Goal: Task Accomplishment & Management: Manage account settings

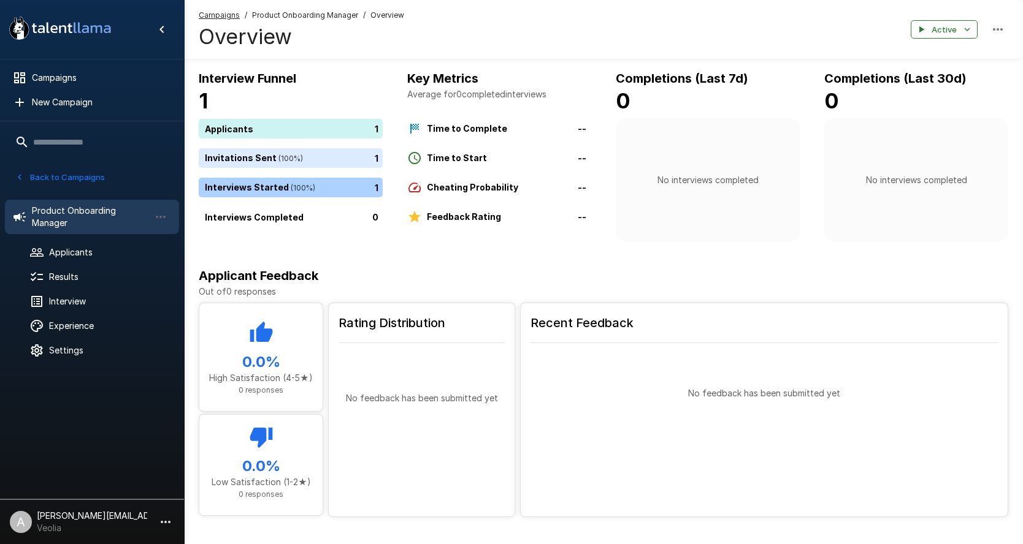
drag, startPoint x: 90, startPoint y: 174, endPoint x: 424, endPoint y: 42, distance: 359.2
click at [90, 175] on button "Back to Campaigns" at bounding box center [60, 177] width 96 height 19
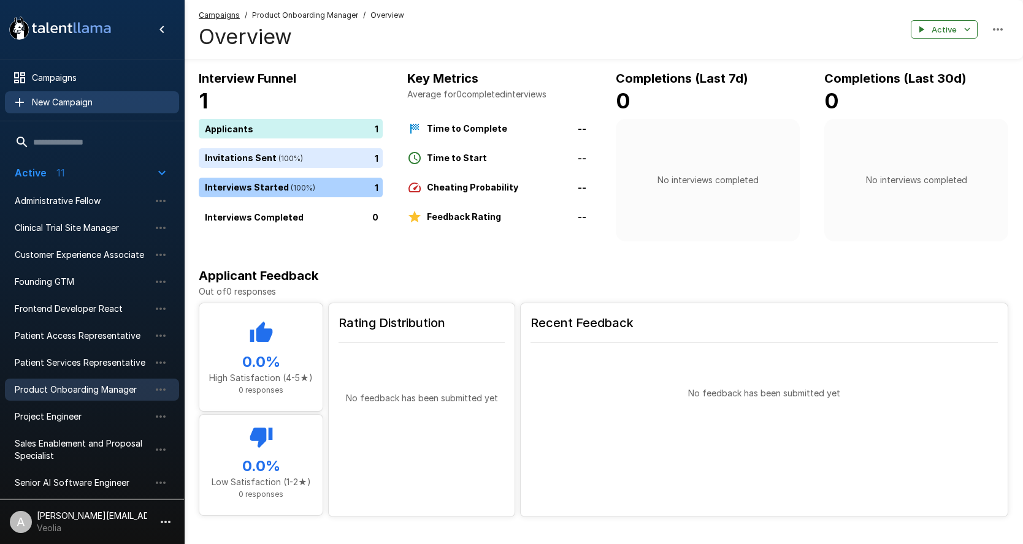
click at [67, 102] on span "New Campaign" at bounding box center [100, 102] width 137 height 12
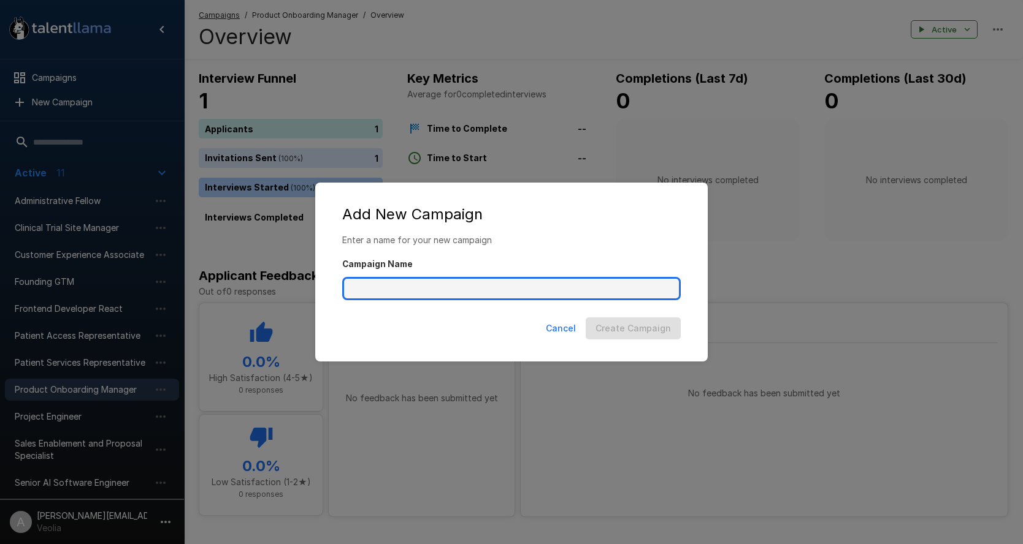
click at [354, 283] on input "Campaign Name" at bounding box center [511, 288] width 338 height 23
type input "**********"
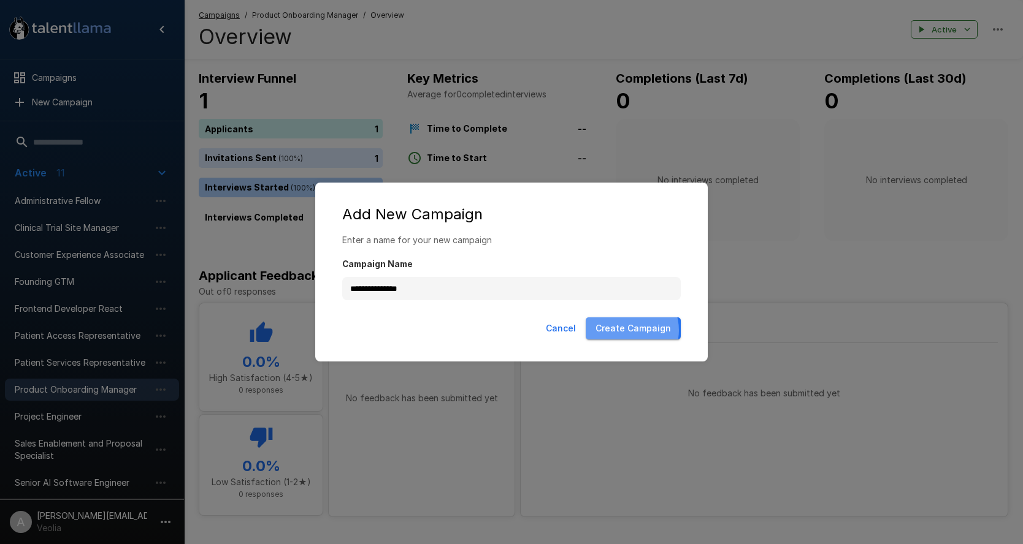
click at [631, 330] on button "Create Campaign" at bounding box center [632, 329] width 95 height 23
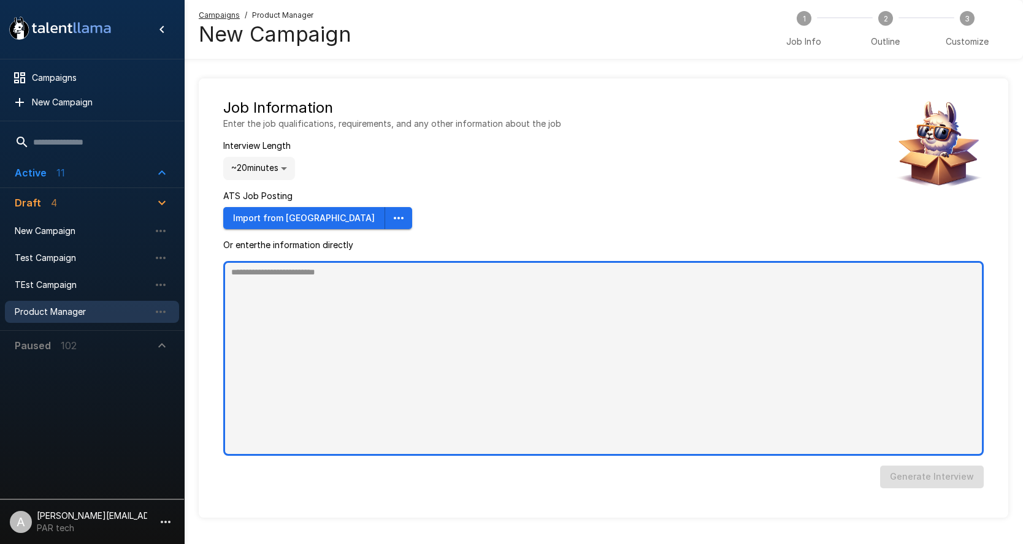
type textarea "*"
click at [541, 332] on textarea at bounding box center [603, 358] width 760 height 195
paste textarea "**********"
type textarea "**********"
type textarea "*"
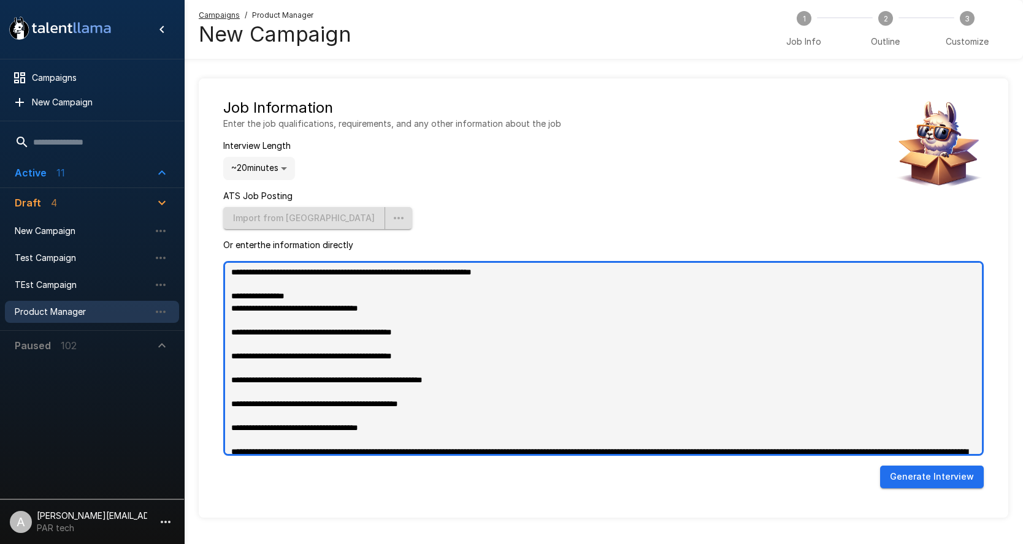
scroll to position [823, 0]
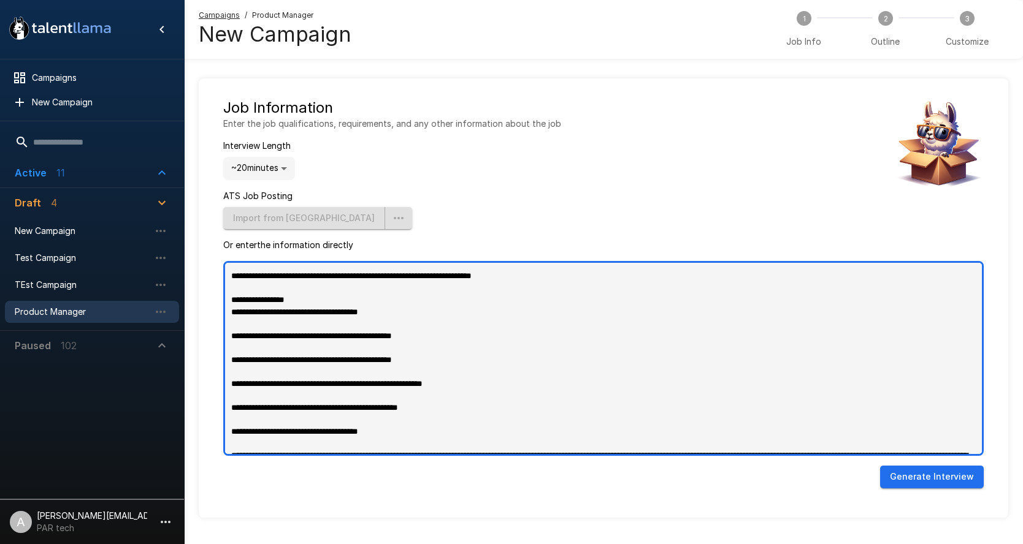
drag, startPoint x: 311, startPoint y: 399, endPoint x: 209, endPoint y: 288, distance: 151.0
click at [209, 288] on div "Job Information Enter the job qualifications, requirements, and any other infor…" at bounding box center [603, 298] width 809 height 440
type textarea "**********"
type textarea "*"
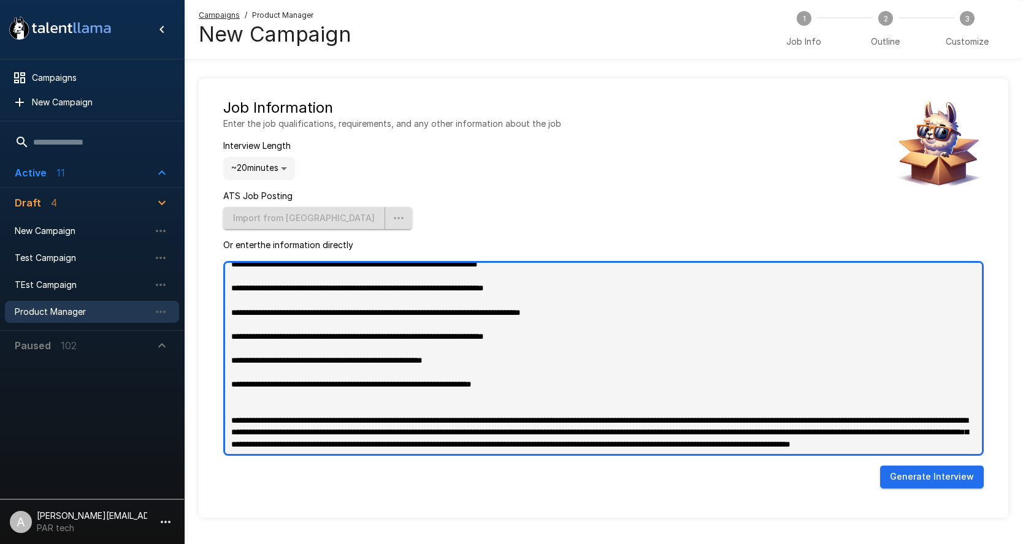
scroll to position [726, 0]
type textarea "**********"
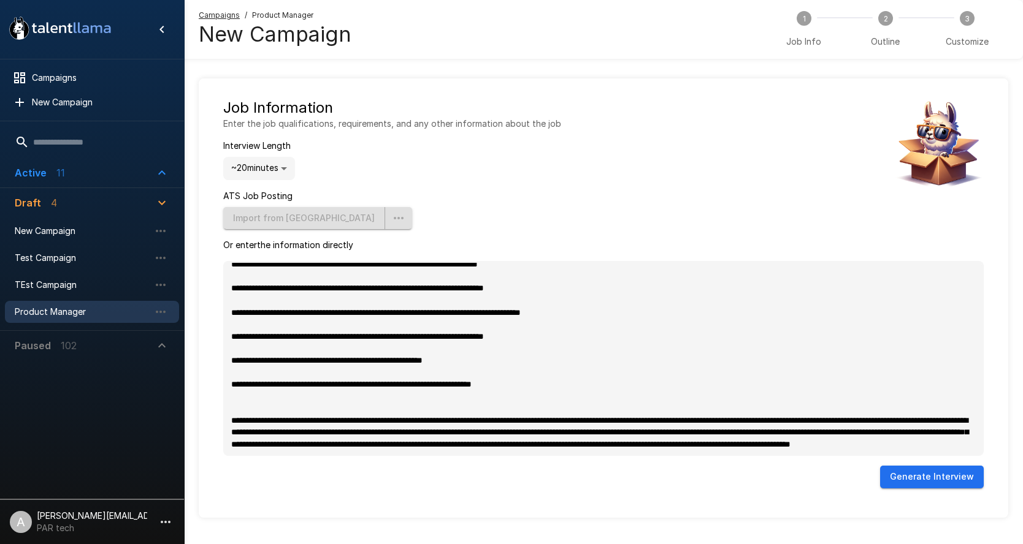
type textarea "*"
click at [942, 471] on button "Generate Interview" at bounding box center [932, 477] width 104 height 23
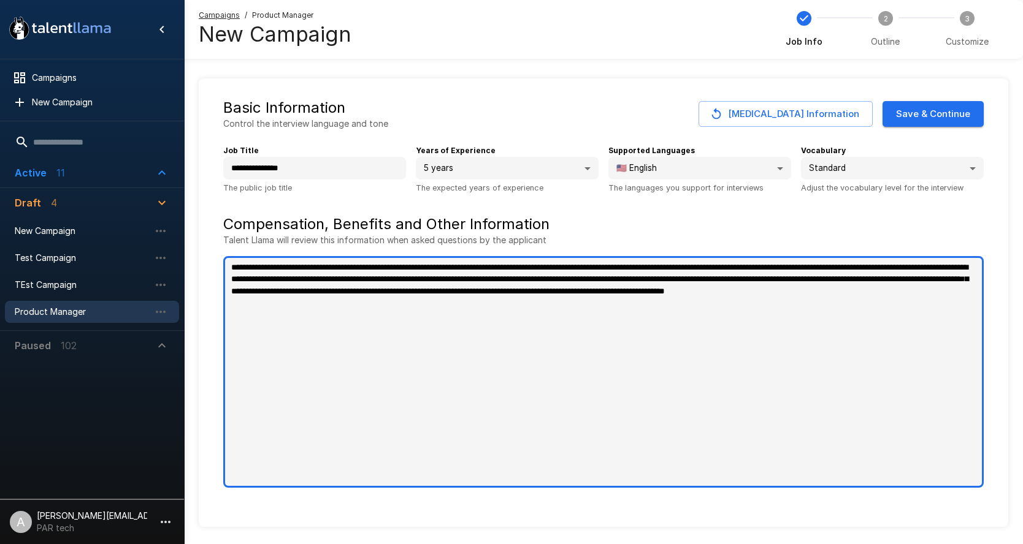
type textarea "*"
click at [666, 333] on textarea "**********" at bounding box center [603, 372] width 760 height 232
type textarea "**********"
type textarea "*"
type textarea "**********"
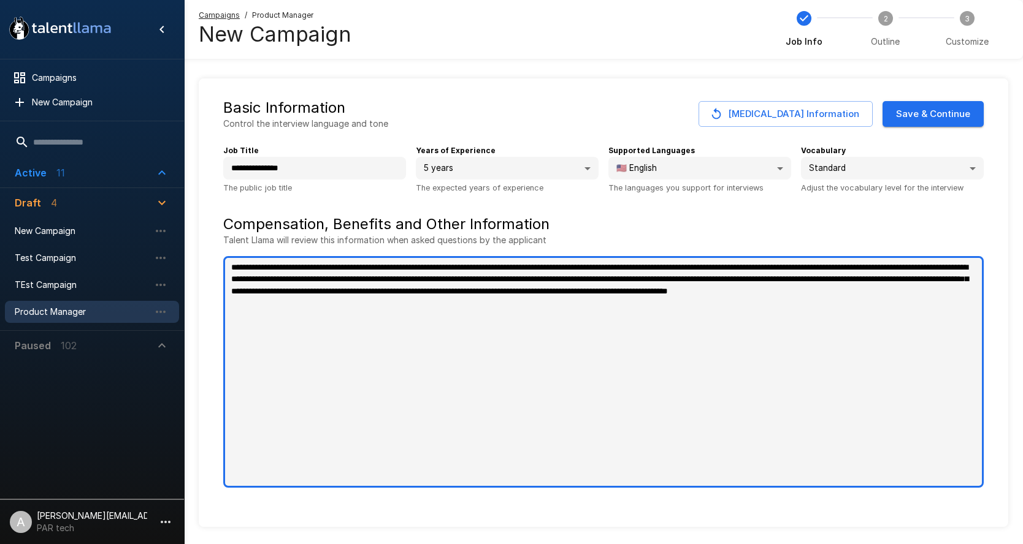
type textarea "*"
paste textarea "**********"
type textarea "**********"
type textarea "*"
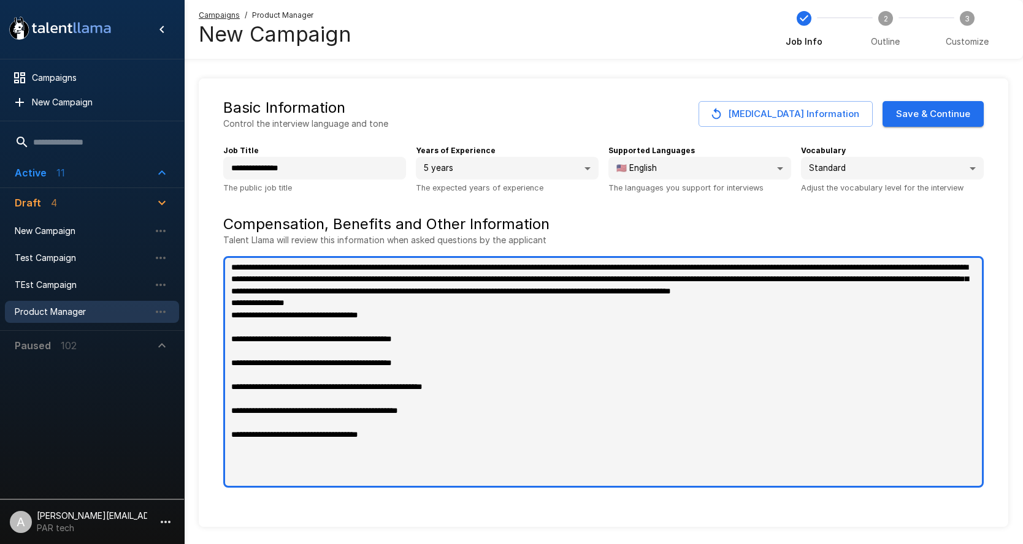
type textarea "**********"
type textarea "*"
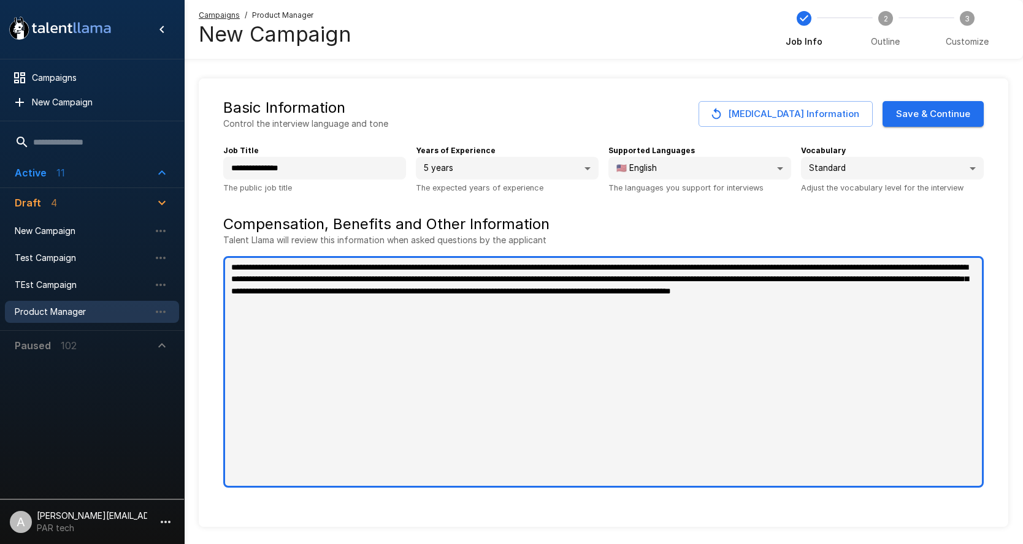
type textarea "**********"
type textarea "*"
type textarea "**********"
type textarea "*"
type textarea "**********"
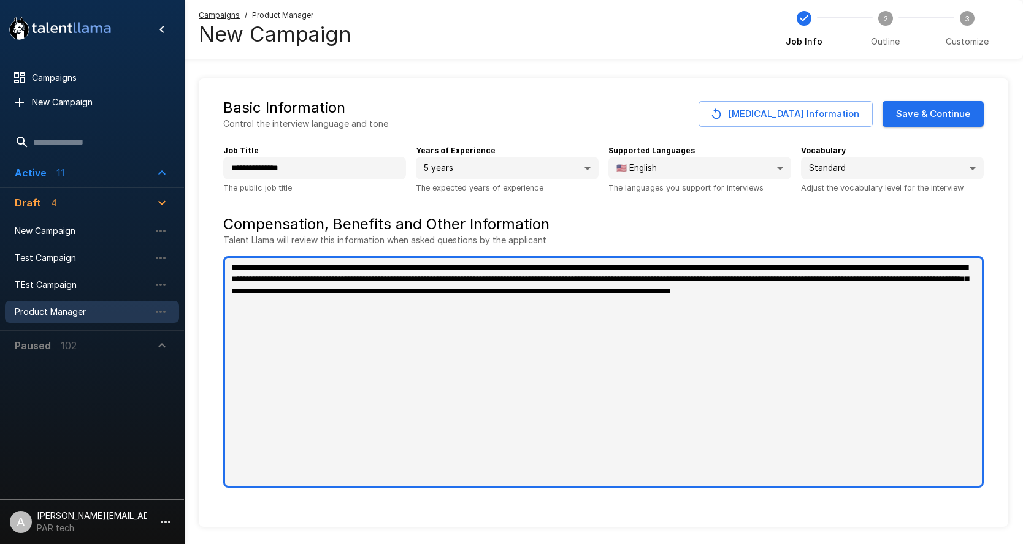
type textarea "*"
paste textarea "**********"
type textarea "**********"
type textarea "*"
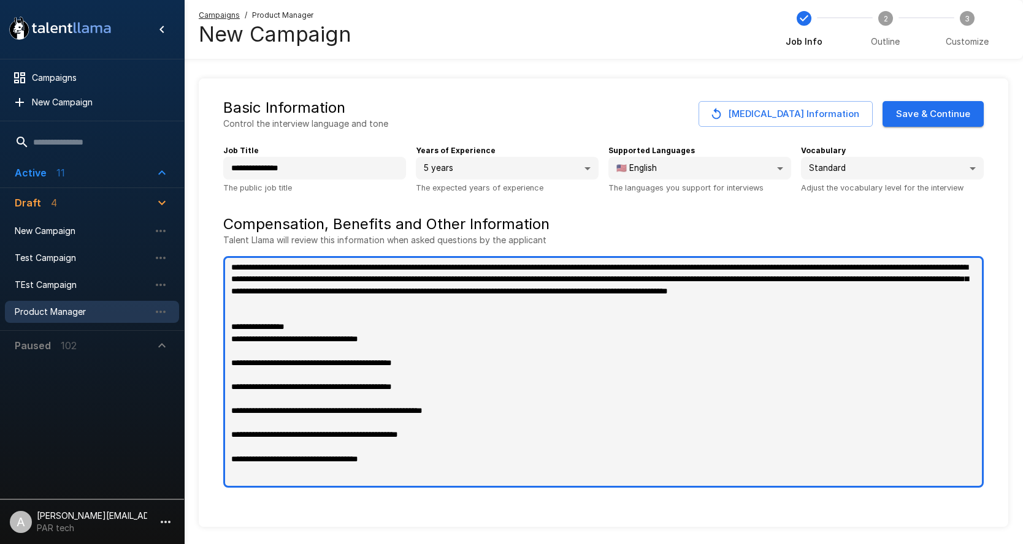
drag, startPoint x: 420, startPoint y: 348, endPoint x: 416, endPoint y: 340, distance: 8.5
click at [416, 340] on textarea "**********" at bounding box center [603, 372] width 760 height 232
type textarea "**********"
type textarea "*"
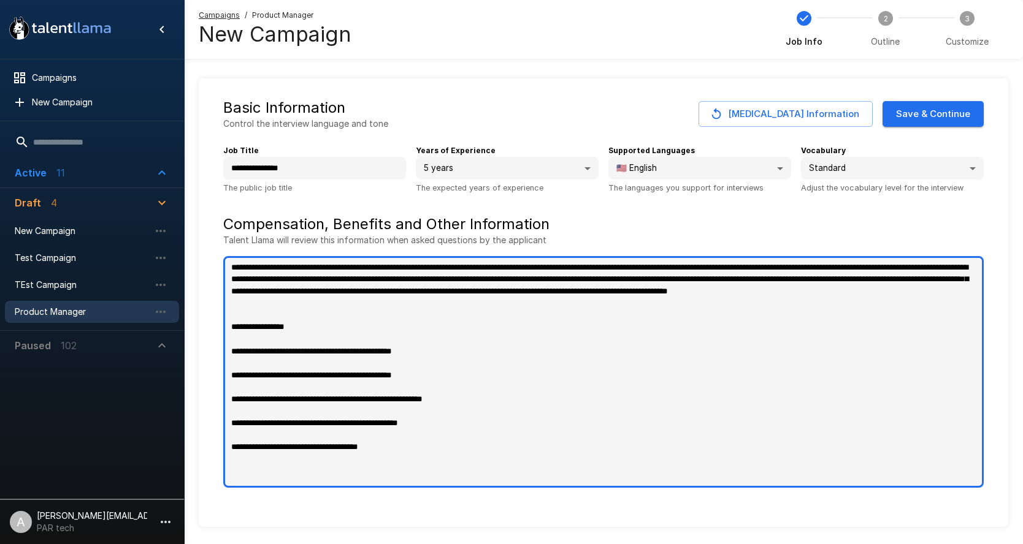
click at [230, 340] on textarea "**********" at bounding box center [603, 372] width 760 height 232
type textarea "**********"
type textarea "*"
type textarea "**********"
type textarea "*"
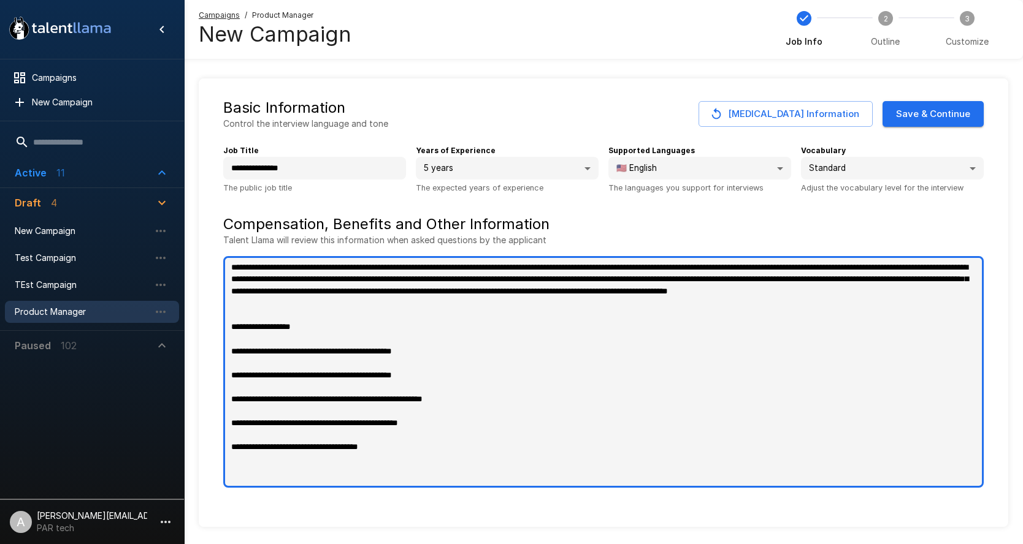
type textarea "**********"
type textarea "*"
type textarea "**********"
type textarea "*"
type textarea "**********"
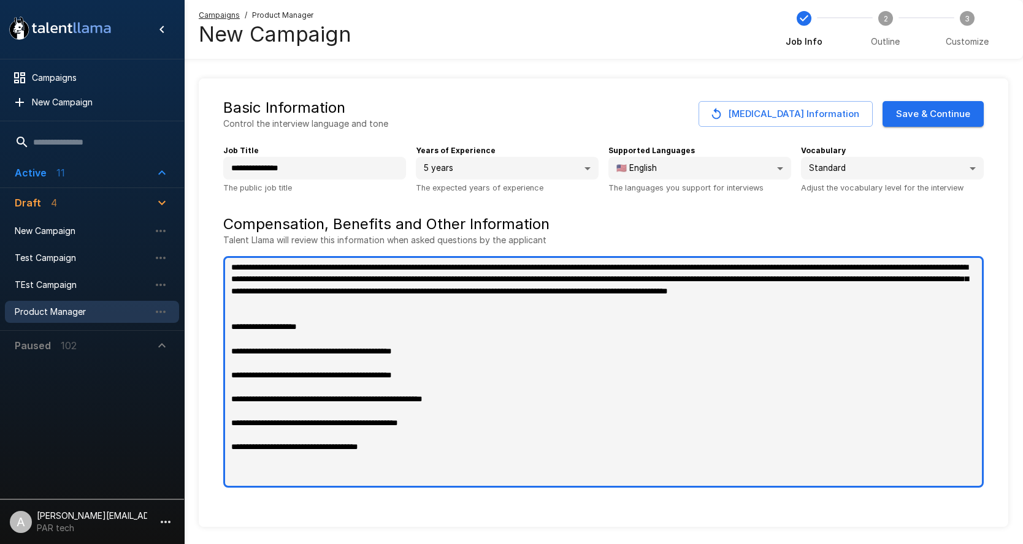
type textarea "*"
type textarea "**********"
type textarea "*"
type textarea "**********"
type textarea "*"
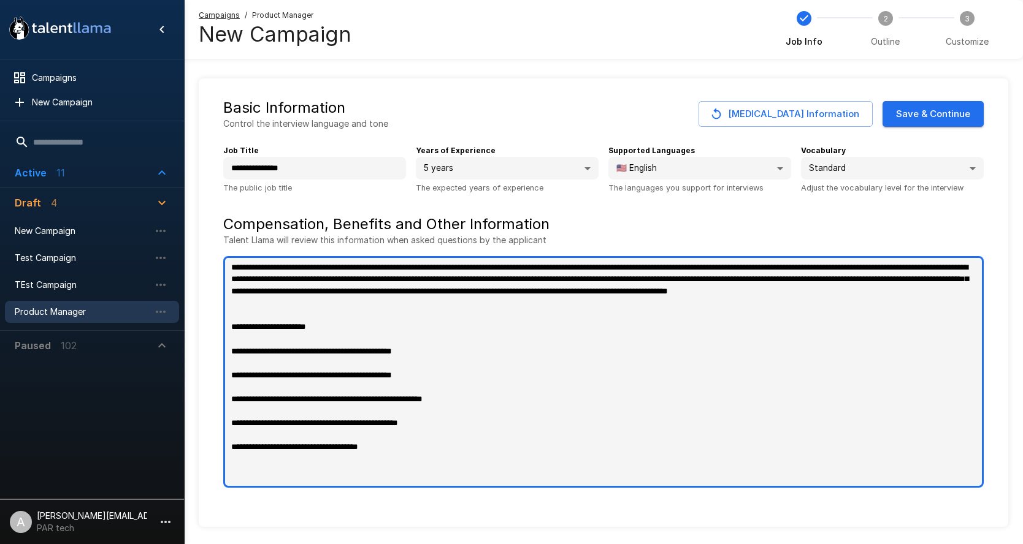
type textarea "**********"
type textarea "*"
type textarea "**********"
type textarea "*"
type textarea "**********"
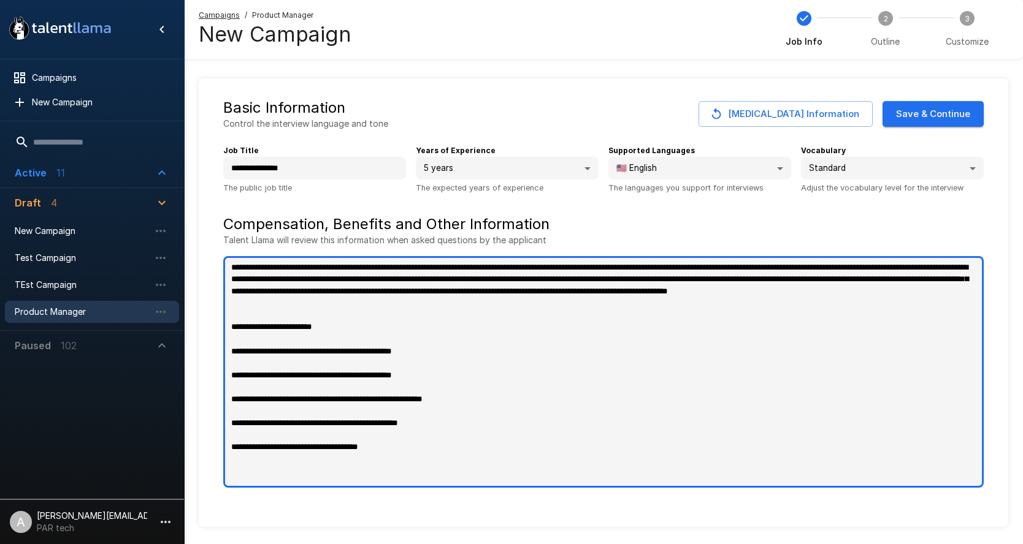
type textarea "*"
type textarea "**********"
type textarea "*"
type textarea "**********"
type textarea "*"
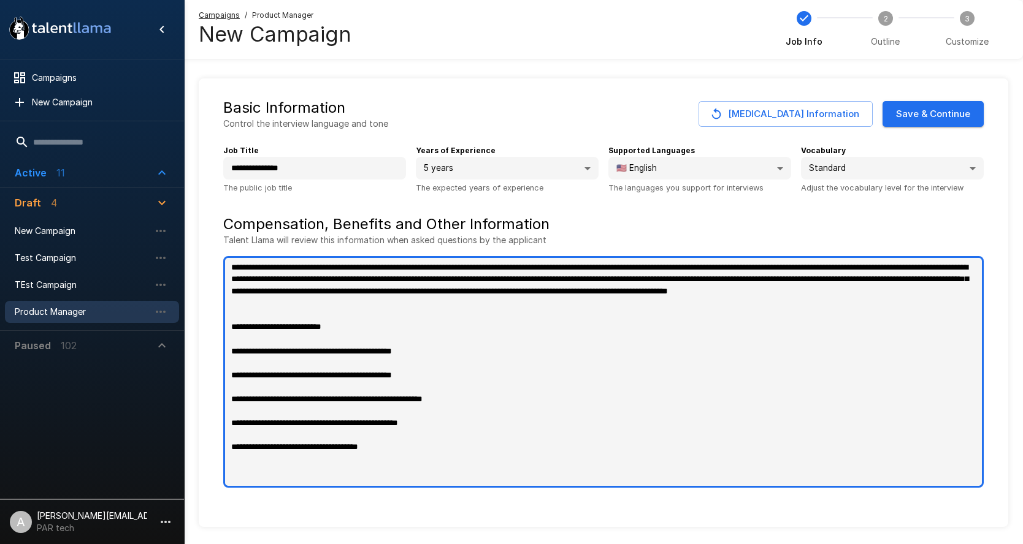
click at [233, 362] on textarea "**********" at bounding box center [603, 372] width 760 height 232
type textarea "**********"
type textarea "*"
type textarea "**********"
type textarea "*"
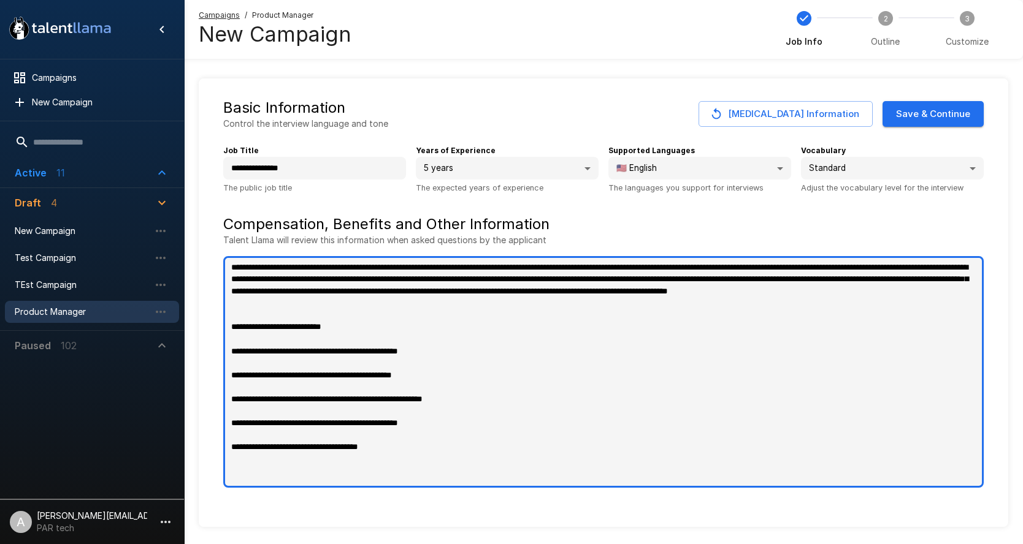
type textarea "**********"
type textarea "*"
type textarea "**********"
type textarea "*"
type textarea "**********"
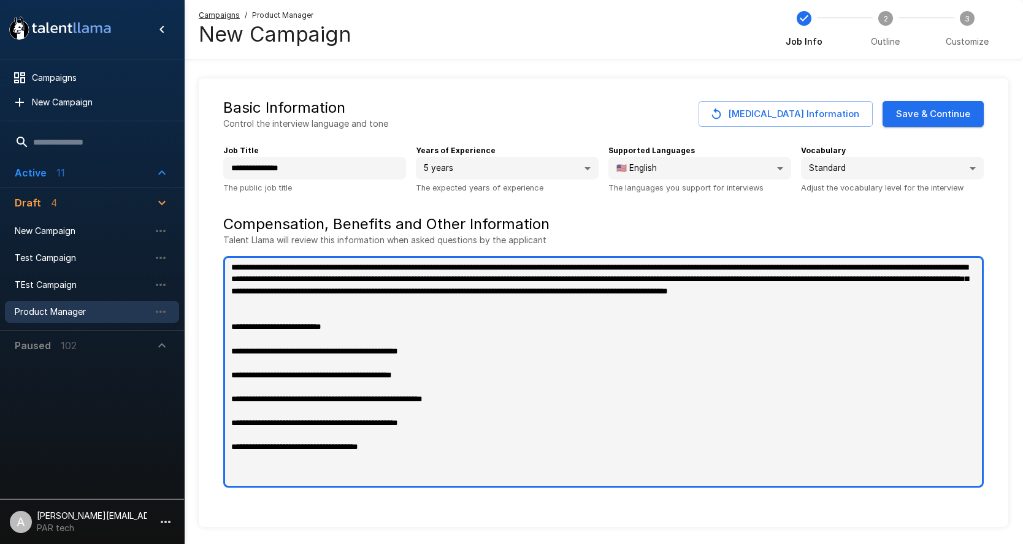
type textarea "*"
type textarea "**********"
type textarea "*"
type textarea "**********"
type textarea "*"
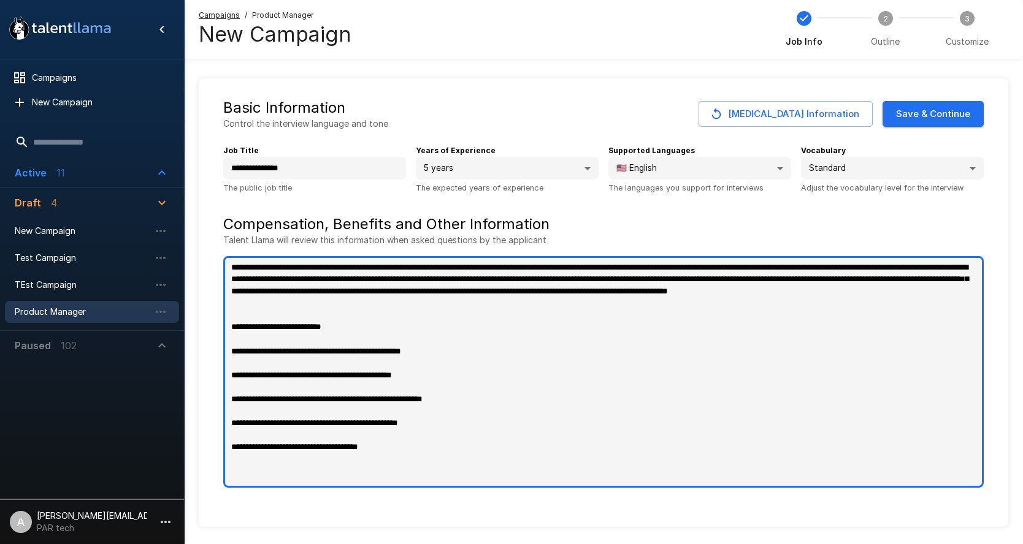
click at [234, 393] on textarea "**********" at bounding box center [603, 372] width 760 height 232
type textarea "**********"
type textarea "*"
type textarea "**********"
type textarea "*"
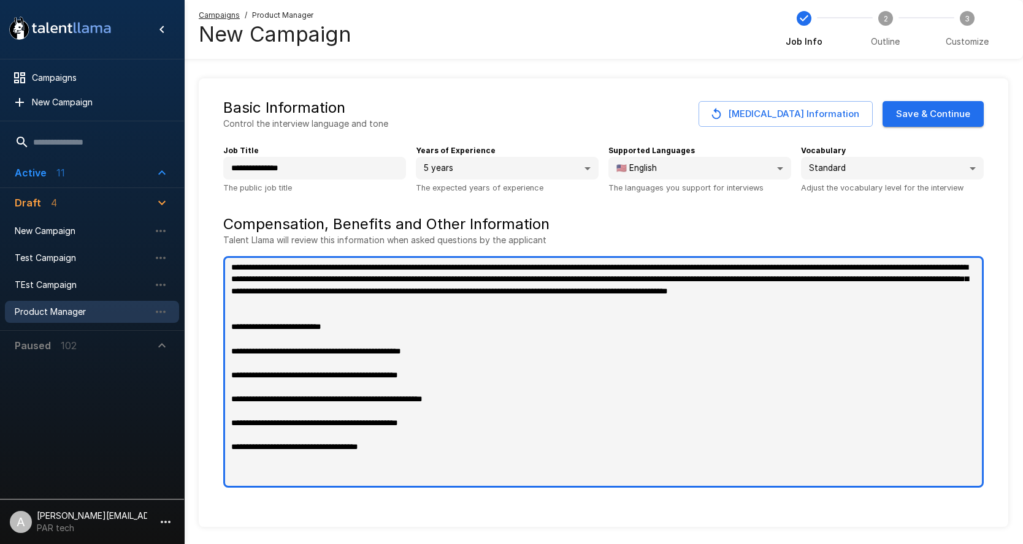
type textarea "**********"
type textarea "*"
click at [229, 412] on textarea "**********" at bounding box center [603, 372] width 760 height 232
type textarea "**********"
type textarea "*"
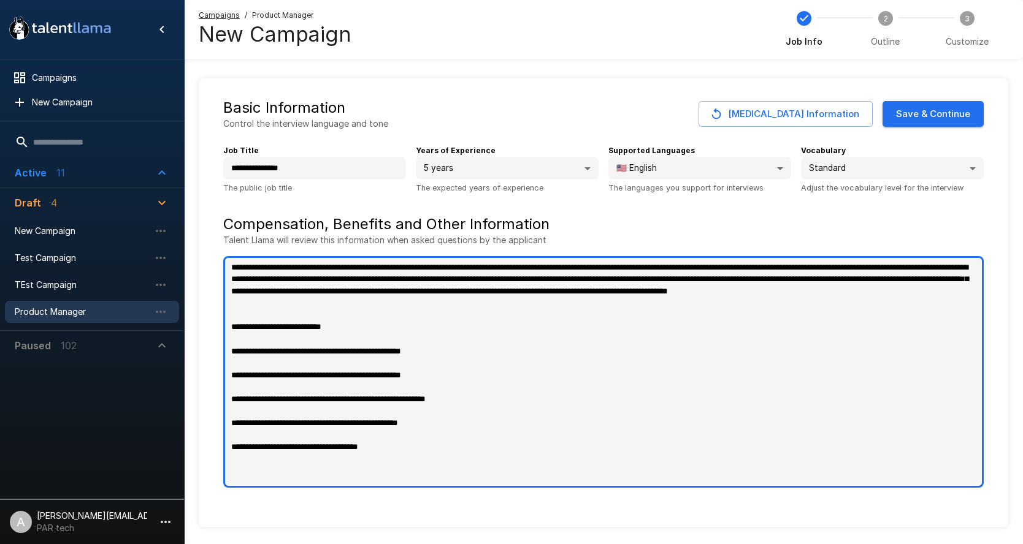
type textarea "**********"
type textarea "*"
type textarea "**********"
type textarea "*"
click at [234, 435] on textarea "**********" at bounding box center [603, 372] width 760 height 232
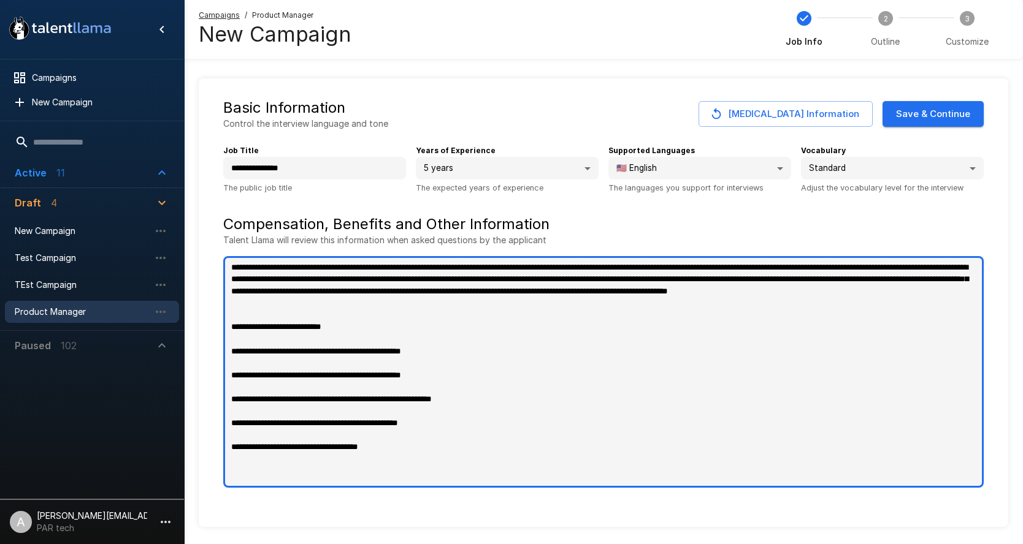
type textarea "**********"
type textarea "*"
type textarea "**********"
type textarea "*"
type textarea "**********"
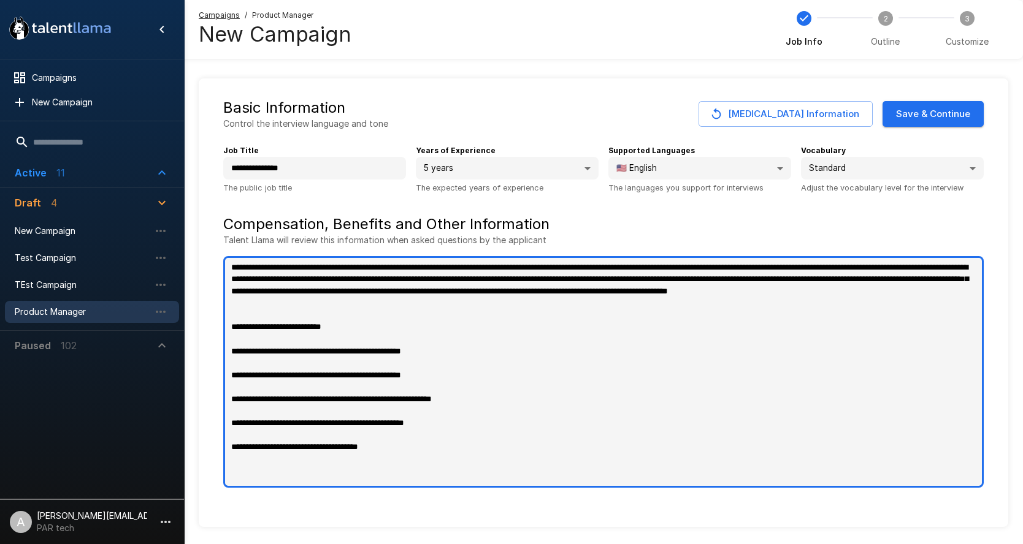
type textarea "*"
click at [231, 457] on textarea "**********" at bounding box center [603, 372] width 760 height 232
type textarea "**********"
type textarea "*"
type textarea "**********"
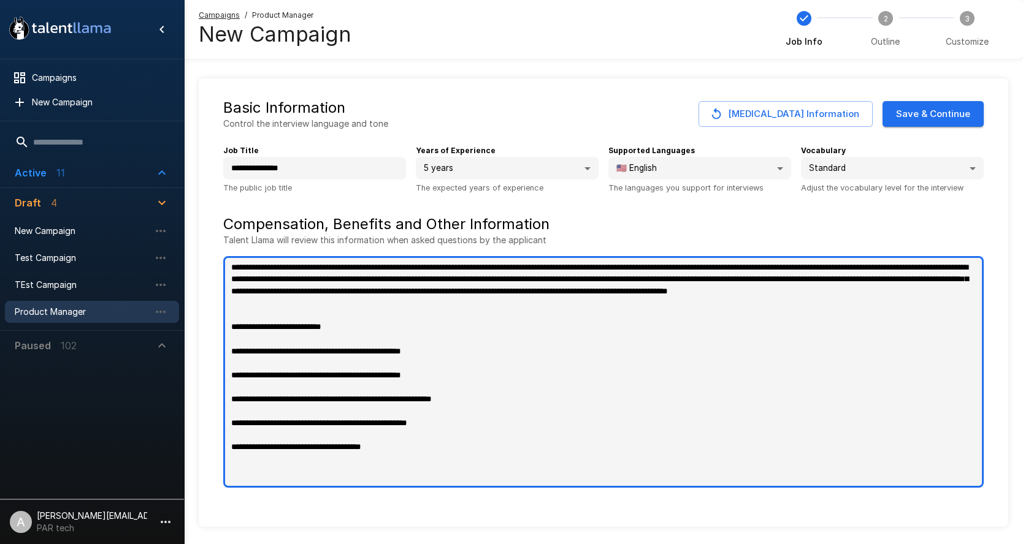
type textarea "*"
type textarea "**********"
type textarea "*"
click at [554, 328] on textarea "**********" at bounding box center [603, 372] width 760 height 232
type textarea "**********"
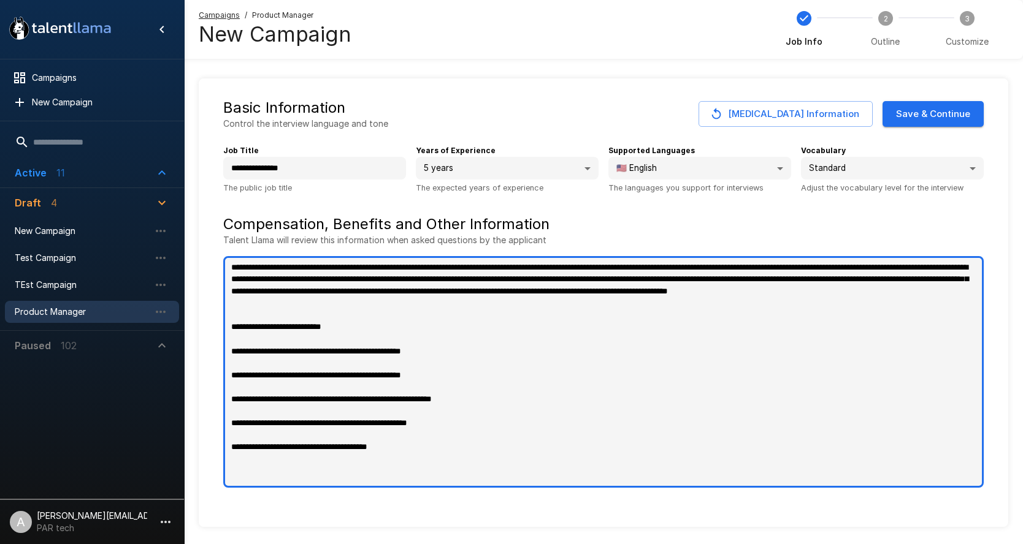
type textarea "*"
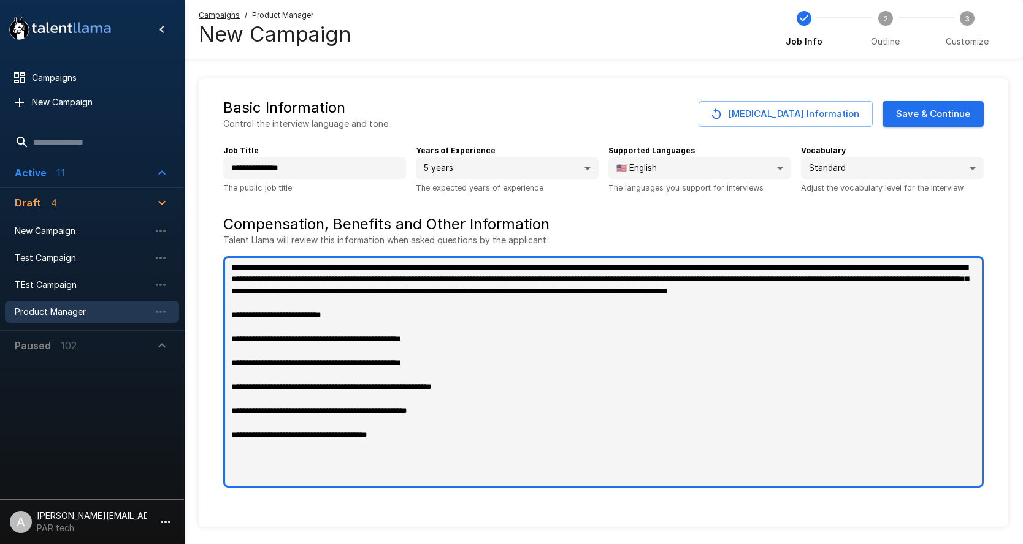
drag, startPoint x: 442, startPoint y: 453, endPoint x: 228, endPoint y: 324, distance: 249.7
click at [227, 324] on textarea "**********" at bounding box center [603, 372] width 760 height 232
click at [485, 383] on textarea "**********" at bounding box center [603, 372] width 760 height 232
drag, startPoint x: 478, startPoint y: 425, endPoint x: 384, endPoint y: 418, distance: 93.4
click at [384, 418] on textarea "**********" at bounding box center [603, 372] width 760 height 232
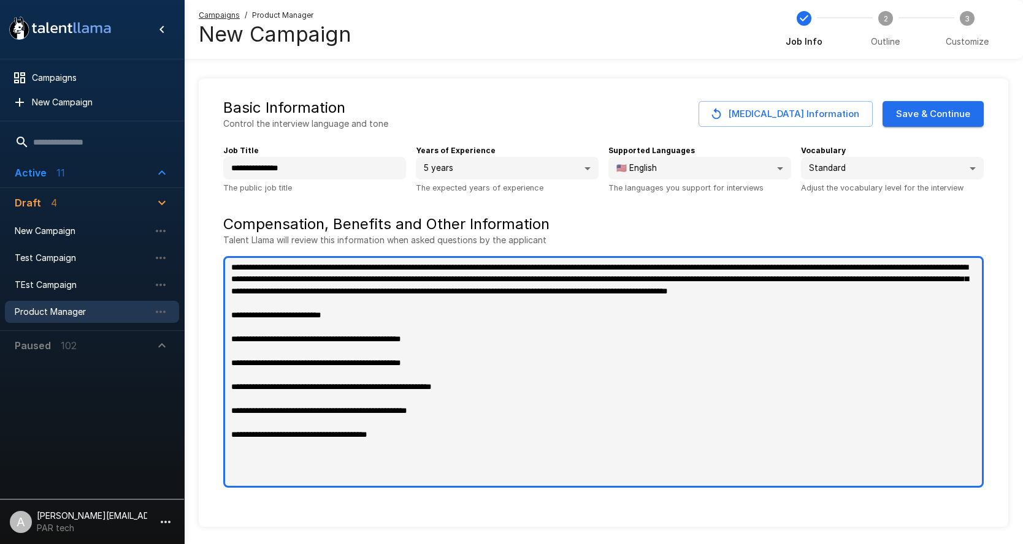
click at [459, 428] on textarea "**********" at bounding box center [603, 372] width 760 height 232
type textarea "**********"
type textarea "*"
type textarea "**********"
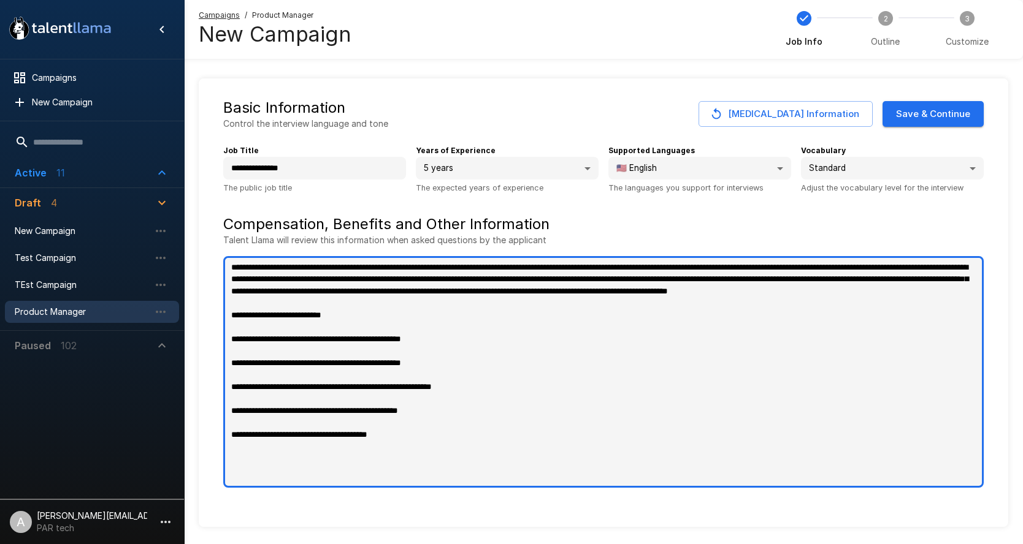
type textarea "*"
type textarea "**********"
type textarea "*"
type textarea "**********"
type textarea "*"
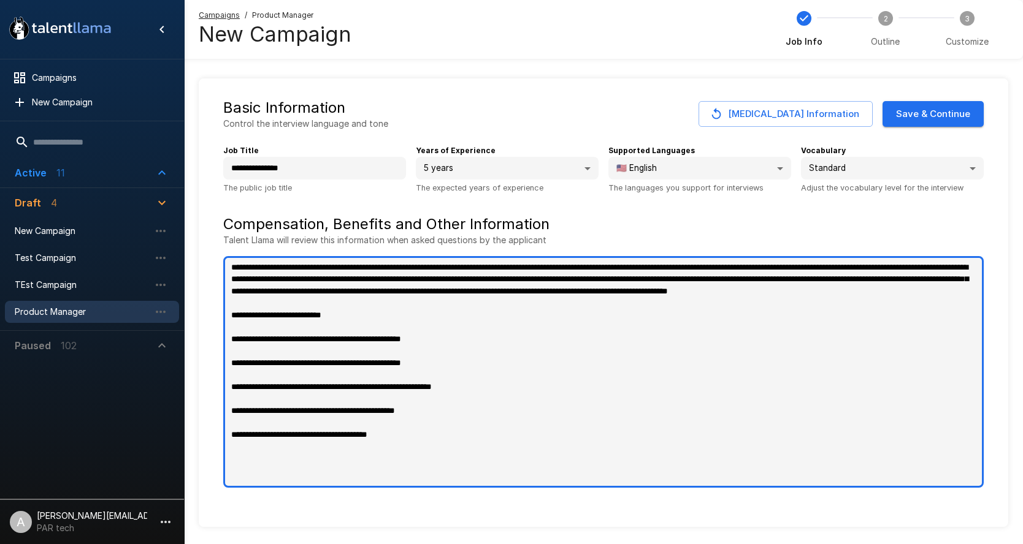
type textarea "**********"
type textarea "*"
type textarea "**********"
type textarea "*"
type textarea "**********"
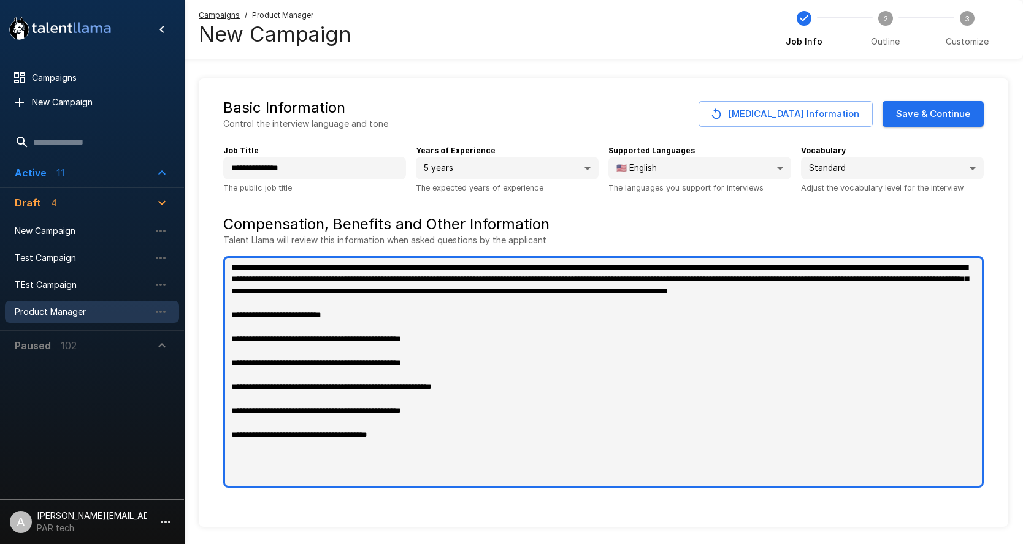
type textarea "*"
type textarea "**********"
type textarea "*"
type textarea "**********"
type textarea "*"
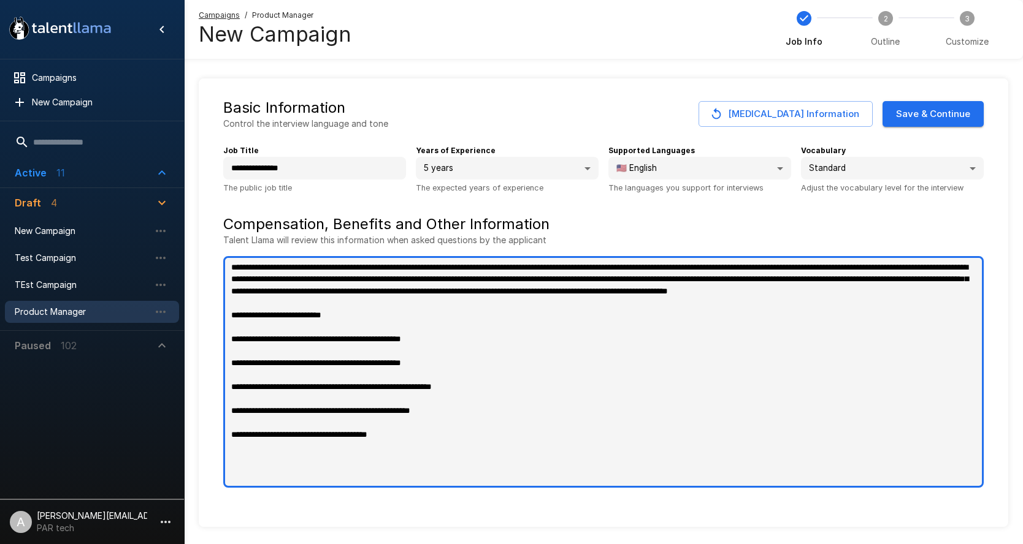
type textarea "**********"
type textarea "*"
type textarea "**********"
type textarea "*"
type textarea "**********"
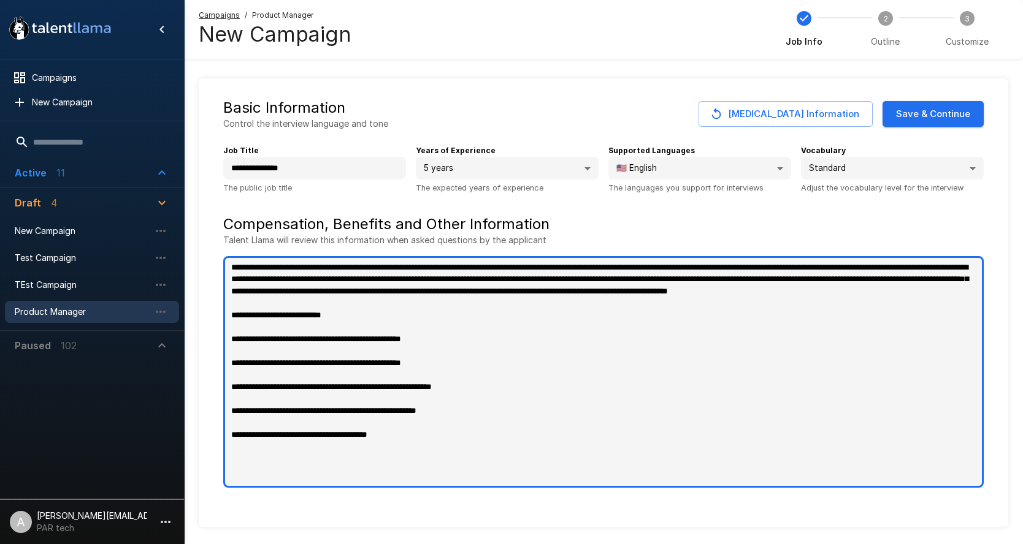
type textarea "*"
type textarea "**********"
type textarea "*"
type textarea "**********"
type textarea "*"
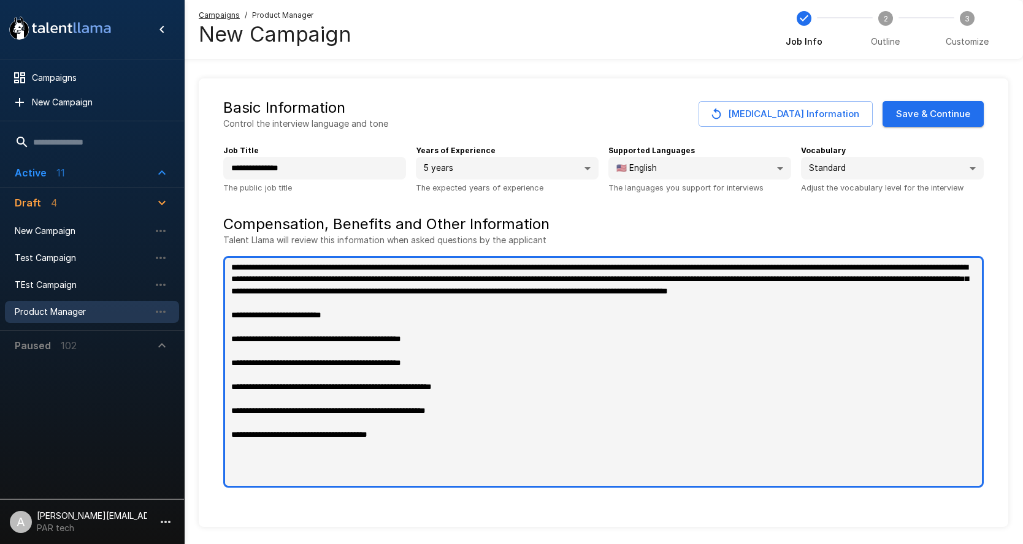
type textarea "**********"
type textarea "*"
type textarea "**********"
type textarea "*"
type textarea "**********"
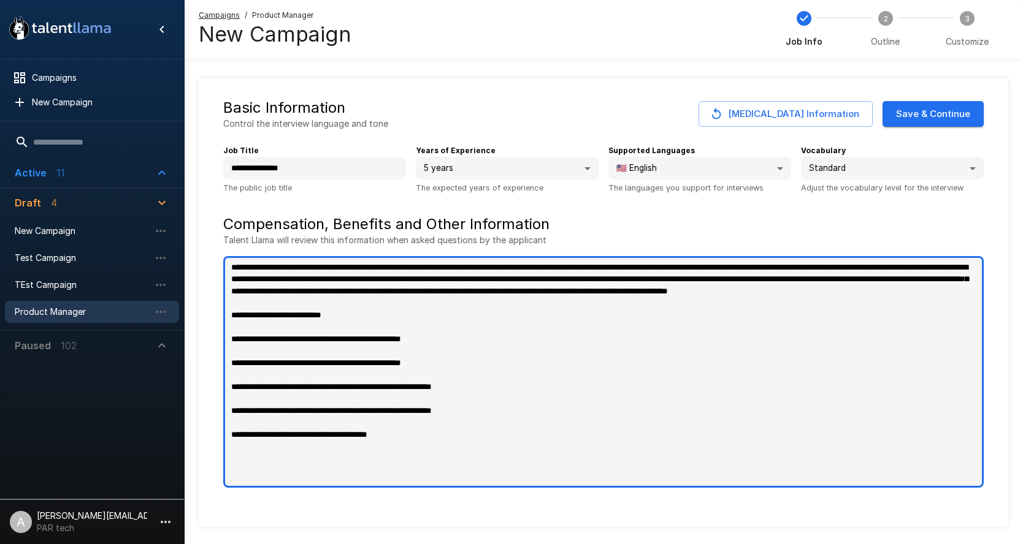
type textarea "*"
type textarea "**********"
type textarea "*"
type textarea "**********"
type textarea "*"
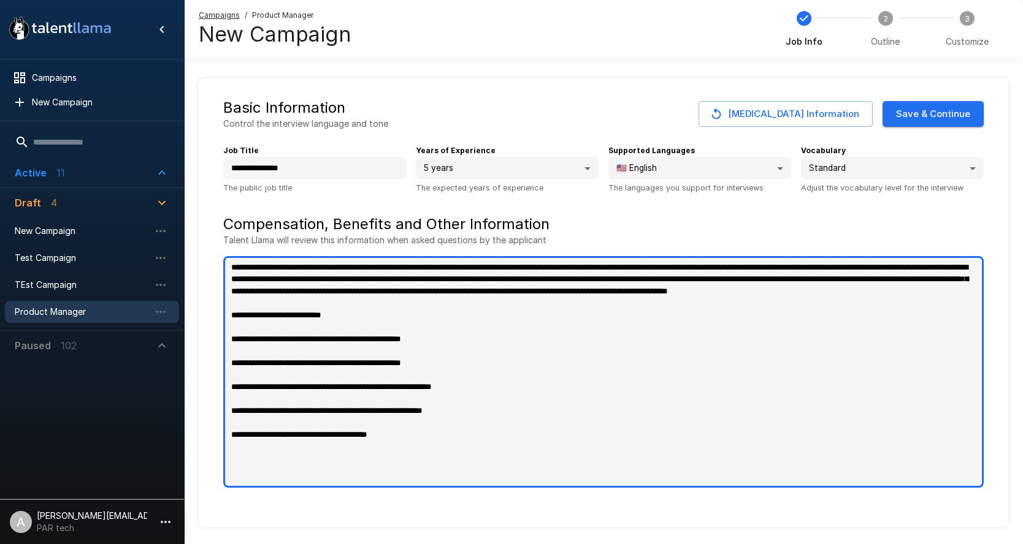
type textarea "**********"
type textarea "*"
type textarea "**********"
type textarea "*"
type textarea "**********"
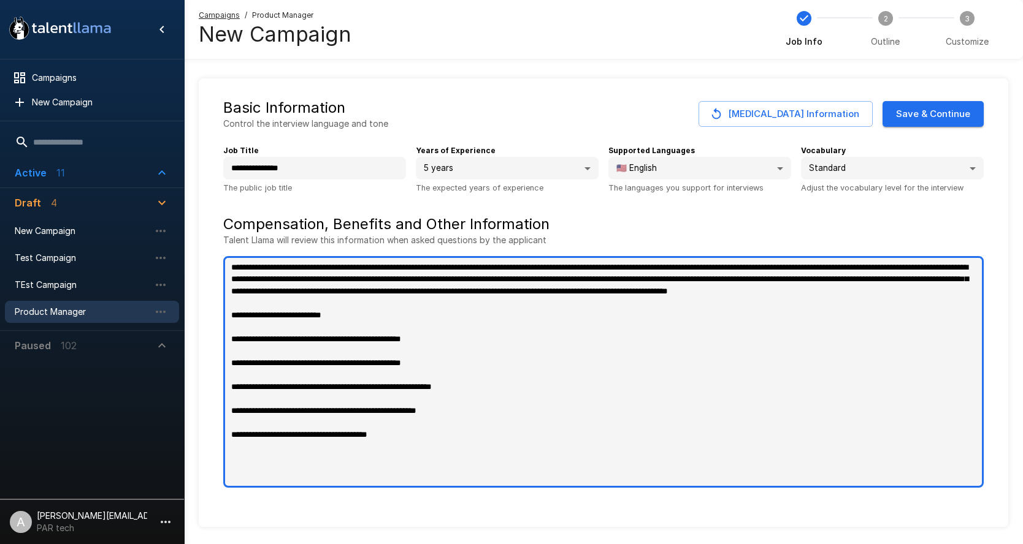
type textarea "*"
type textarea "**********"
type textarea "*"
type textarea "**********"
type textarea "*"
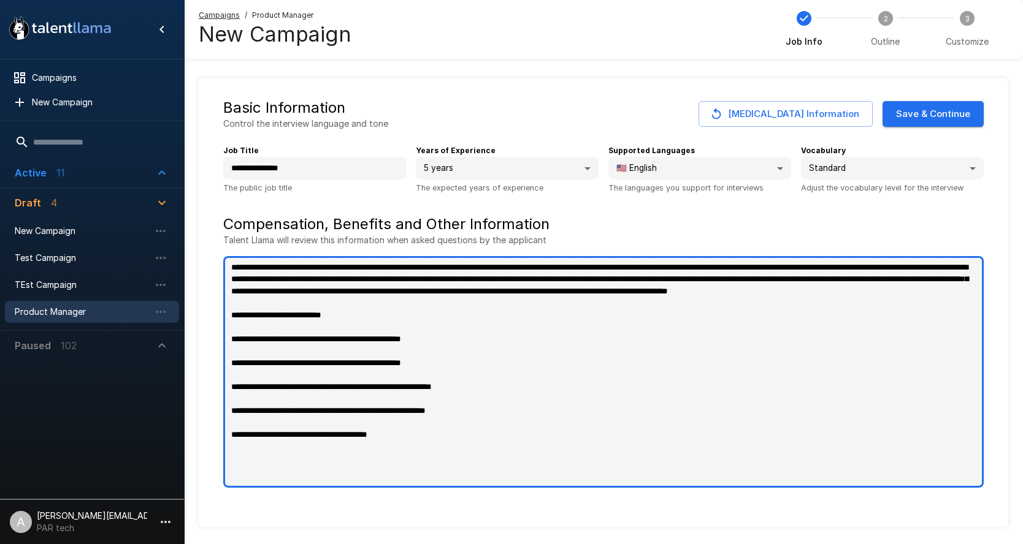
type textarea "**********"
type textarea "*"
type textarea "**********"
type textarea "*"
type textarea "**********"
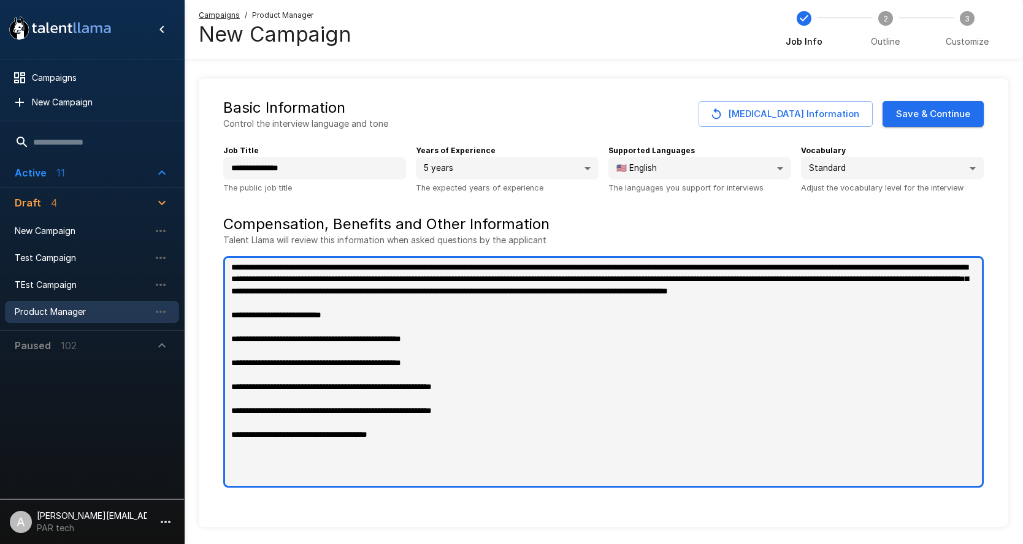
type textarea "*"
type textarea "**********"
type textarea "*"
type textarea "**********"
type textarea "*"
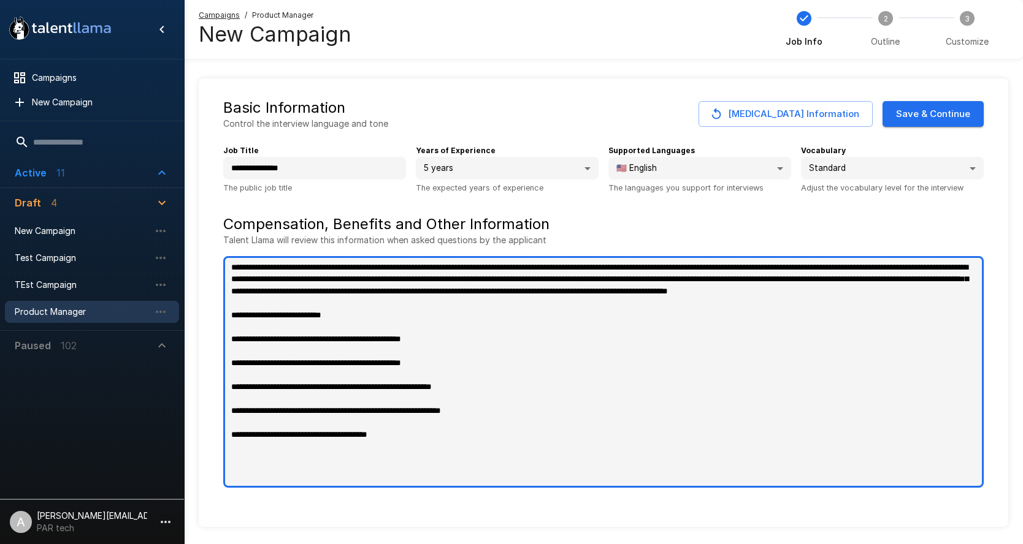
type textarea "**********"
type textarea "*"
drag, startPoint x: 388, startPoint y: 424, endPoint x: 518, endPoint y: 423, distance: 130.0
click at [518, 423] on textarea "**********" at bounding box center [603, 372] width 760 height 232
drag, startPoint x: 433, startPoint y: 397, endPoint x: 524, endPoint y: 403, distance: 90.3
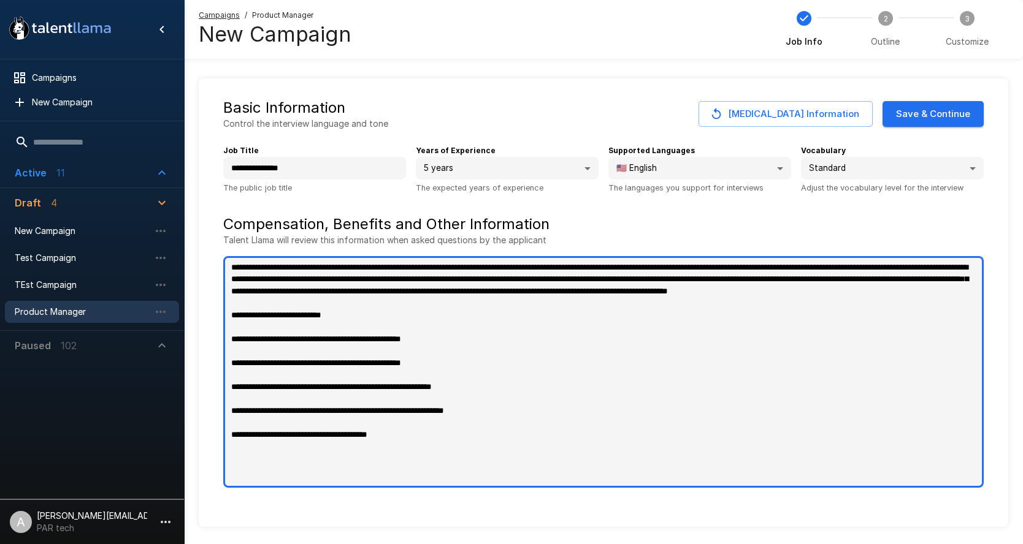
click at [537, 400] on textarea "**********" at bounding box center [603, 372] width 760 height 232
drag, startPoint x: 463, startPoint y: 397, endPoint x: 421, endPoint y: 395, distance: 41.7
click at [422, 395] on textarea "**********" at bounding box center [603, 372] width 760 height 232
paste textarea "**********"
type textarea "**********"
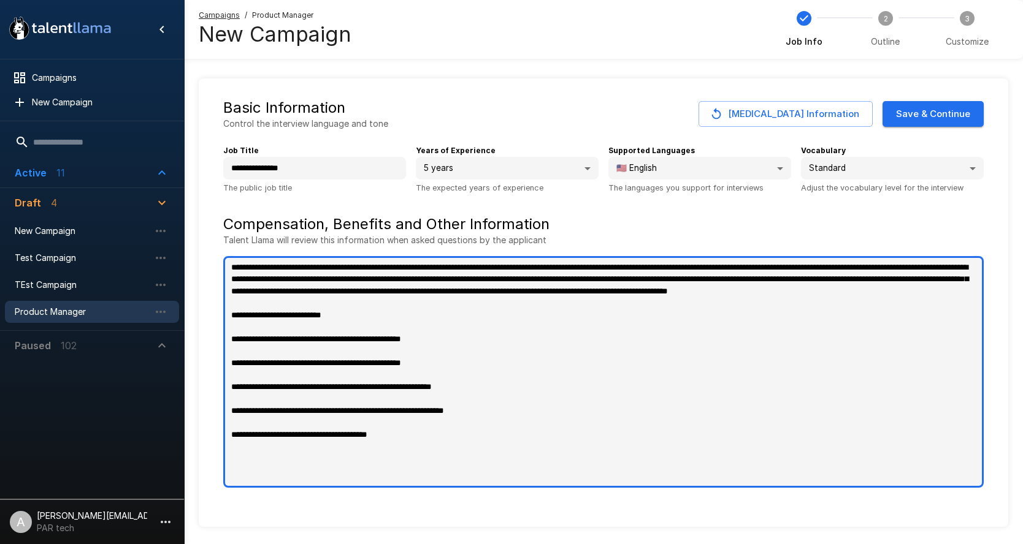
type textarea "*"
drag, startPoint x: 378, startPoint y: 373, endPoint x: 484, endPoint y: 375, distance: 106.1
click at [484, 375] on textarea "**********" at bounding box center [603, 372] width 760 height 232
type textarea "**********"
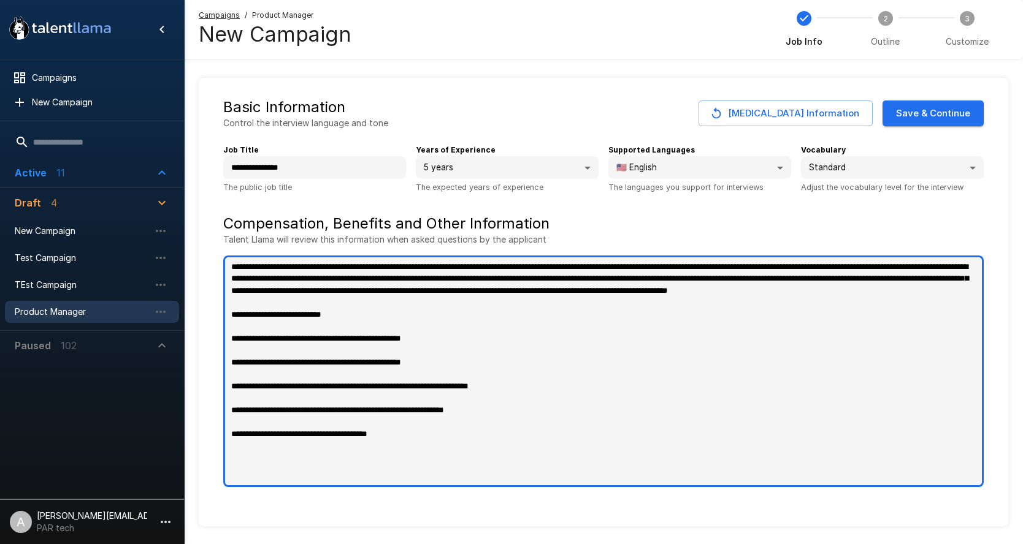
type textarea "*"
paste textarea "**********"
type textarea "**********"
type textarea "*"
drag, startPoint x: 375, startPoint y: 351, endPoint x: 471, endPoint y: 350, distance: 95.6
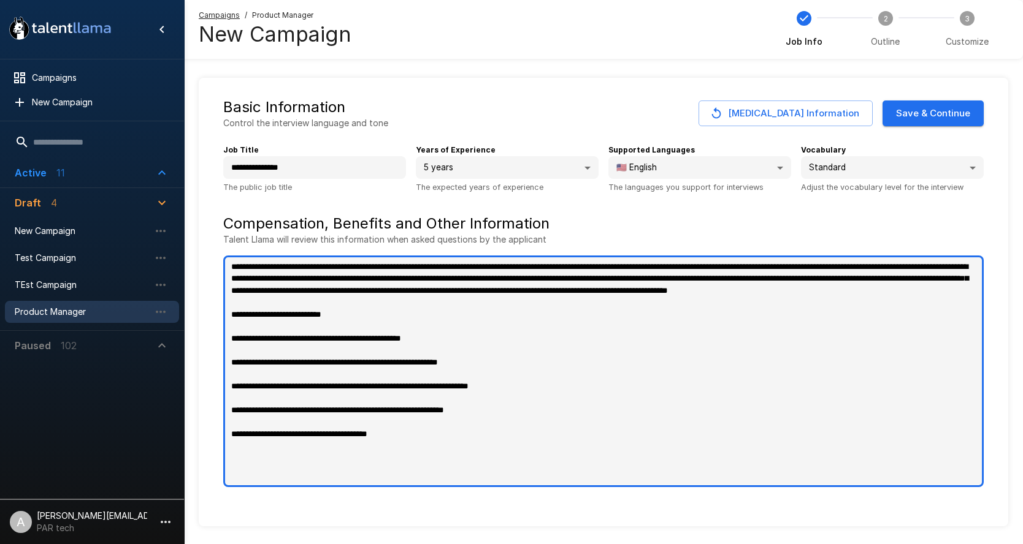
click at [471, 350] on textarea "**********" at bounding box center [603, 372] width 760 height 232
paste textarea "**********"
type textarea "**********"
type textarea "*"
type textarea "**********"
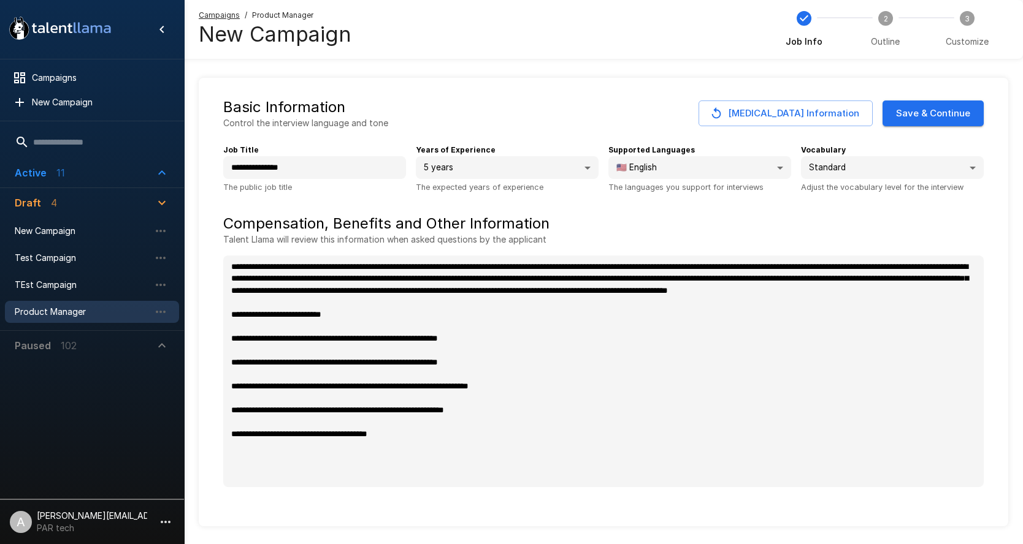
type textarea "*"
click at [938, 110] on button "Save & Continue" at bounding box center [932, 114] width 101 height 26
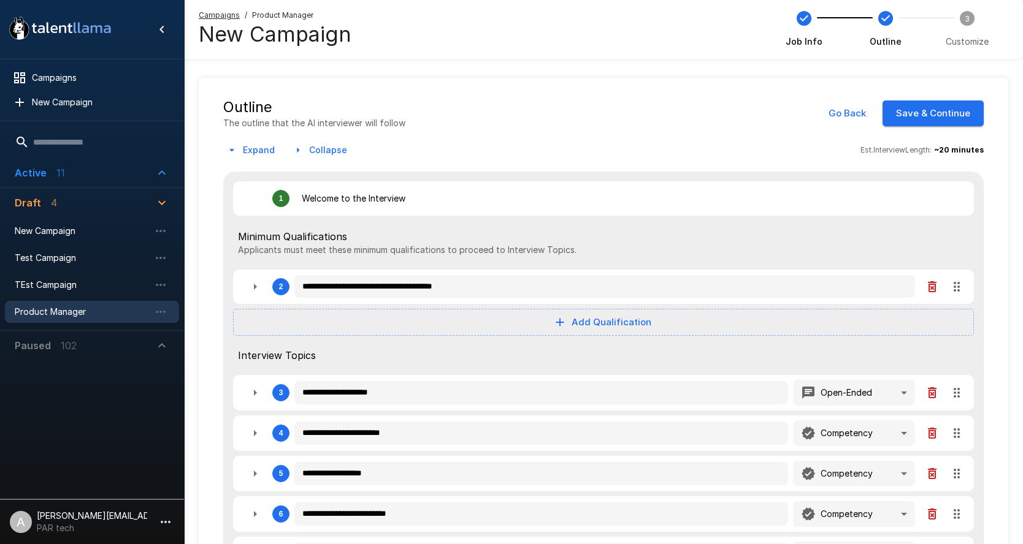
type textarea "*"
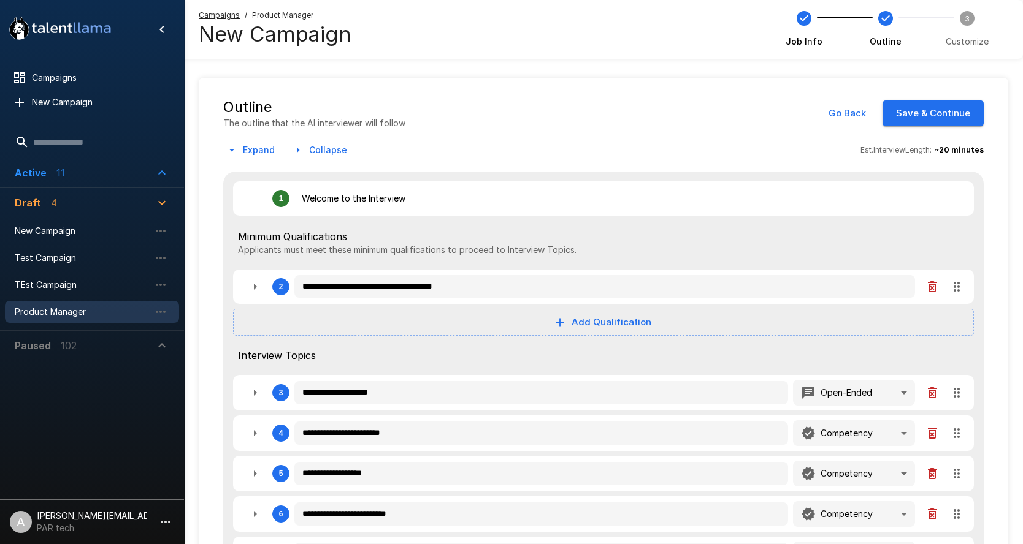
type textarea "*"
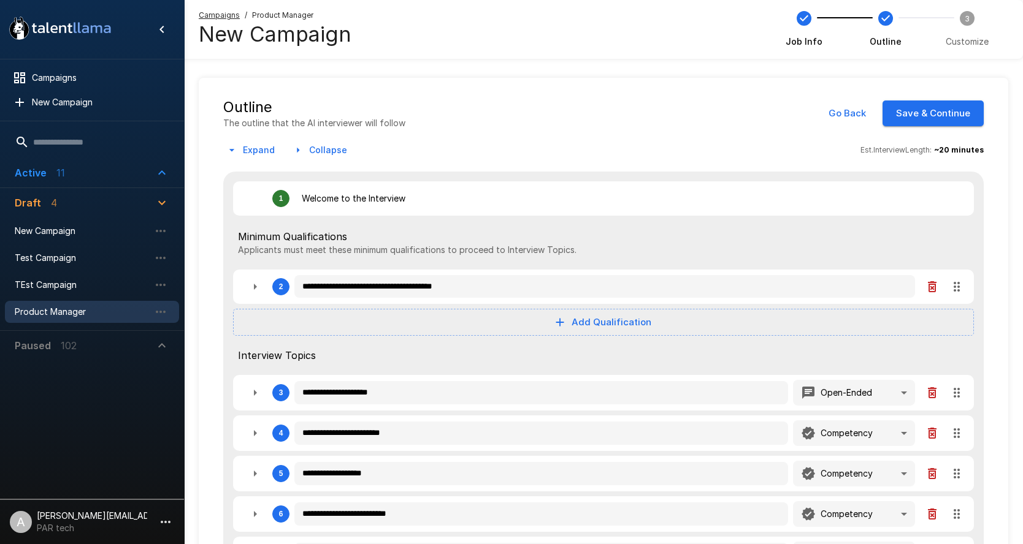
type textarea "*"
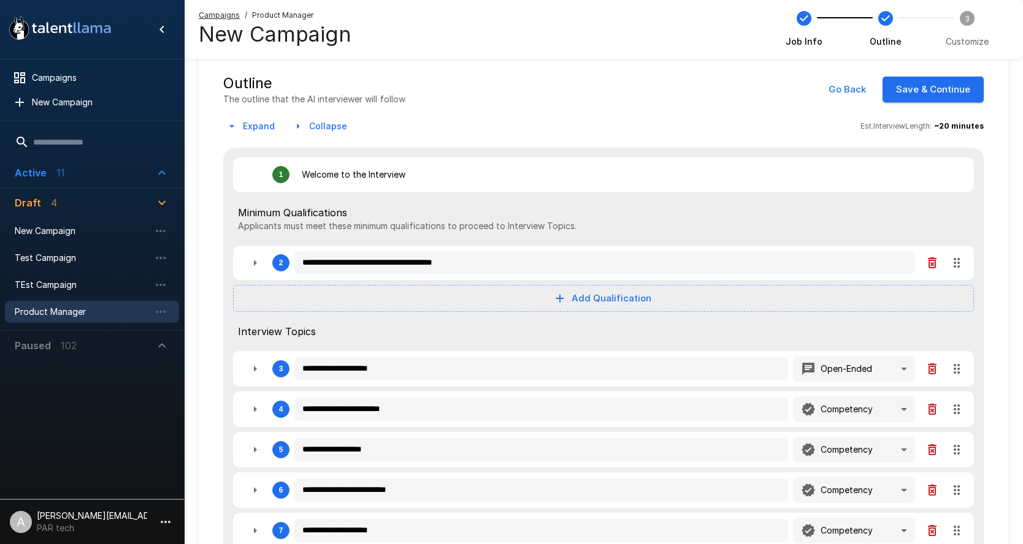
scroll to position [28, 0]
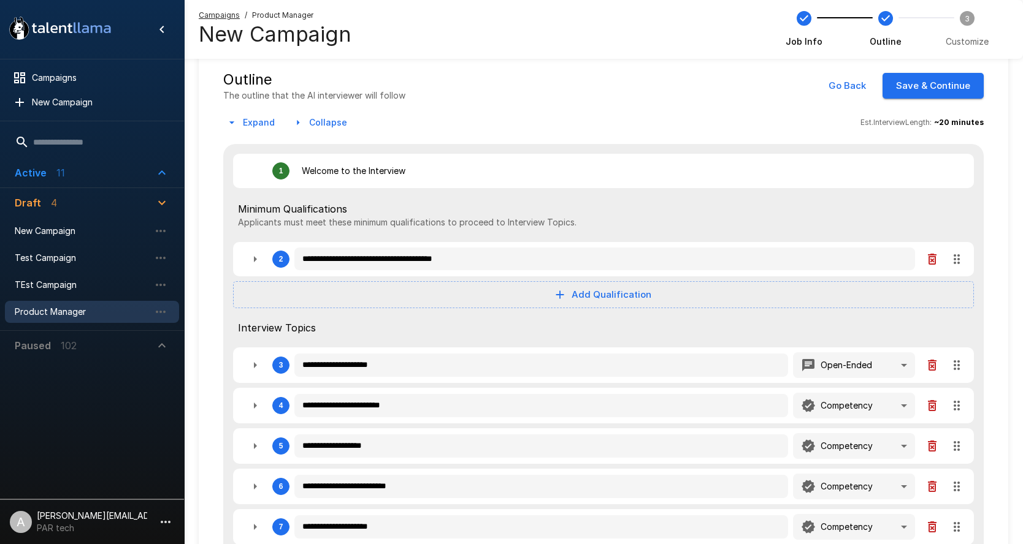
click at [256, 262] on icon "button" at bounding box center [255, 259] width 15 height 15
type textarea "*"
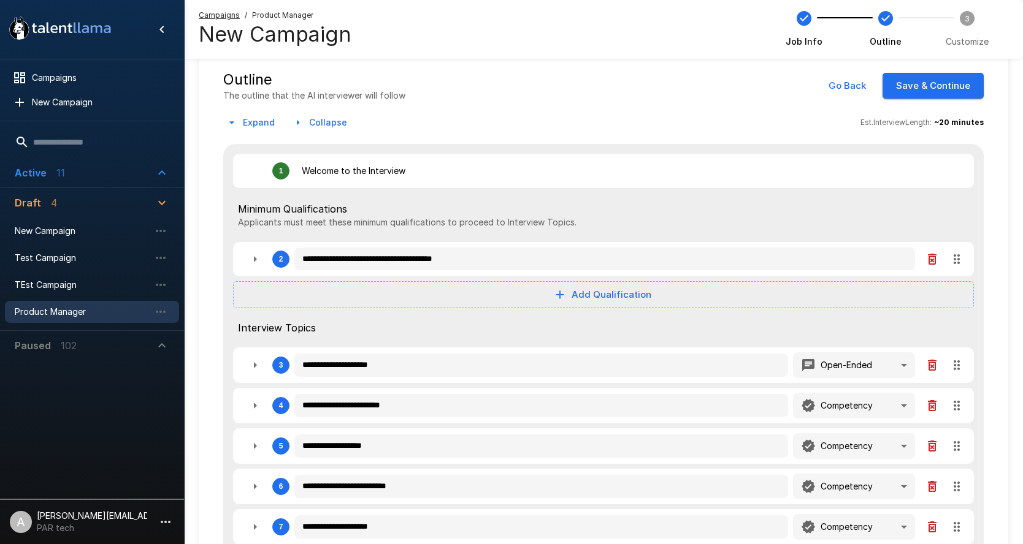
type textarea "*"
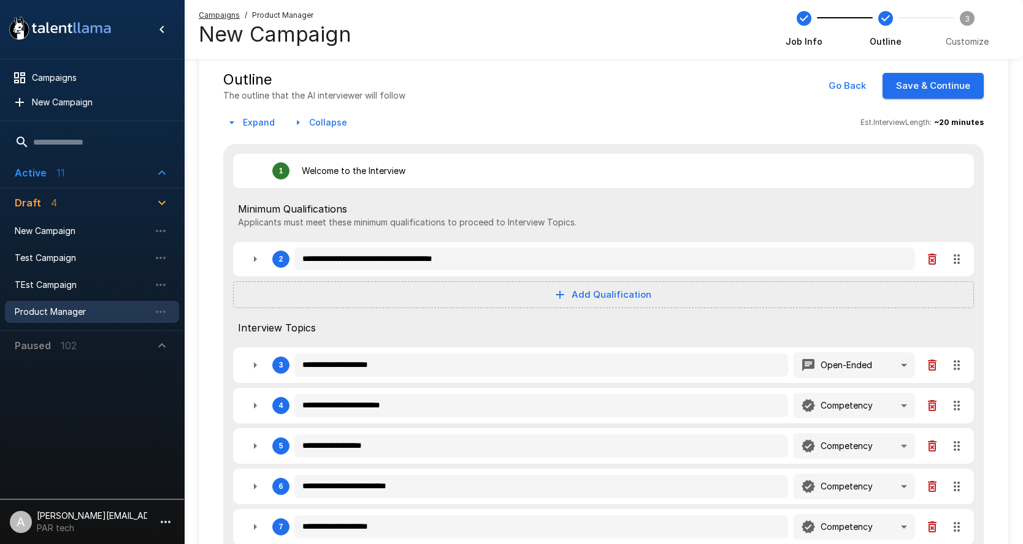
type textarea "*"
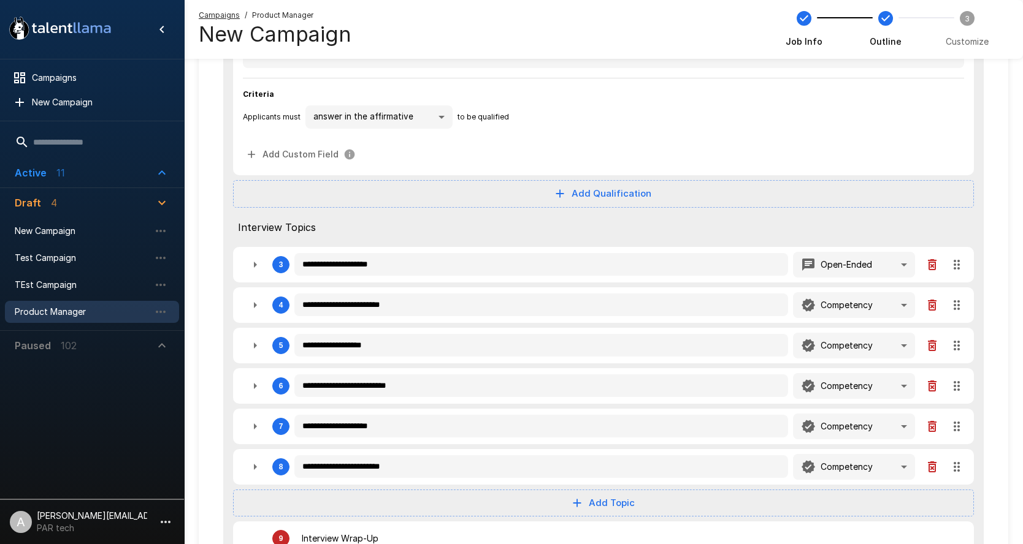
scroll to position [303, 0]
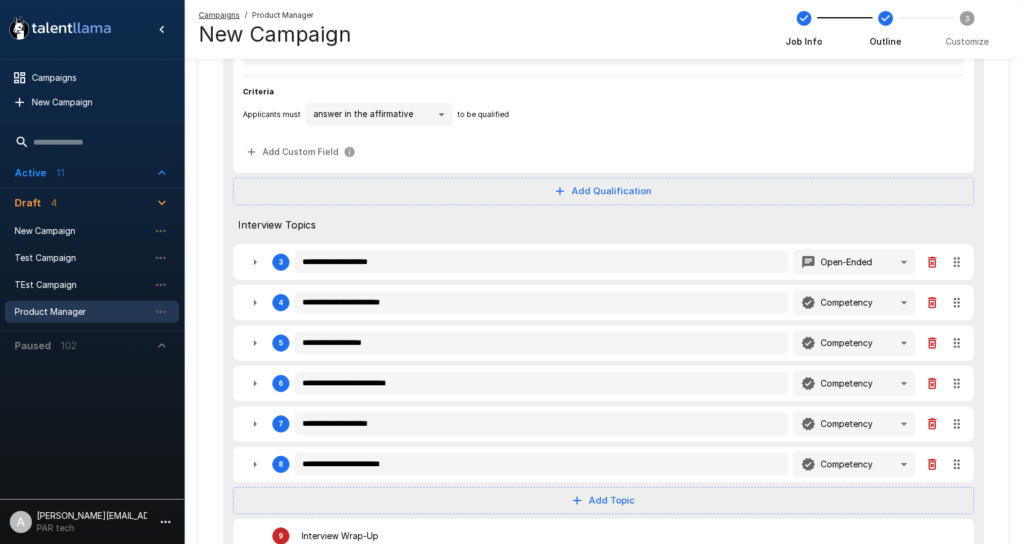
type textarea "*"
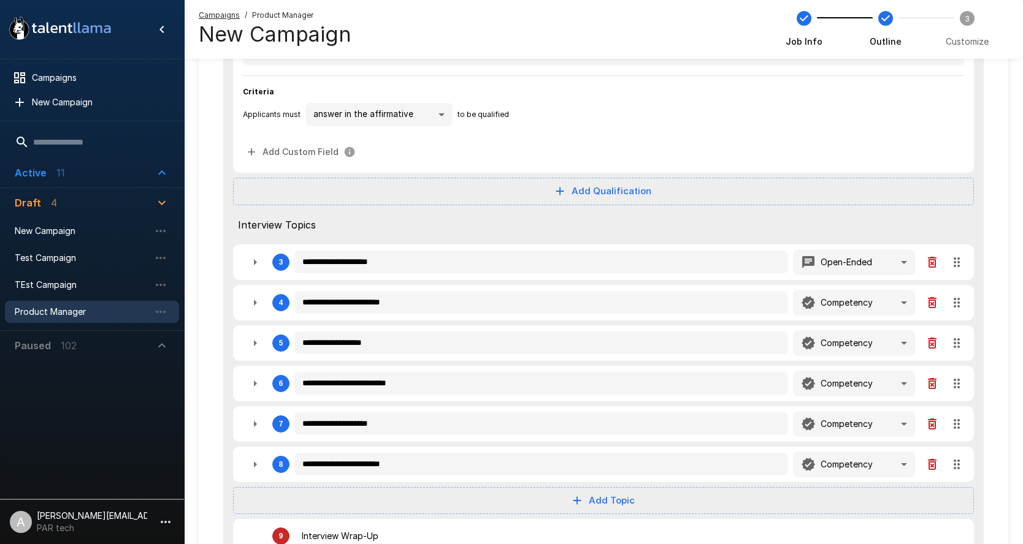
type textarea "*"
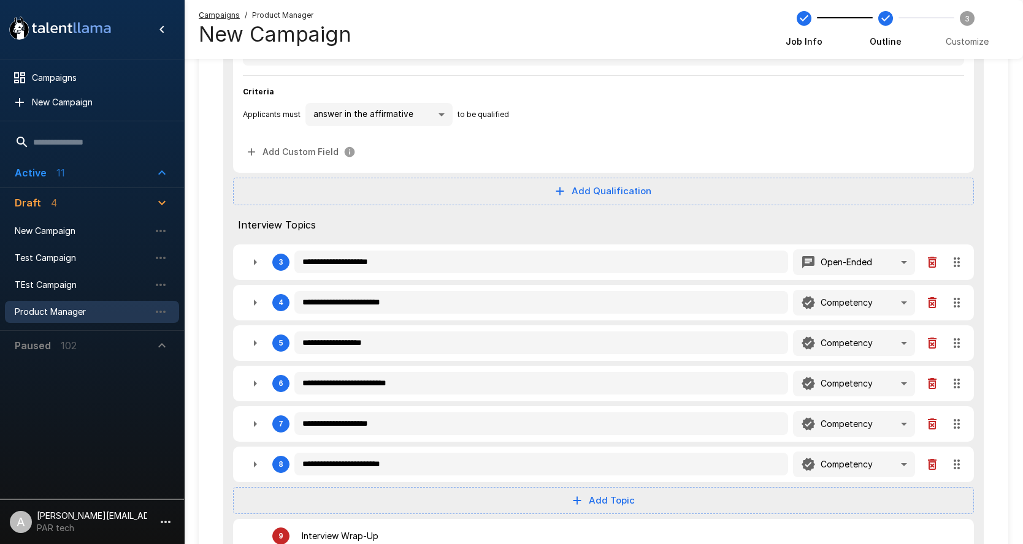
type textarea "*"
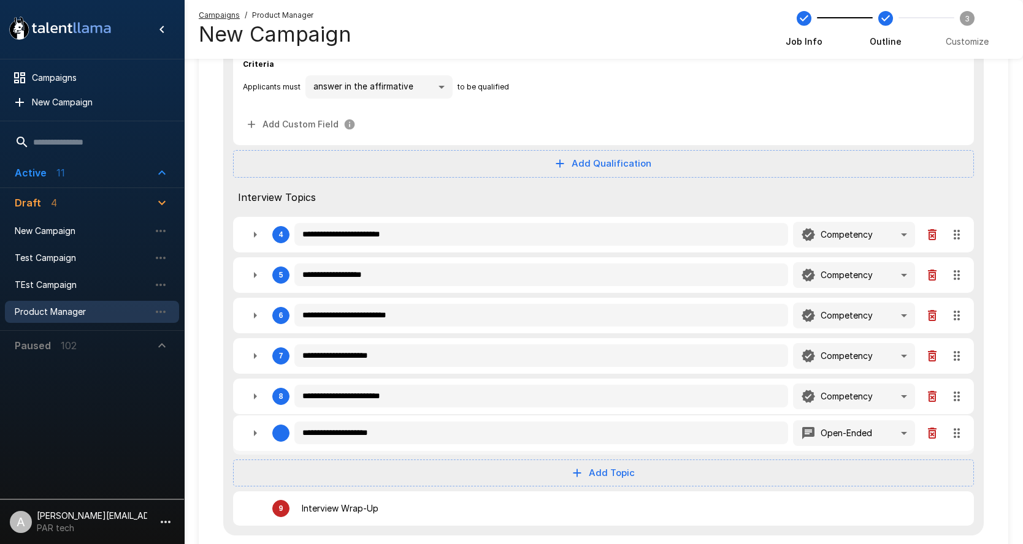
drag, startPoint x: 952, startPoint y: 263, endPoint x: 952, endPoint y: 450, distance: 187.0
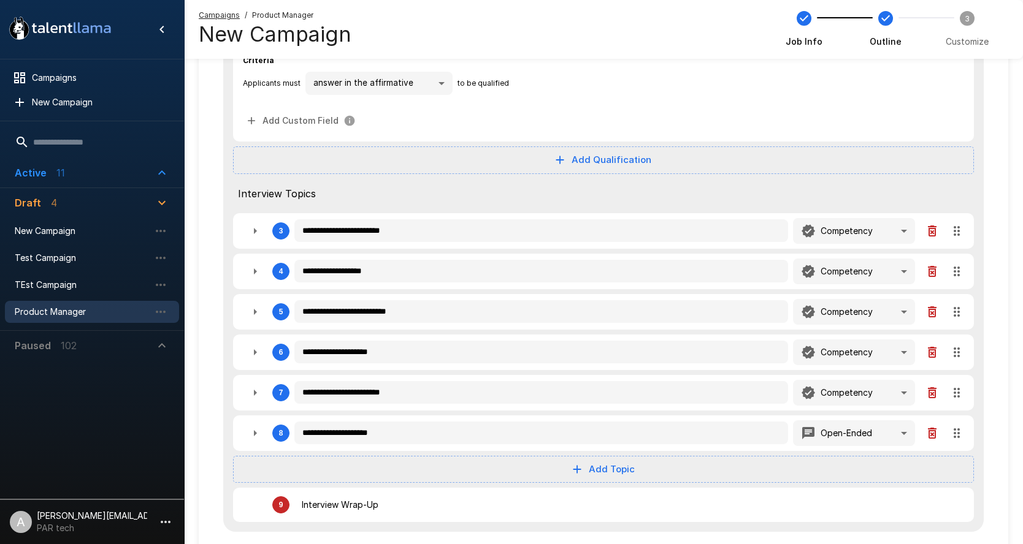
click at [259, 238] on button "button" at bounding box center [255, 231] width 25 height 25
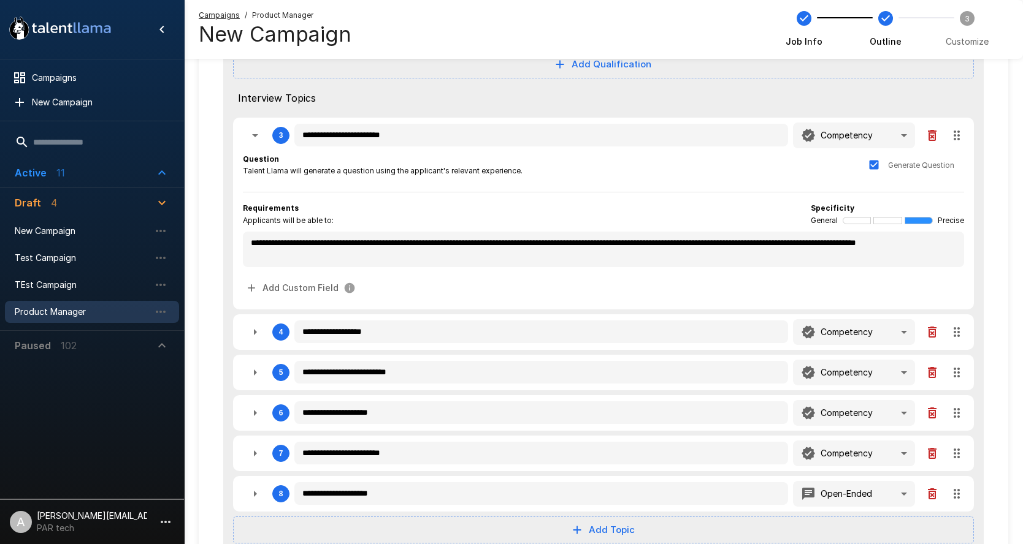
scroll to position [451, 0]
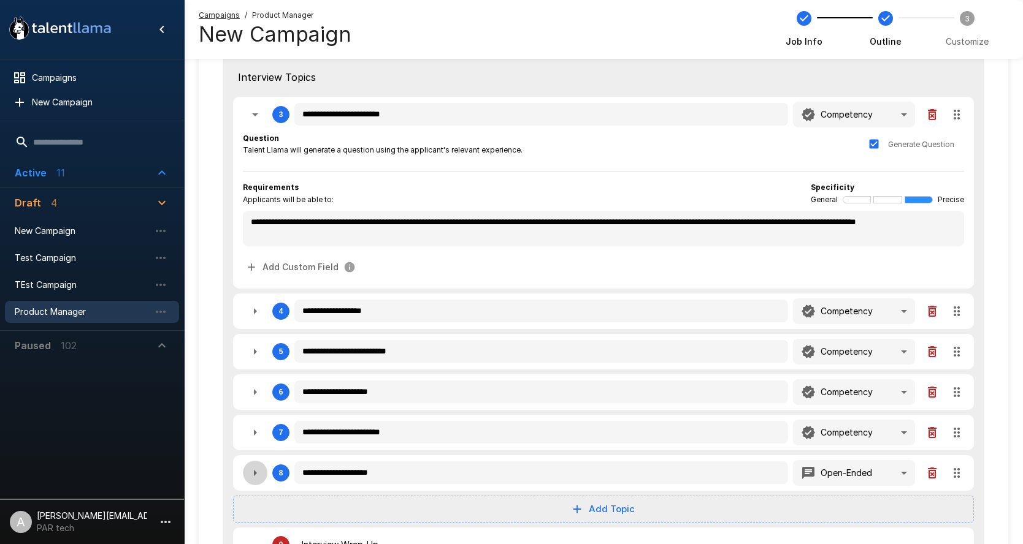
drag, startPoint x: 254, startPoint y: 474, endPoint x: 299, endPoint y: 447, distance: 51.7
click at [257, 473] on icon "button" at bounding box center [255, 473] width 15 height 15
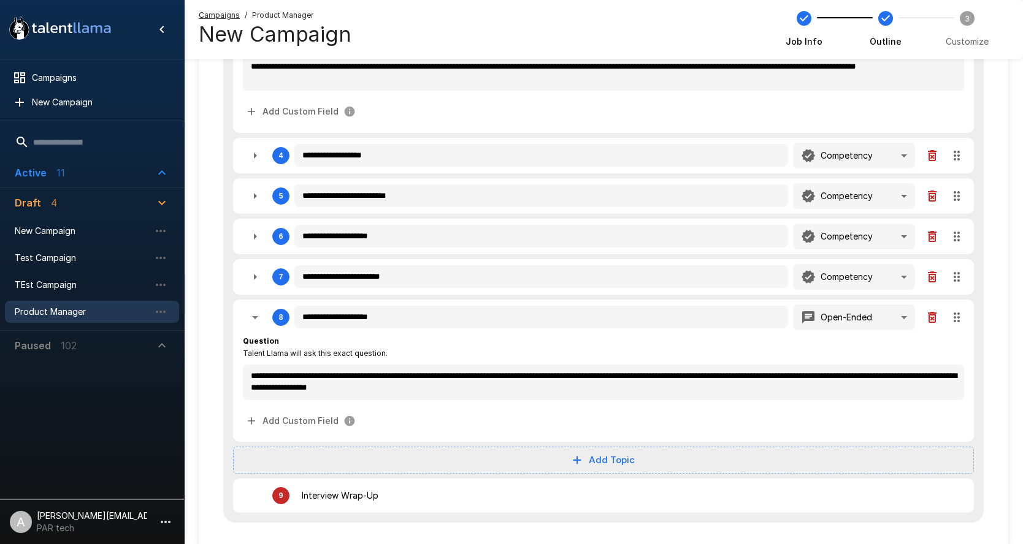
scroll to position [664, 0]
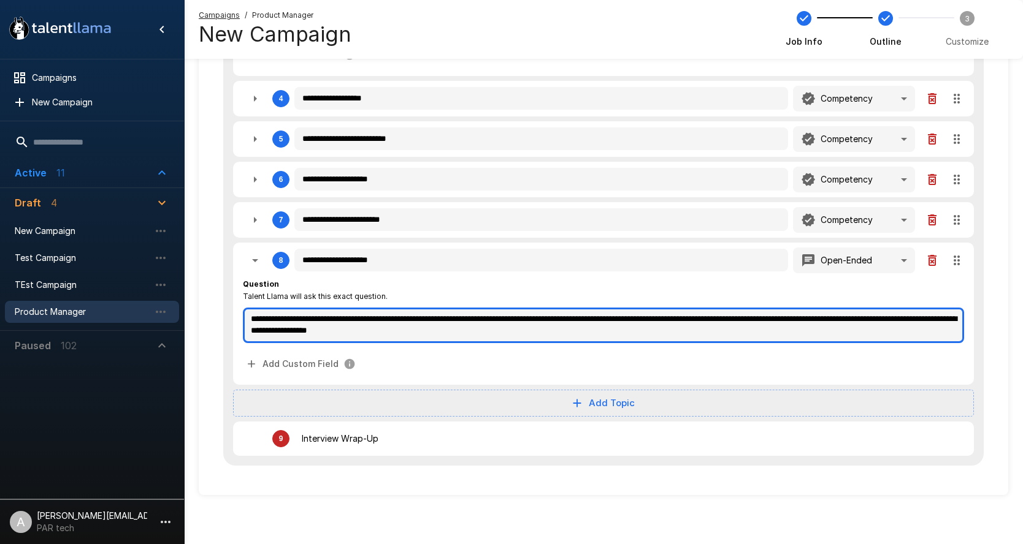
drag, startPoint x: 297, startPoint y: 318, endPoint x: 252, endPoint y: 318, distance: 45.4
click at [252, 318] on textarea "**********" at bounding box center [603, 326] width 721 height 36
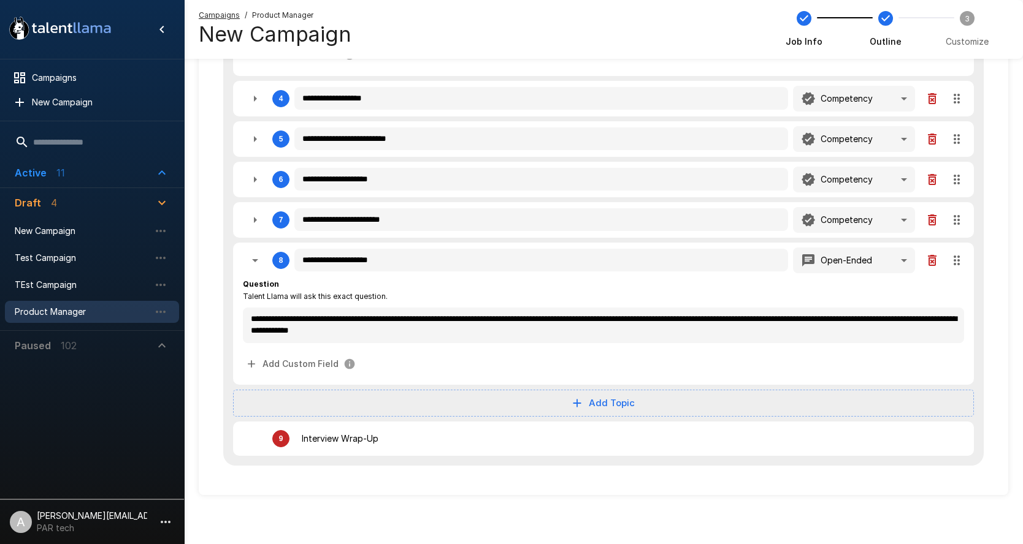
click at [748, 356] on div "Add Custom Field" at bounding box center [603, 364] width 721 height 23
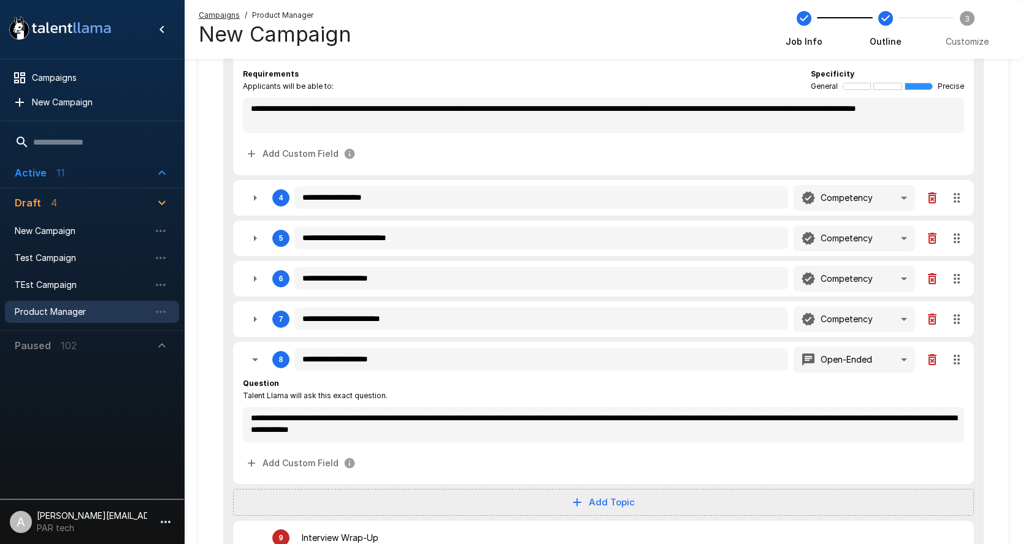
scroll to position [517, 0]
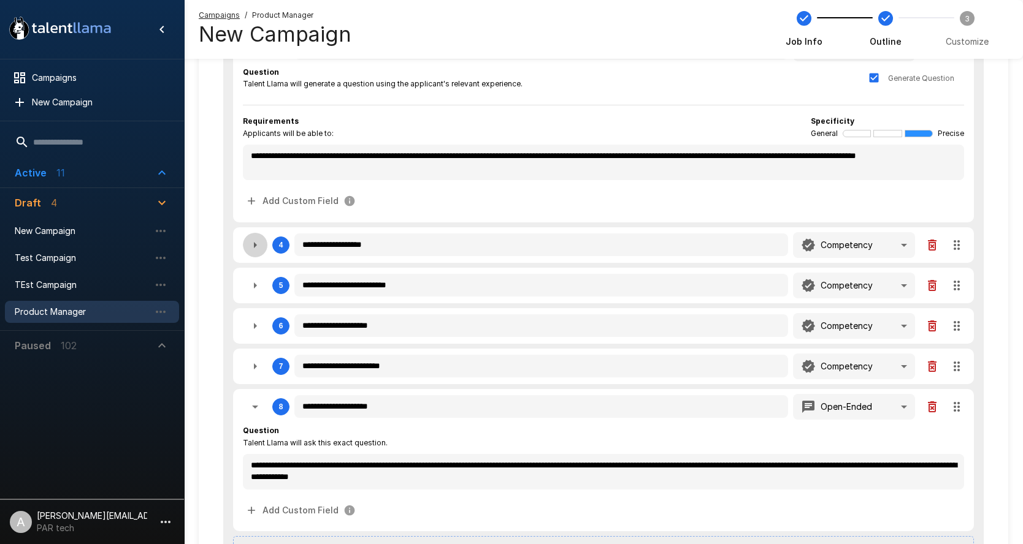
drag, startPoint x: 257, startPoint y: 245, endPoint x: 274, endPoint y: 245, distance: 17.2
click at [257, 245] on icon "button" at bounding box center [255, 245] width 15 height 15
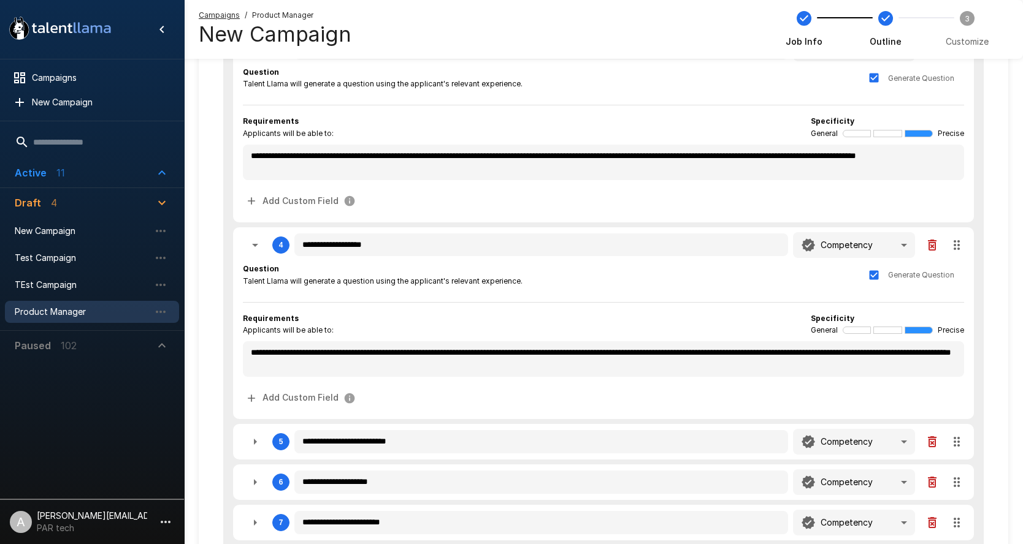
click at [260, 250] on icon "button" at bounding box center [255, 245] width 15 height 15
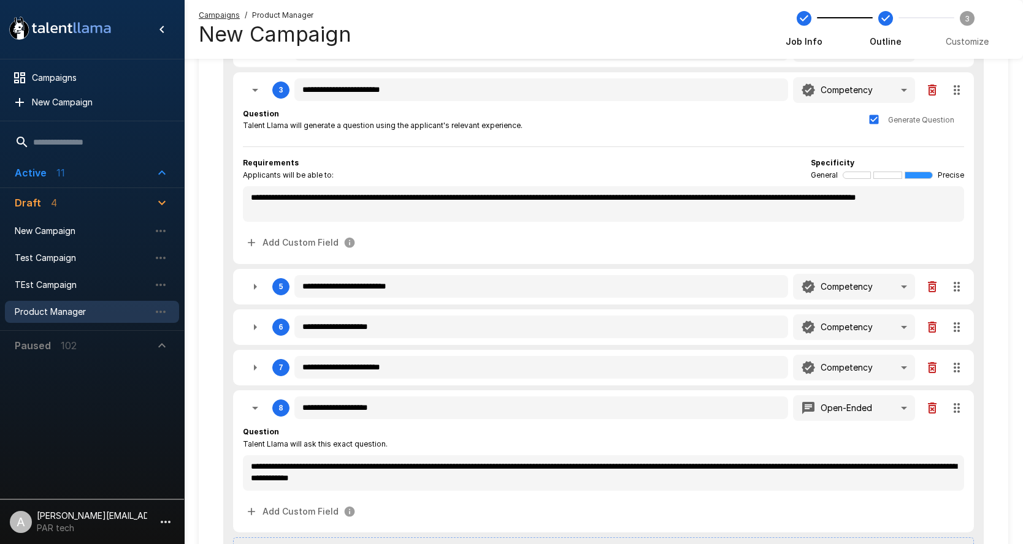
drag, startPoint x: 959, startPoint y: 248, endPoint x: 955, endPoint y: 107, distance: 141.1
click at [955, 107] on div "**********" at bounding box center [603, 135] width 760 height 958
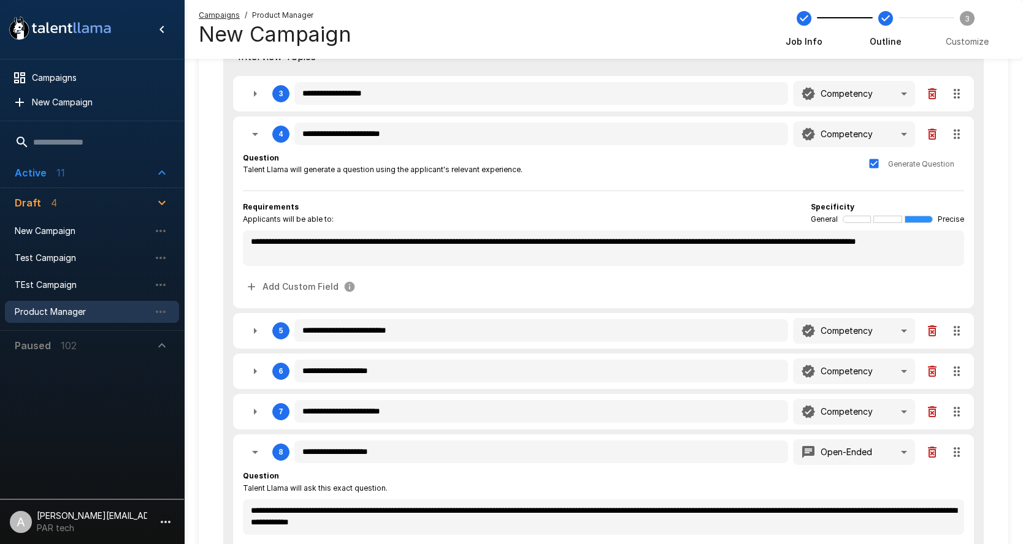
scroll to position [403, 0]
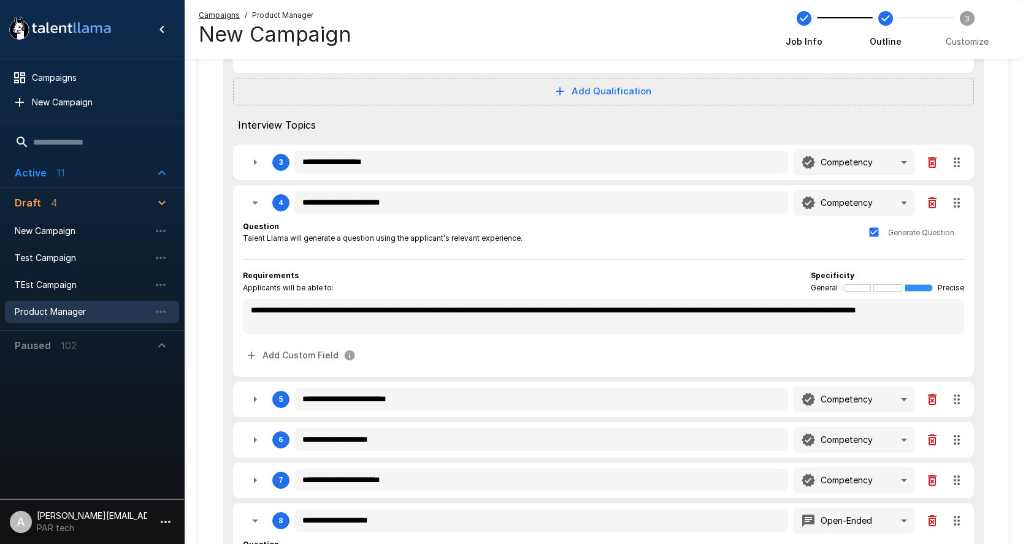
click at [264, 207] on button "button" at bounding box center [255, 203] width 25 height 25
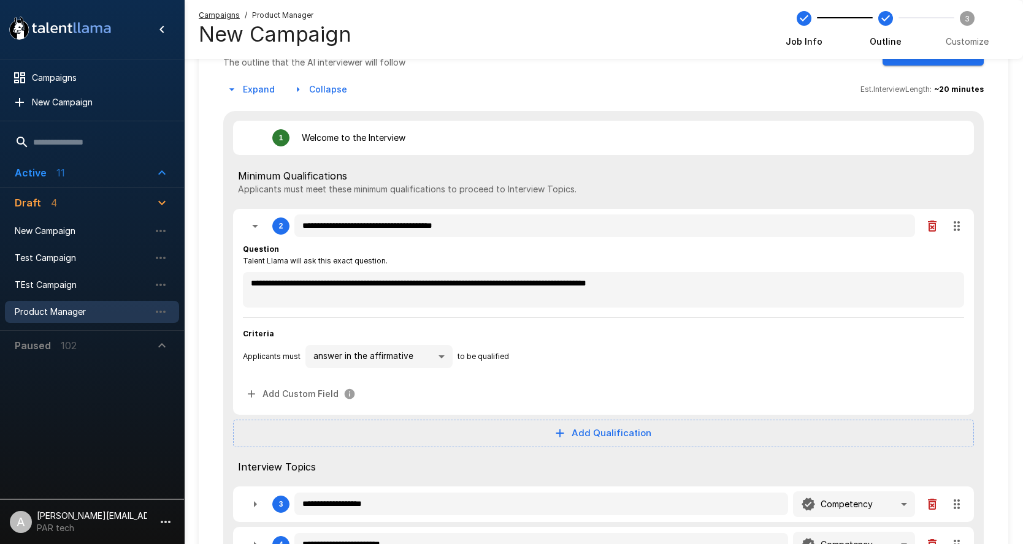
scroll to position [0, 0]
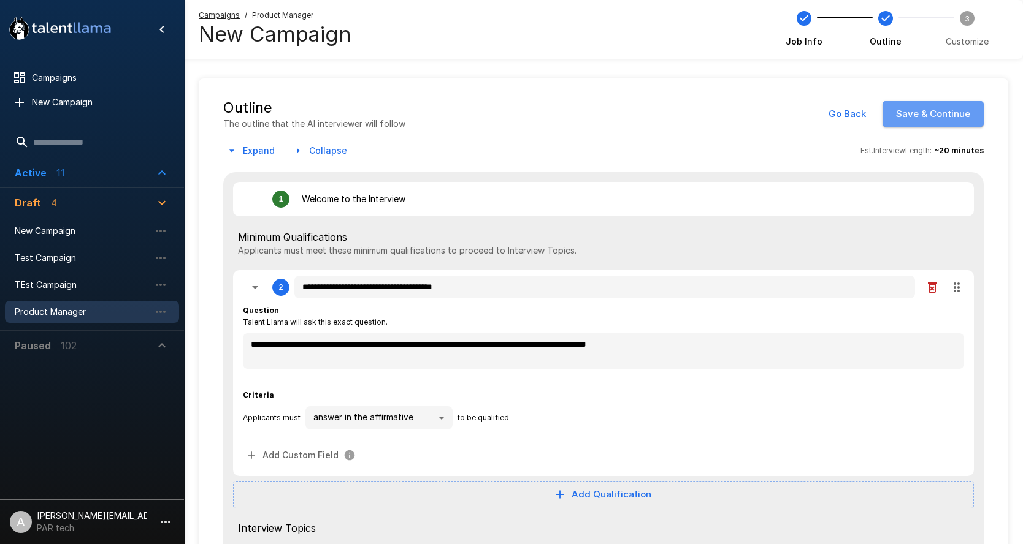
click at [975, 118] on button "Save & Continue" at bounding box center [932, 114] width 101 height 26
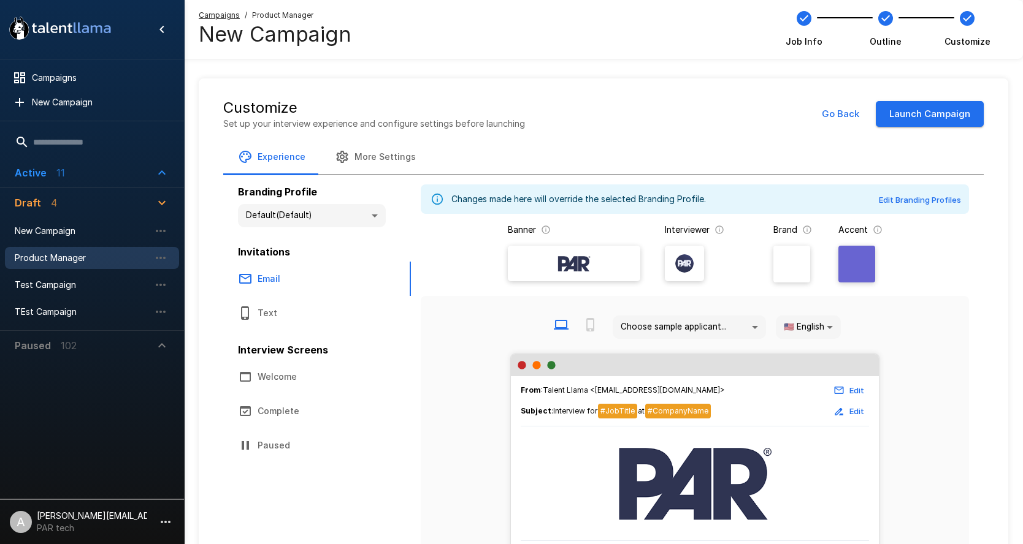
click at [940, 110] on button "Launch Campaign" at bounding box center [929, 114] width 108 height 26
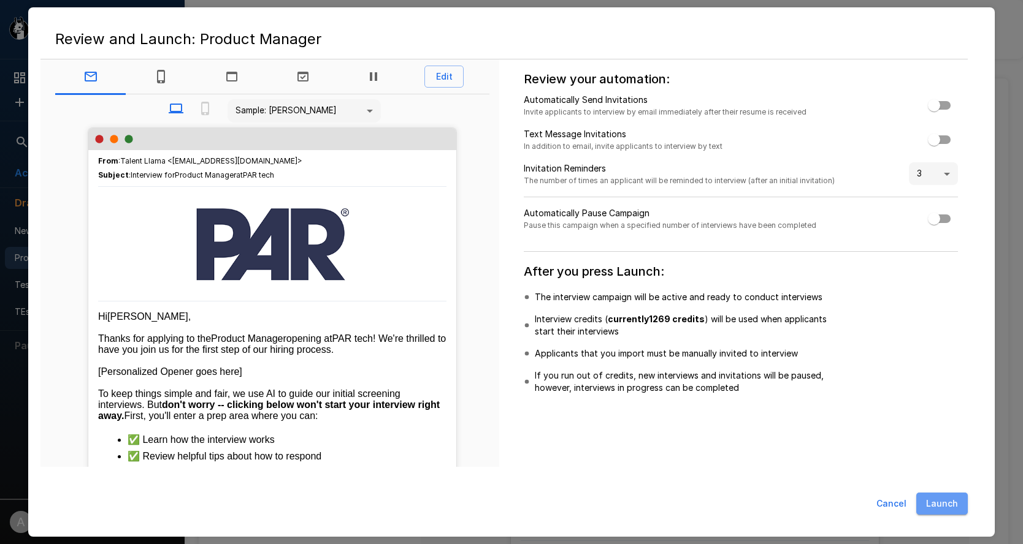
click at [952, 508] on button "Launch" at bounding box center [941, 504] width 51 height 23
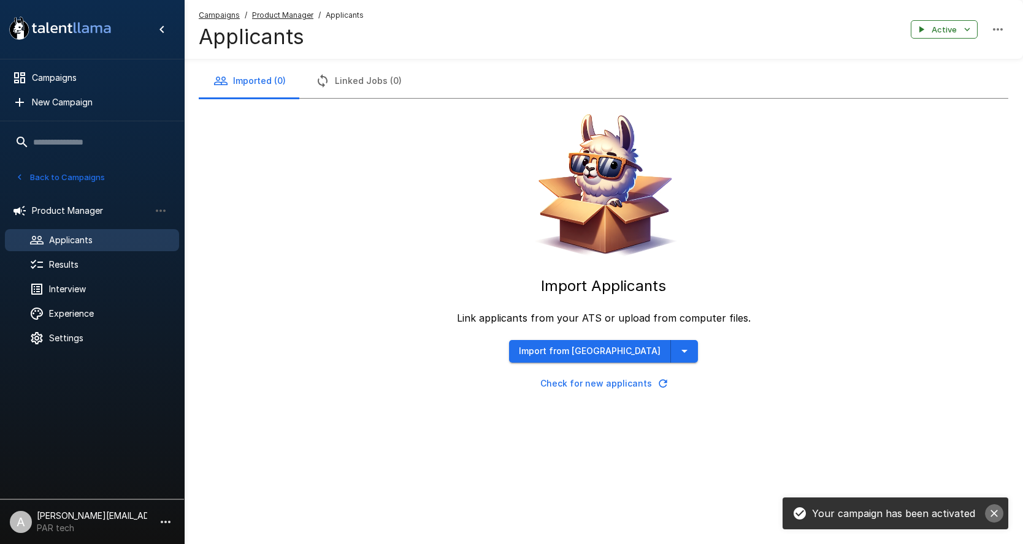
drag, startPoint x: 1002, startPoint y: 510, endPoint x: 995, endPoint y: 513, distance: 7.2
click at [1001, 510] on button "close" at bounding box center [994, 514] width 18 height 18
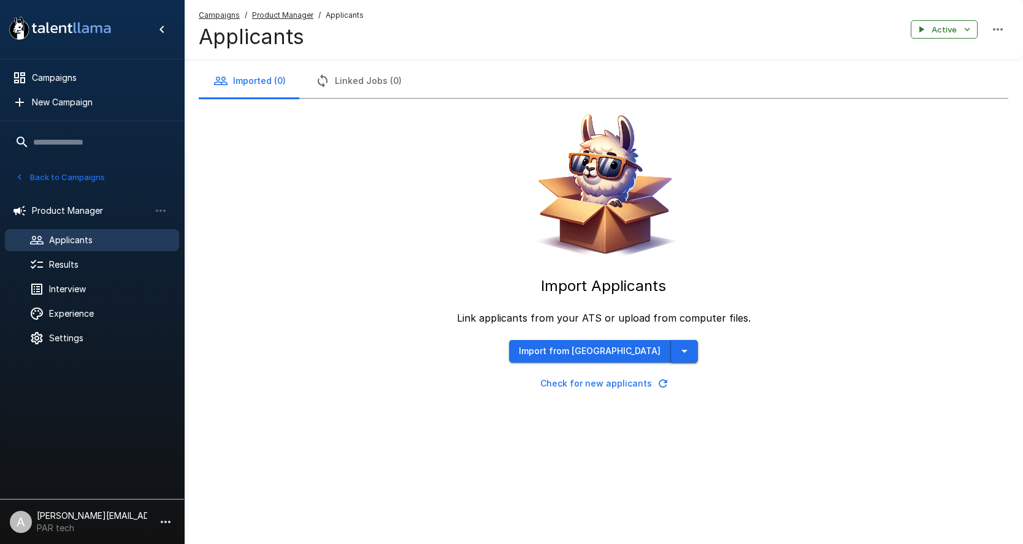
click at [677, 357] on icon "button" at bounding box center [684, 351] width 15 height 15
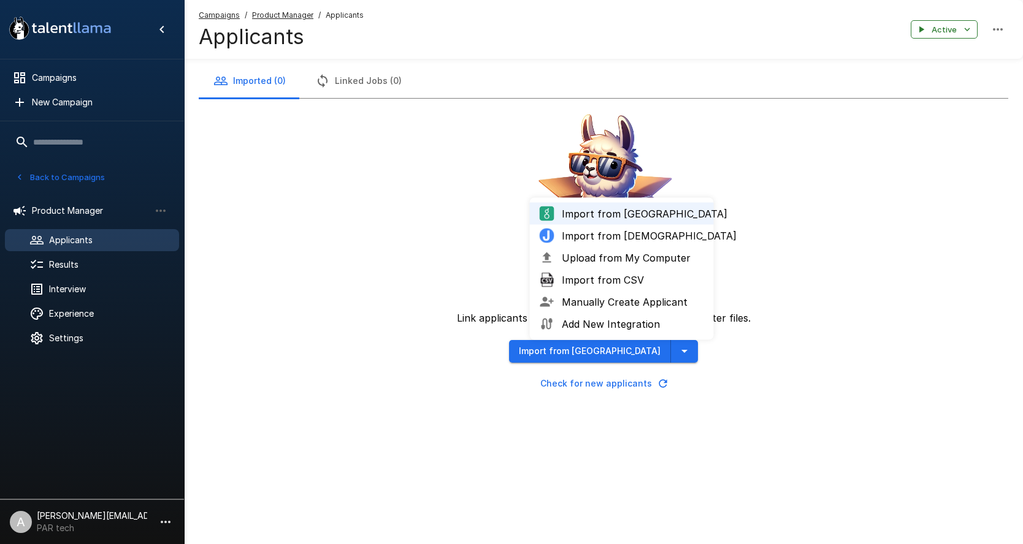
click at [582, 256] on span "Upload from My Computer" at bounding box center [633, 258] width 142 height 15
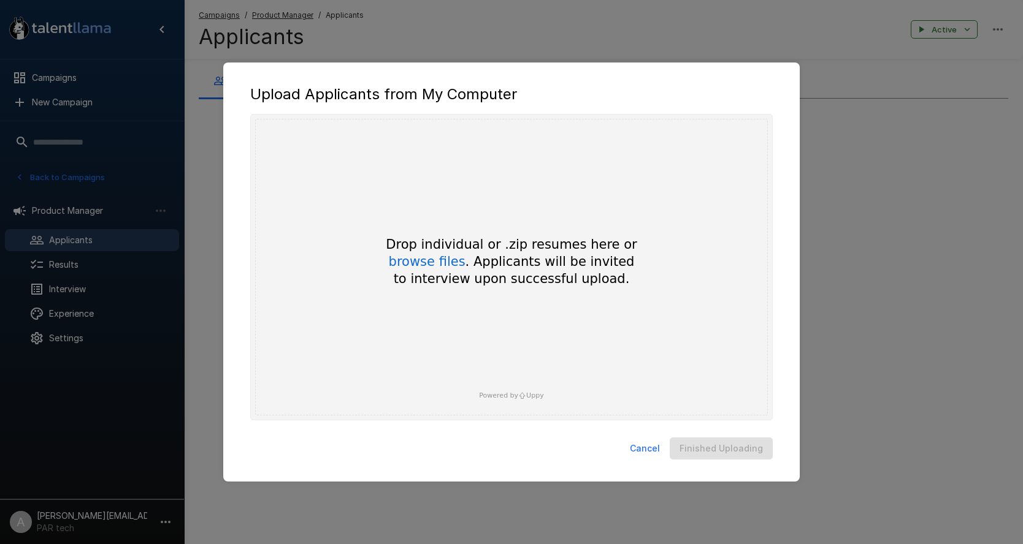
click at [455, 270] on div "Drop individual or .zip resumes here or browse files . Applicants will be invit…" at bounding box center [511, 262] width 294 height 52
click at [455, 264] on button "browse files" at bounding box center [427, 262] width 77 height 13
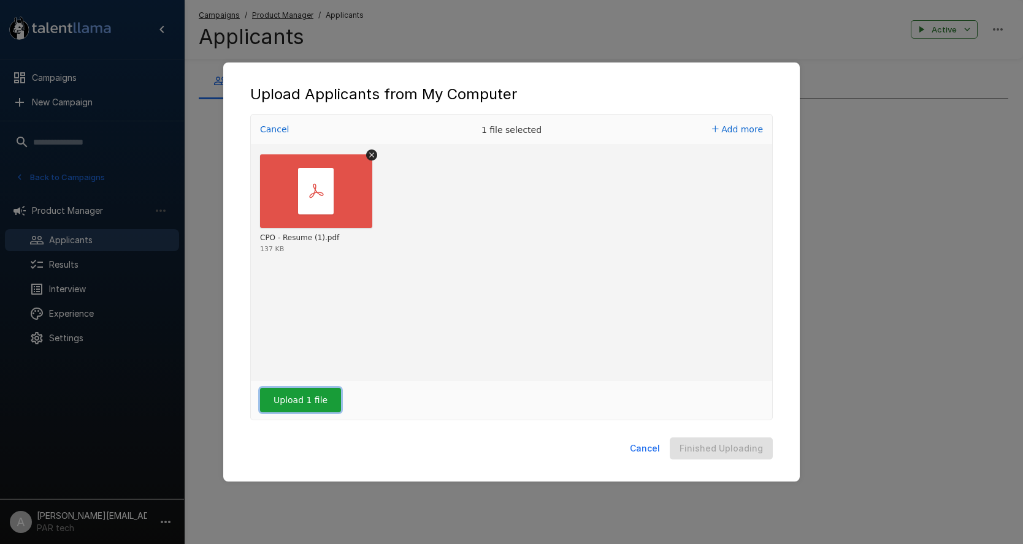
click at [297, 400] on button "Upload 1 file" at bounding box center [300, 400] width 81 height 25
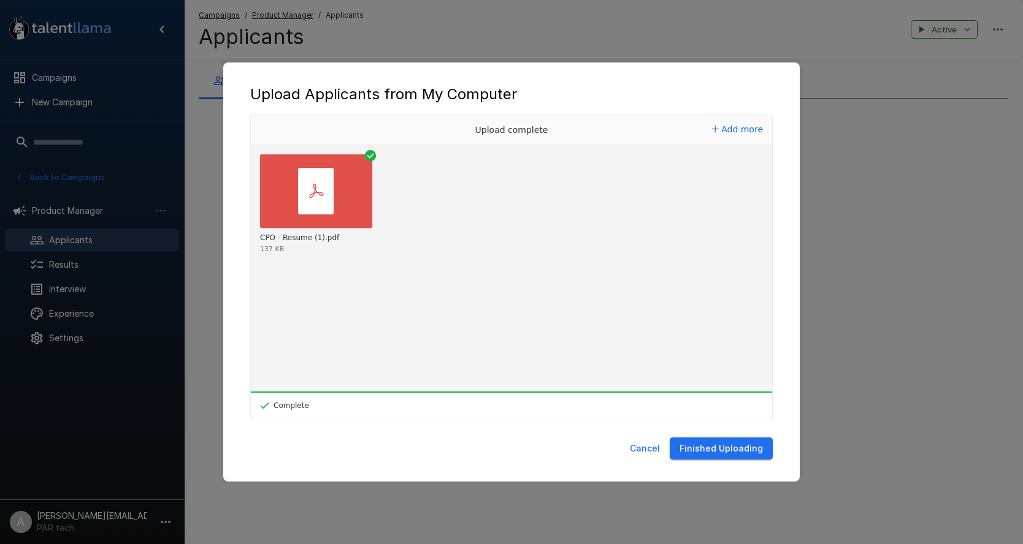
click at [742, 454] on button "Finished Uploading" at bounding box center [720, 449] width 103 height 23
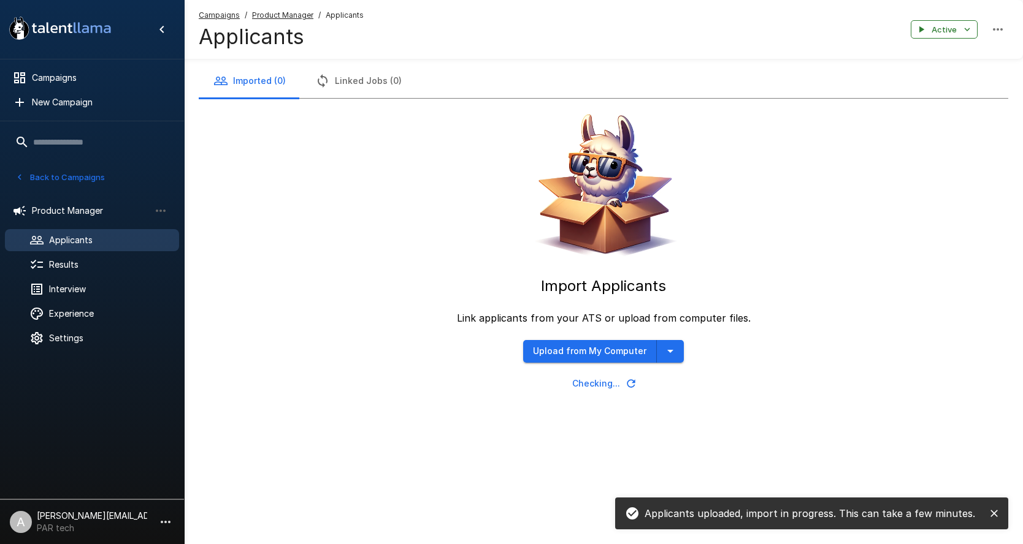
click at [989, 516] on icon "close" at bounding box center [994, 514] width 12 height 12
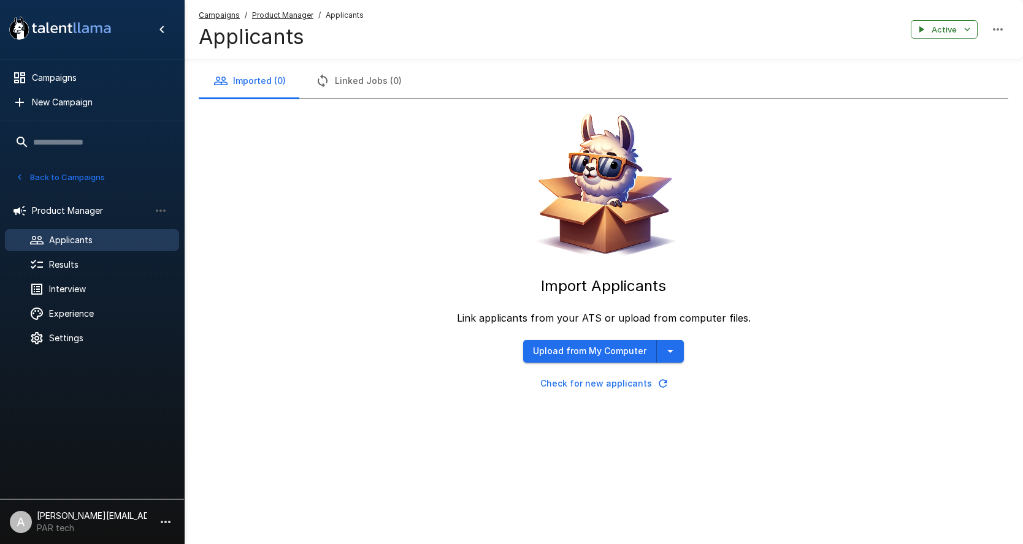
click at [276, 311] on div "Import Applicants Link applicants from your ATS or upload from computer files. …" at bounding box center [603, 247] width 809 height 296
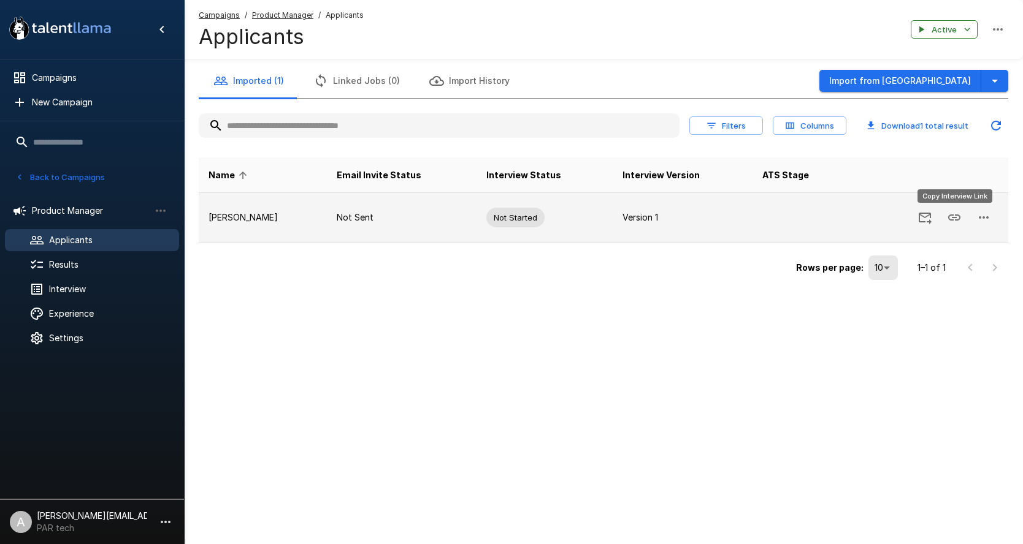
click at [953, 217] on icon "Copy Interview Link" at bounding box center [954, 218] width 12 height 6
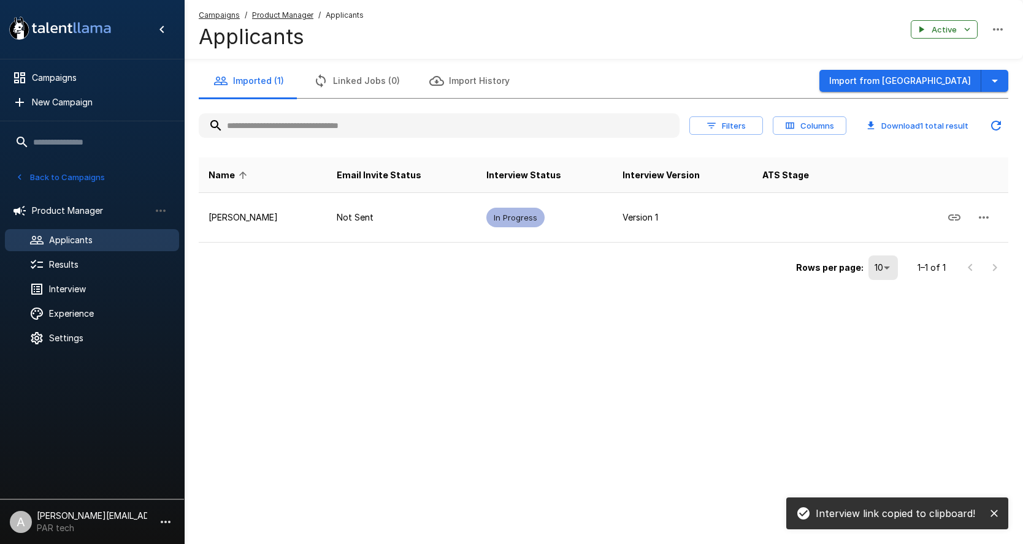
click at [494, 333] on div ".st0{fill:#FFFFFF;} .st1{fill:#76a4ed;} Campaigns New Campaign Active 12 Admini…" at bounding box center [511, 272] width 1023 height 544
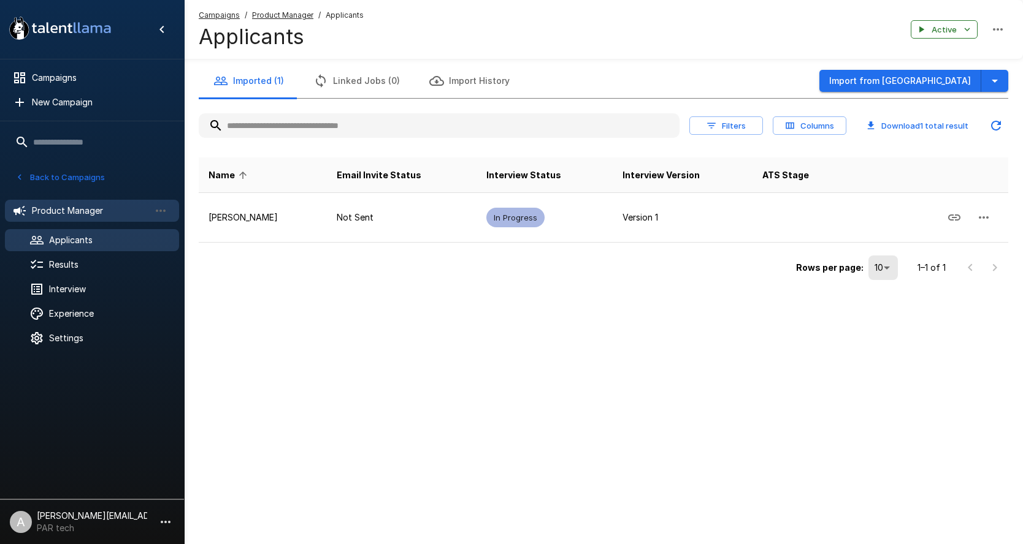
click at [63, 202] on div "Product Manager" at bounding box center [92, 211] width 174 height 22
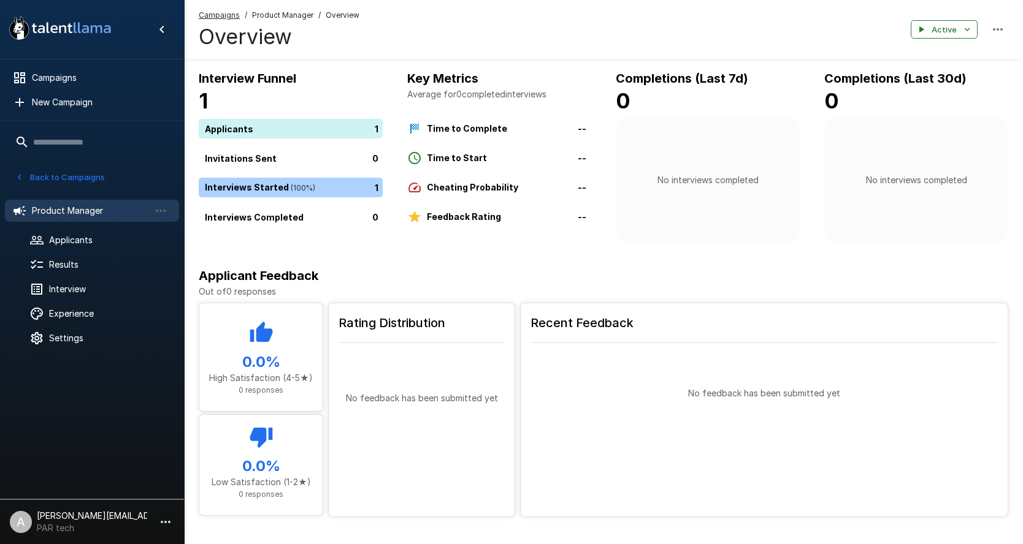
click at [170, 520] on icon "button" at bounding box center [165, 522] width 15 height 15
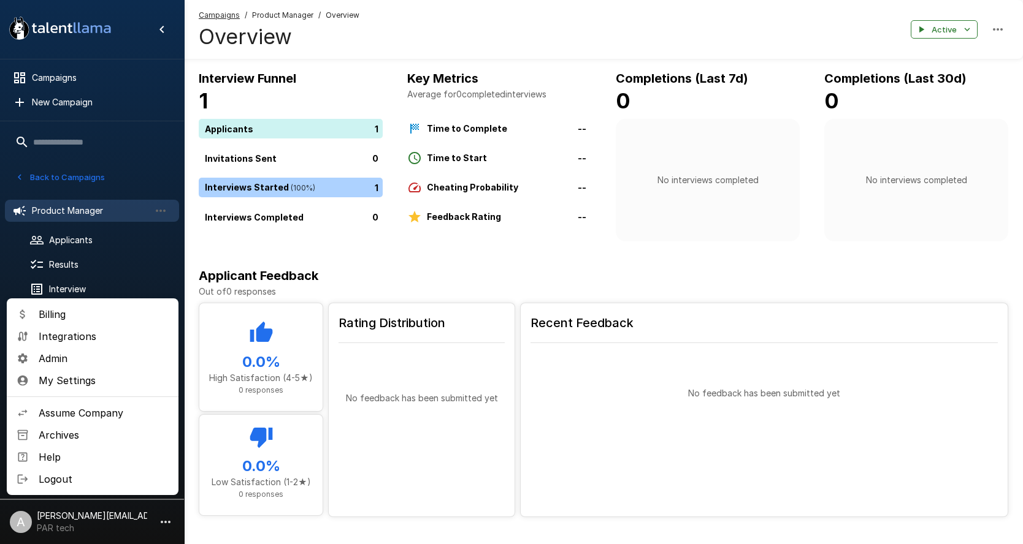
click at [110, 417] on span "Assume Company" at bounding box center [104, 413] width 130 height 15
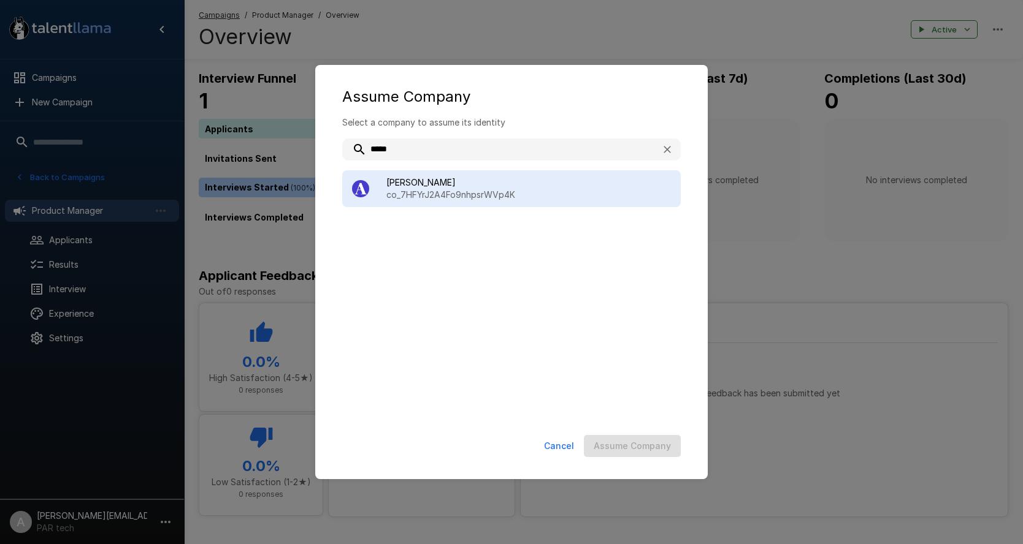
click at [574, 182] on span "[PERSON_NAME]" at bounding box center [528, 183] width 284 height 12
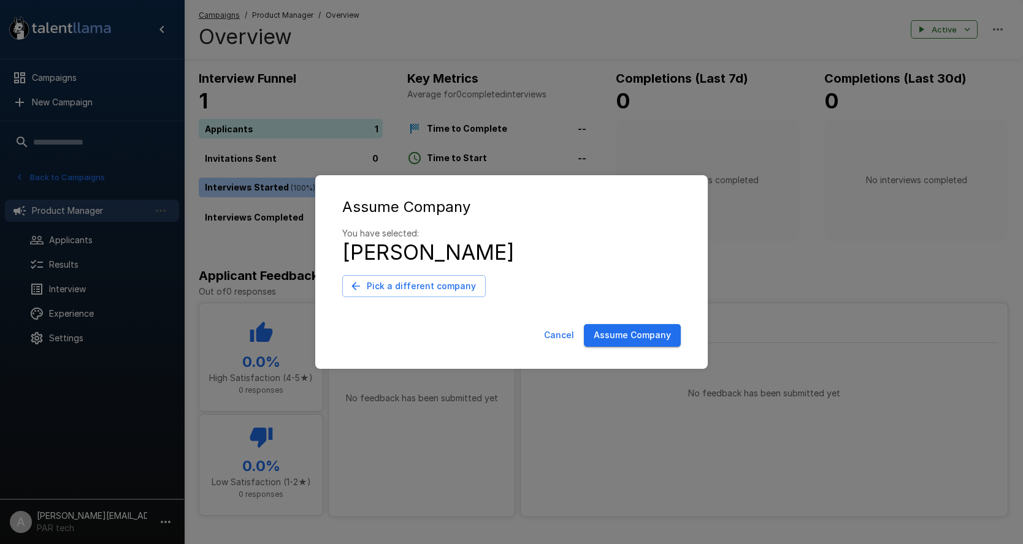
click at [629, 337] on button "Assume Company" at bounding box center [632, 335] width 97 height 23
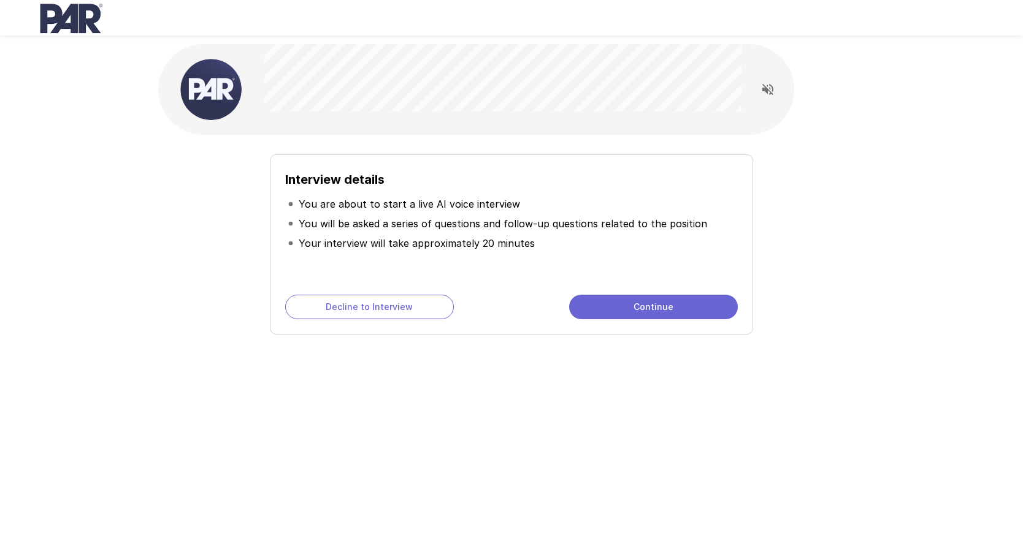
click at [608, 292] on div "Interview details You are about to start a live AI voice interview You will be …" at bounding box center [511, 244] width 483 height 180
click at [617, 302] on button "Continue" at bounding box center [653, 307] width 169 height 25
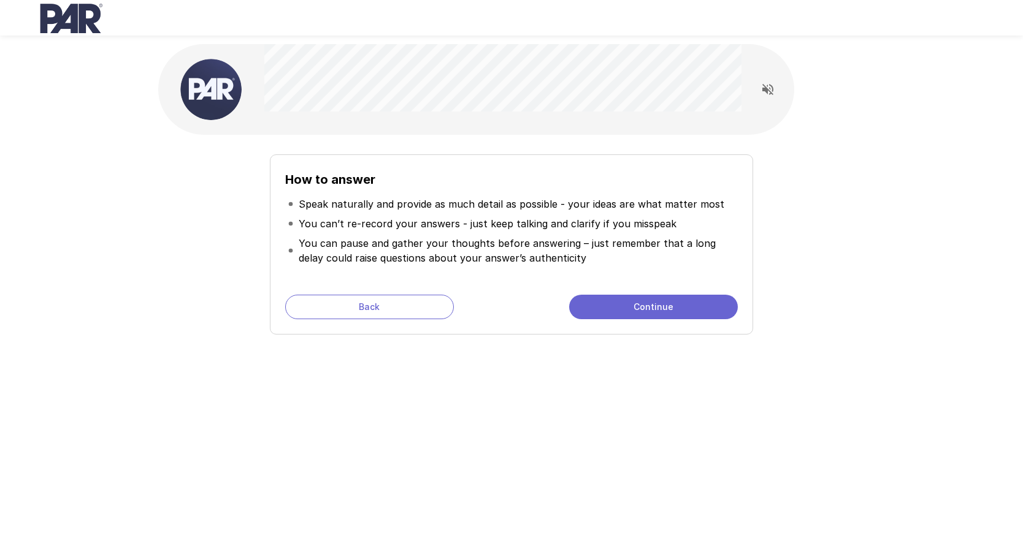
click at [617, 302] on button "Continue" at bounding box center [653, 307] width 169 height 25
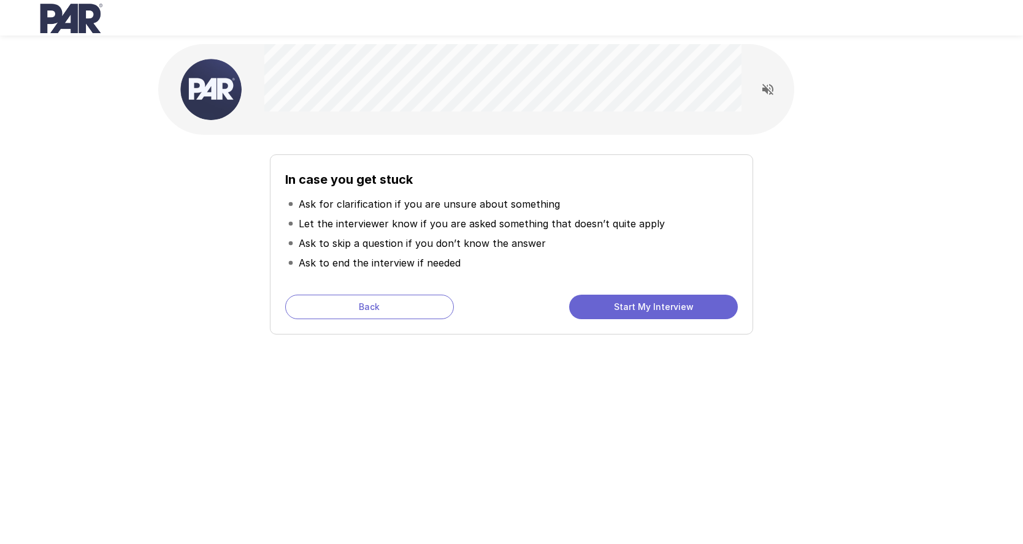
click at [617, 302] on button "Start My Interview" at bounding box center [653, 307] width 169 height 25
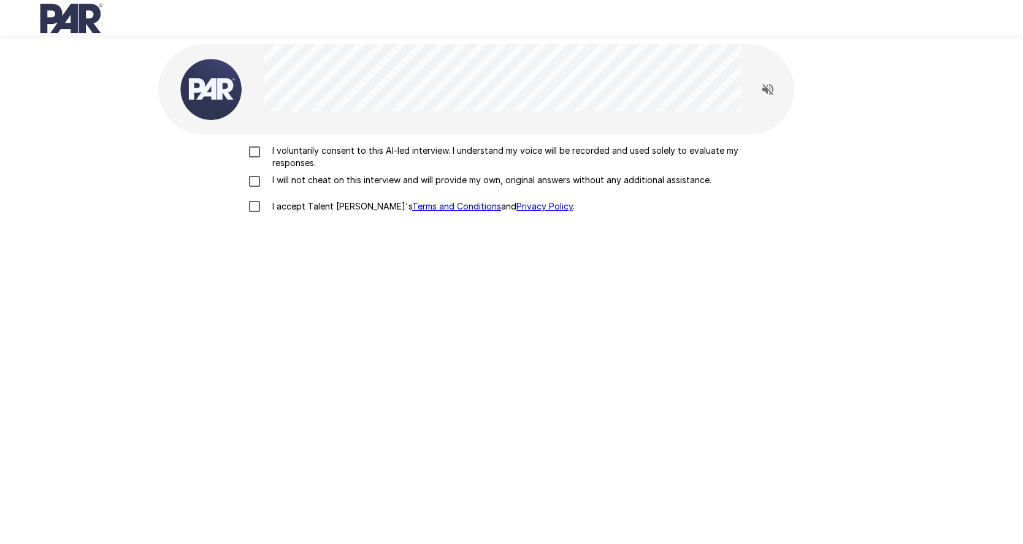
click at [301, 162] on p "I voluntarily consent to this AI-led interview. I understand my voice will be r…" at bounding box center [524, 157] width 514 height 25
click at [304, 186] on p "I will not cheat on this interview and will provide my own, original answers wi…" at bounding box center [489, 180] width 444 height 12
click at [310, 216] on label "I accept Talent Llama's Terms and Conditions and Privacy Policy ." at bounding box center [511, 207] width 539 height 26
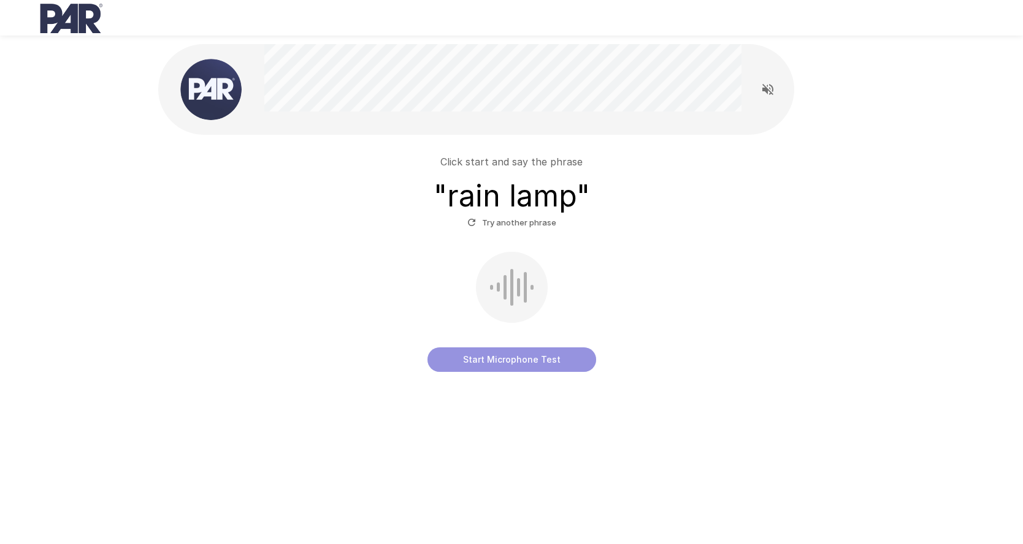
click at [520, 354] on button "Start Microphone Test" at bounding box center [511, 360] width 169 height 25
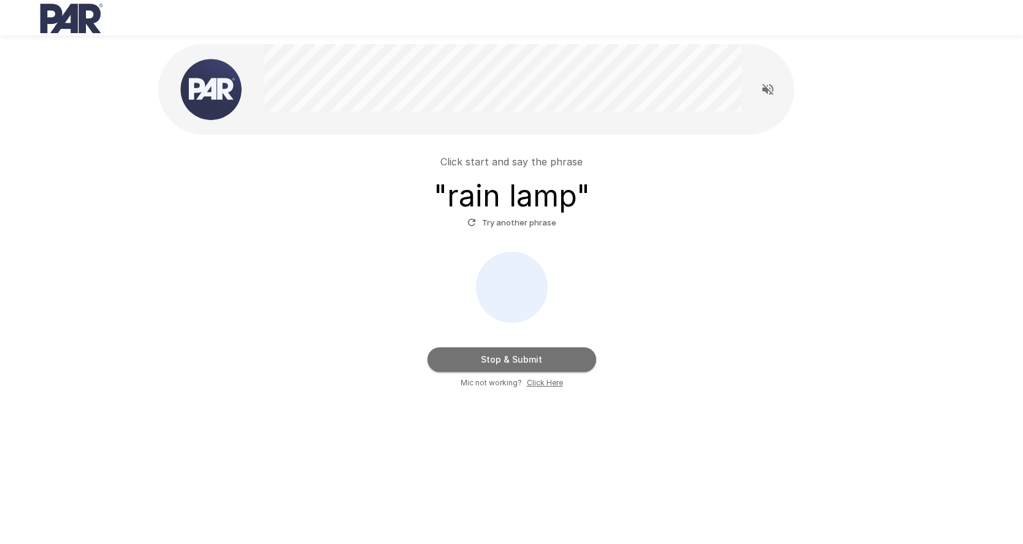
click at [524, 364] on button "Stop & Submit" at bounding box center [511, 360] width 169 height 25
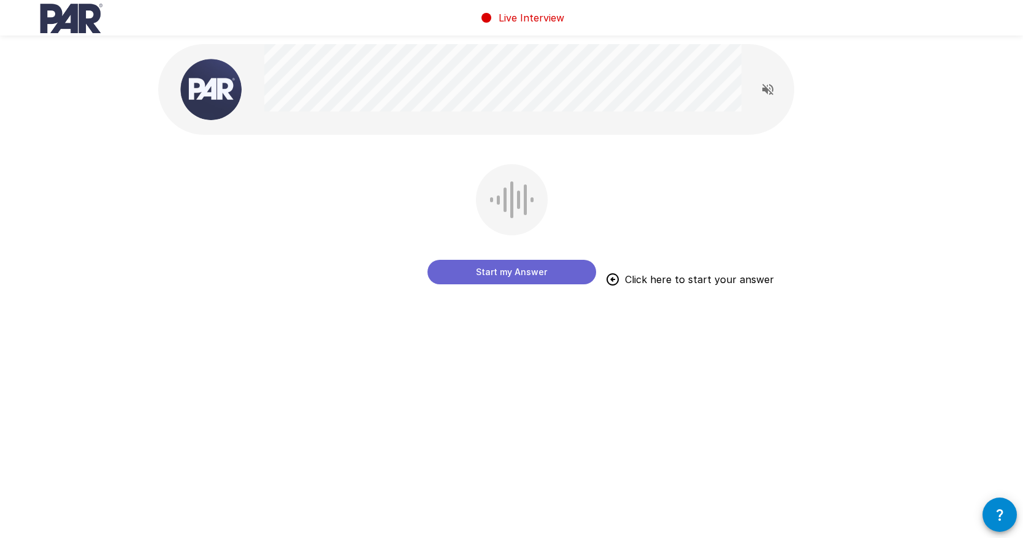
drag, startPoint x: 428, startPoint y: 138, endPoint x: 444, endPoint y: 157, distance: 25.2
click at [430, 140] on div "Start my Answer Click here to start your answer" at bounding box center [511, 200] width 736 height 400
click at [539, 276] on button "Start my Answer" at bounding box center [511, 272] width 169 height 25
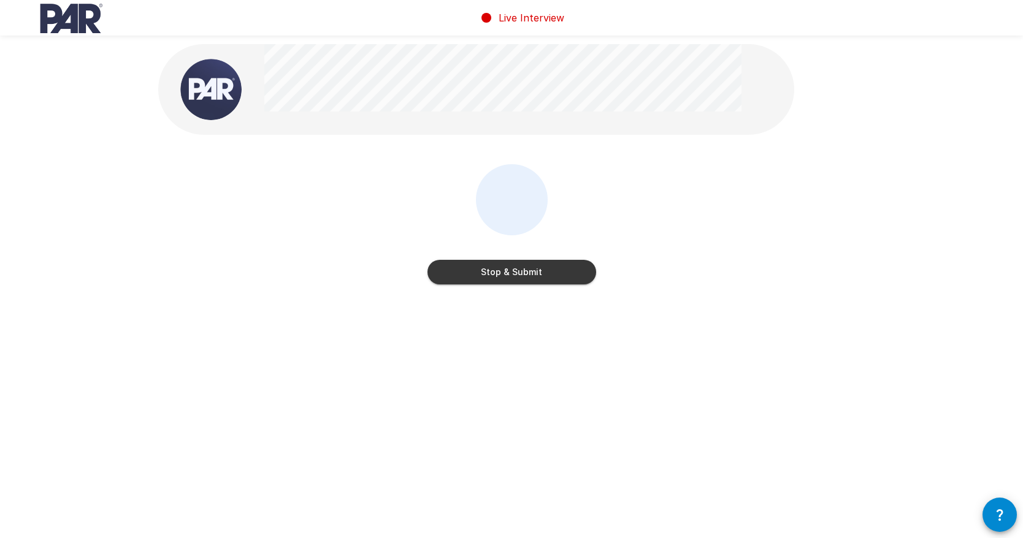
click at [532, 274] on button "Stop & Submit" at bounding box center [511, 272] width 169 height 25
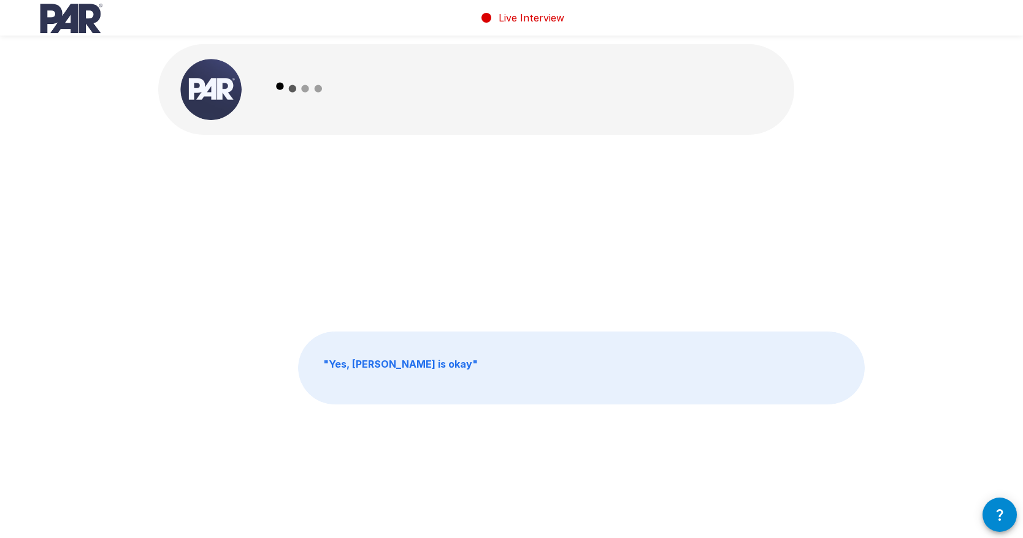
click at [217, 201] on div "" Yes, Adam is okay "" at bounding box center [511, 233] width 706 height 138
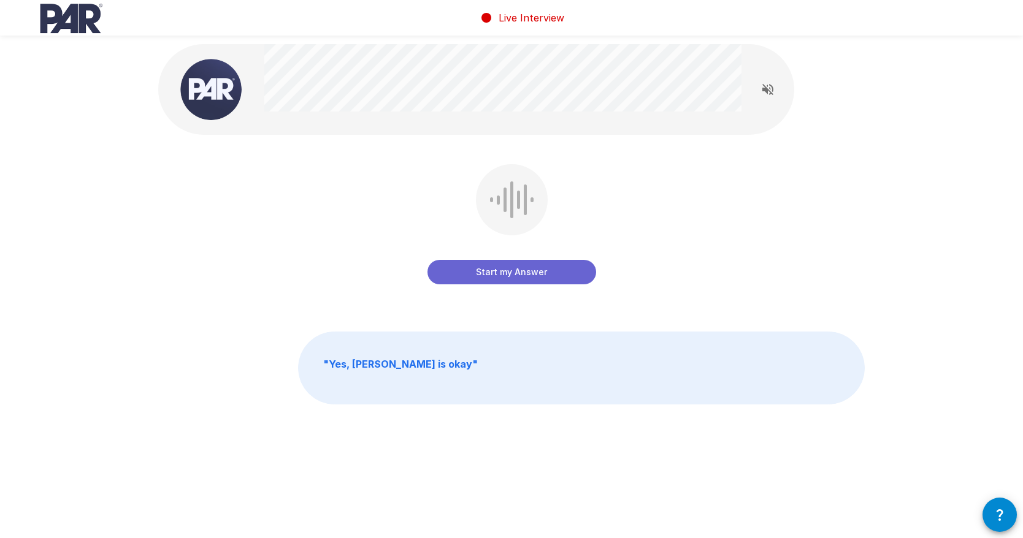
click at [244, 198] on div "Start my Answer" at bounding box center [511, 233] width 706 height 138
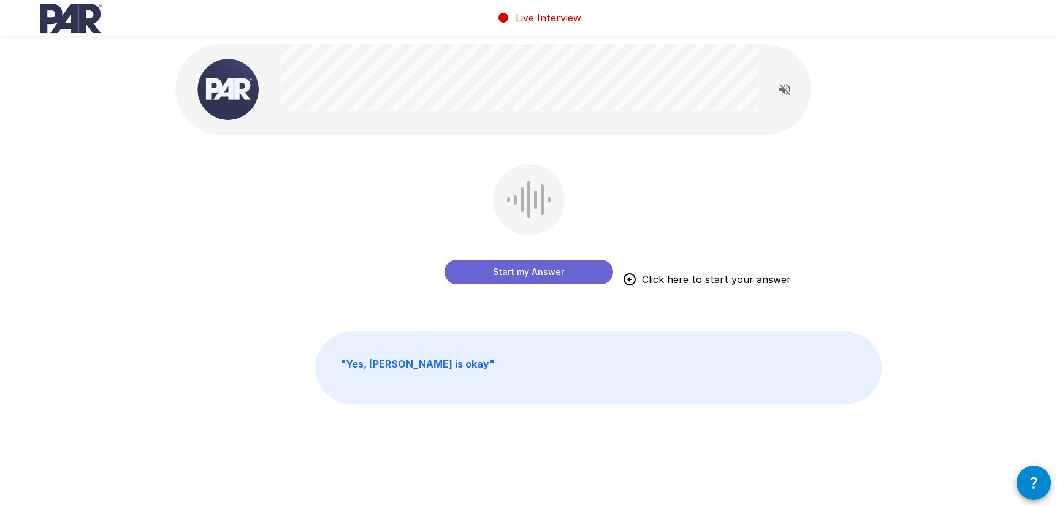
click at [392, 210] on div "Start my Answer Click here to start your answer" at bounding box center [528, 233] width 706 height 138
click at [625, 169] on div "Start my Answer Click here to start your answer" at bounding box center [528, 233] width 706 height 138
drag, startPoint x: 537, startPoint y: 274, endPoint x: 663, endPoint y: 207, distance: 142.3
click at [539, 270] on button "Start my Answer" at bounding box center [528, 272] width 169 height 25
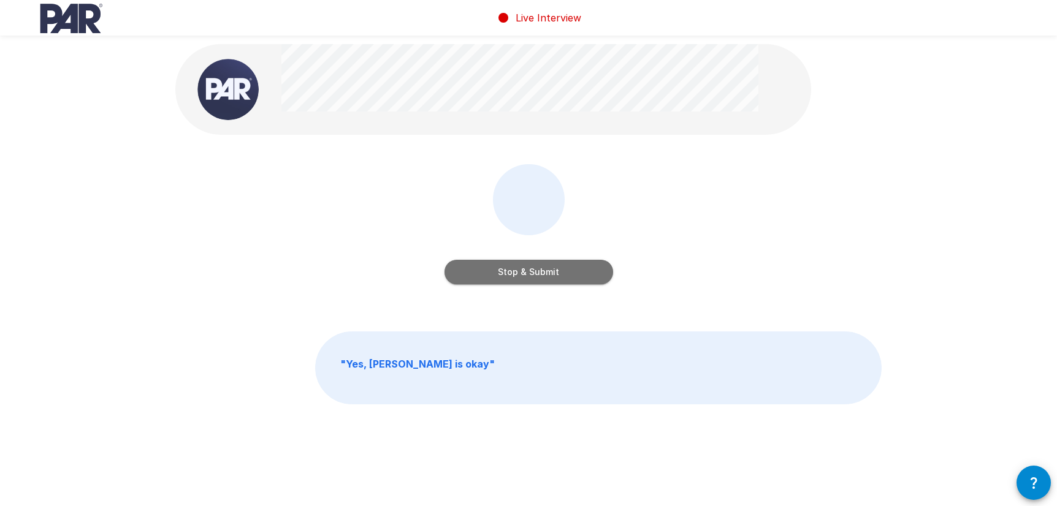
click at [555, 276] on button "Stop & Submit" at bounding box center [528, 272] width 169 height 25
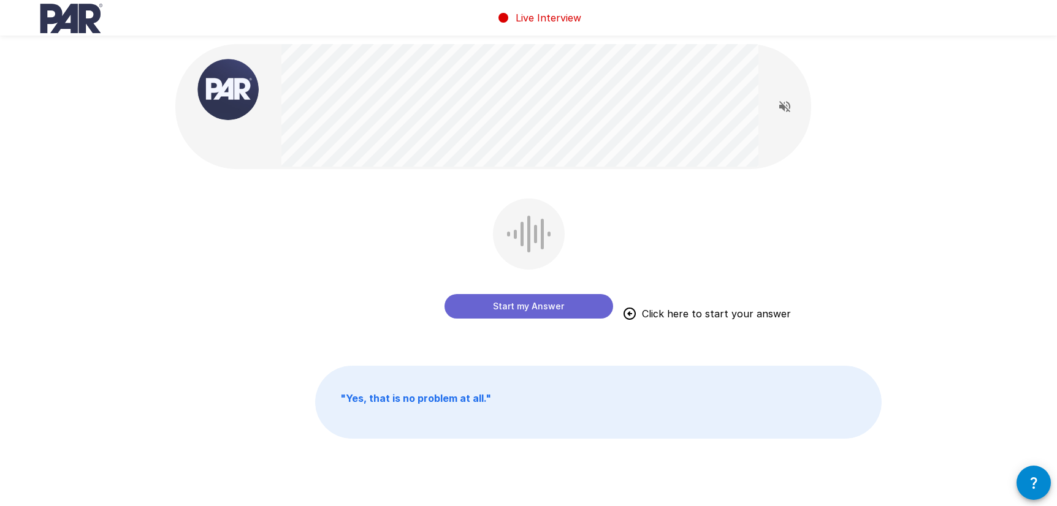
click at [754, 288] on div "Start my Answer Click here to start your answer" at bounding box center [528, 268] width 706 height 138
click at [593, 190] on div "Start my Answer Click here to start your answer " Yes, that is no problem at al…" at bounding box center [529, 268] width 736 height 537
click at [609, 200] on div "Start my Answer Click here to start your answer" at bounding box center [528, 261] width 169 height 125
click at [615, 215] on div "Start my Answer Click here to start your answer" at bounding box center [528, 267] width 706 height 138
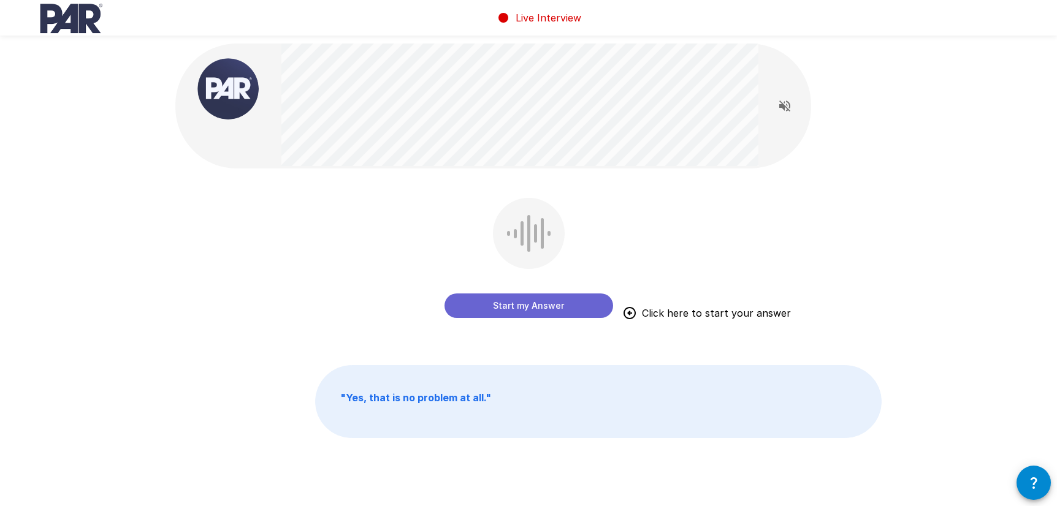
click at [566, 308] on button "Start my Answer" at bounding box center [528, 306] width 169 height 25
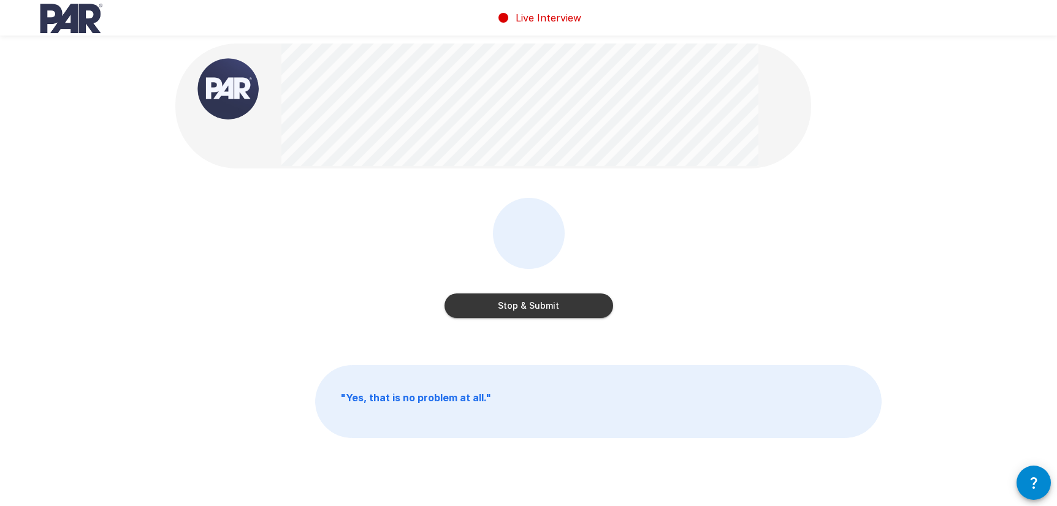
click at [579, 307] on button "Stop & Submit" at bounding box center [528, 306] width 169 height 25
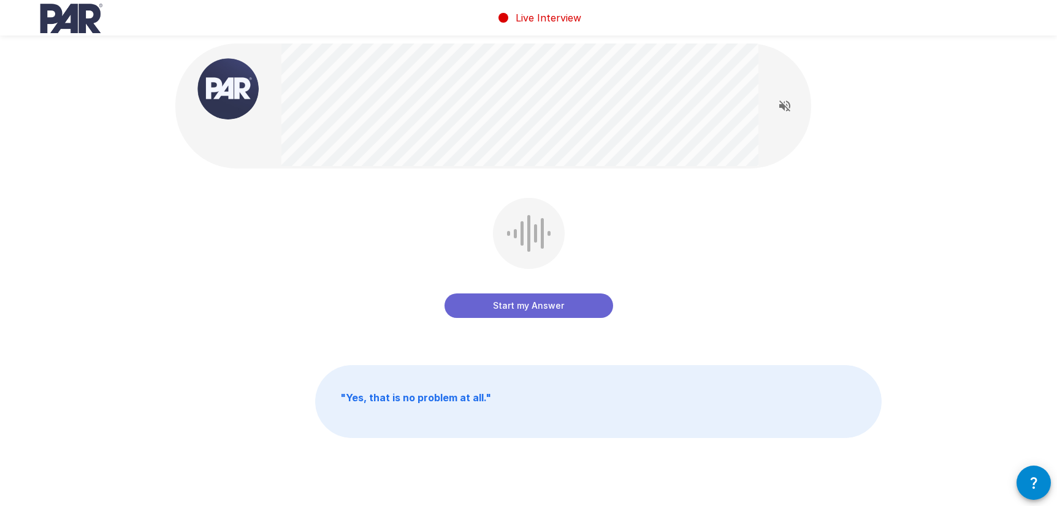
scroll to position [0, 0]
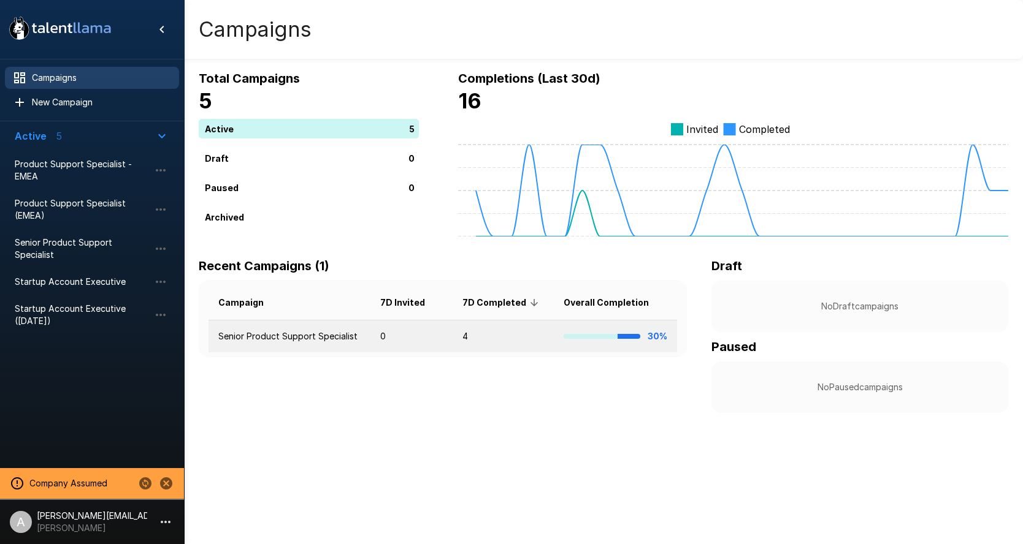
click at [329, 341] on td "Senior Product Support Specialist" at bounding box center [289, 337] width 162 height 32
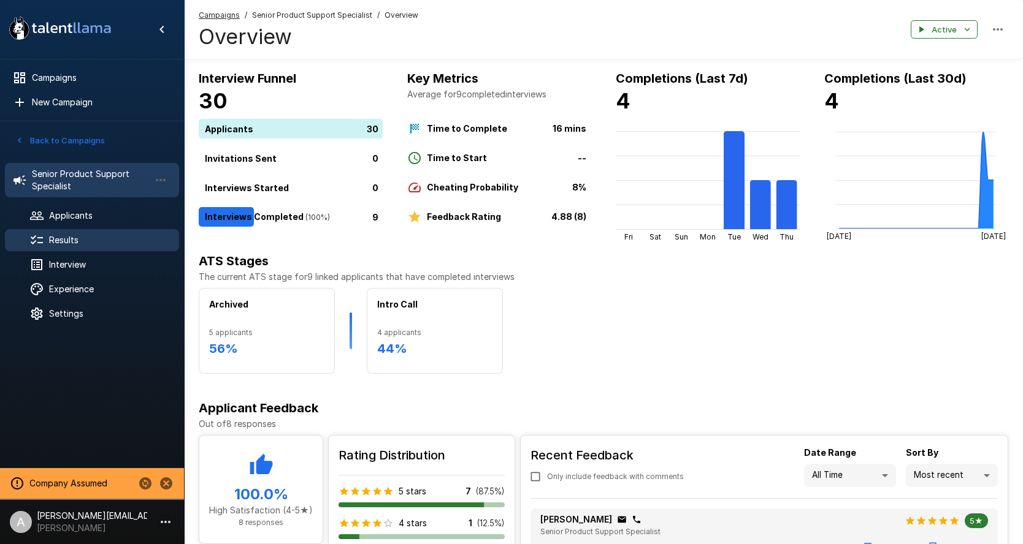
click at [83, 242] on span "Results" at bounding box center [109, 240] width 120 height 12
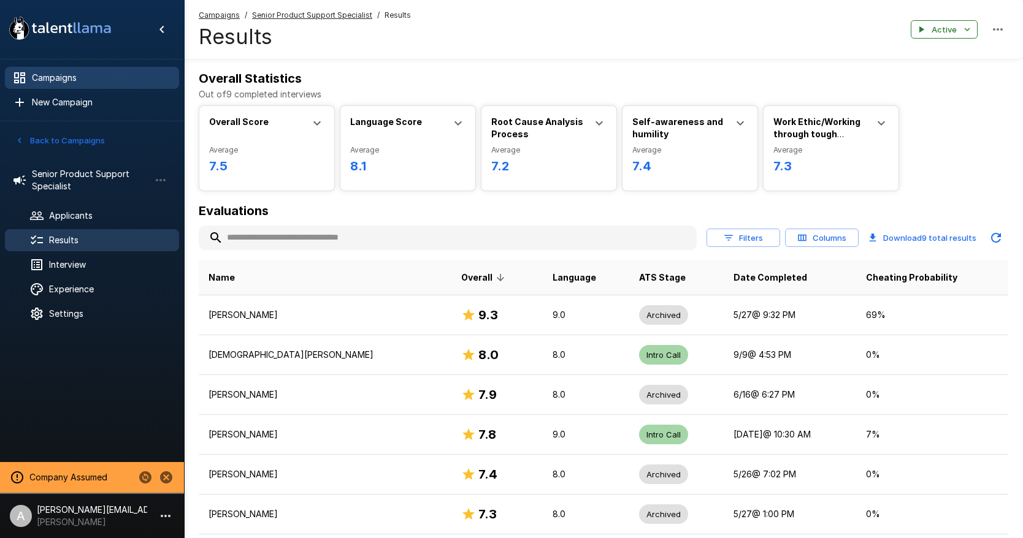
click at [51, 74] on span "Campaigns" at bounding box center [100, 78] width 137 height 12
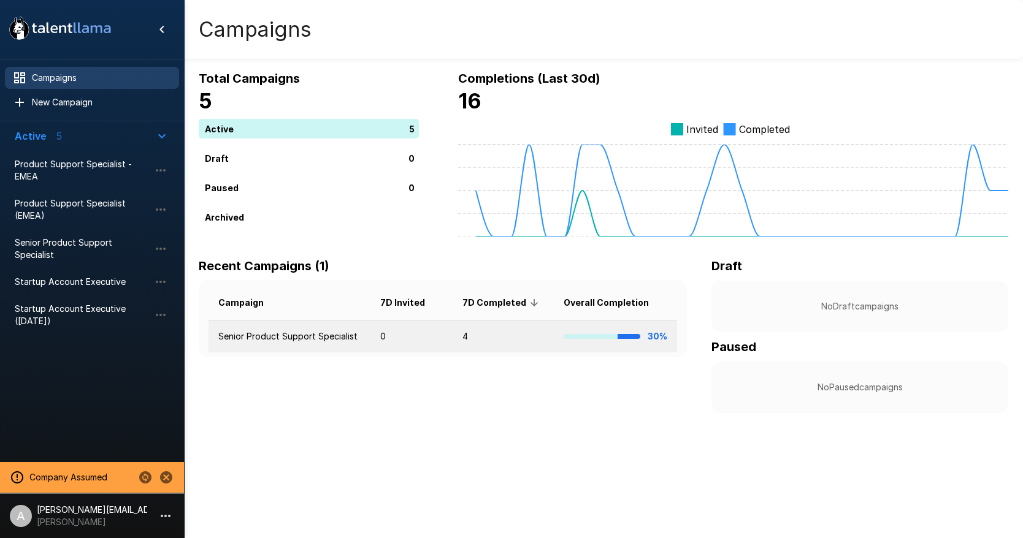
click at [352, 338] on td "Senior Product Support Specialist" at bounding box center [289, 337] width 162 height 32
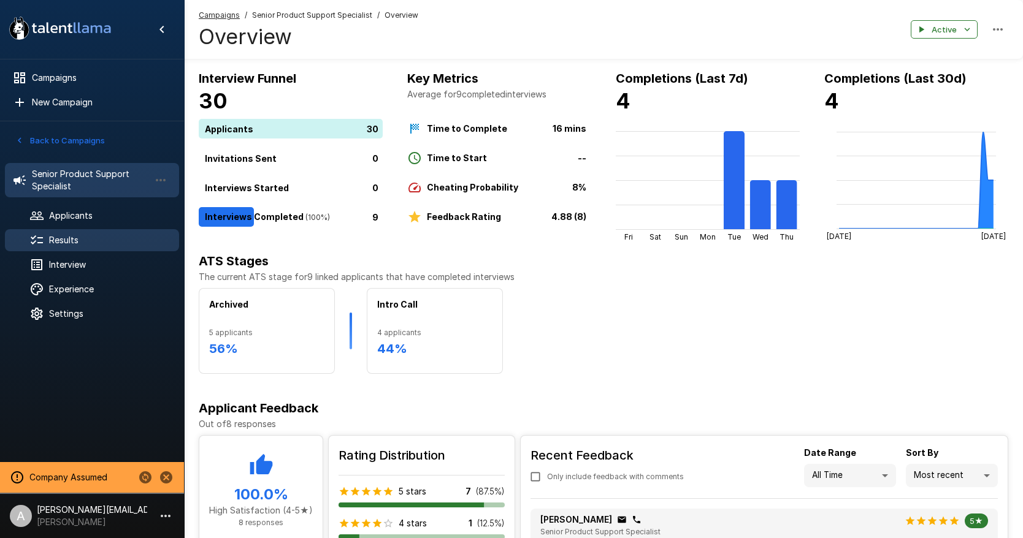
click at [103, 236] on span "Results" at bounding box center [109, 240] width 120 height 12
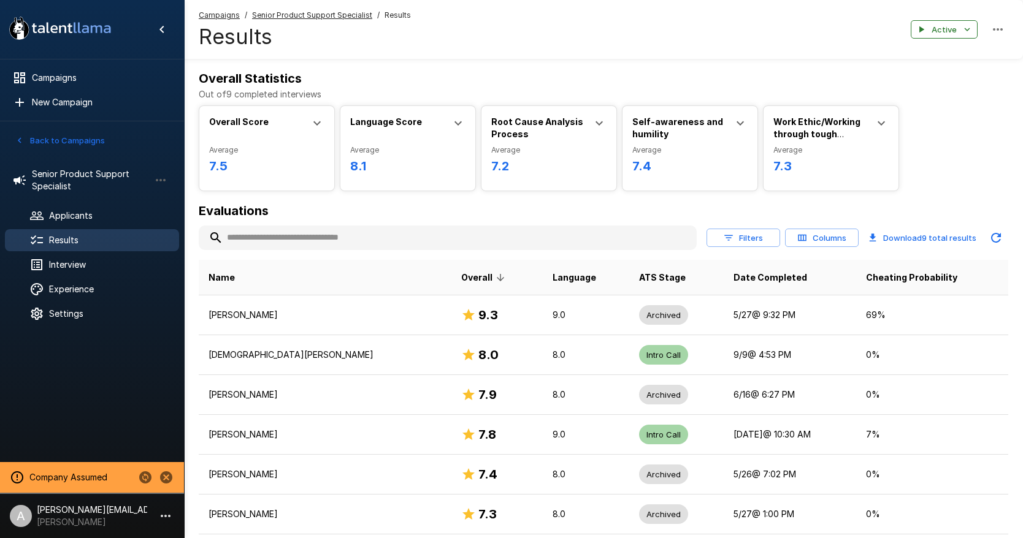
click at [867, 128] on p "Work Ethic/Working through tough situations" at bounding box center [823, 128] width 101 height 25
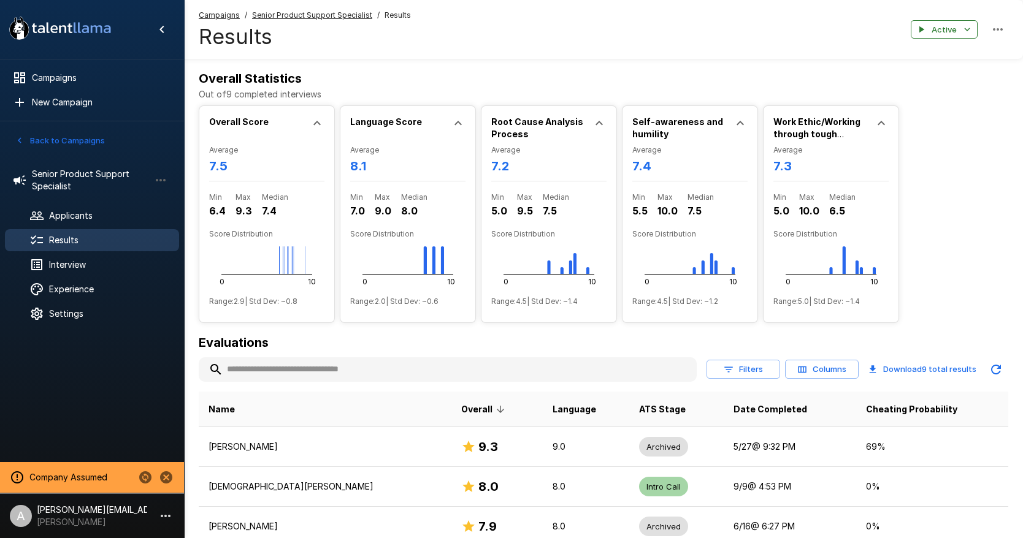
click at [867, 128] on p "Work Ethic/Working through tough situations" at bounding box center [823, 128] width 101 height 25
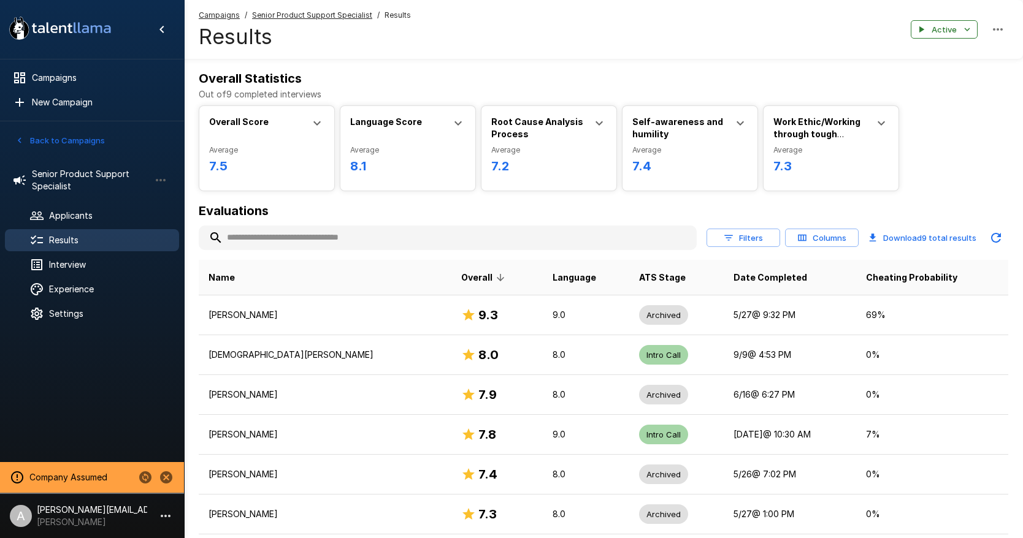
click at [832, 242] on button "Columns" at bounding box center [822, 238] width 74 height 19
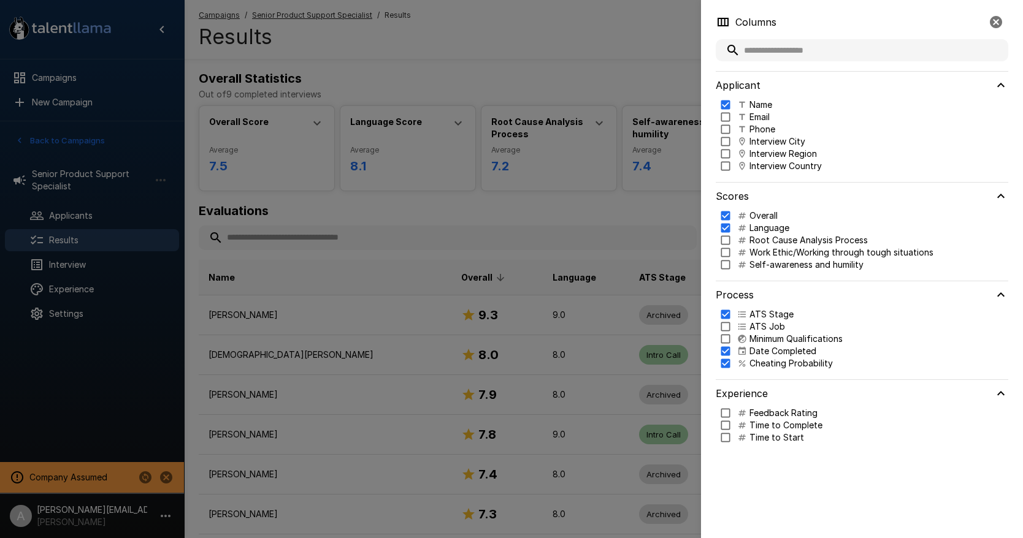
click at [573, 196] on div at bounding box center [511, 269] width 1023 height 538
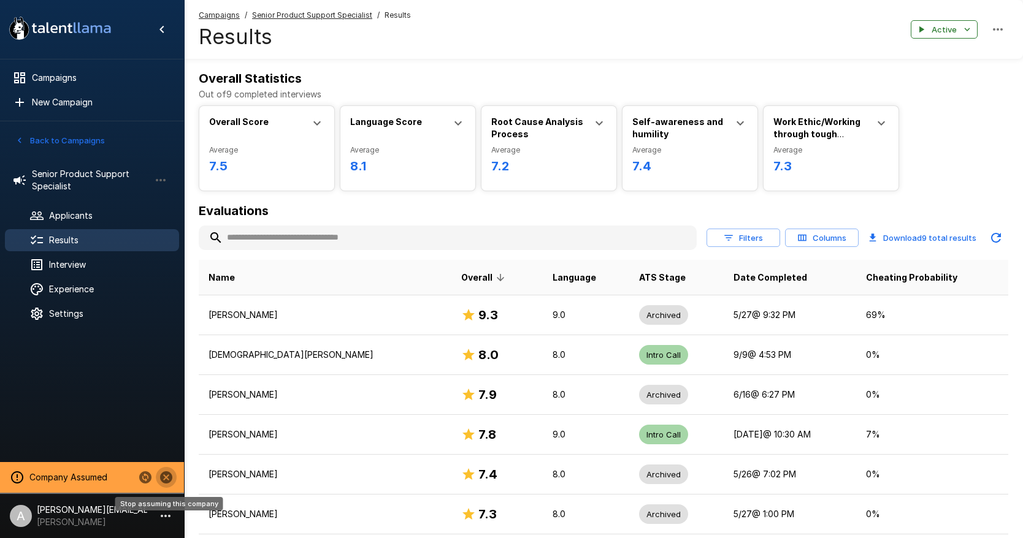
click at [164, 476] on icon "Stop assuming this company" at bounding box center [166, 477] width 15 height 15
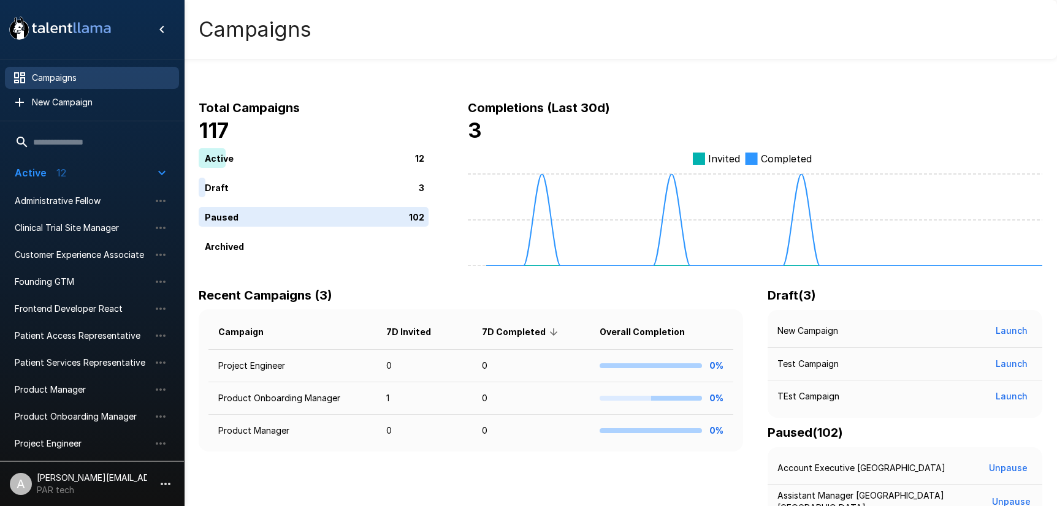
click at [156, 479] on button "button" at bounding box center [165, 484] width 21 height 21
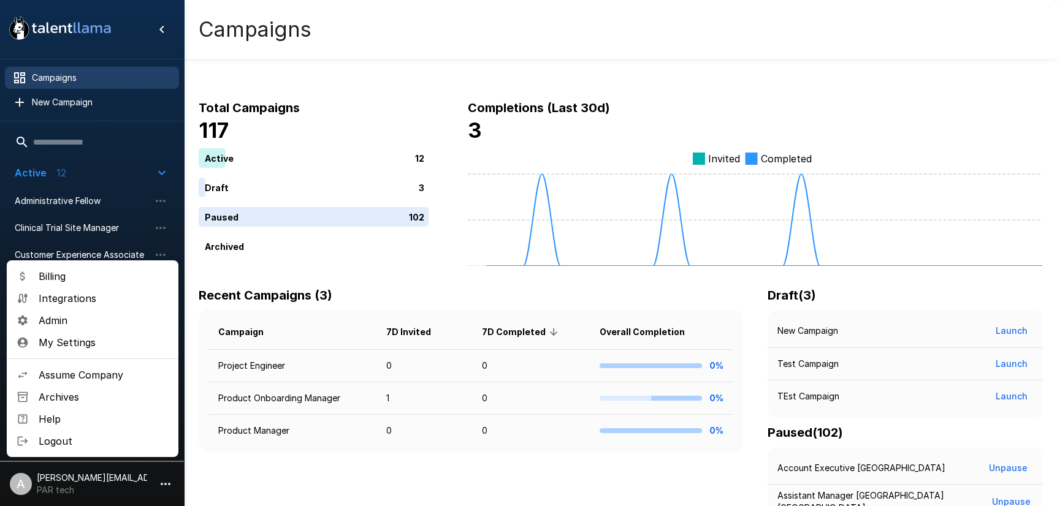
click at [554, 44] on div at bounding box center [528, 253] width 1057 height 506
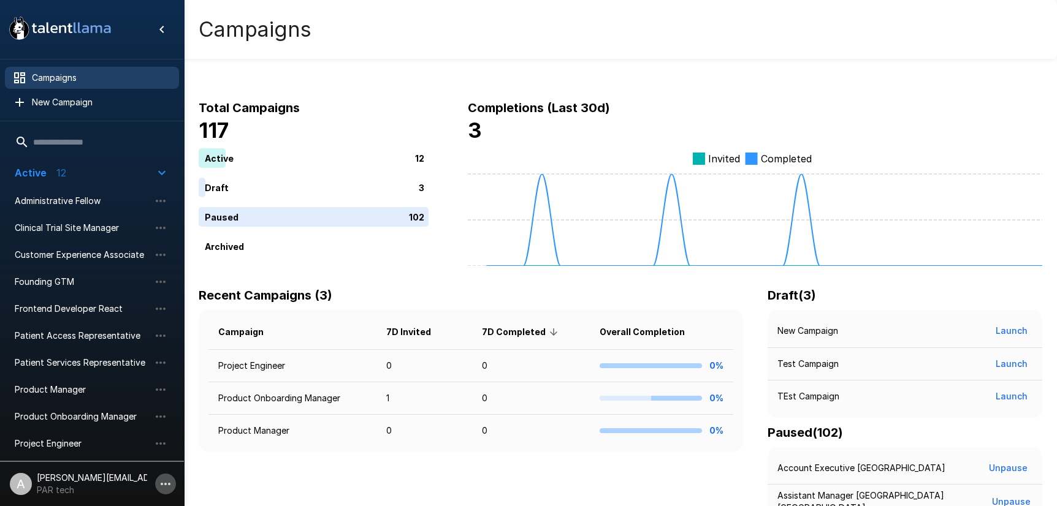
click at [169, 478] on icon "button" at bounding box center [165, 484] width 15 height 15
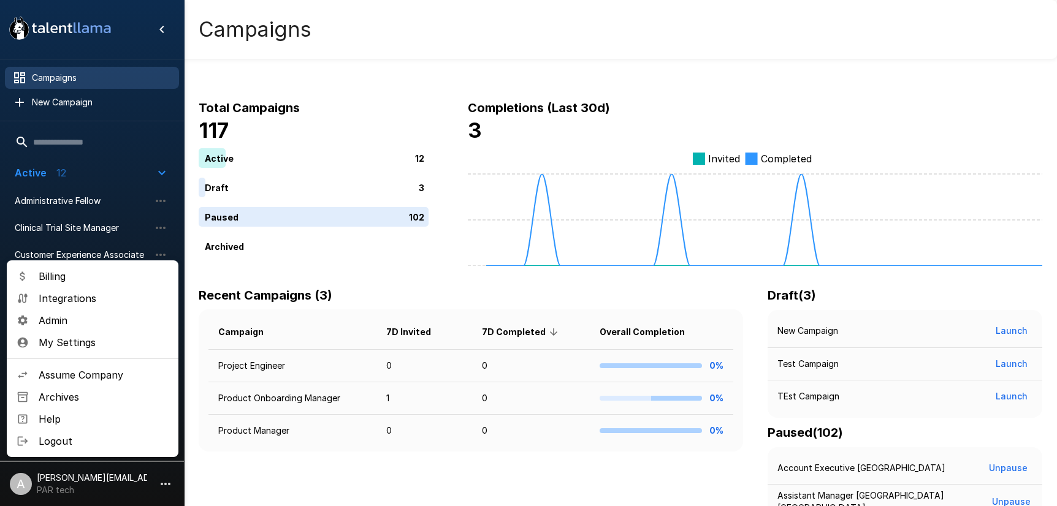
click at [111, 375] on span "Assume Company" at bounding box center [104, 375] width 130 height 15
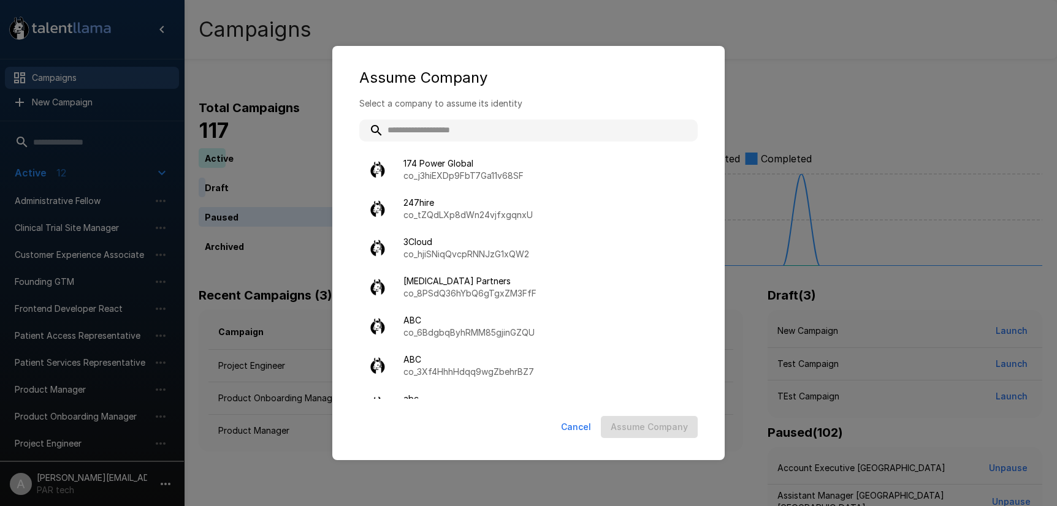
click at [448, 135] on input "text" at bounding box center [528, 131] width 338 height 22
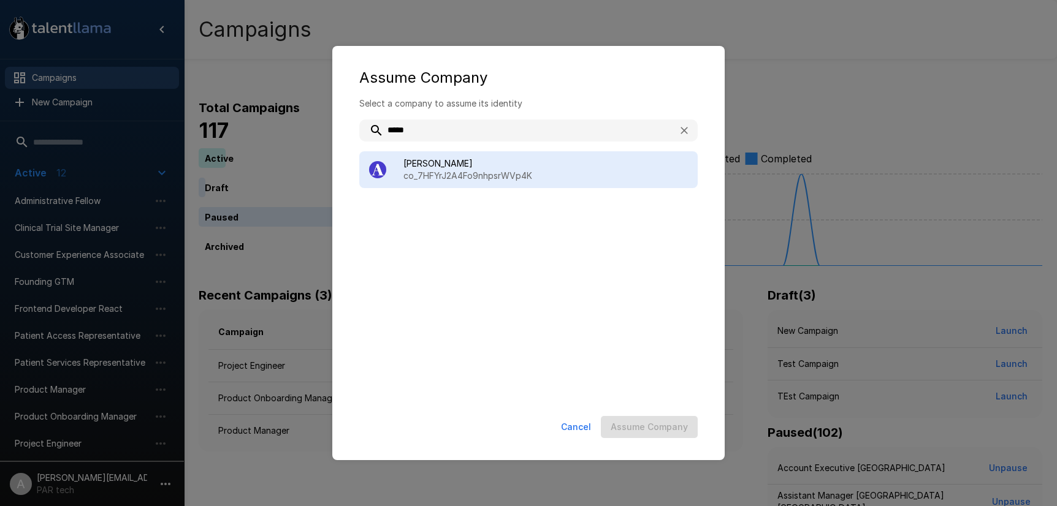
type input "*****"
click at [479, 166] on span "[PERSON_NAME]" at bounding box center [545, 164] width 284 height 12
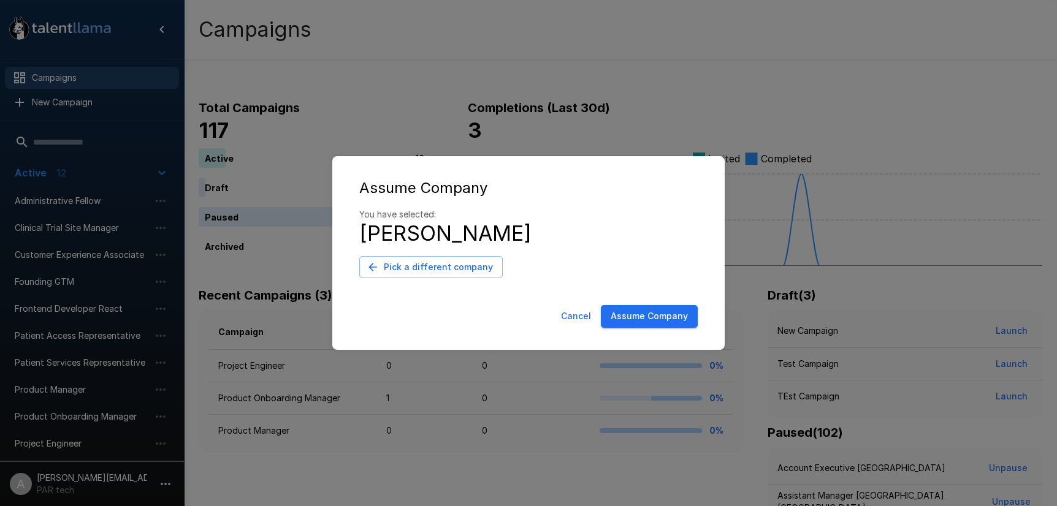
click at [664, 322] on button "Assume Company" at bounding box center [649, 316] width 97 height 23
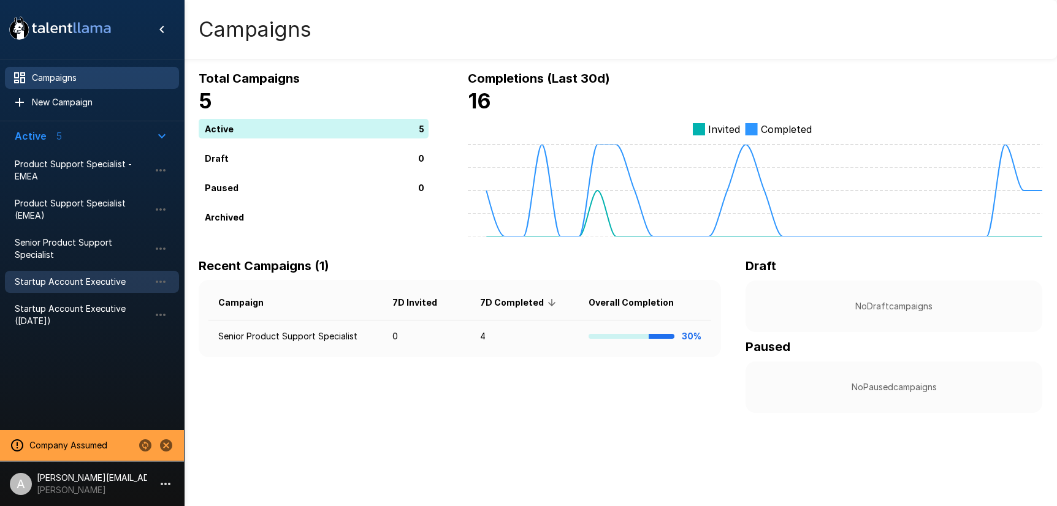
click at [94, 286] on span "Startup Account Executive" at bounding box center [82, 282] width 135 height 12
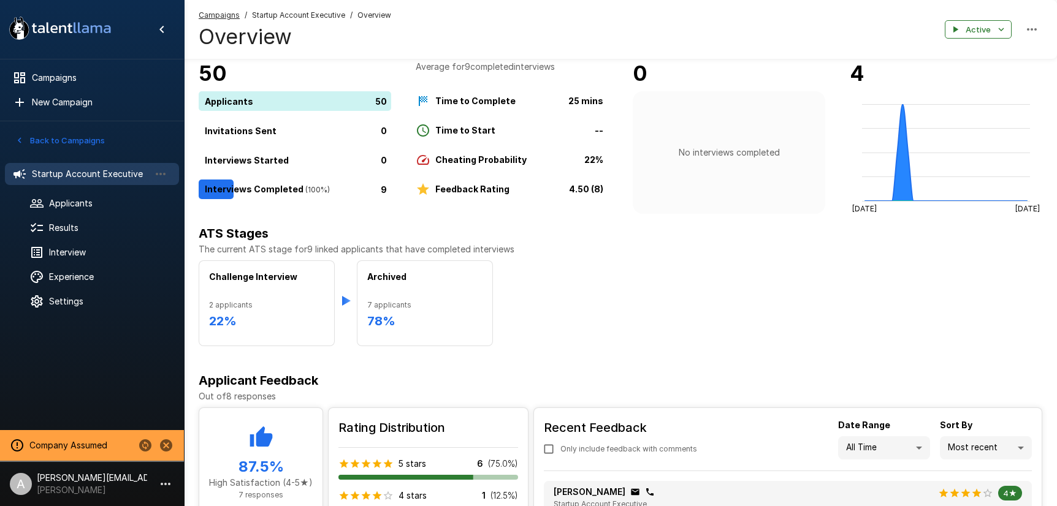
scroll to position [27, 0]
drag, startPoint x: 87, startPoint y: 232, endPoint x: 520, endPoint y: 200, distance: 434.6
click at [519, 202] on div ".st0{fill:#FFFFFF;} .st1{fill:#76a4ed;} Campaigns New Campaign Active 5 Product…" at bounding box center [620, 322] width 873 height 699
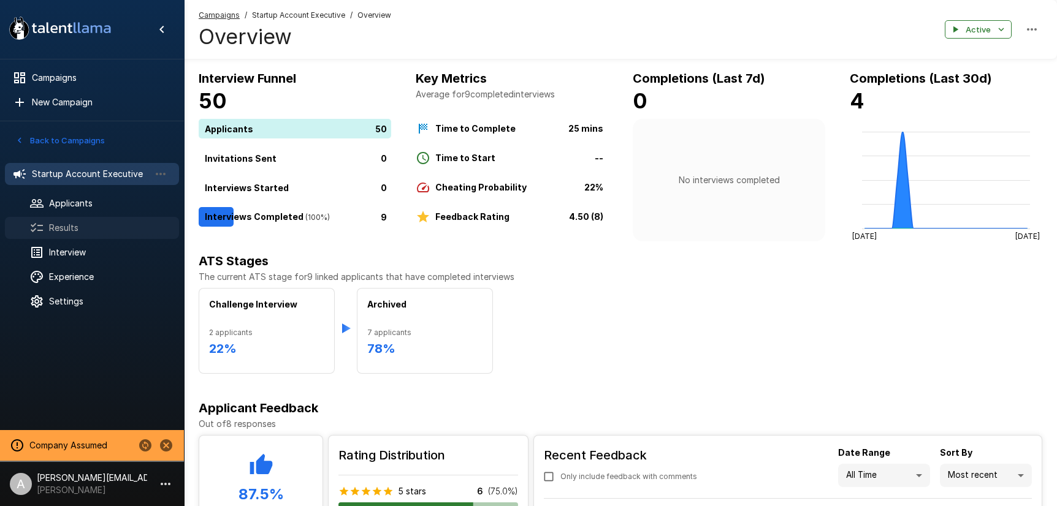
click at [73, 229] on span "Results" at bounding box center [109, 228] width 120 height 12
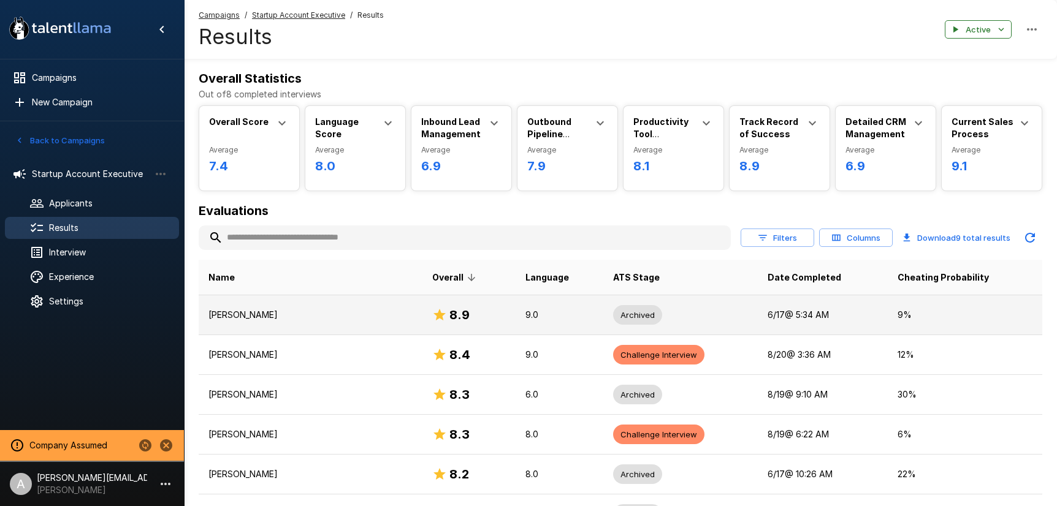
click at [307, 321] on p "[PERSON_NAME]" at bounding box center [310, 315] width 204 height 12
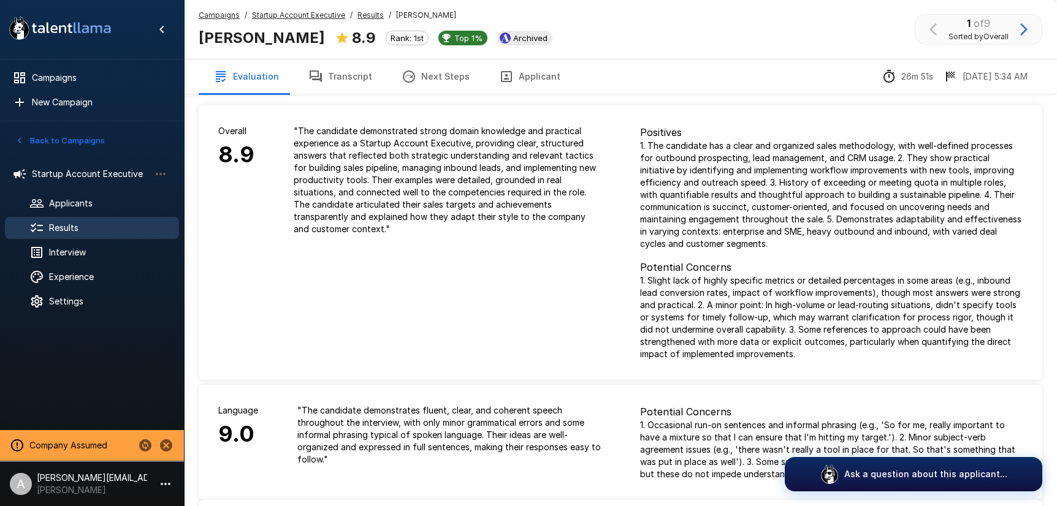
click at [302, 22] on div "Campaigns / Startup Account Executive / Results / Shauna Osullivan Shauna Osull…" at bounding box center [381, 29] width 364 height 40
click at [360, 21] on span "Results" at bounding box center [370, 15] width 26 height 12
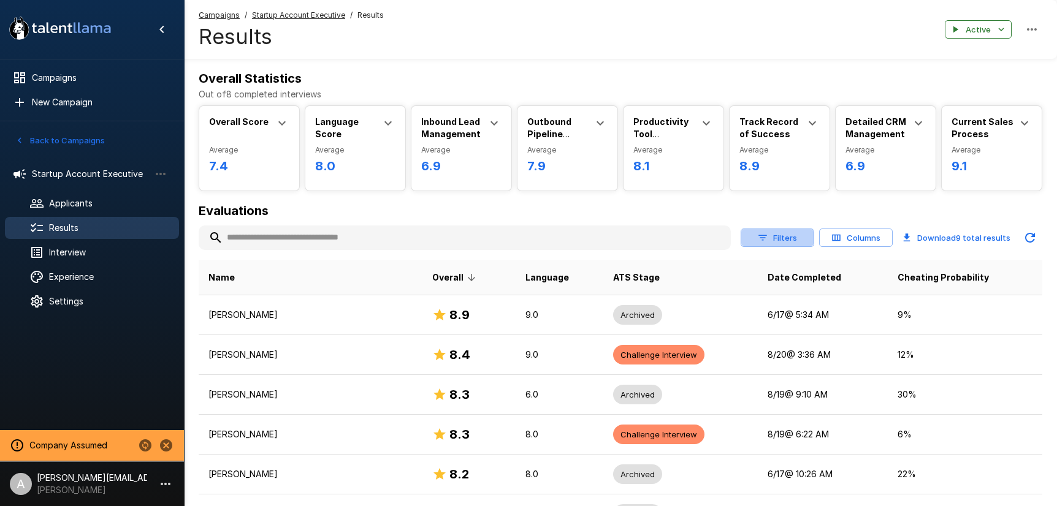
click at [788, 239] on button "Filters" at bounding box center [778, 238] width 74 height 19
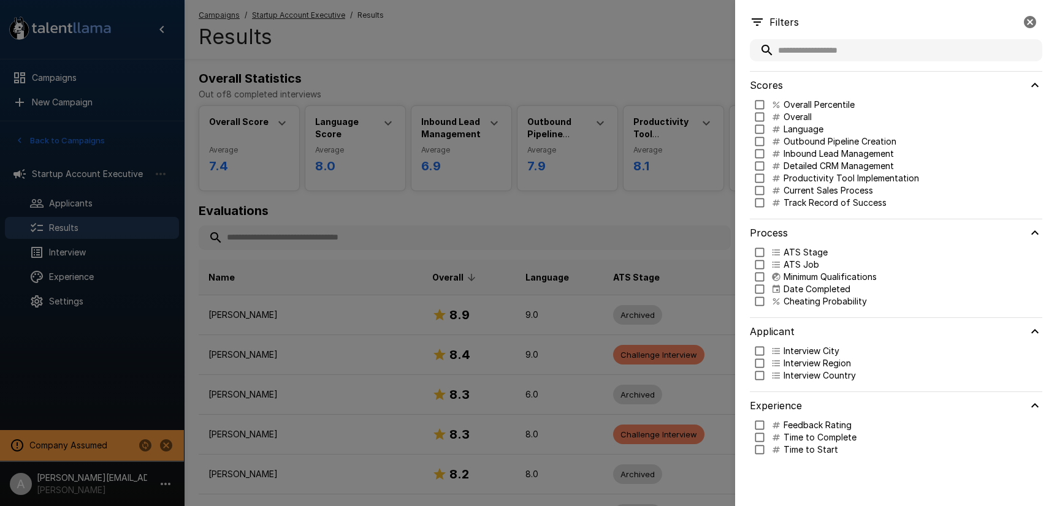
click at [804, 131] on p "Language" at bounding box center [803, 129] width 40 height 12
type input "***"
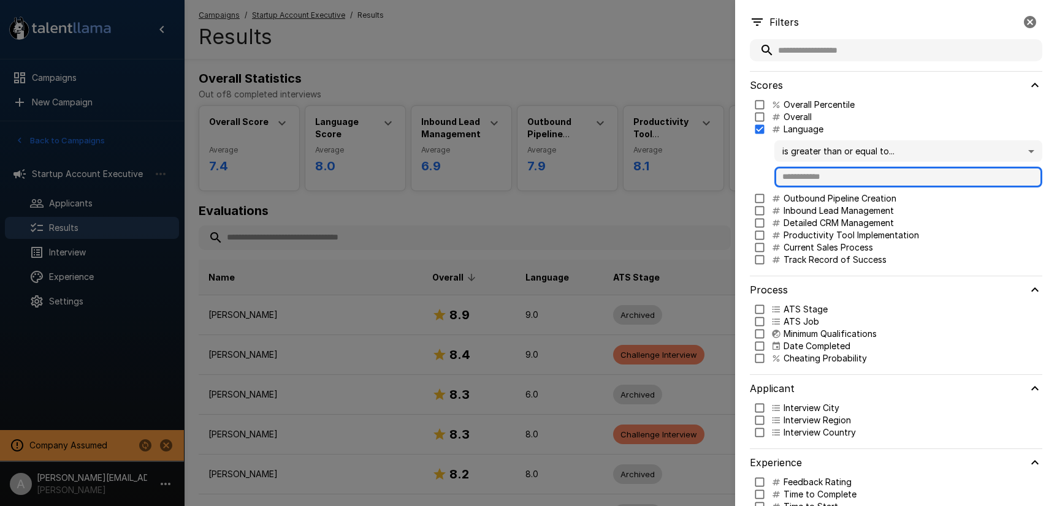
click at [803, 180] on input "text" at bounding box center [908, 177] width 268 height 21
type input "*"
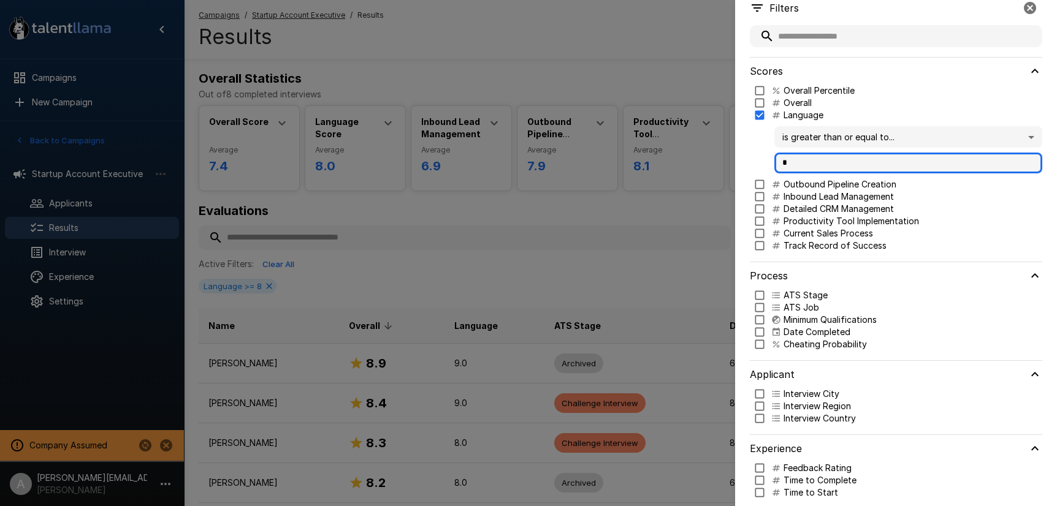
scroll to position [26, 0]
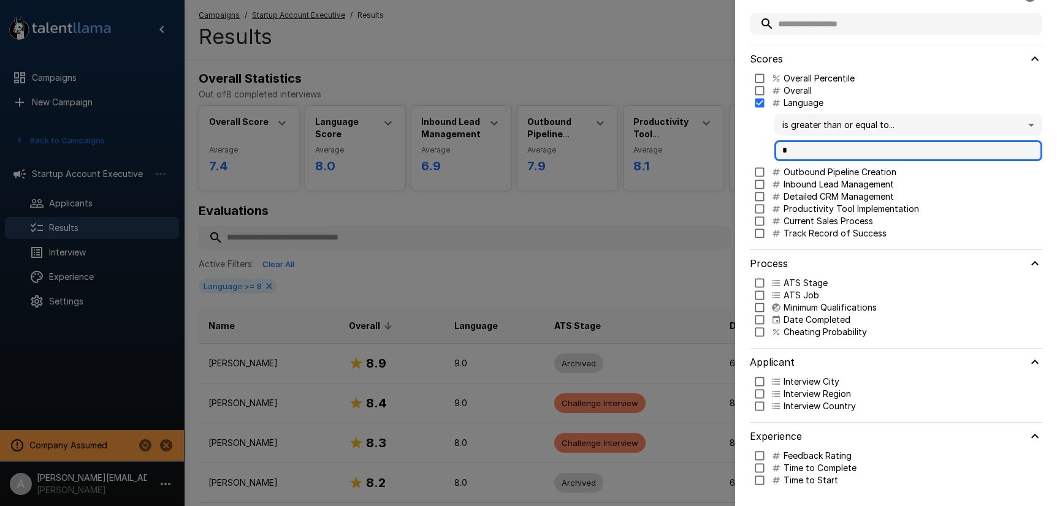
type input "*"
click at [801, 335] on p "Cheating Probability" at bounding box center [824, 332] width 83 height 12
type input "***"
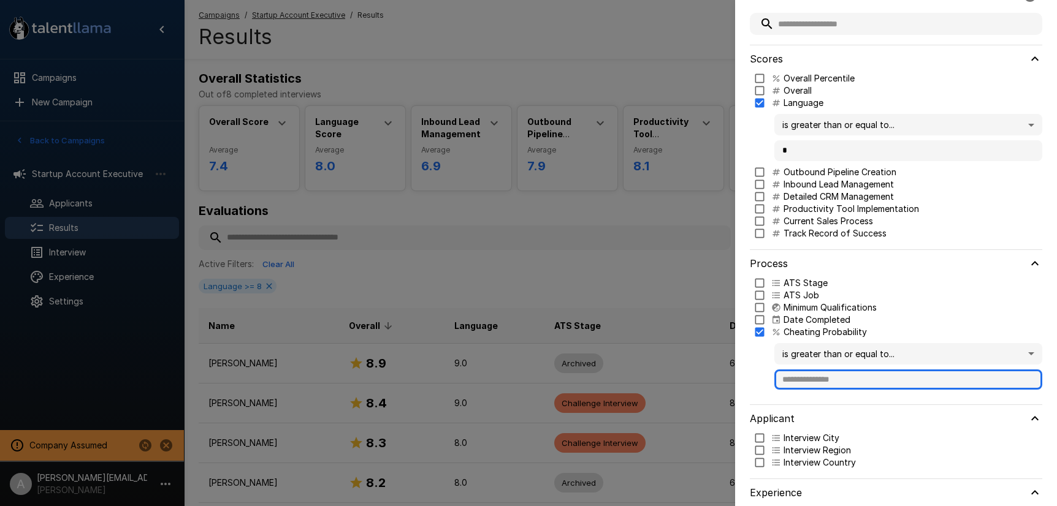
click at [810, 381] on input "text" at bounding box center [908, 380] width 268 height 21
click at [627, 160] on div at bounding box center [528, 253] width 1057 height 506
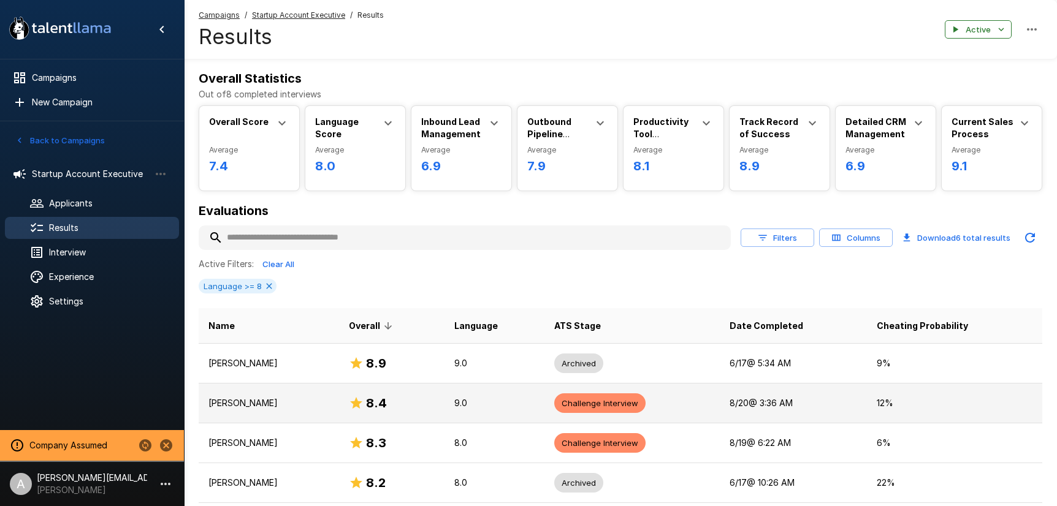
click at [495, 410] on td "9.0" at bounding box center [494, 403] width 100 height 40
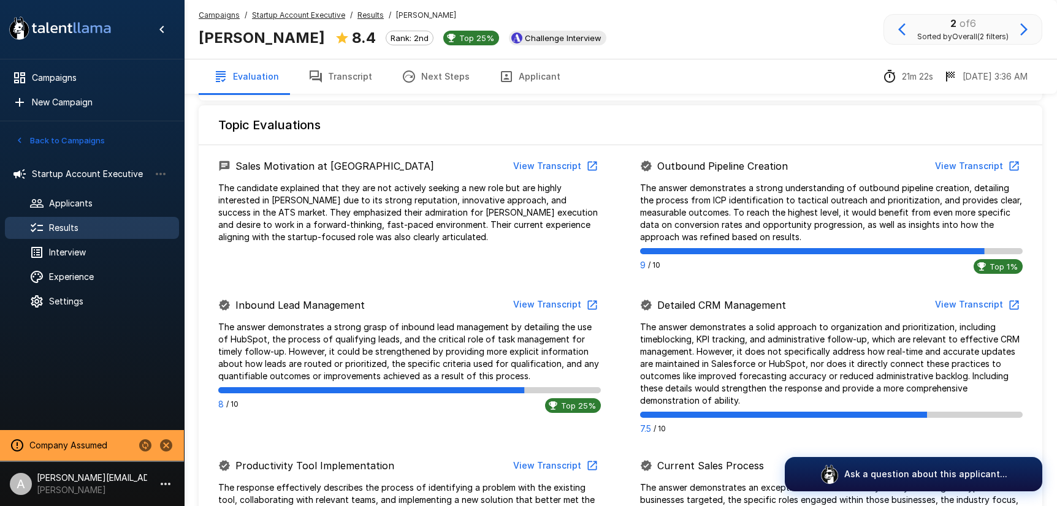
scroll to position [414, 0]
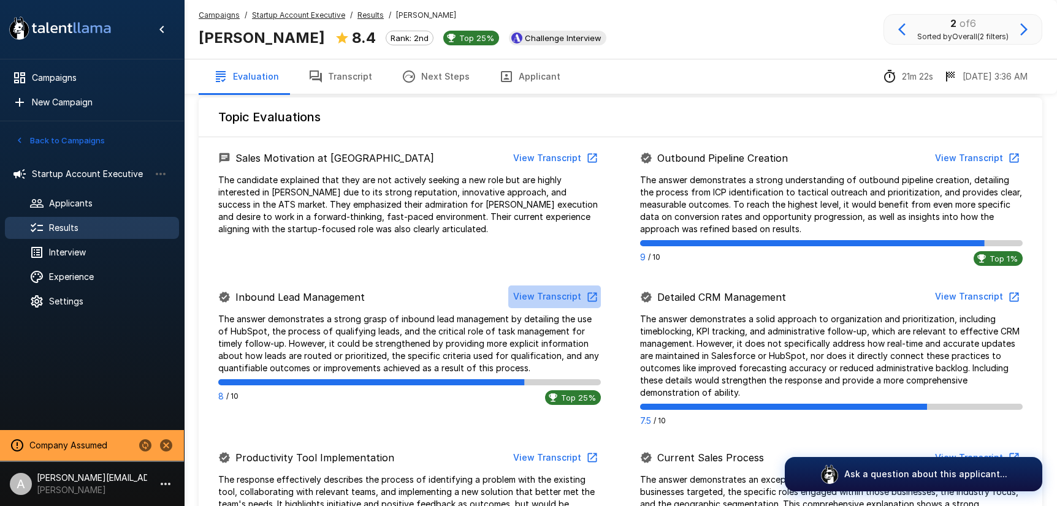
click at [568, 300] on button "View Transcript" at bounding box center [554, 297] width 93 height 23
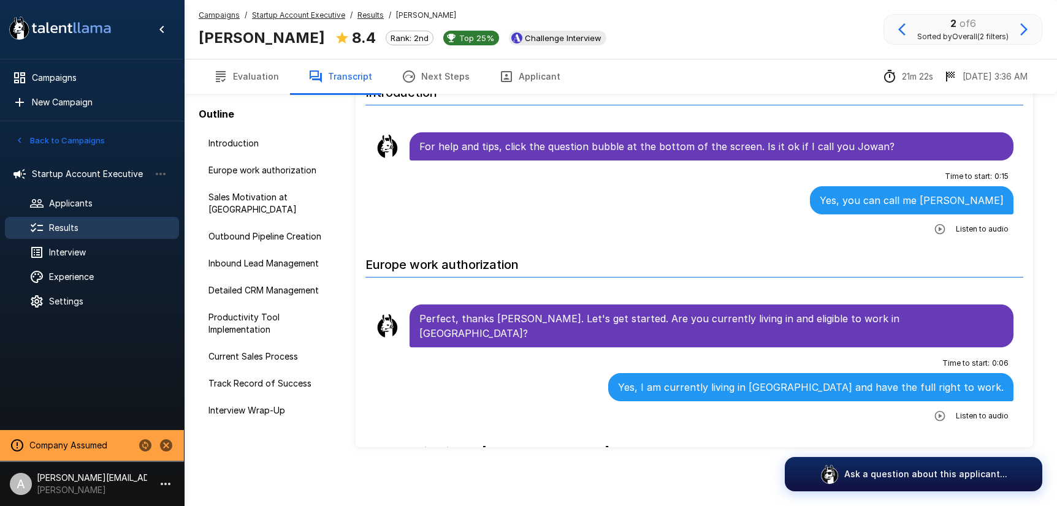
scroll to position [56, 0]
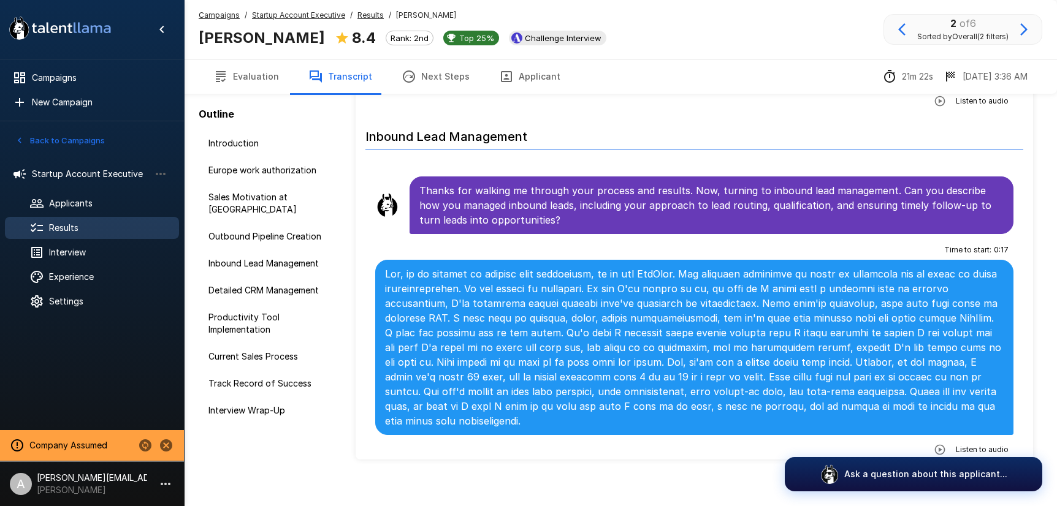
scroll to position [1188, 0]
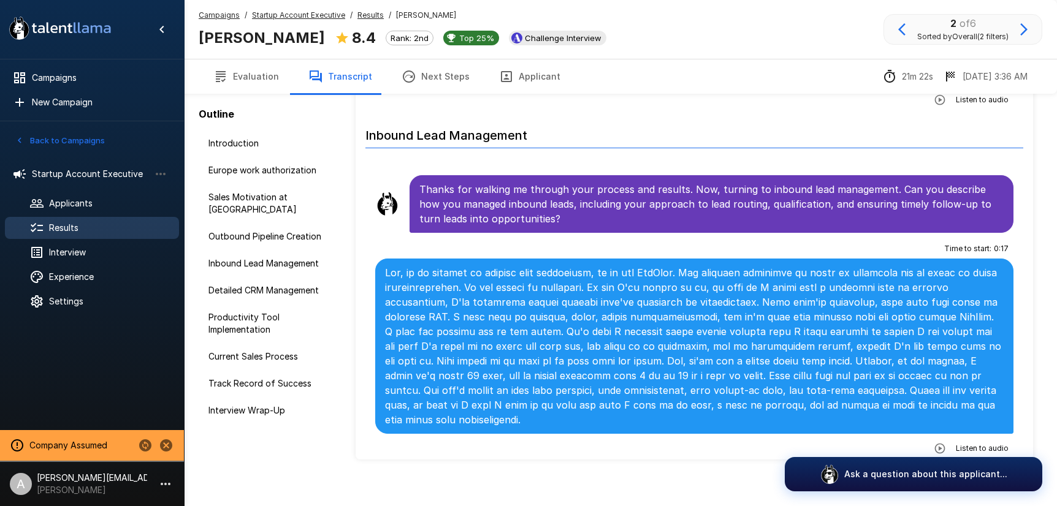
click at [943, 443] on icon "button" at bounding box center [940, 449] width 12 height 12
click at [891, 444] on icon "button" at bounding box center [889, 450] width 12 height 12
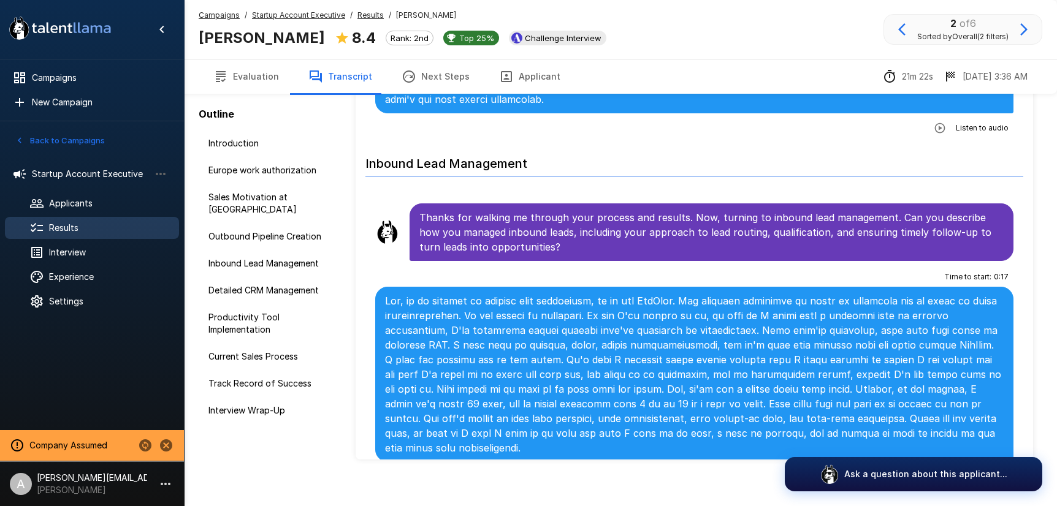
scroll to position [1156, 0]
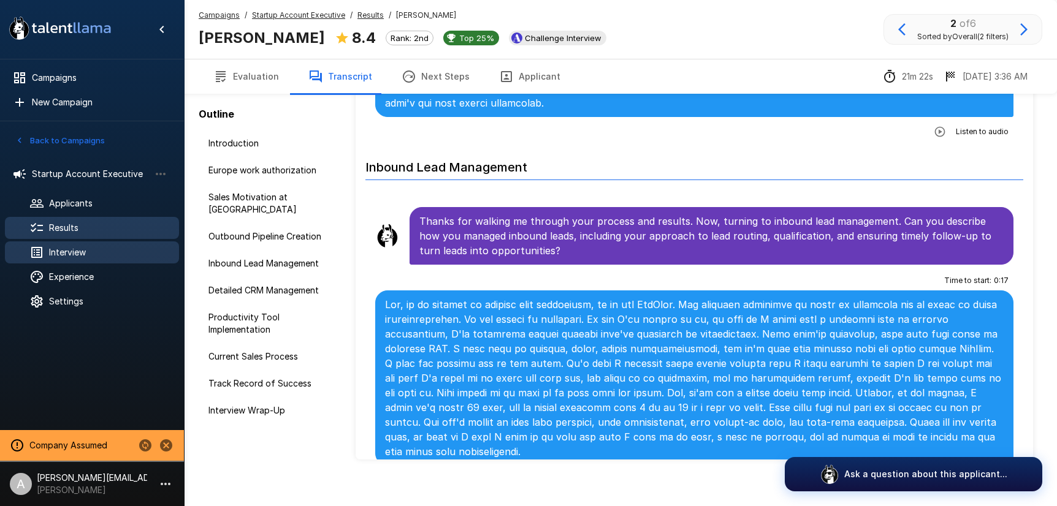
click at [76, 254] on span "Interview" at bounding box center [109, 252] width 120 height 12
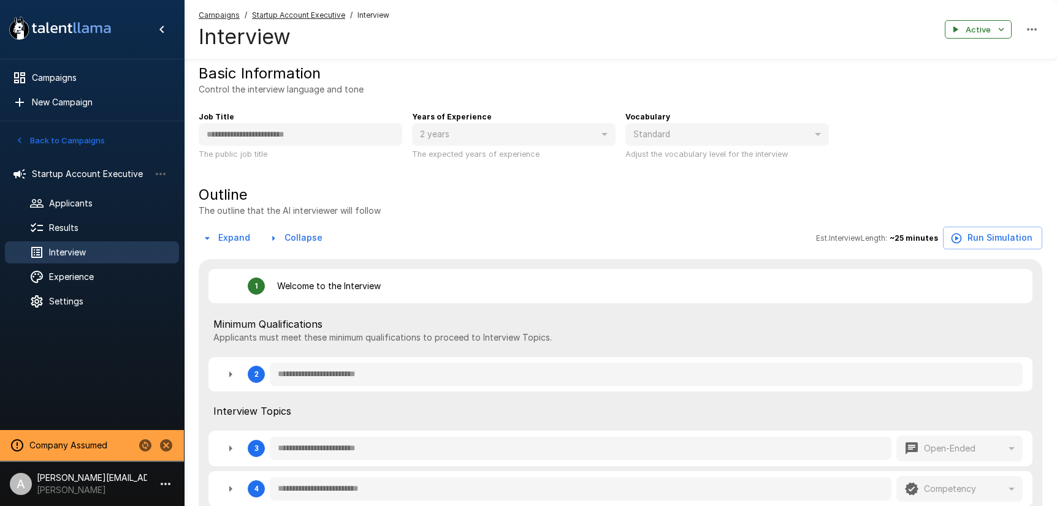
type textarea "*"
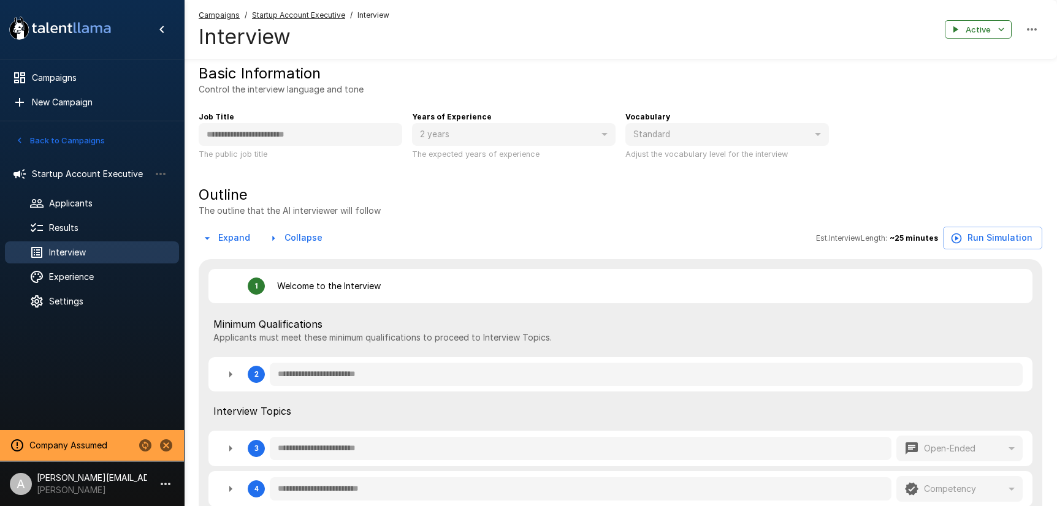
type textarea "*"
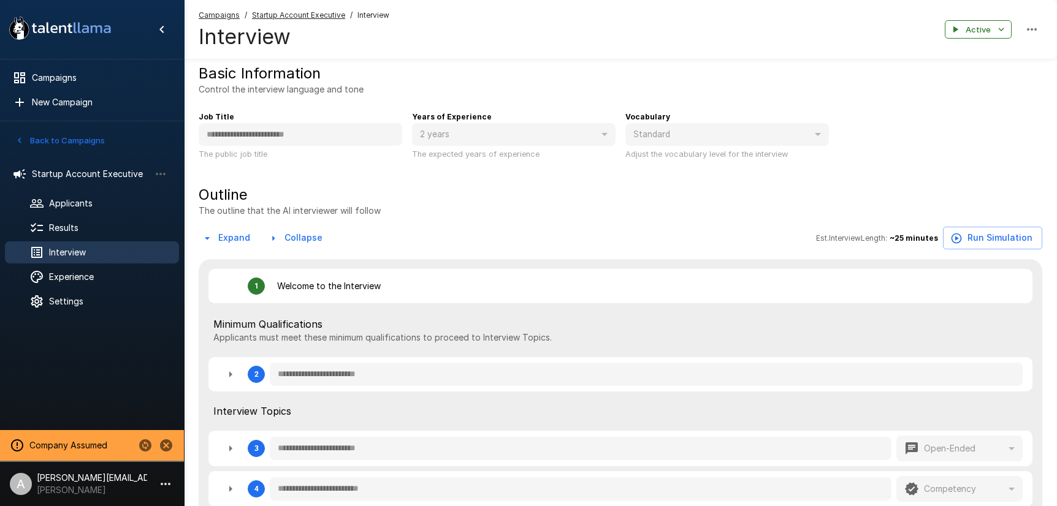
type textarea "*"
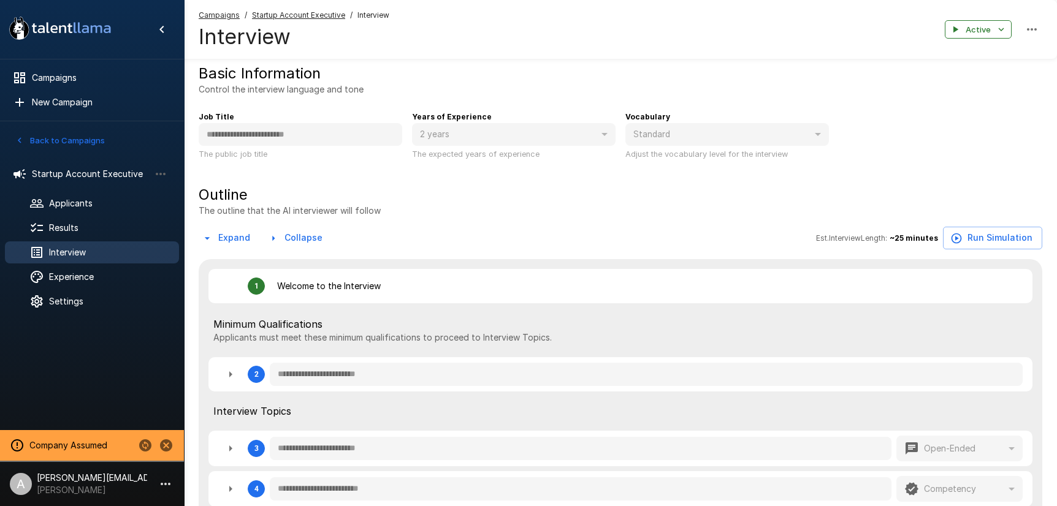
type textarea "*"
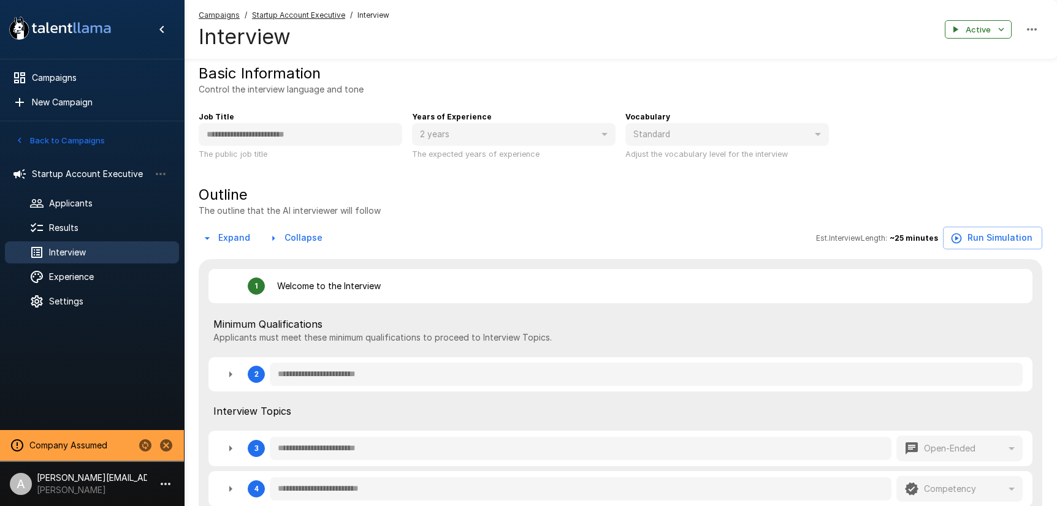
type textarea "*"
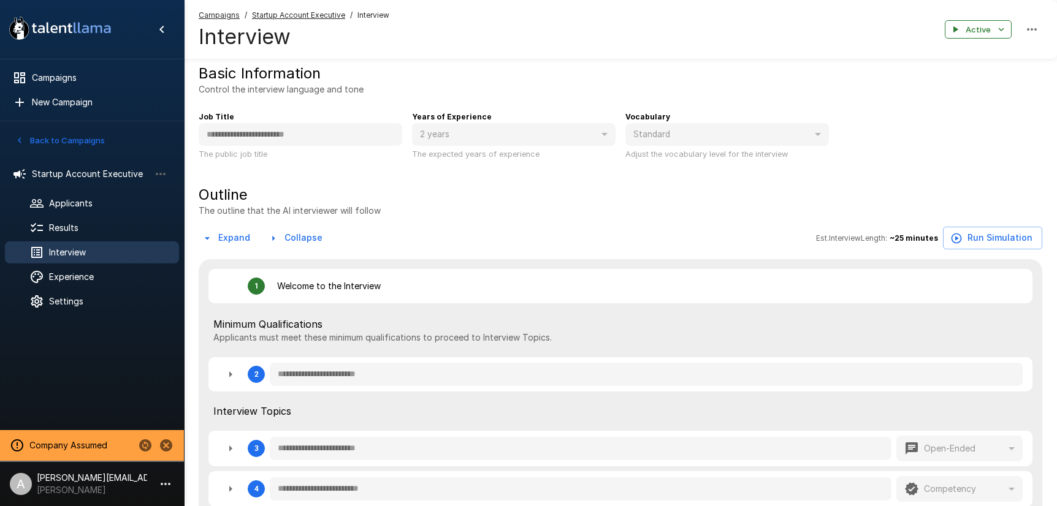
type textarea "*"
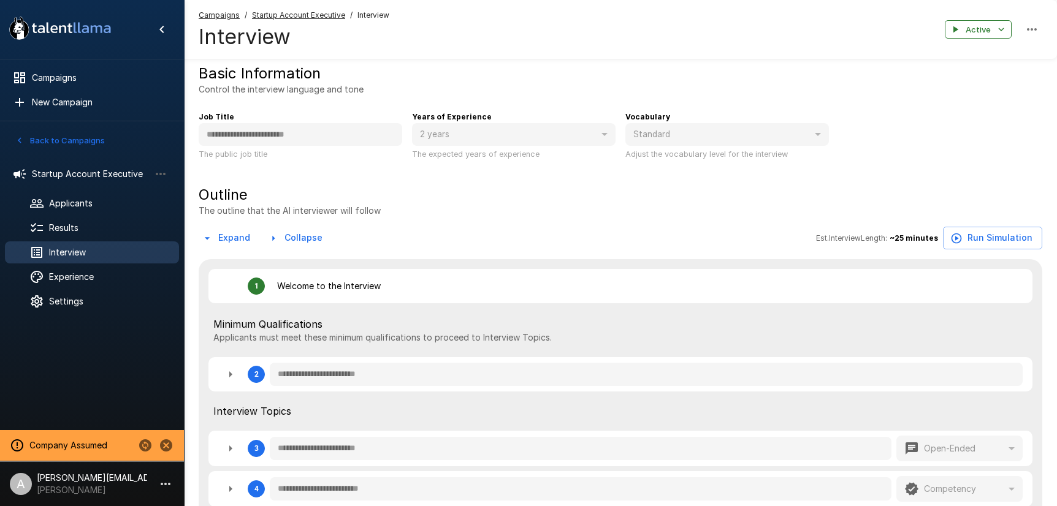
type textarea "*"
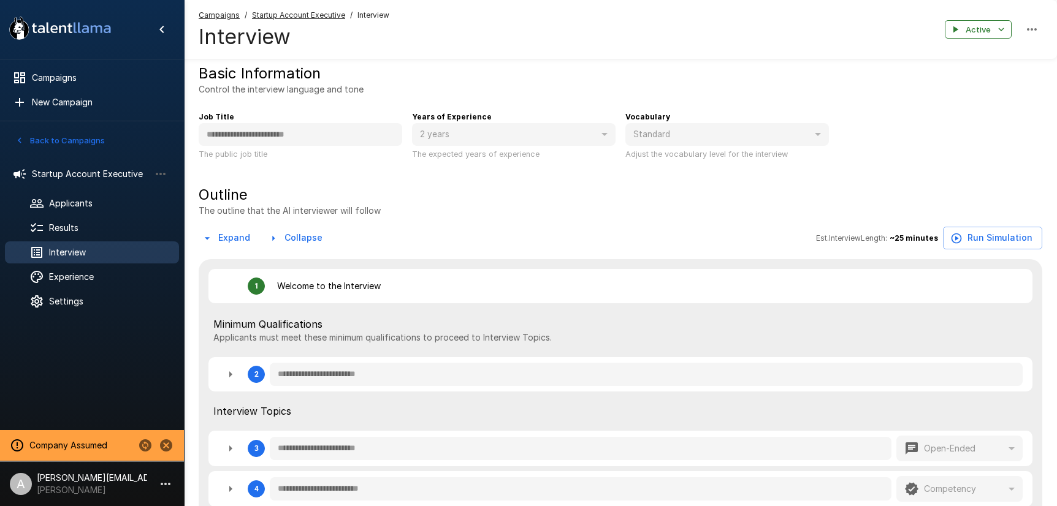
type textarea "*"
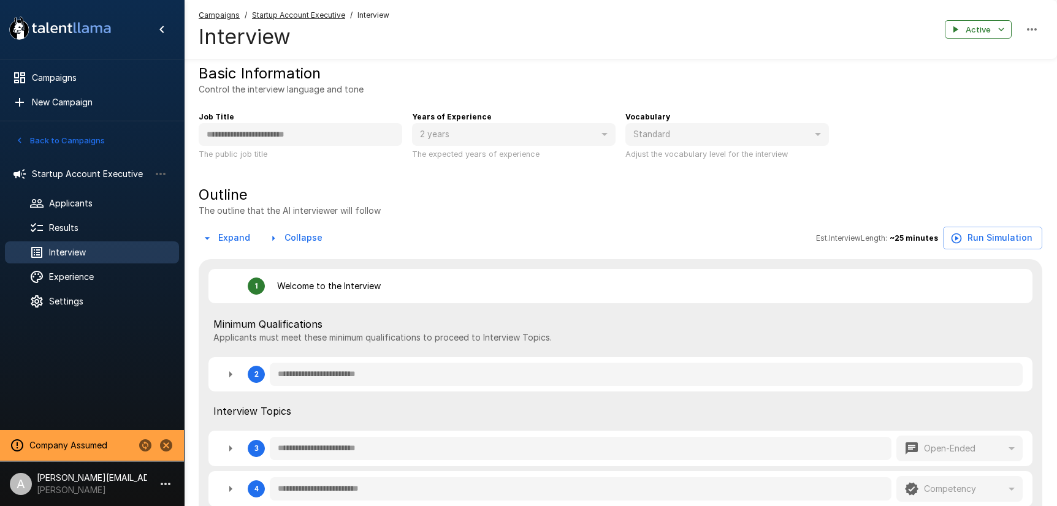
type textarea "*"
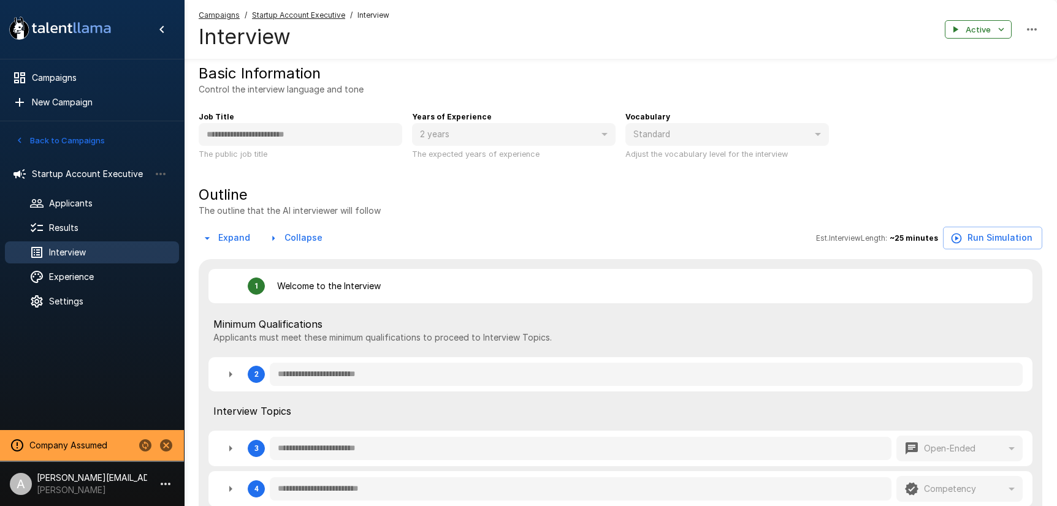
type textarea "*"
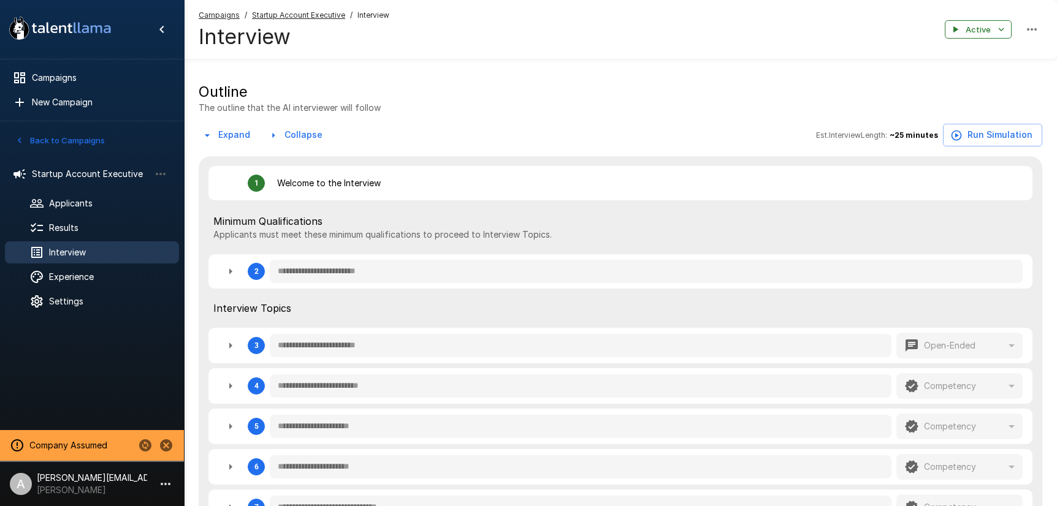
scroll to position [202, 0]
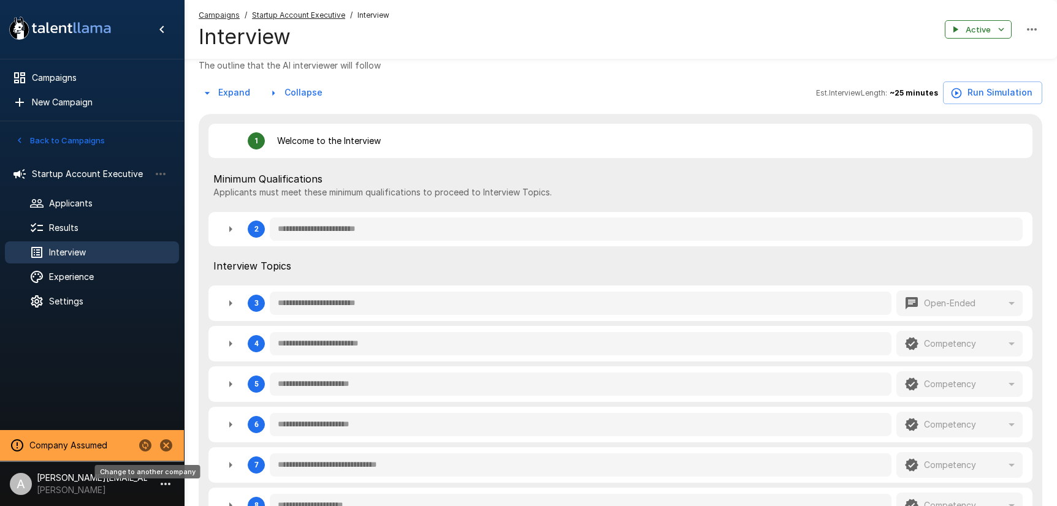
click at [144, 447] on icon "Change to another company" at bounding box center [145, 446] width 12 height 12
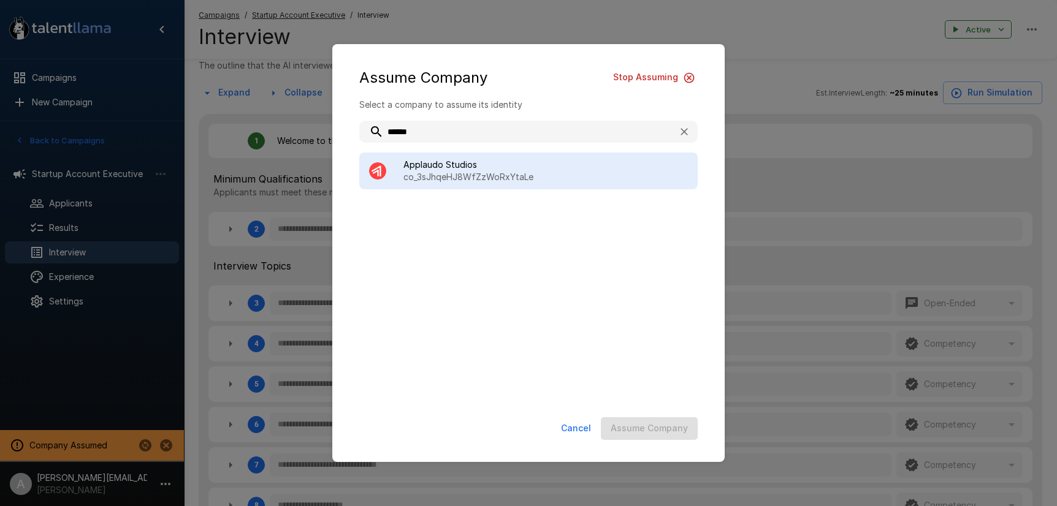
type input "******"
click at [522, 176] on p "co_3sJhqeHJ8WfZzWoRxYtaLe" at bounding box center [545, 177] width 284 height 12
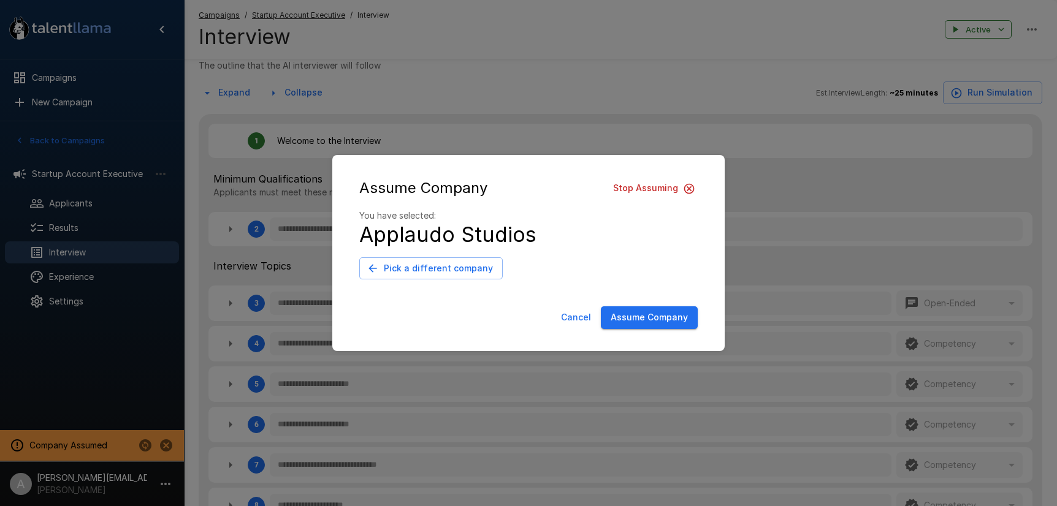
click at [638, 318] on button "Assume Company" at bounding box center [649, 318] width 97 height 23
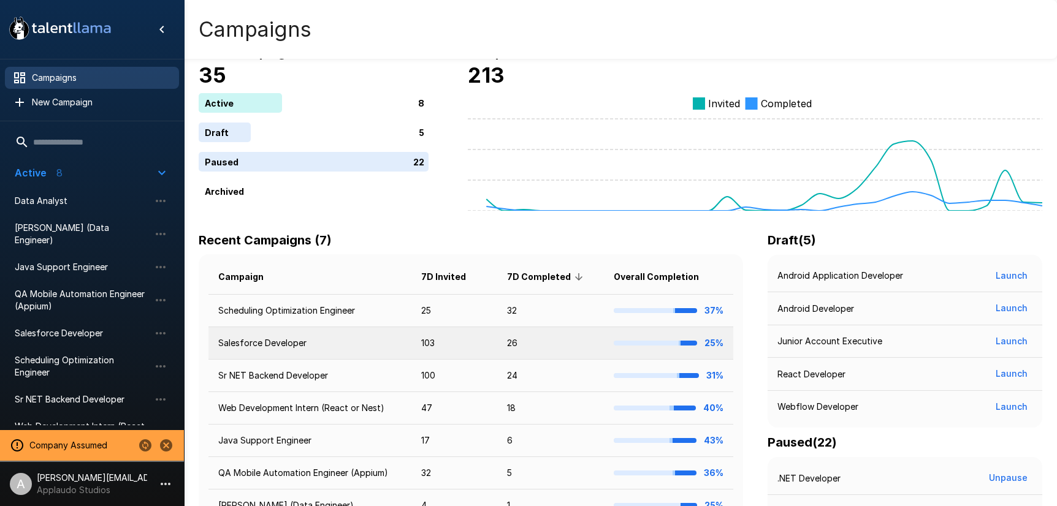
scroll to position [26, 0]
click at [338, 348] on td "Salesforce Developer" at bounding box center [309, 343] width 203 height 32
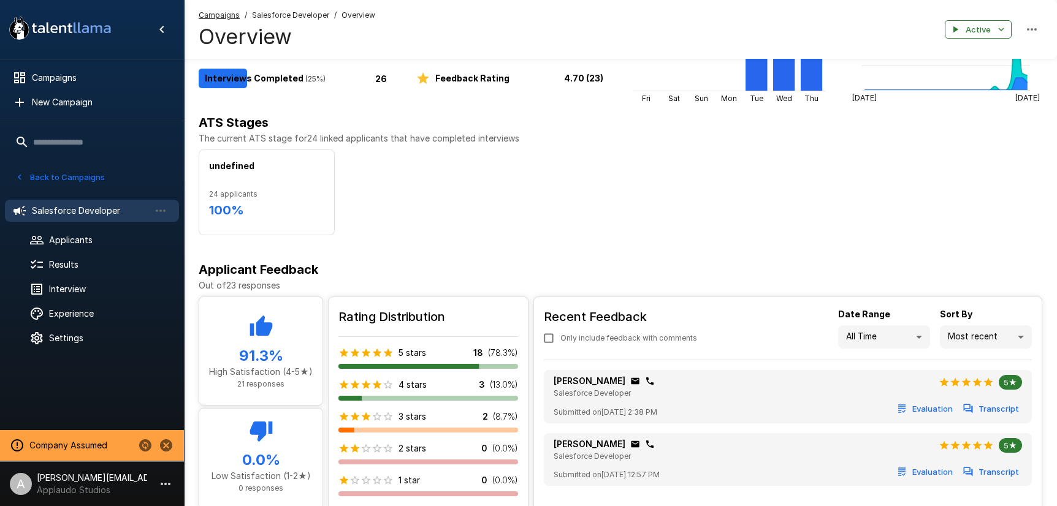
scroll to position [66, 0]
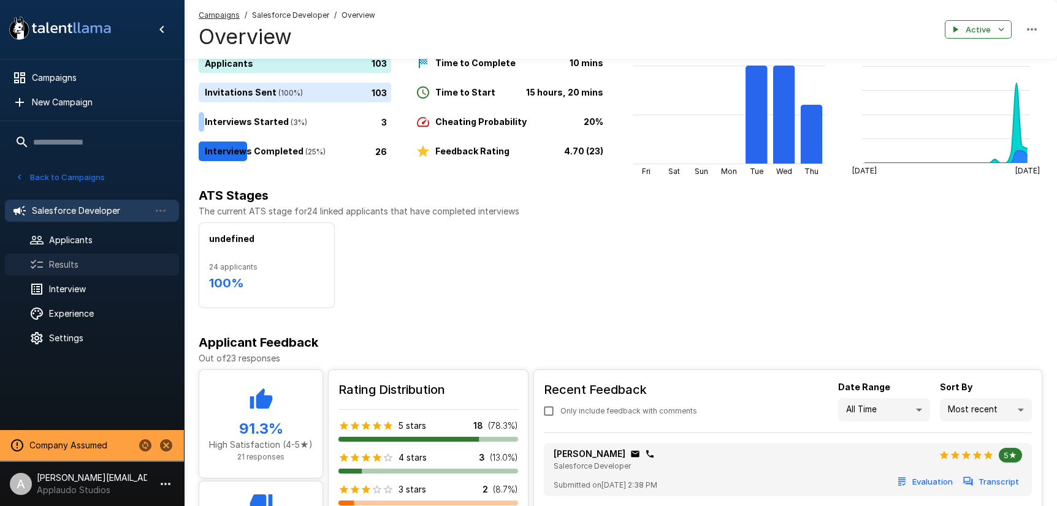
click at [88, 259] on span "Results" at bounding box center [109, 265] width 120 height 12
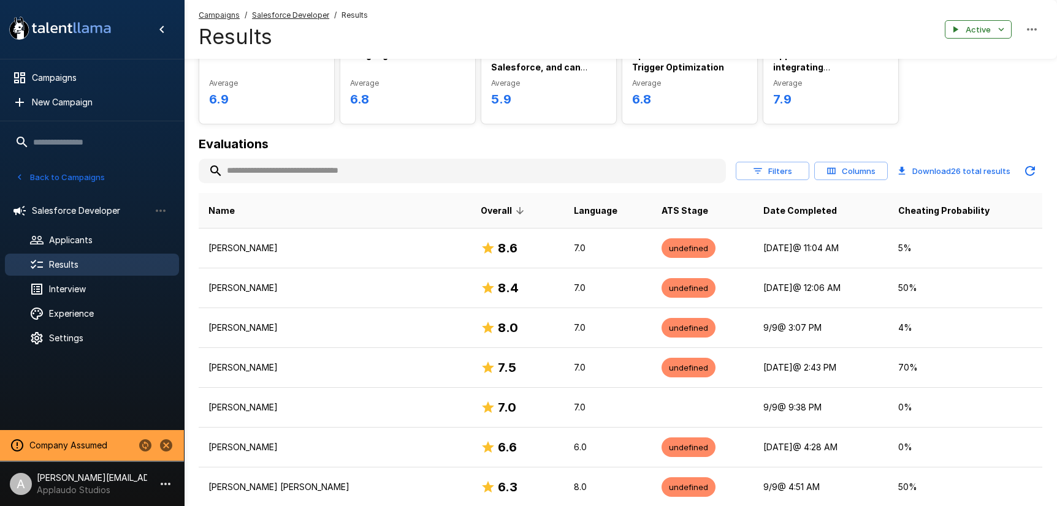
scroll to position [93, 0]
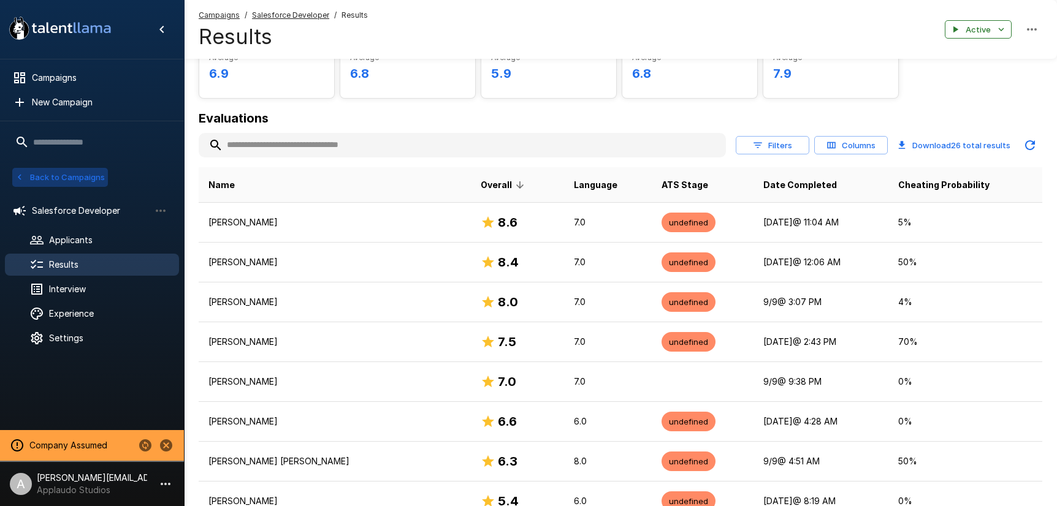
click at [53, 178] on button "Back to Campaigns" at bounding box center [60, 177] width 96 height 19
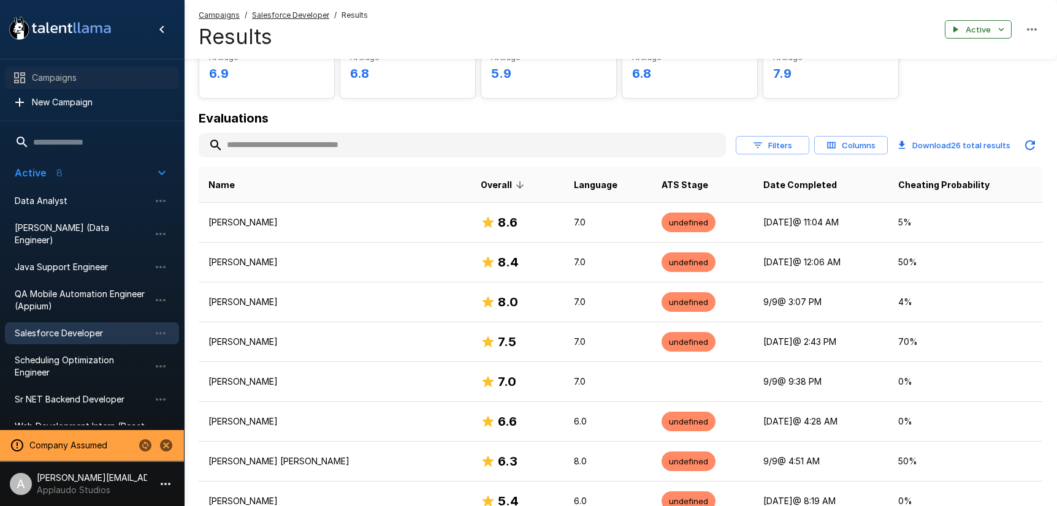
click at [79, 83] on span "Campaigns" at bounding box center [100, 78] width 137 height 12
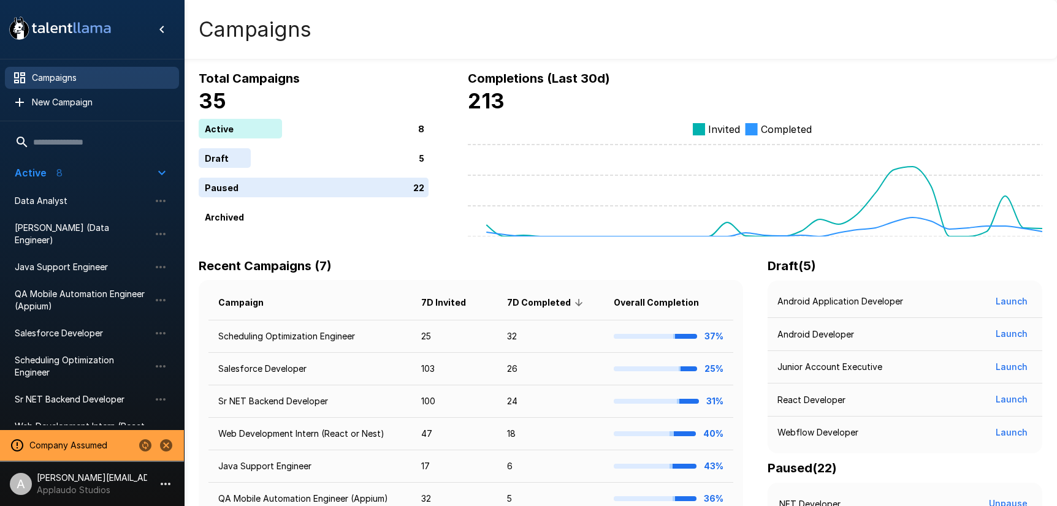
click at [157, 474] on li "A adam+prodtest1@talentllama.com Applaudo Studios" at bounding box center [92, 481] width 184 height 39
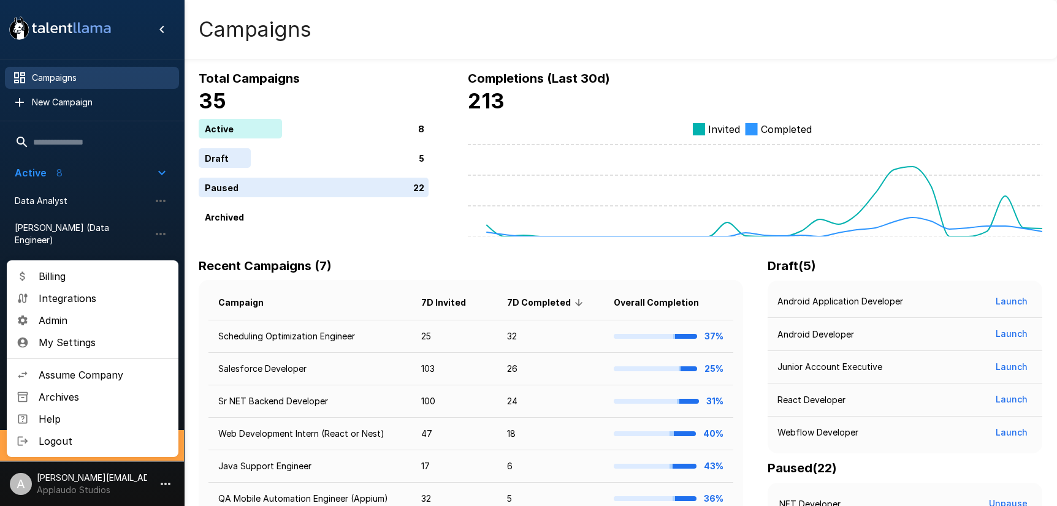
click at [79, 320] on span "Admin" at bounding box center [104, 320] width 130 height 15
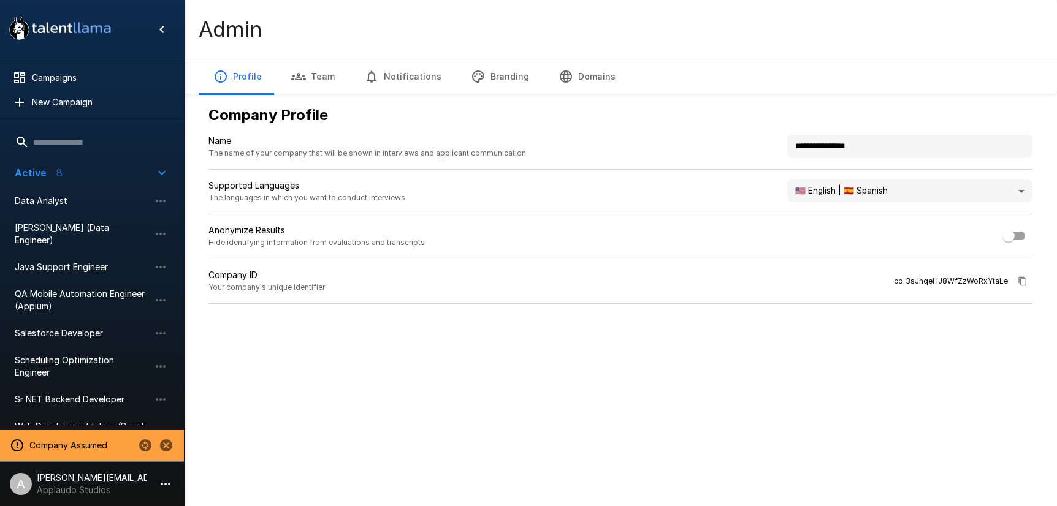
drag, startPoint x: 492, startPoint y: 76, endPoint x: 496, endPoint y: 82, distance: 6.6
click at [492, 76] on button "Branding" at bounding box center [500, 76] width 88 height 34
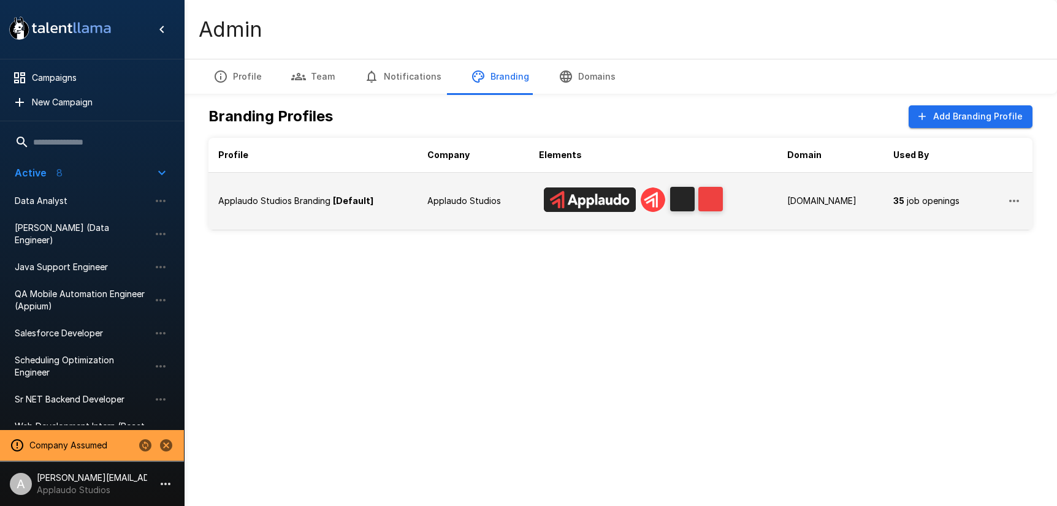
click at [427, 199] on p "Applaudo Studios" at bounding box center [473, 201] width 92 height 12
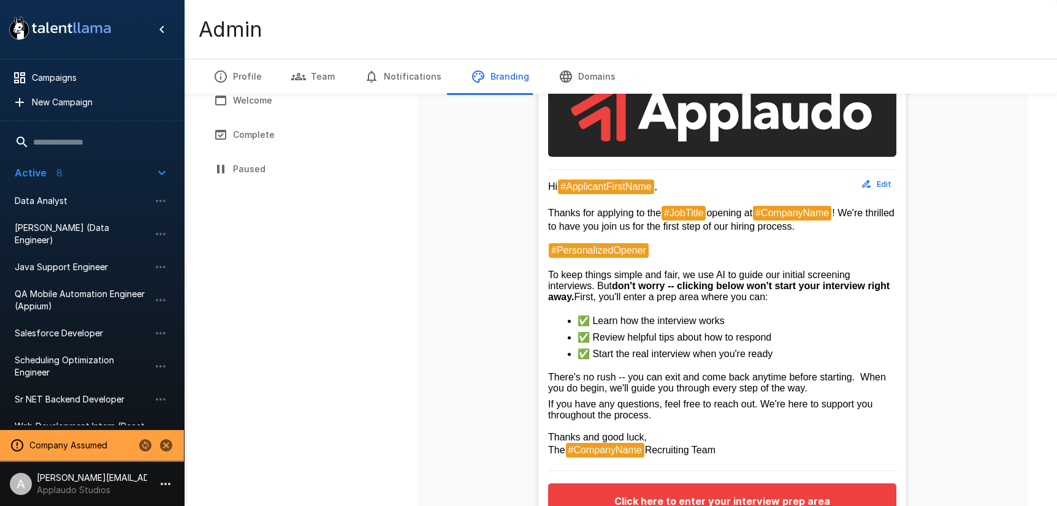
scroll to position [283, 0]
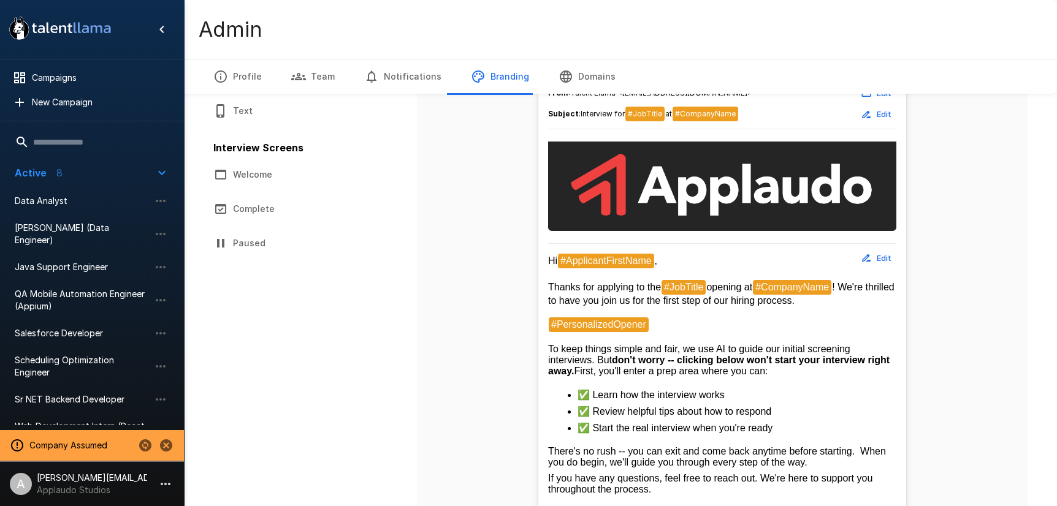
click at [286, 176] on button "Welcome" at bounding box center [303, 175] width 208 height 34
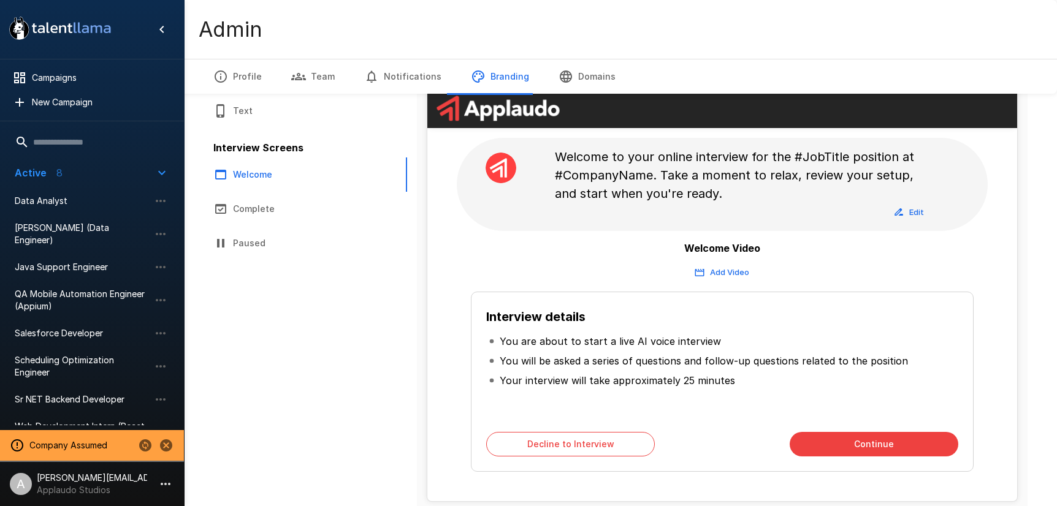
scroll to position [209, 0]
click at [722, 276] on button "Add Video" at bounding box center [722, 271] width 60 height 19
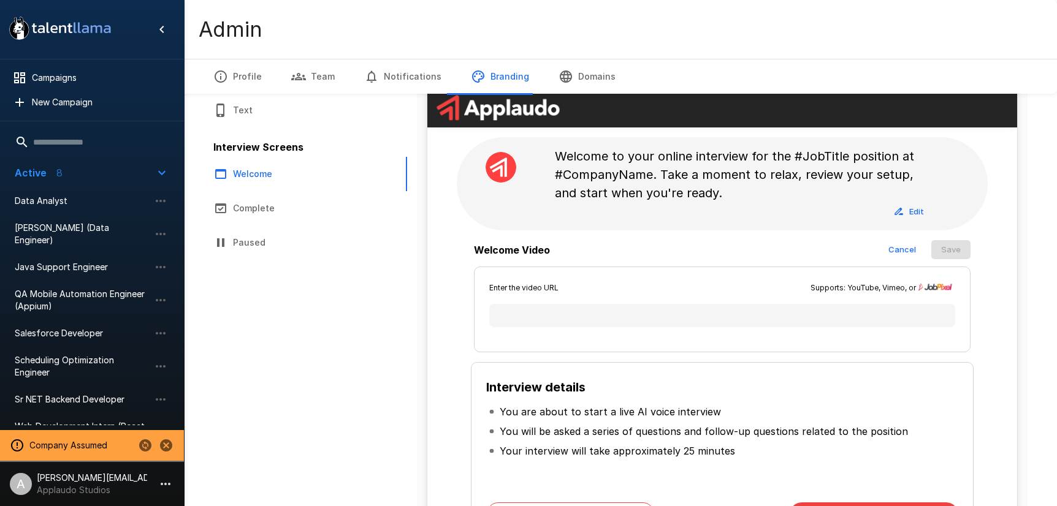
scroll to position [0, 0]
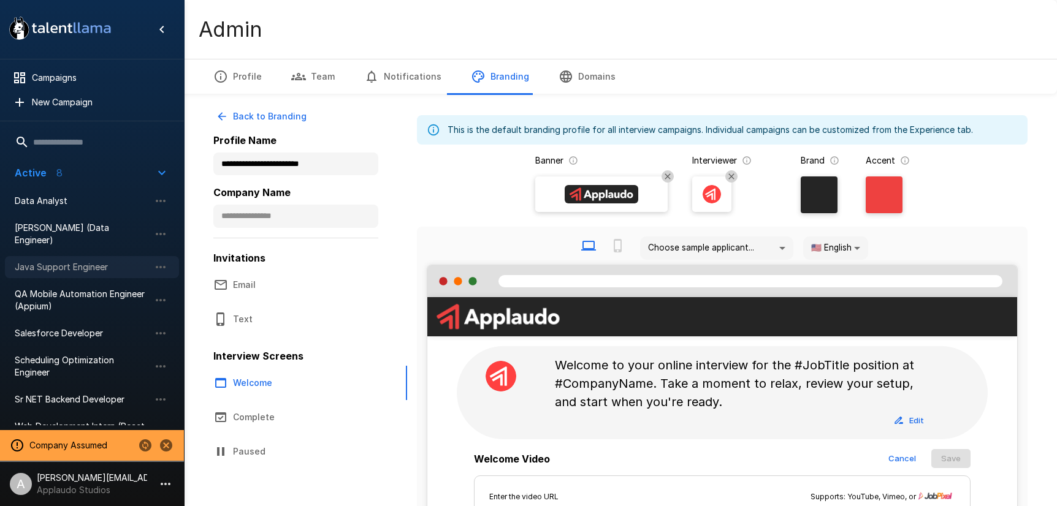
click at [58, 261] on span "Java Support Engineer" at bounding box center [82, 267] width 135 height 12
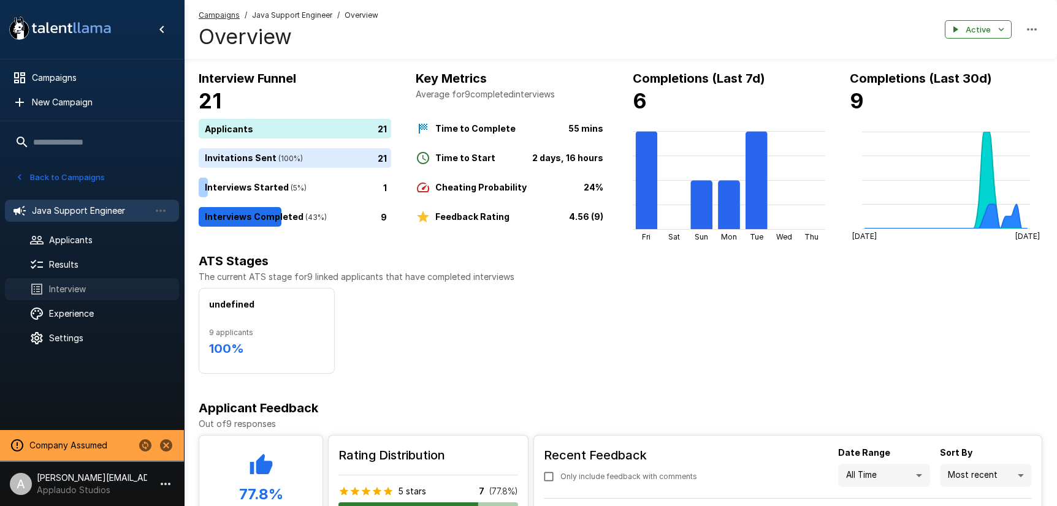
click at [78, 280] on div "Interview" at bounding box center [92, 289] width 174 height 22
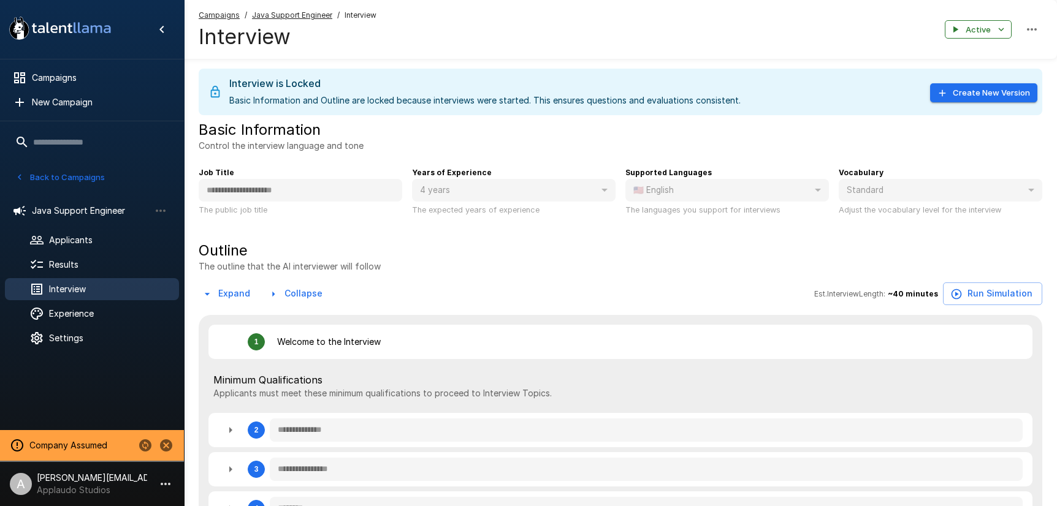
type textarea "*"
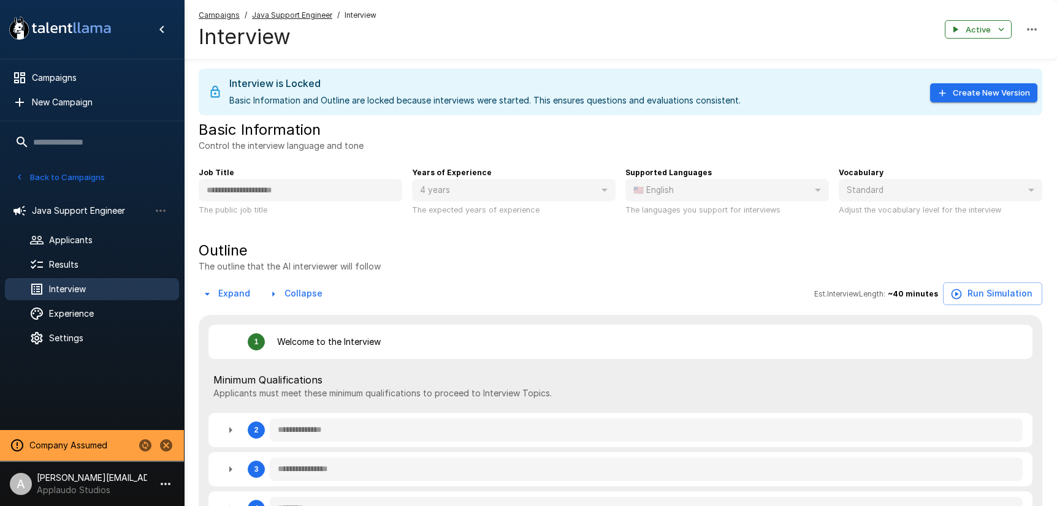
type textarea "*"
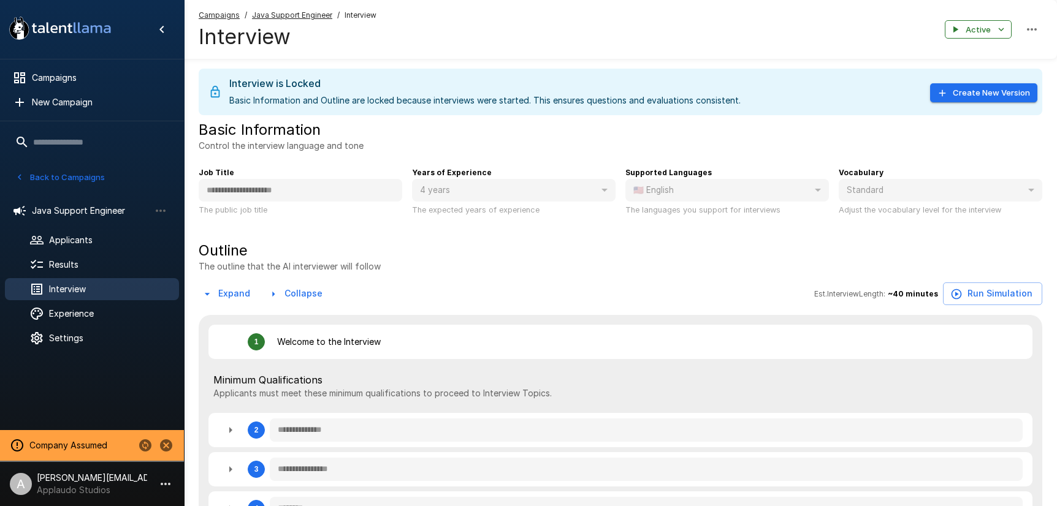
type textarea "*"
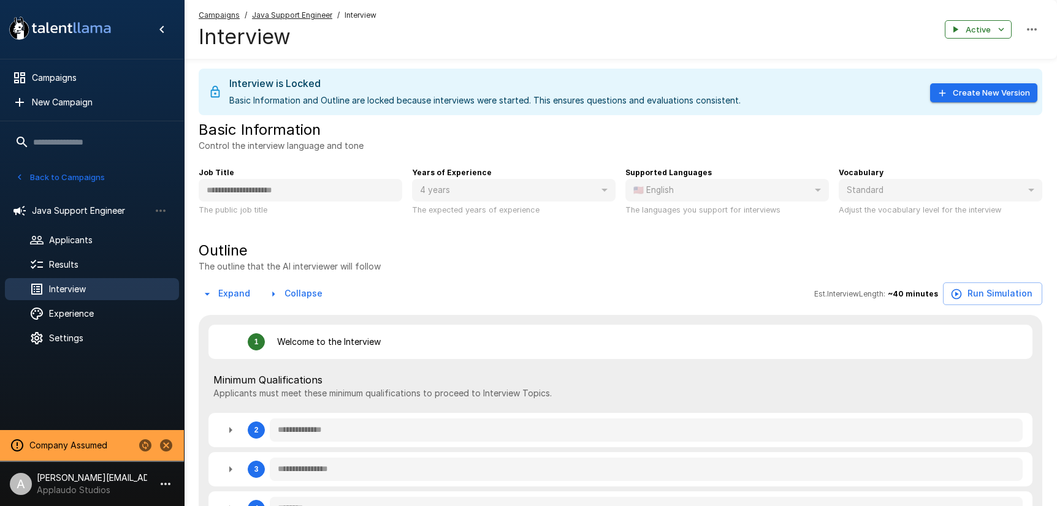
type textarea "*"
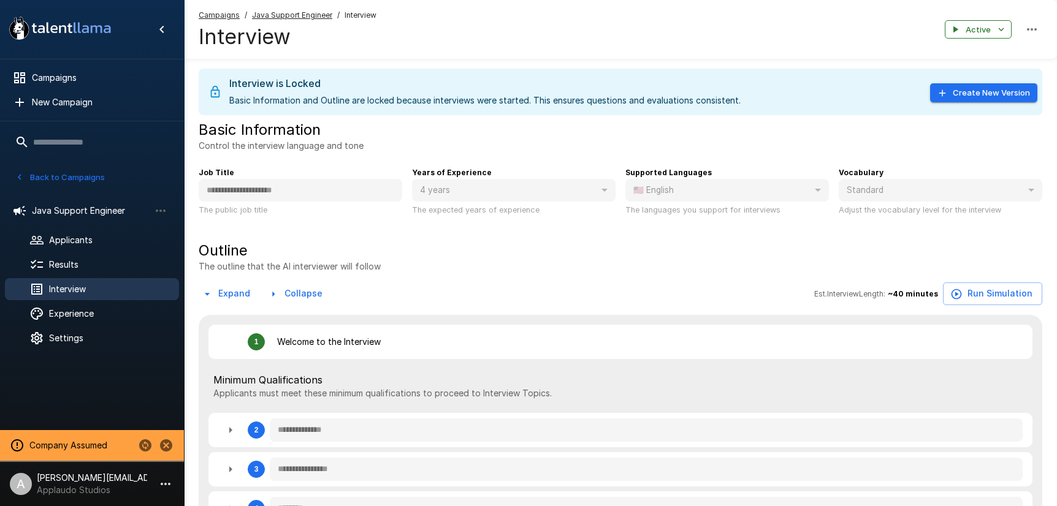
type textarea "*"
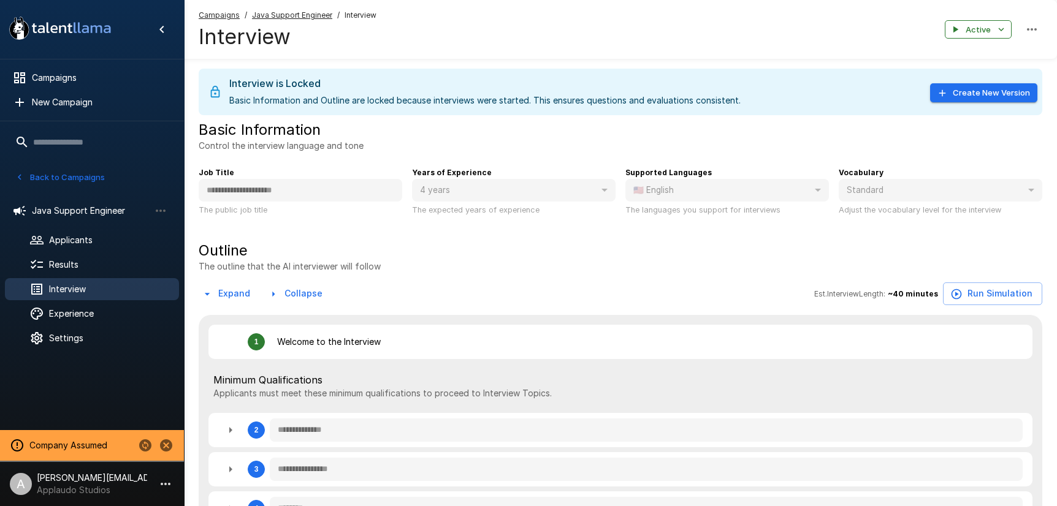
type textarea "*"
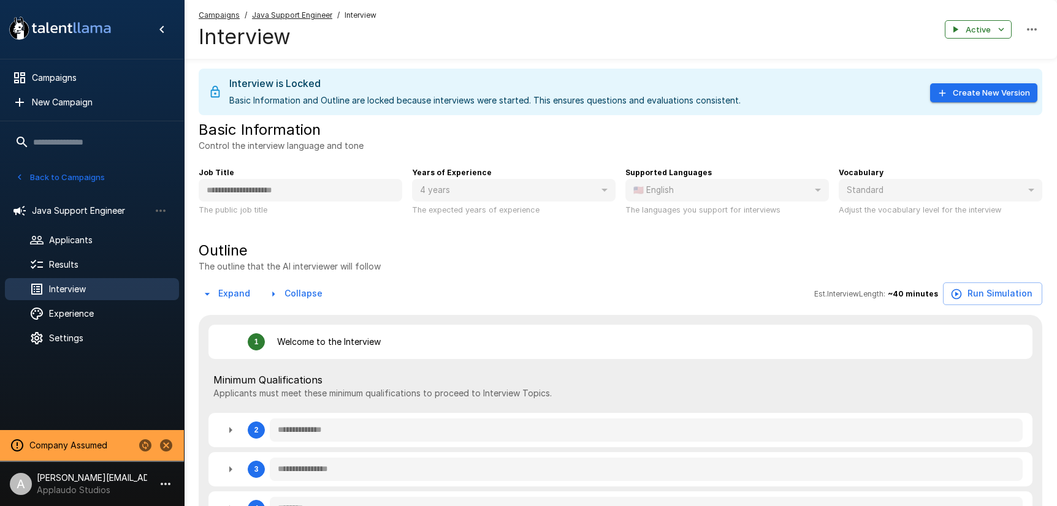
type textarea "*"
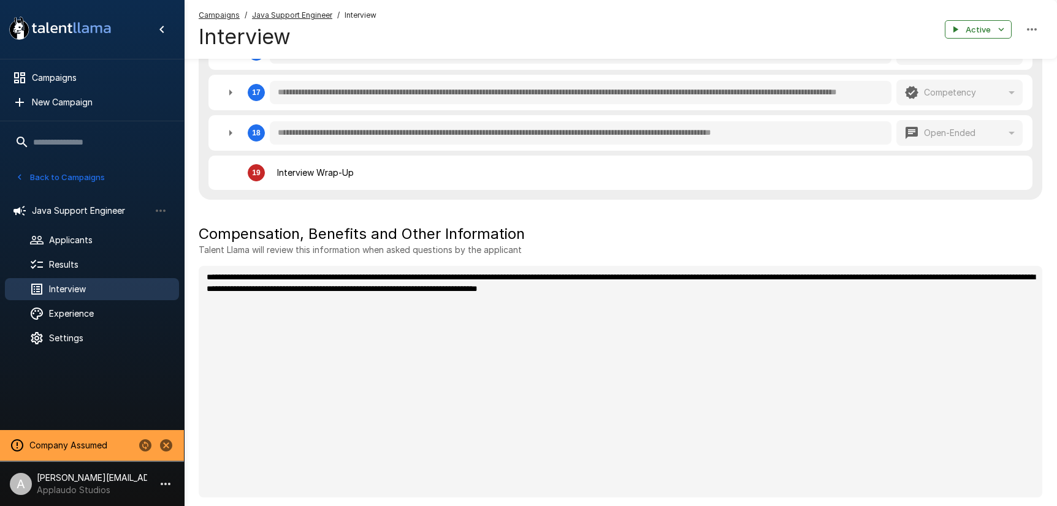
scroll to position [1013, 0]
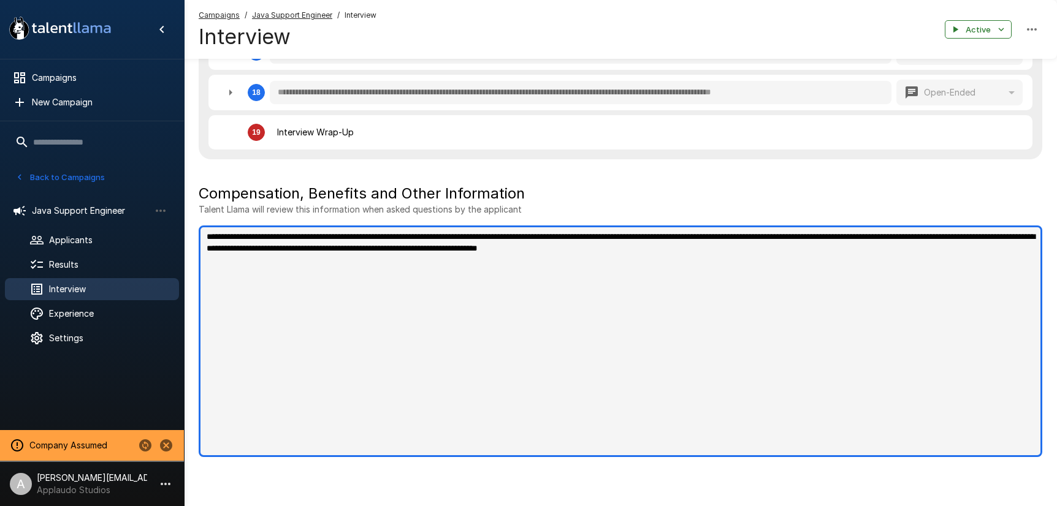
type textarea "*"
click at [474, 258] on textarea "**********" at bounding box center [621, 342] width 844 height 232
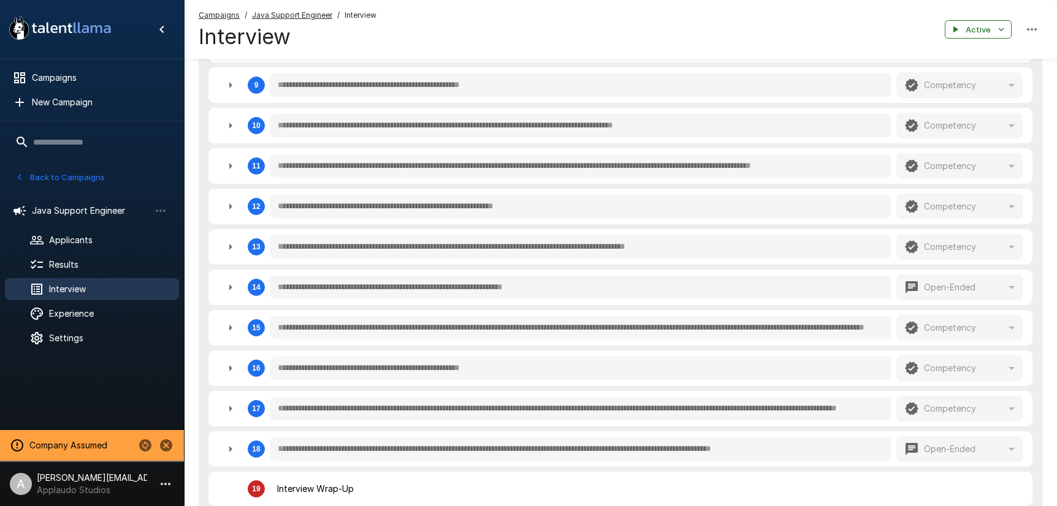
scroll to position [634, 0]
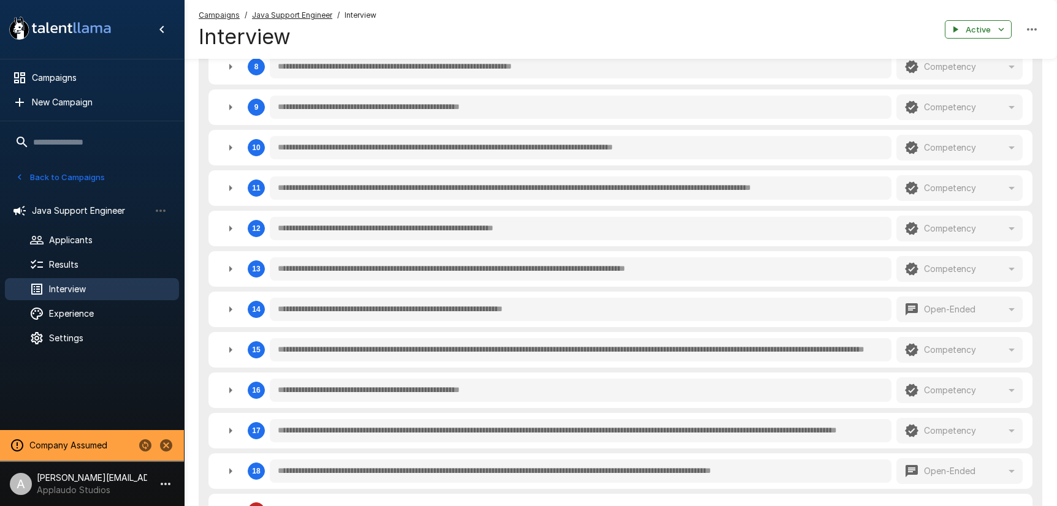
type textarea "*"
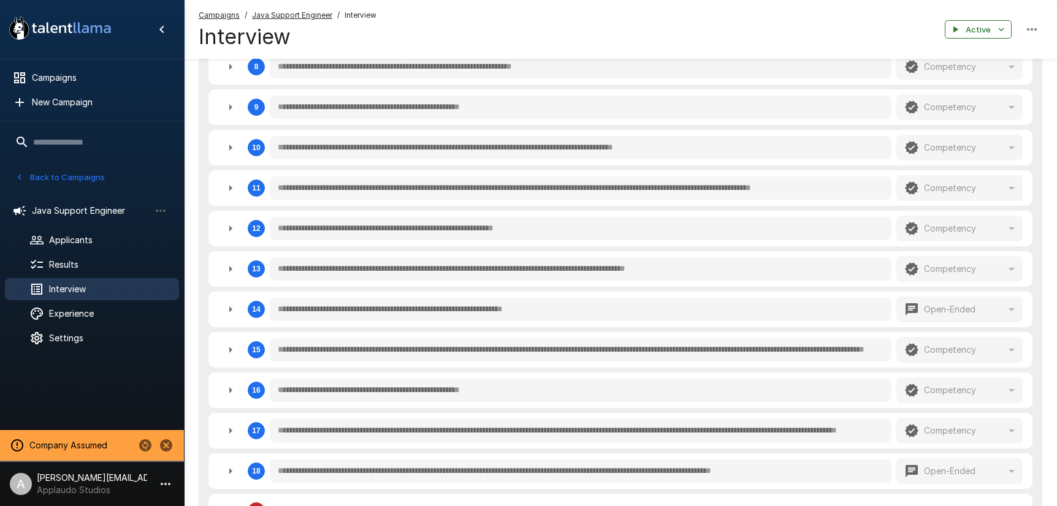
type textarea "*"
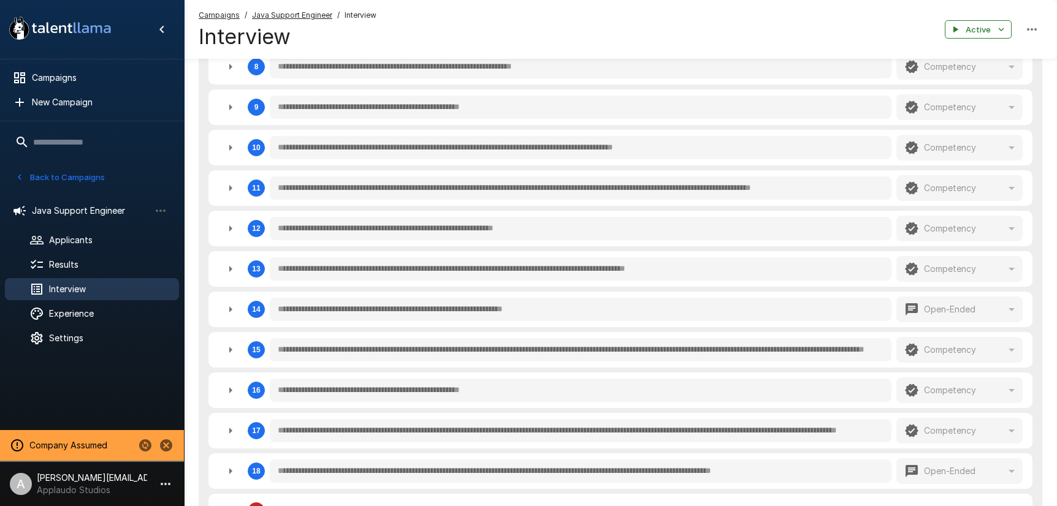
type textarea "*"
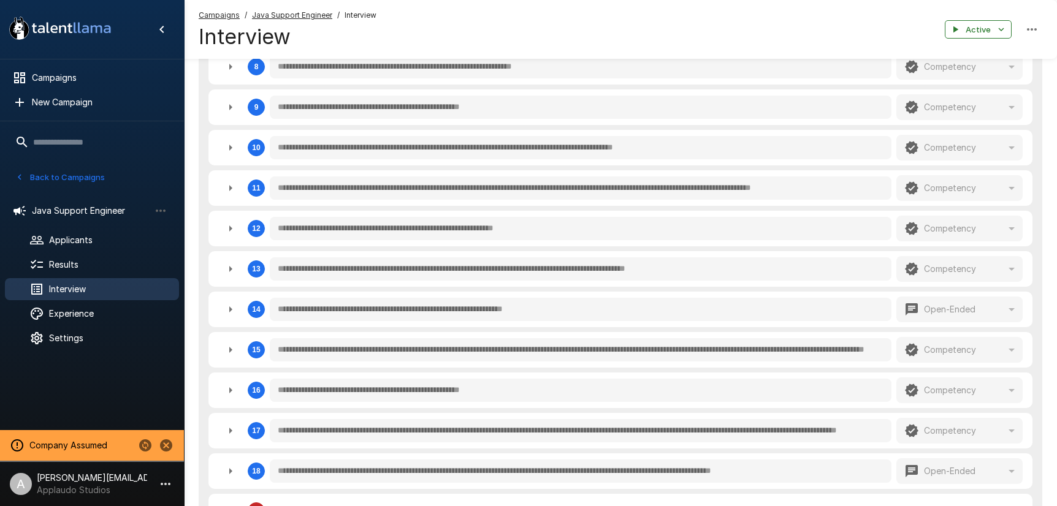
type textarea "*"
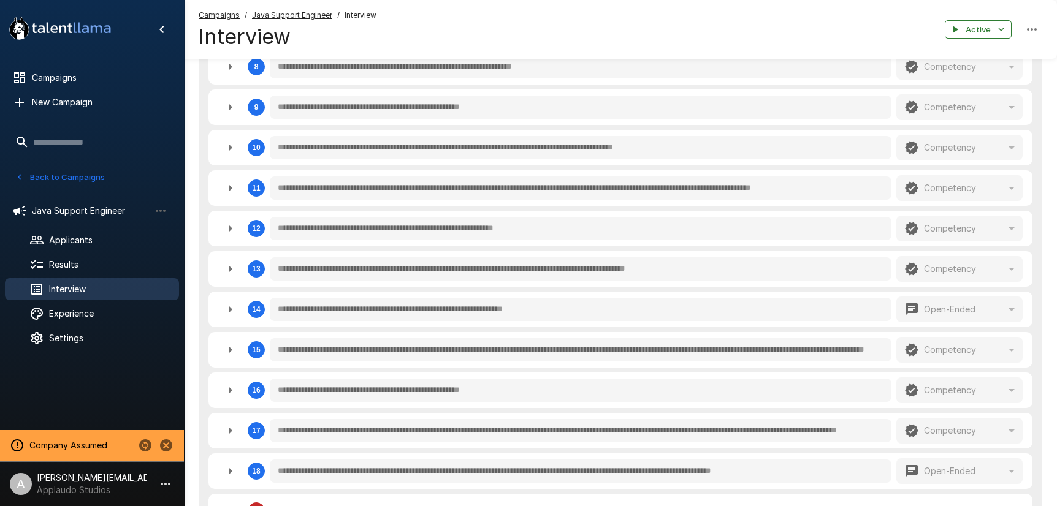
type textarea "*"
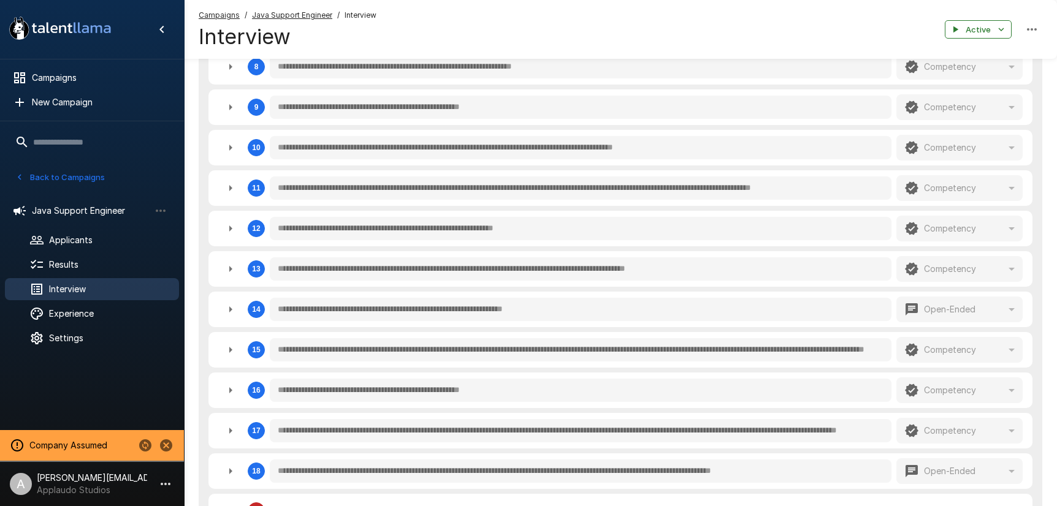
type textarea "*"
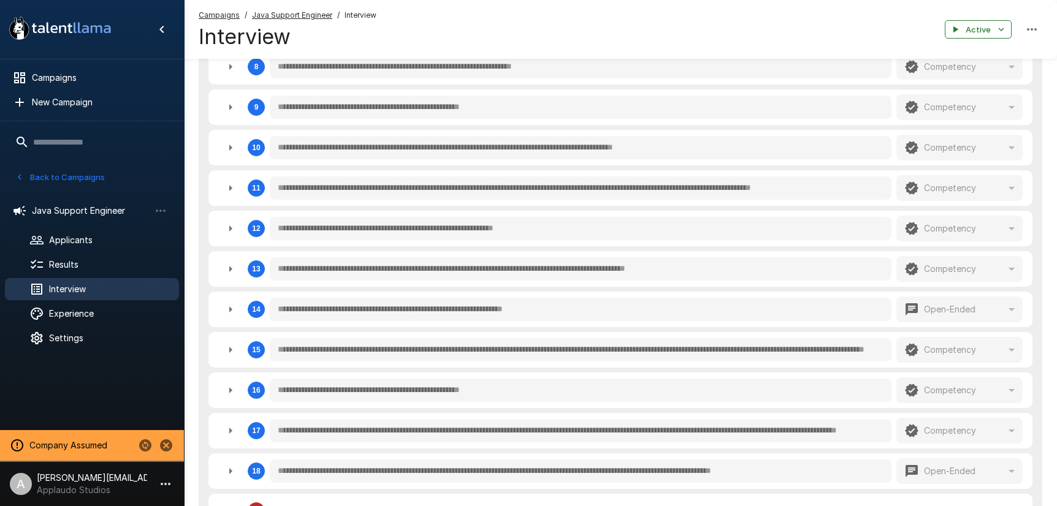
type textarea "*"
click at [233, 153] on icon "button" at bounding box center [230, 147] width 15 height 15
type textarea "*"
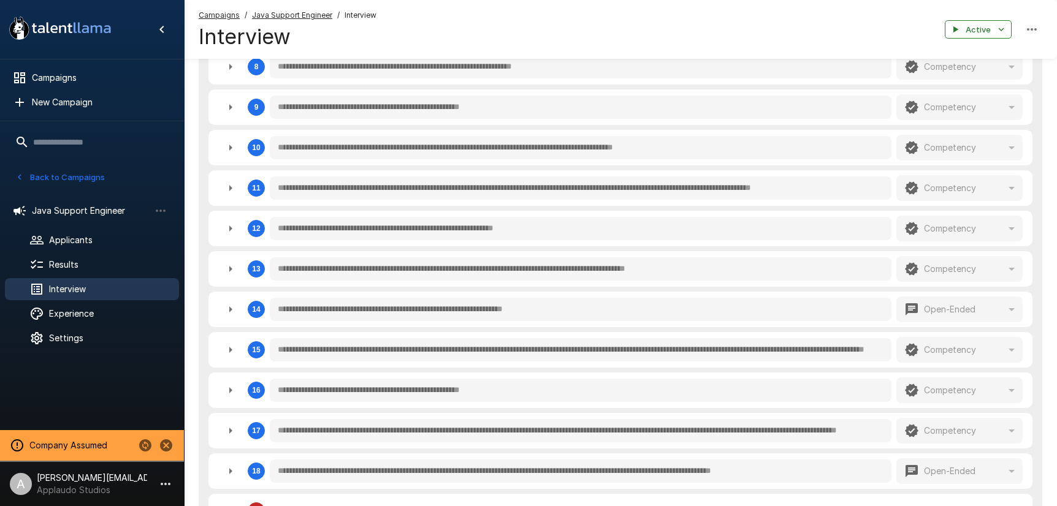
type textarea "*"
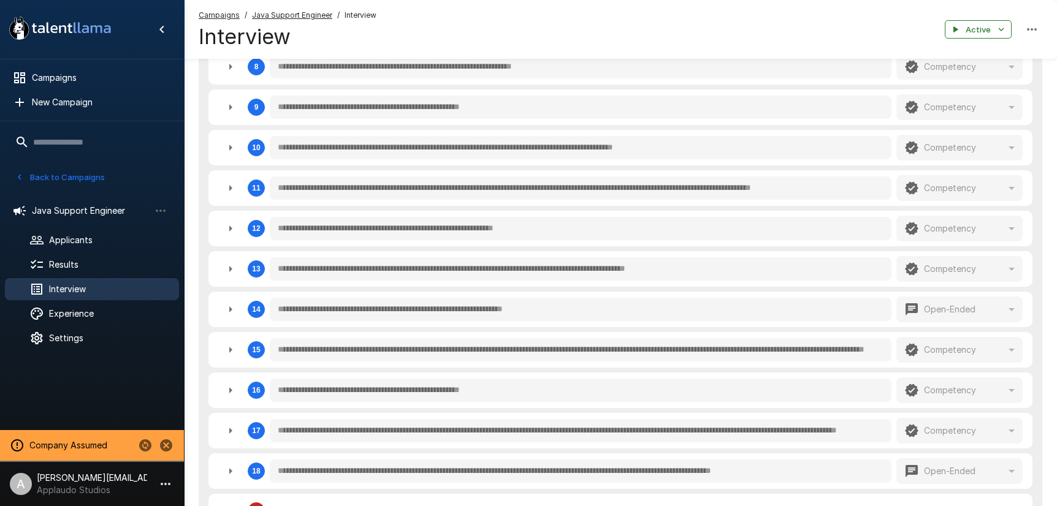
type textarea "*"
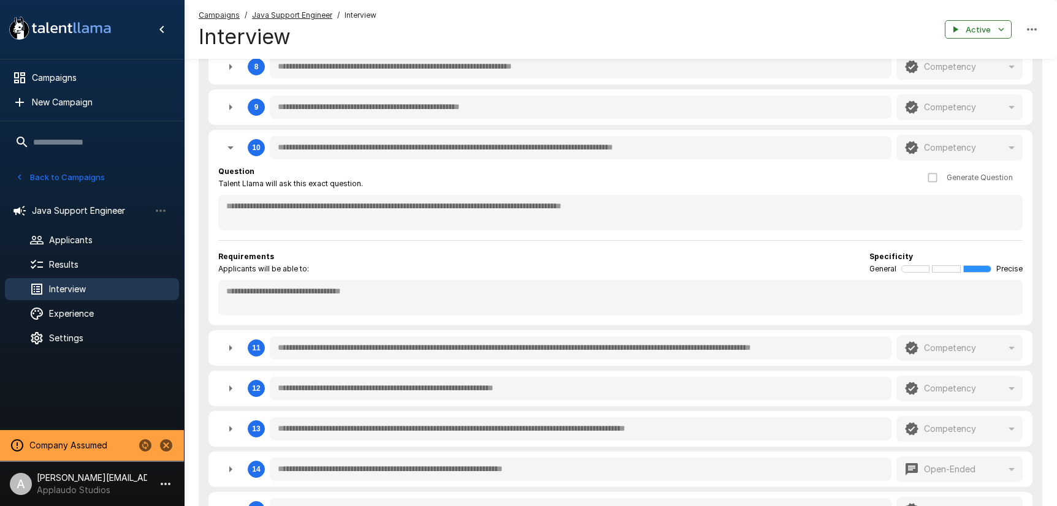
type textarea "*"
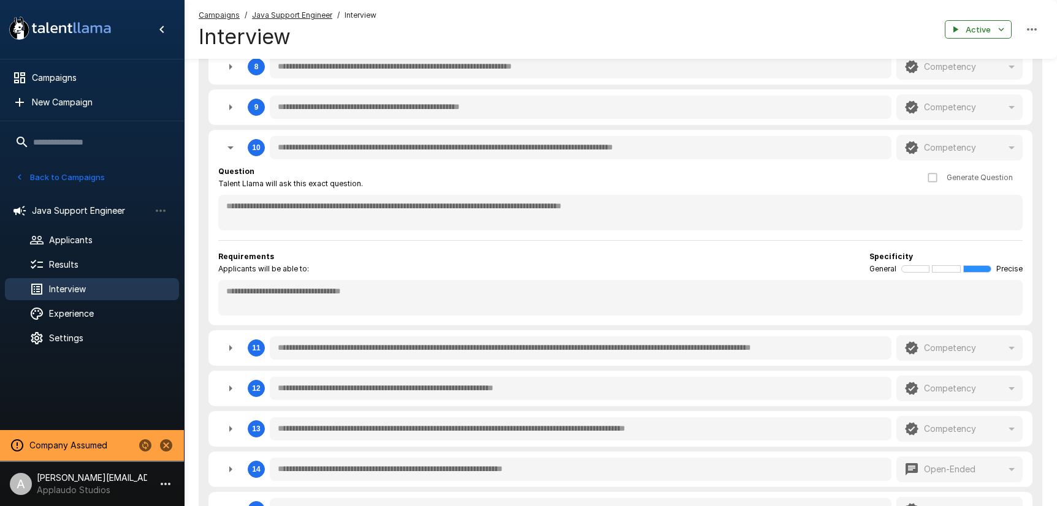
type textarea "*"
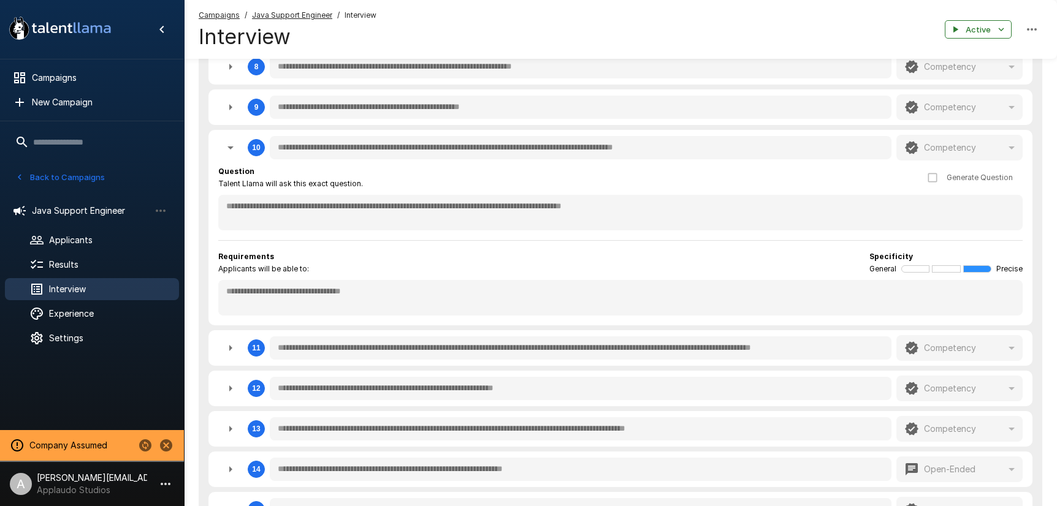
type textarea "*"
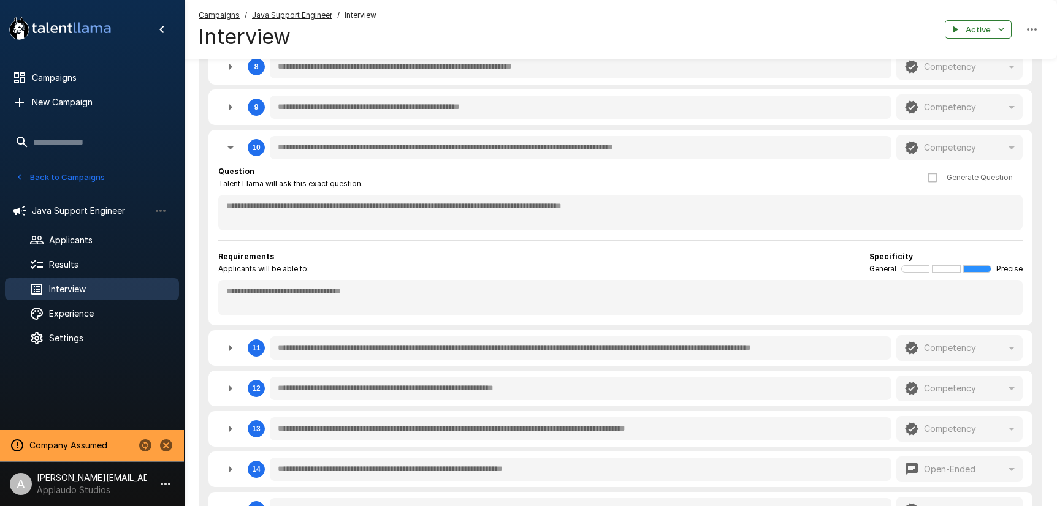
type textarea "*"
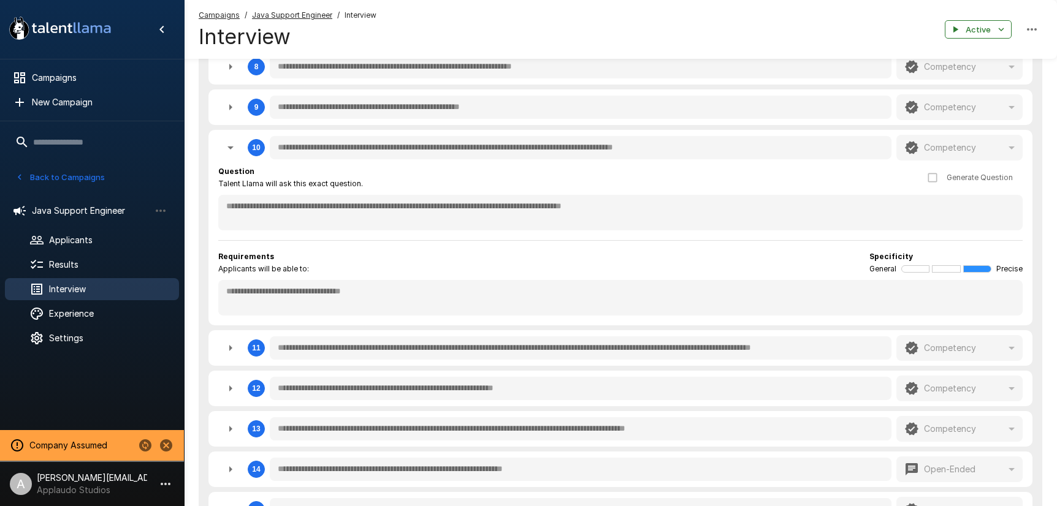
type textarea "*"
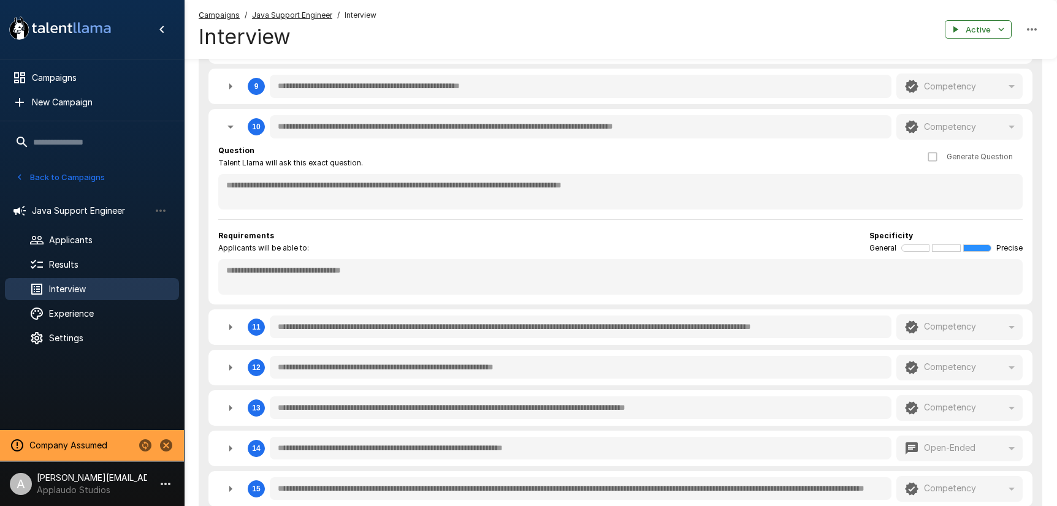
scroll to position [644, 0]
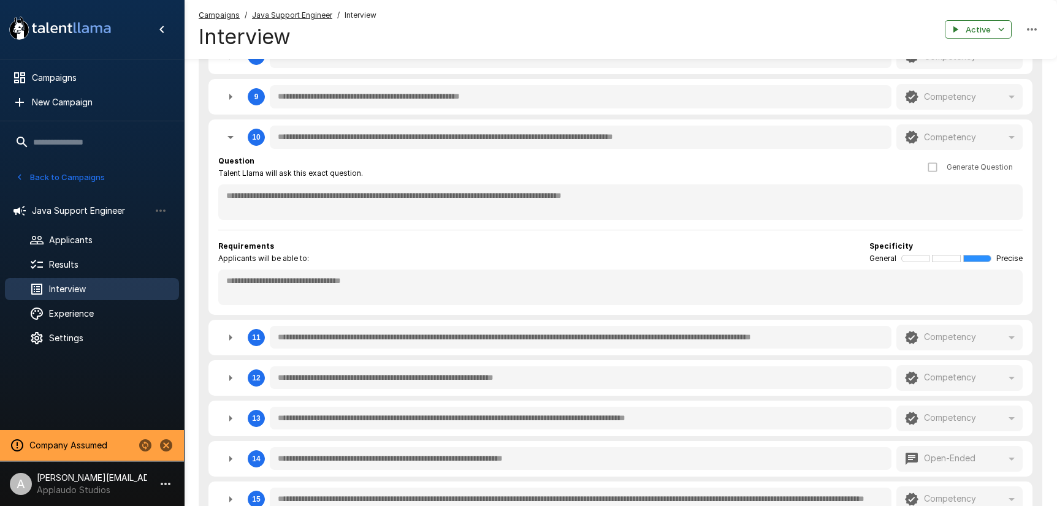
drag, startPoint x: 240, startPoint y: 104, endPoint x: 246, endPoint y: 104, distance: 6.8
click at [239, 104] on button "button" at bounding box center [230, 97] width 25 height 25
type textarea "*"
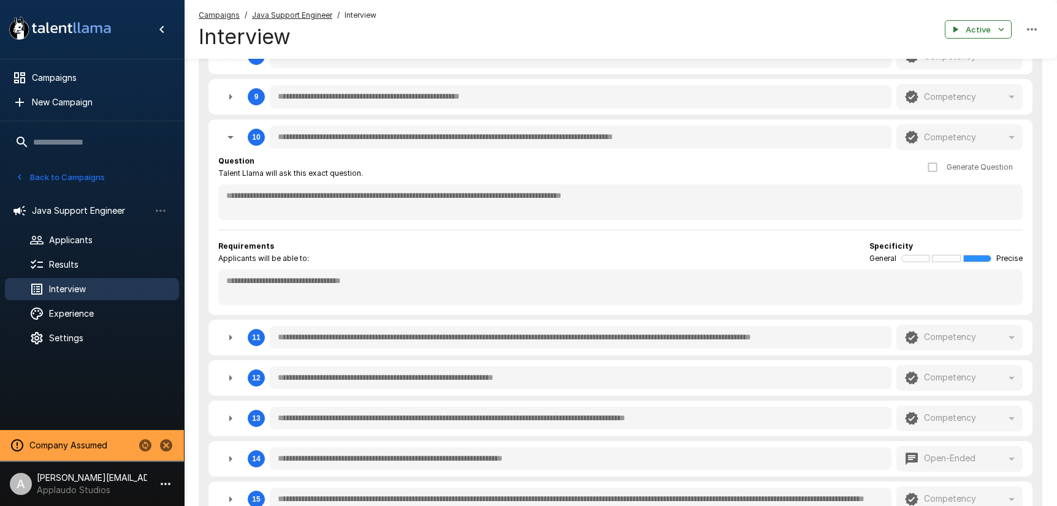
type textarea "*"
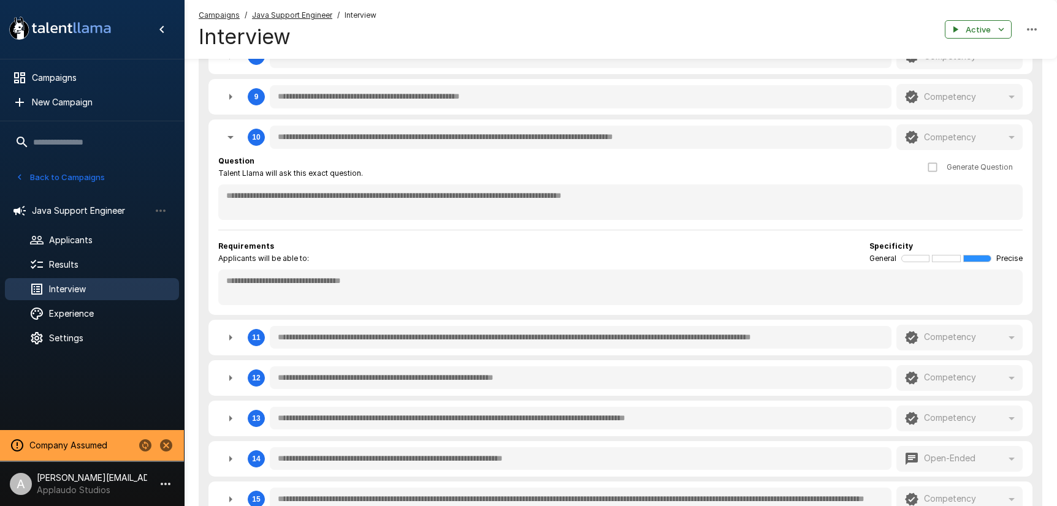
type textarea "*"
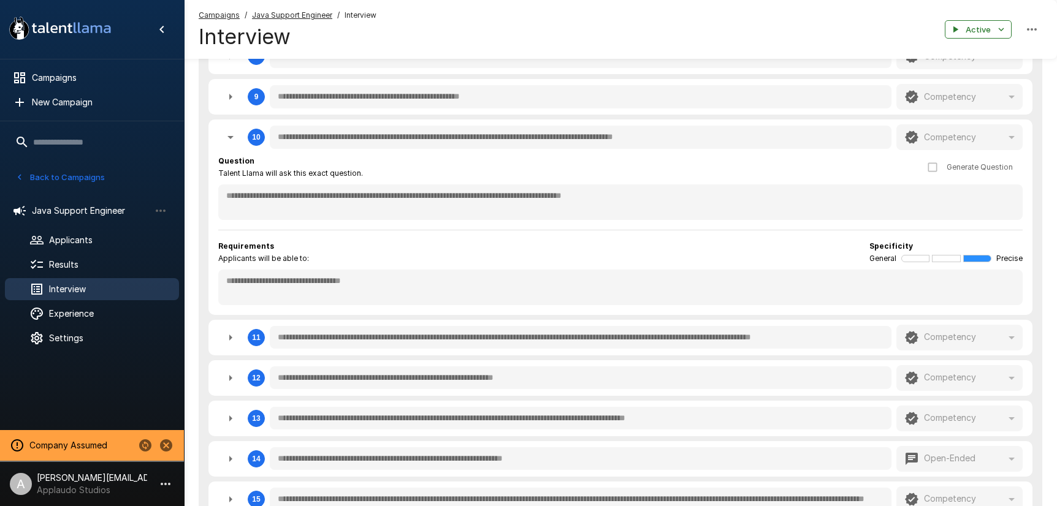
type textarea "*"
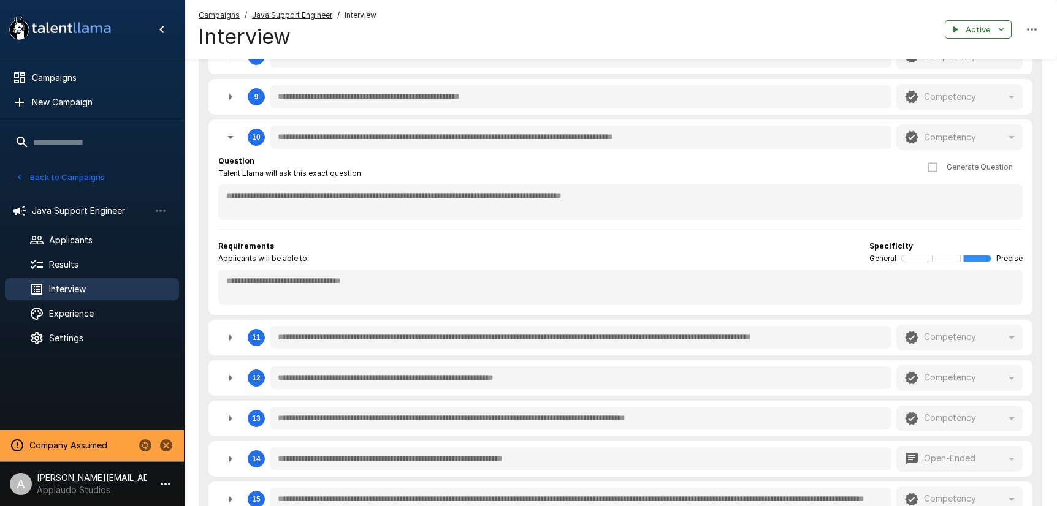
type textarea "*"
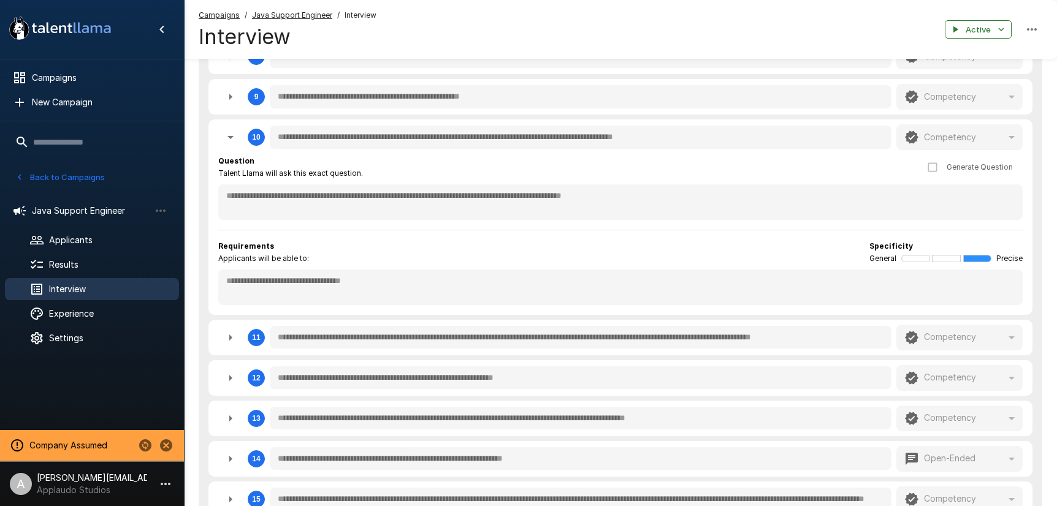
type textarea "*"
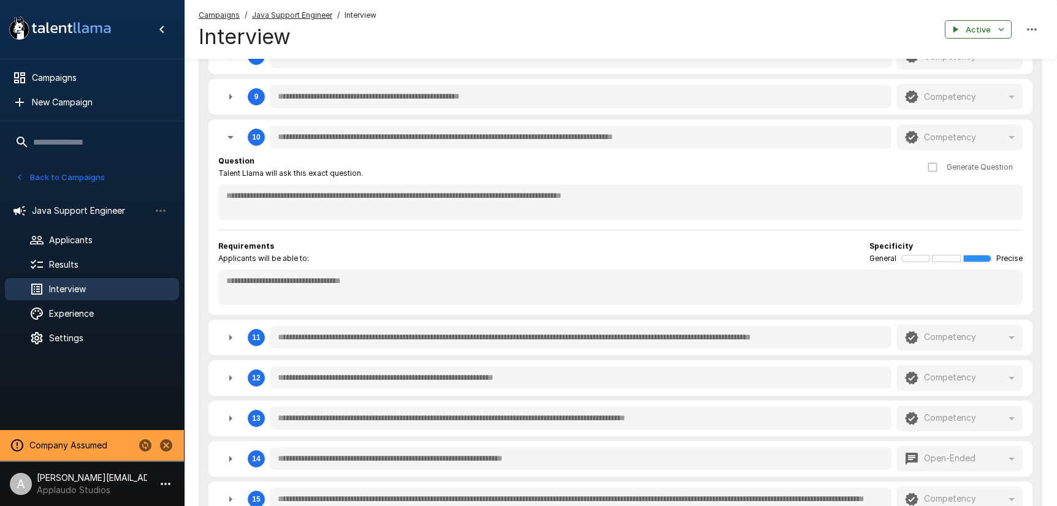
type textarea "*"
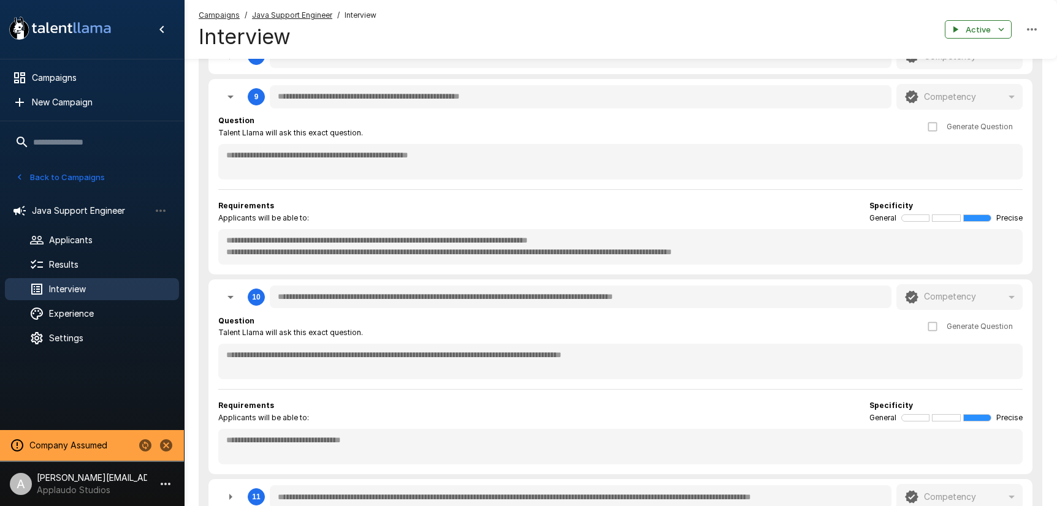
click at [90, 184] on button "Back to Campaigns" at bounding box center [60, 177] width 96 height 19
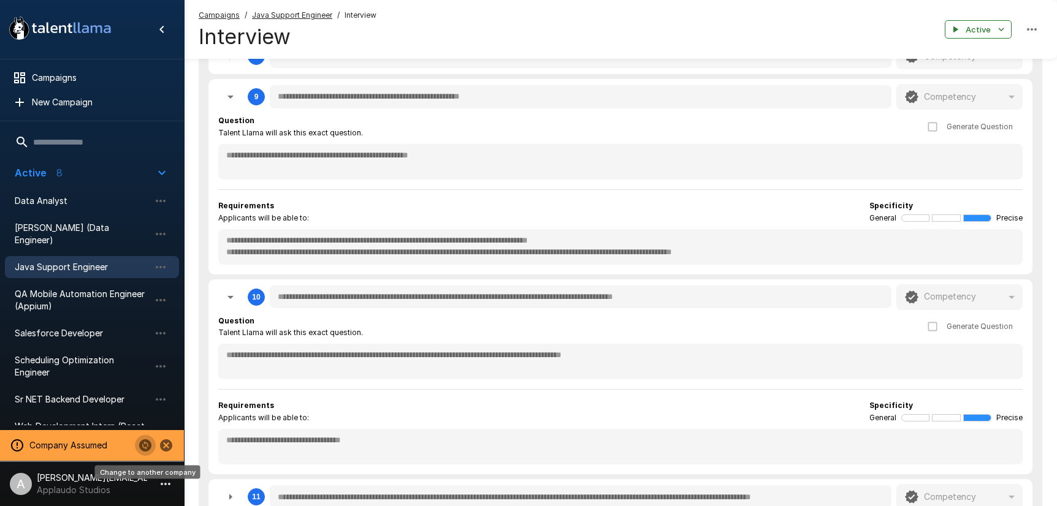
click at [146, 442] on icon "Change to another company" at bounding box center [145, 446] width 12 height 12
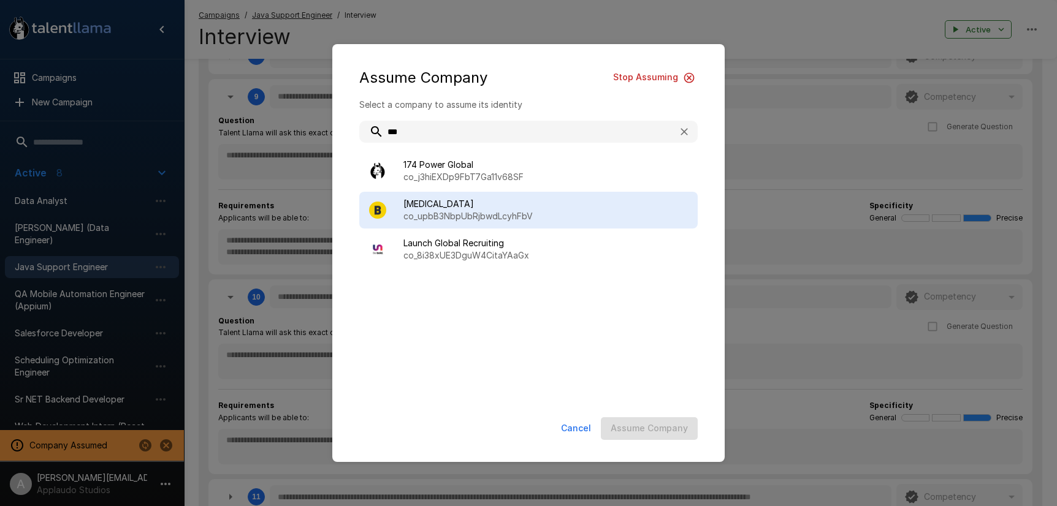
type input "***"
click at [451, 219] on p "co_upbB3NbpUbRjbwdLcyhFbV" at bounding box center [545, 216] width 284 height 12
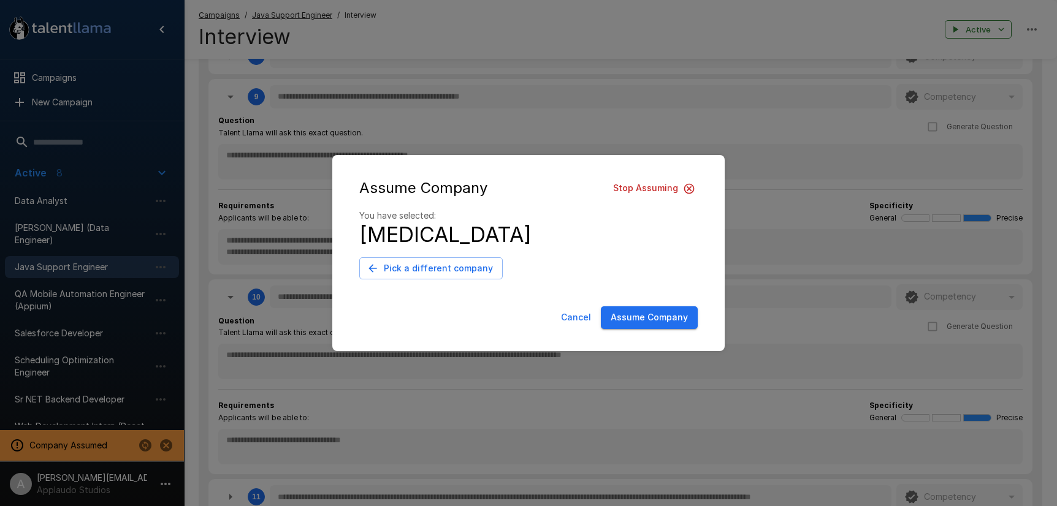
click at [652, 321] on button "Assume Company" at bounding box center [649, 318] width 97 height 23
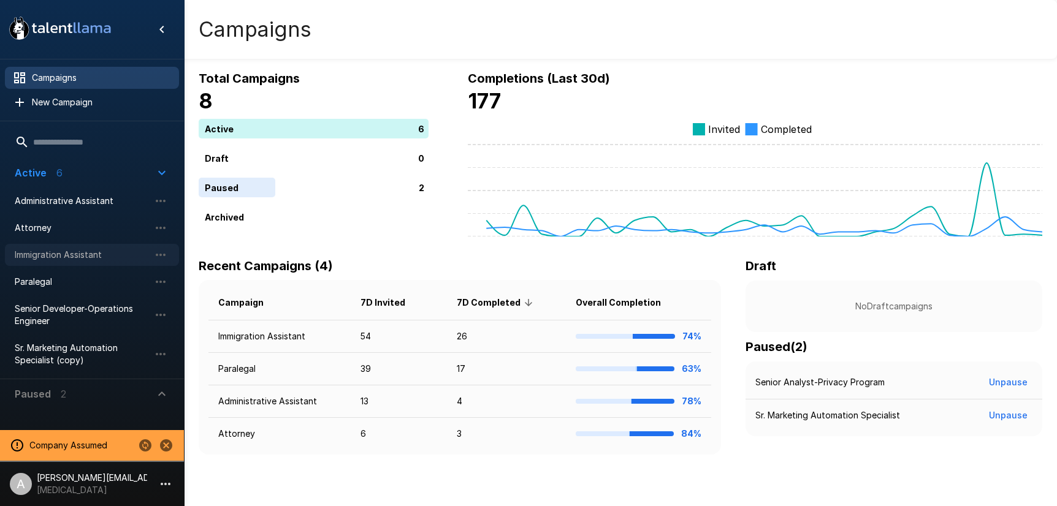
click at [70, 255] on span "Immigration Assistant" at bounding box center [82, 255] width 135 height 12
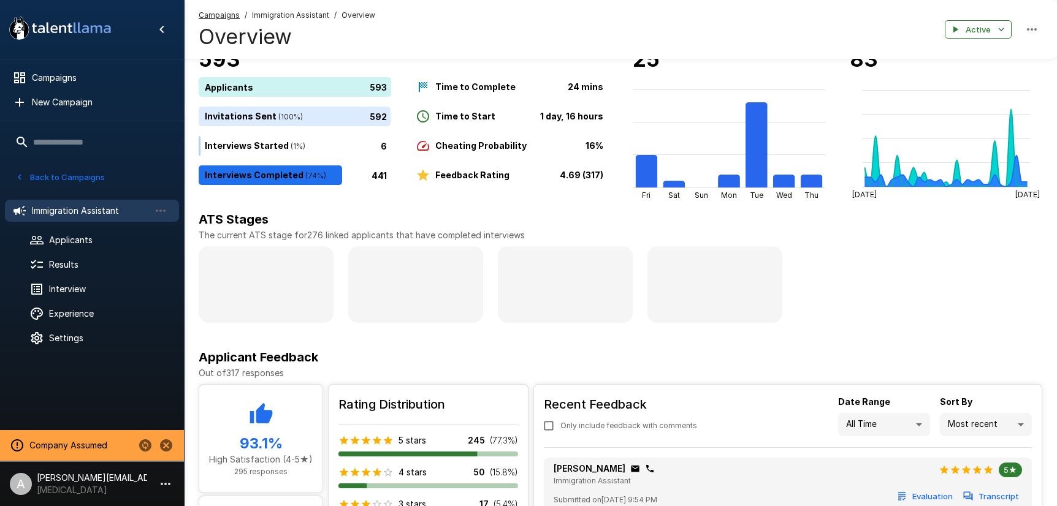
scroll to position [42, 0]
drag, startPoint x: 573, startPoint y: 172, endPoint x: 590, endPoint y: 175, distance: 17.4
click at [582, 174] on b "4.69 (317)" at bounding box center [582, 174] width 44 height 10
click at [593, 175] on b "4.69 (317)" at bounding box center [582, 174] width 44 height 10
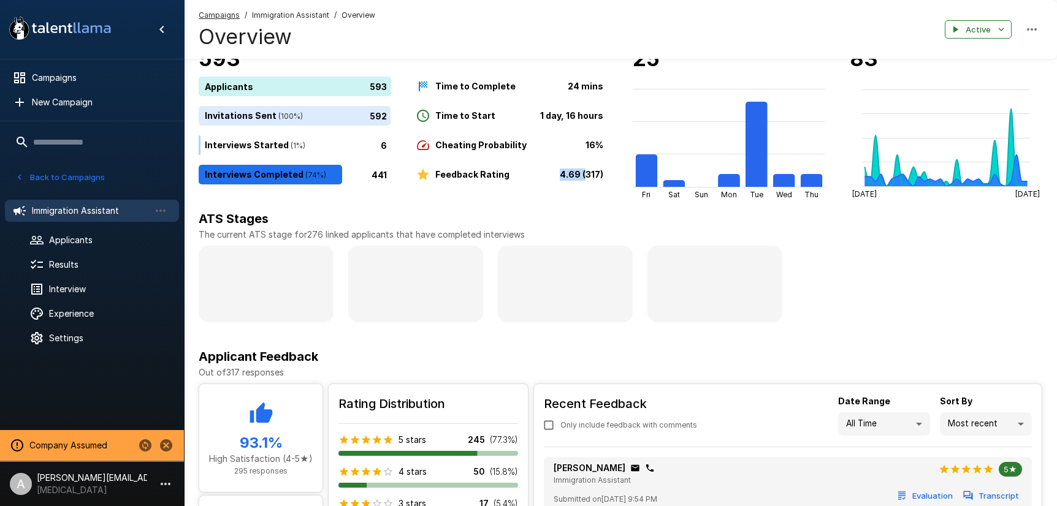
drag, startPoint x: 561, startPoint y: 173, endPoint x: 585, endPoint y: 172, distance: 23.9
click at [585, 172] on b "4.69 (317)" at bounding box center [582, 174] width 44 height 10
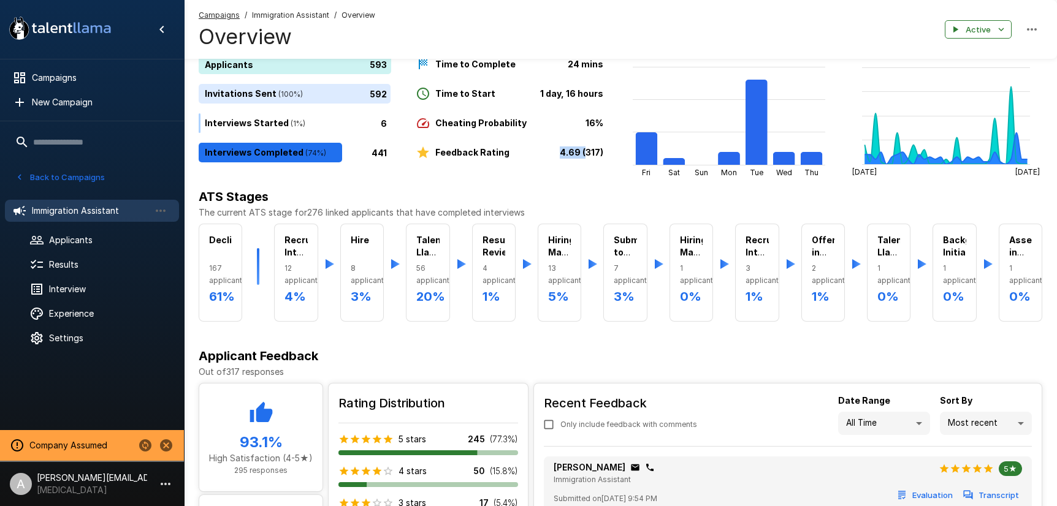
scroll to position [0, 0]
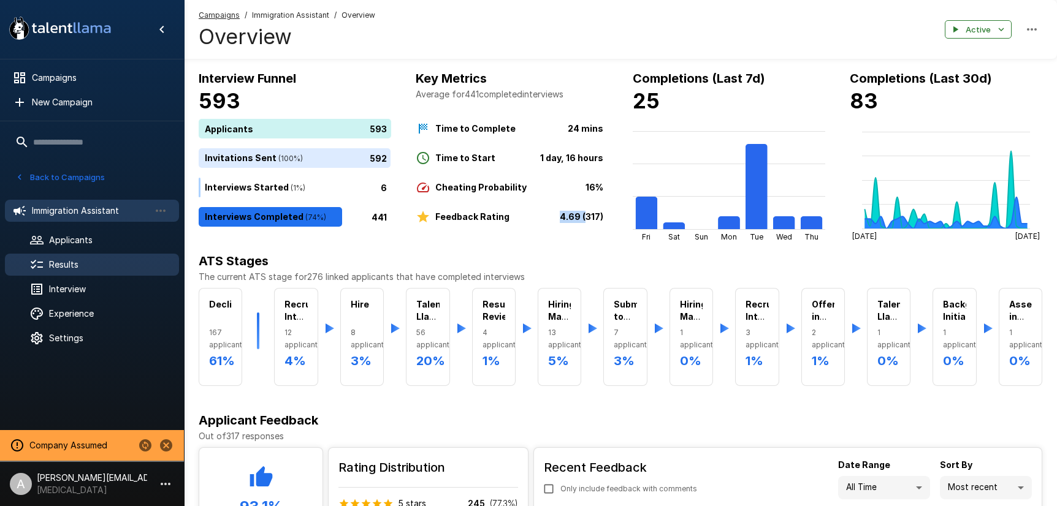
click at [70, 261] on span "Results" at bounding box center [109, 265] width 120 height 12
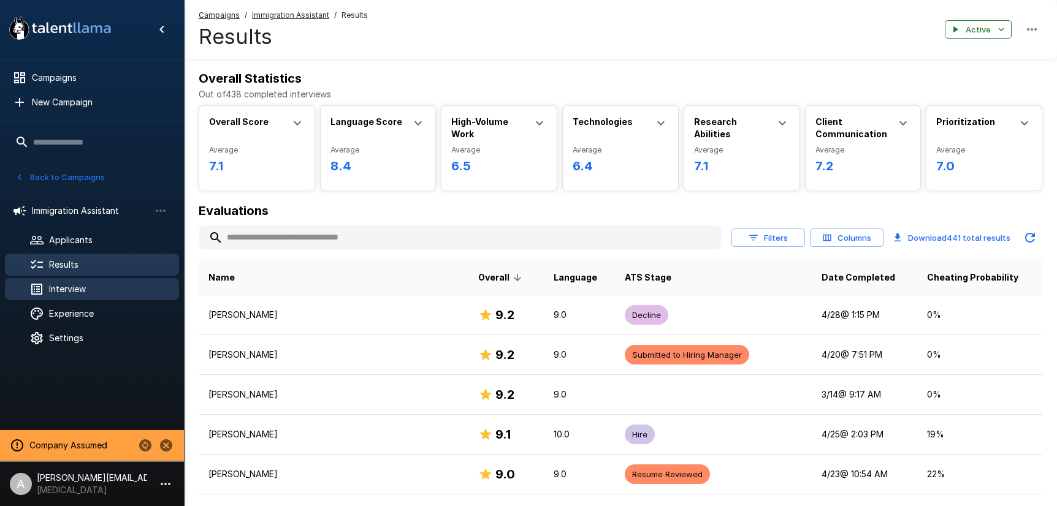
click at [88, 283] on div "Interview" at bounding box center [92, 289] width 174 height 22
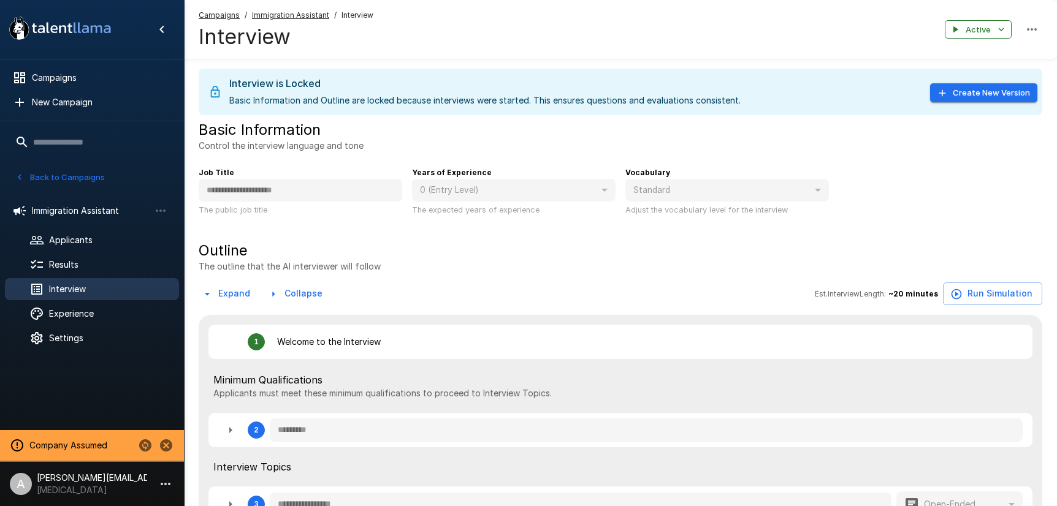
type textarea "*"
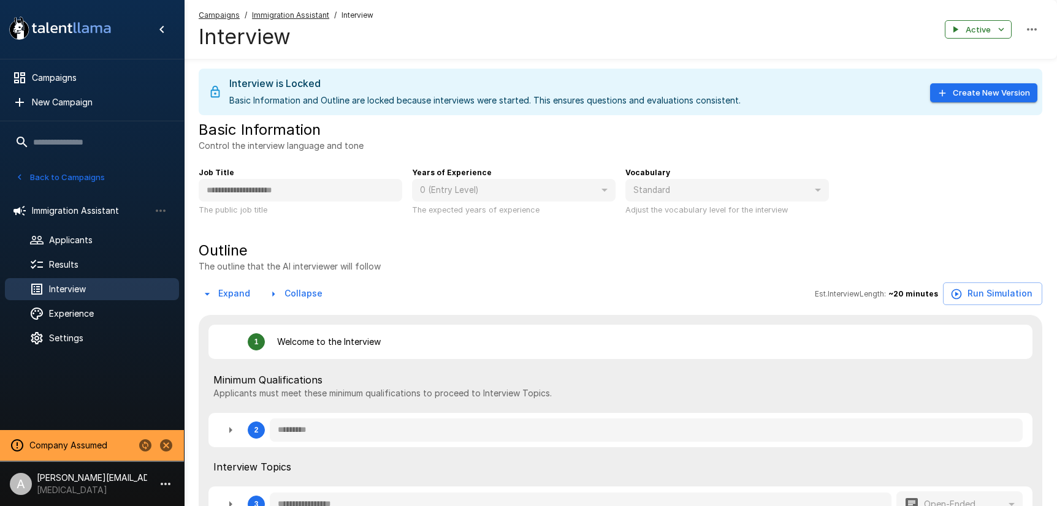
type textarea "*"
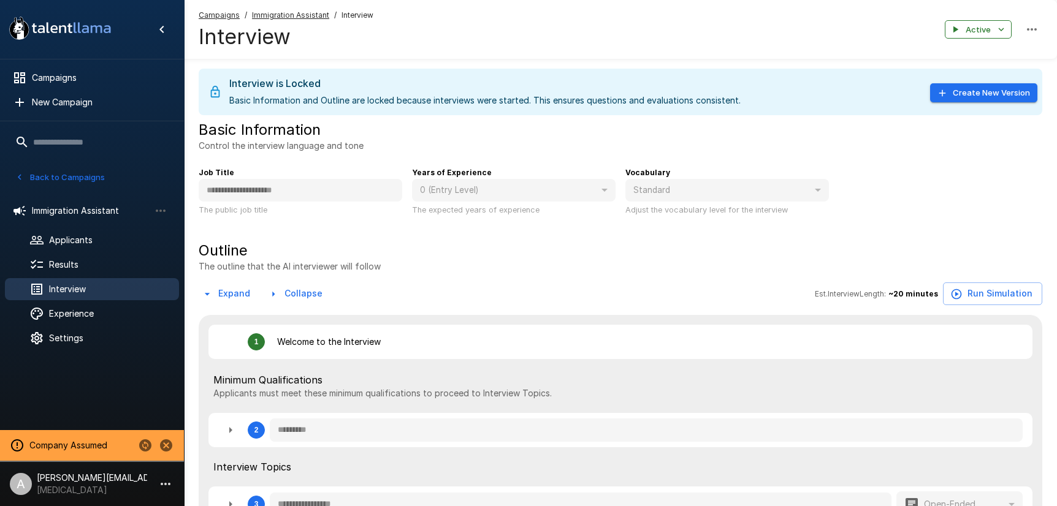
type textarea "*"
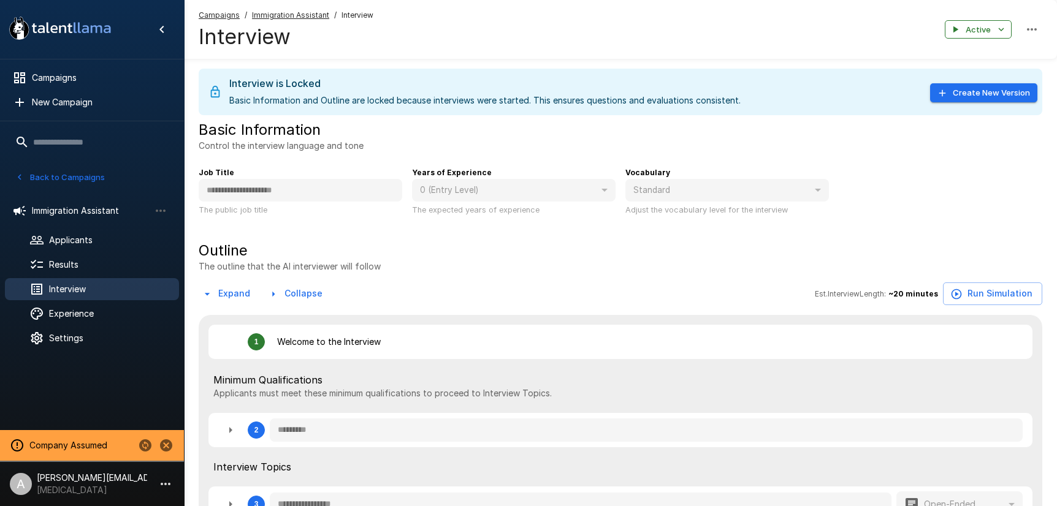
type textarea "*"
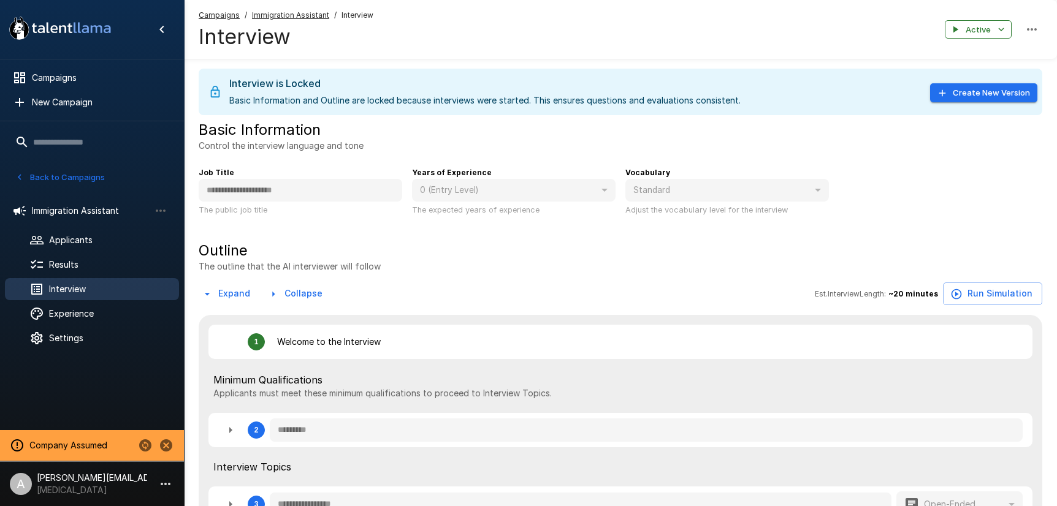
type textarea "*"
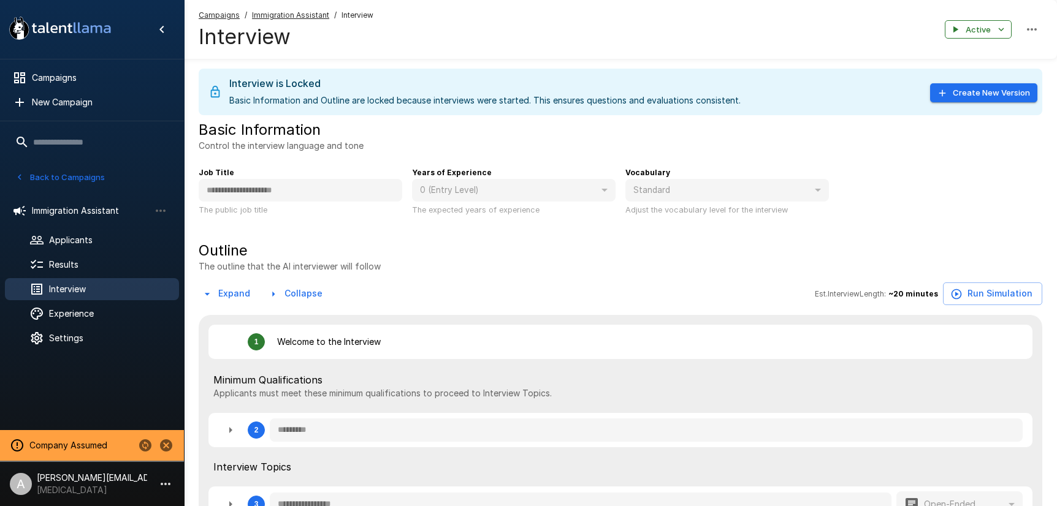
type textarea "*"
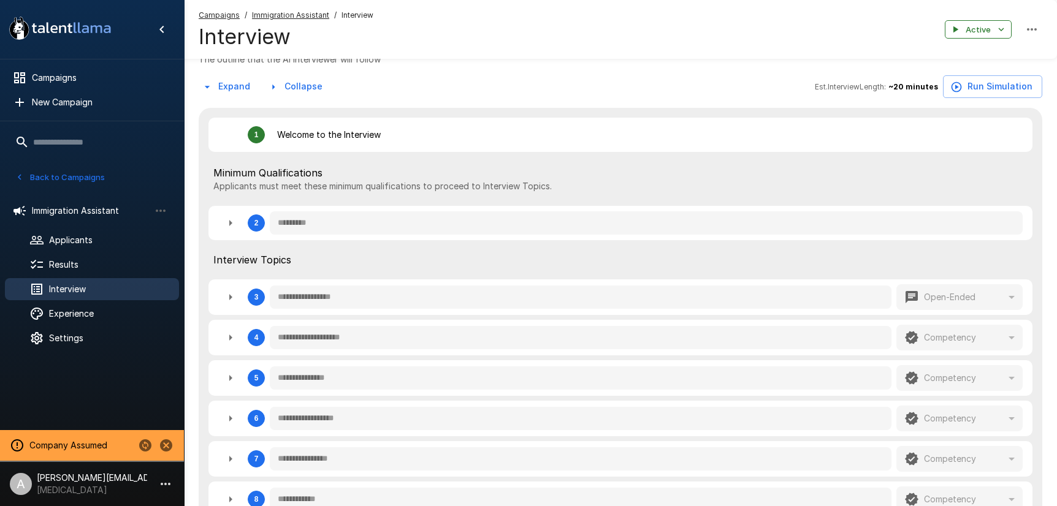
scroll to position [299, 0]
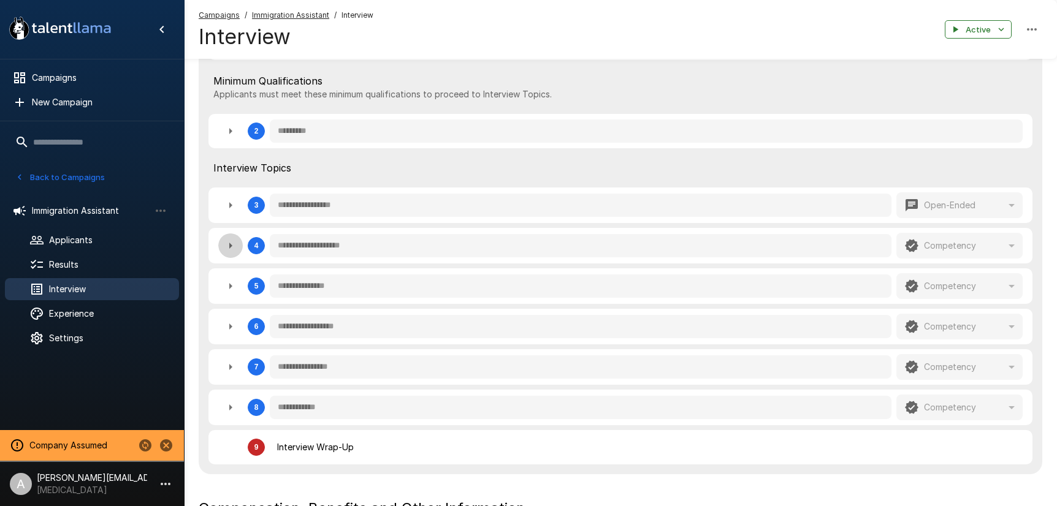
click at [224, 251] on icon "button" at bounding box center [230, 245] width 15 height 15
type textarea "*"
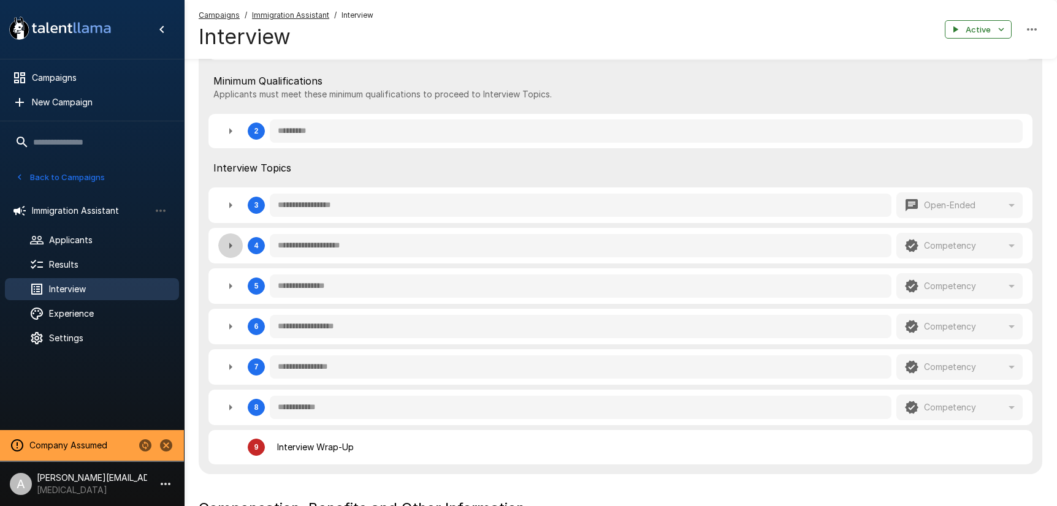
type textarea "*"
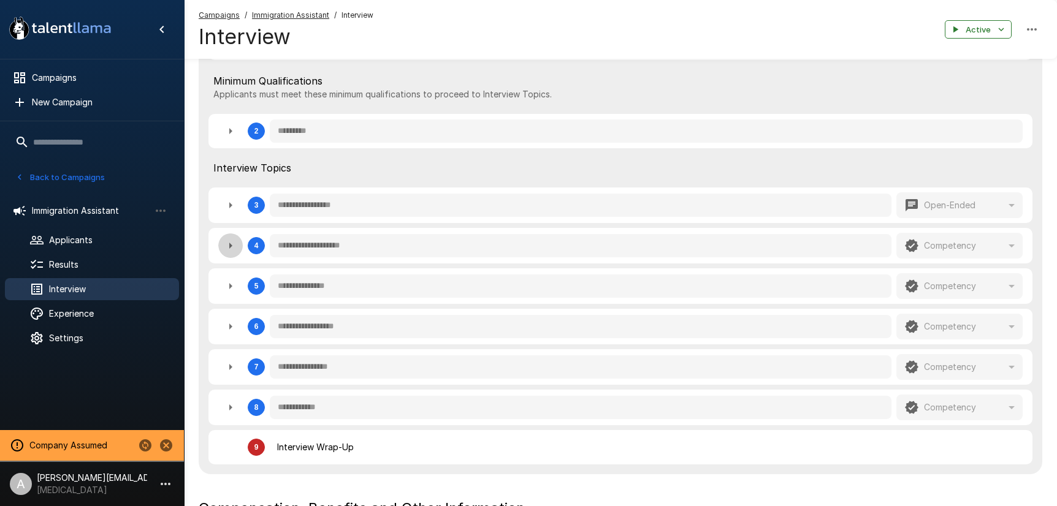
type textarea "*"
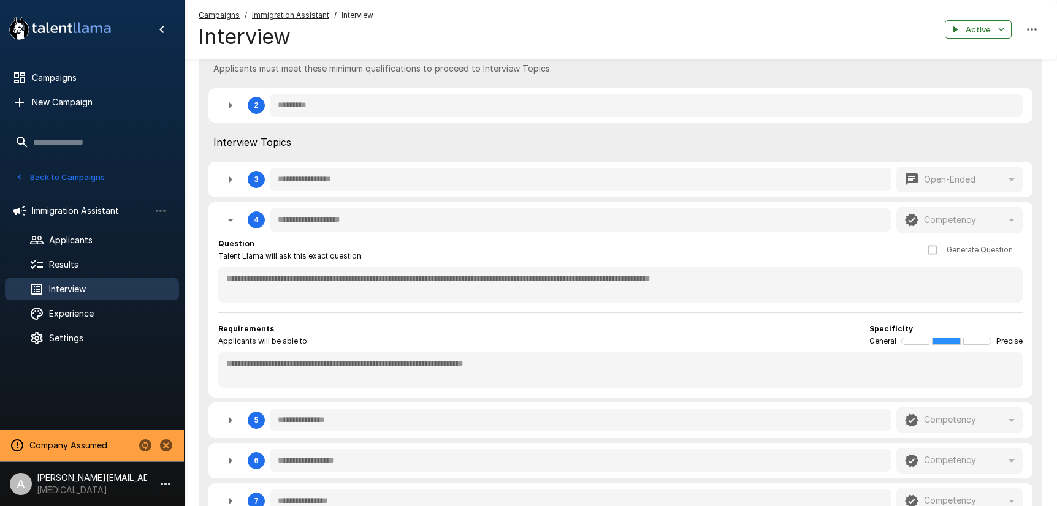
scroll to position [348, 0]
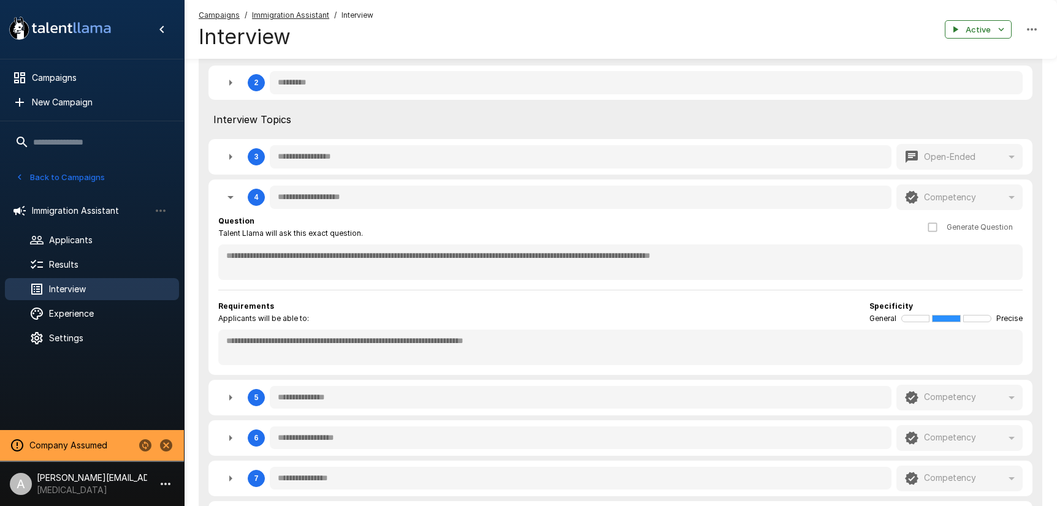
click at [240, 199] on button "button" at bounding box center [230, 197] width 25 height 25
type textarea "*"
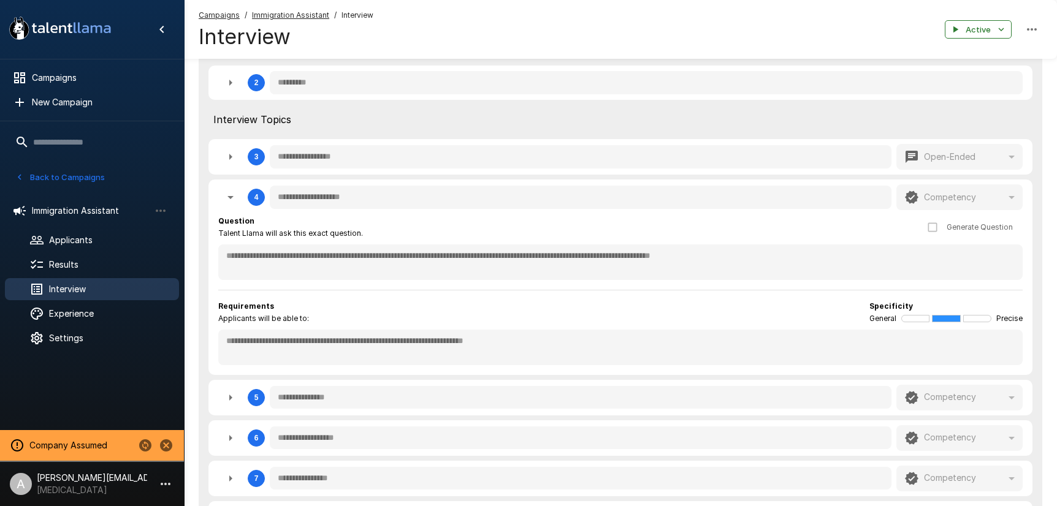
type textarea "*"
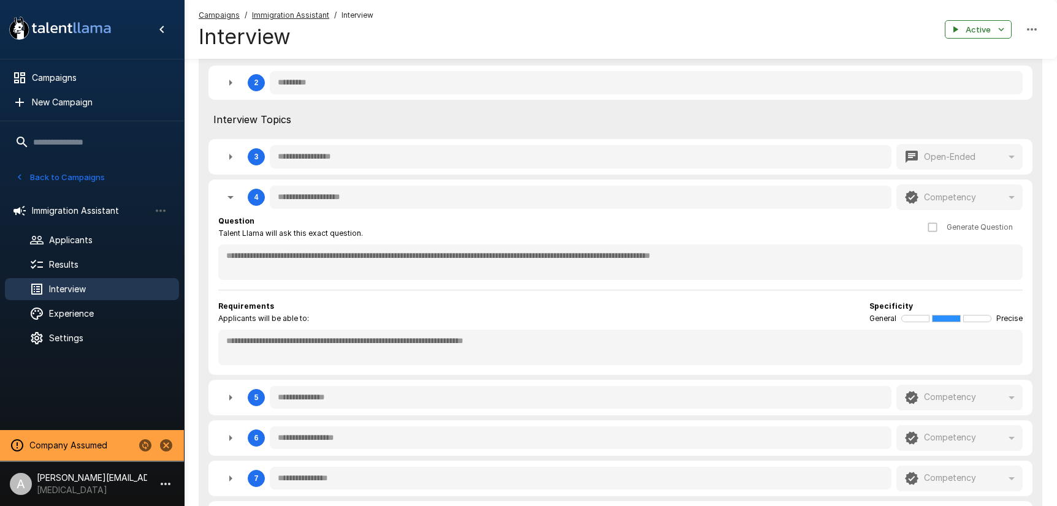
type textarea "*"
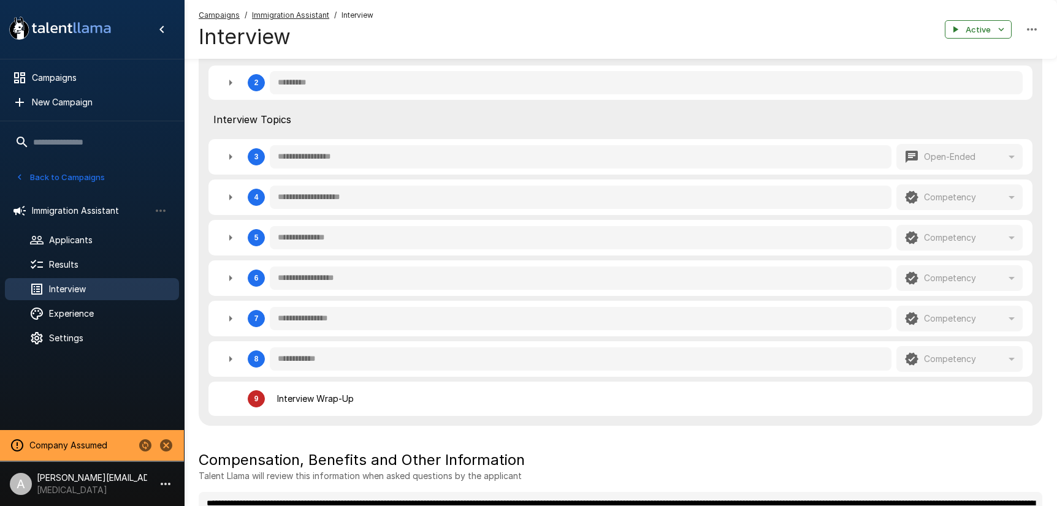
click at [232, 279] on icon "button" at bounding box center [230, 278] width 3 height 6
type textarea "*"
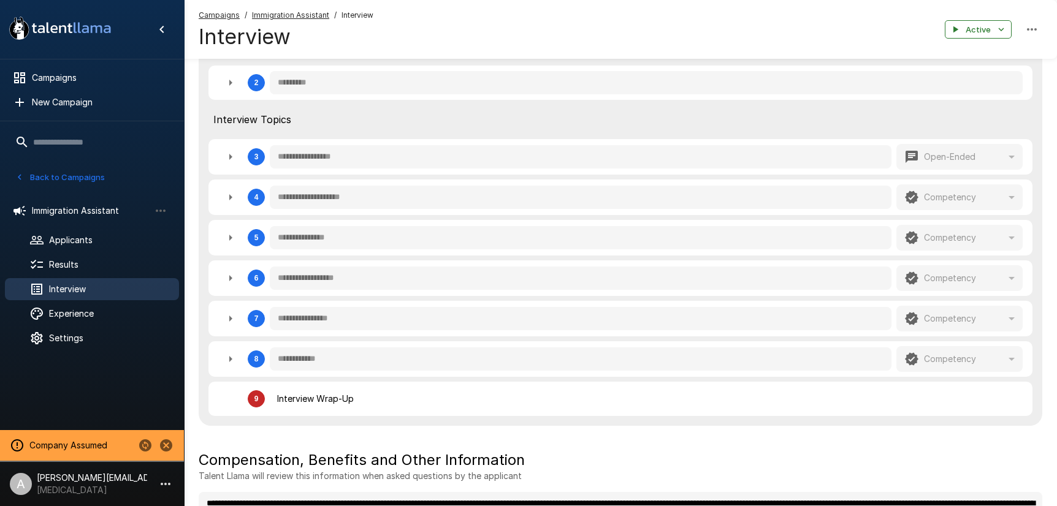
type textarea "*"
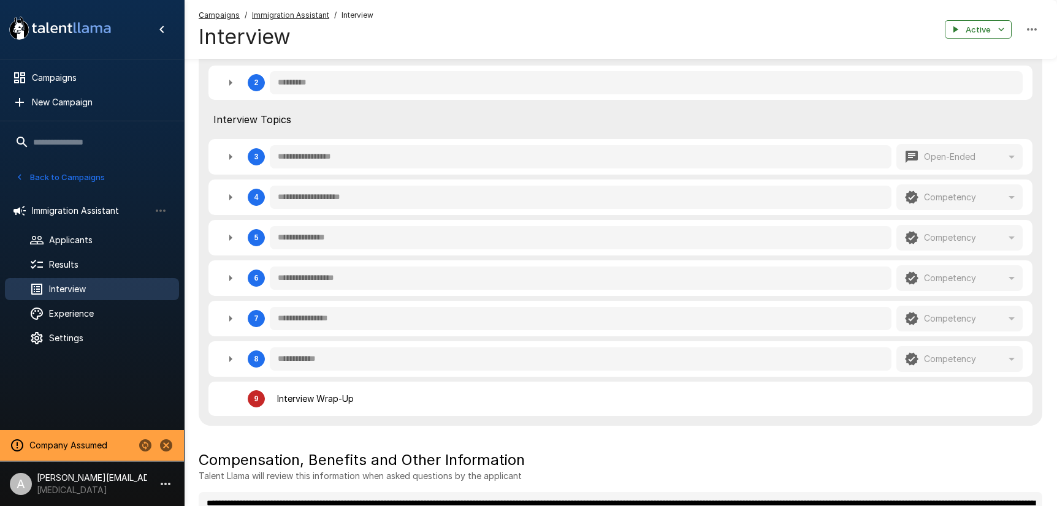
type textarea "*"
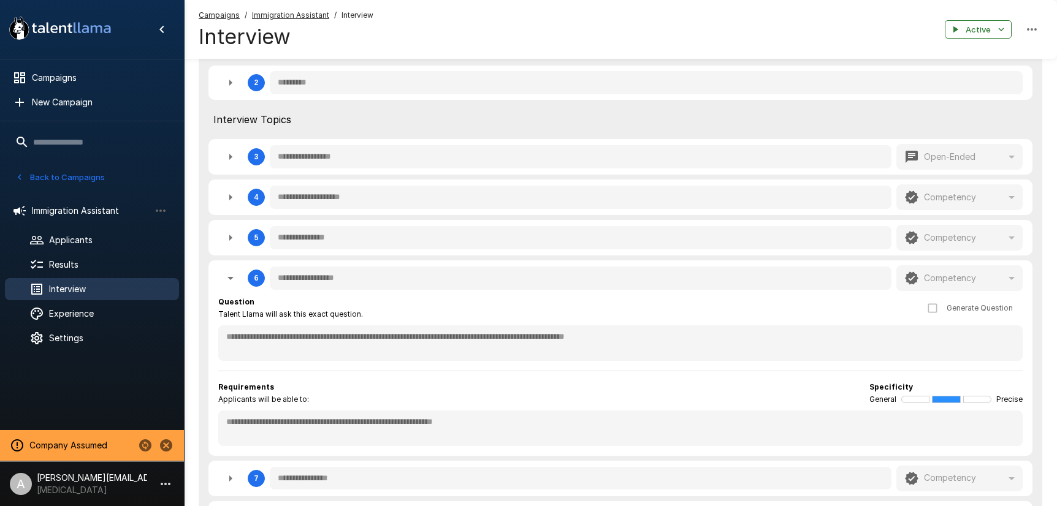
drag, startPoint x: 232, startPoint y: 279, endPoint x: 232, endPoint y: 267, distance: 11.6
click at [231, 278] on icon "button" at bounding box center [230, 278] width 6 height 3
type textarea "*"
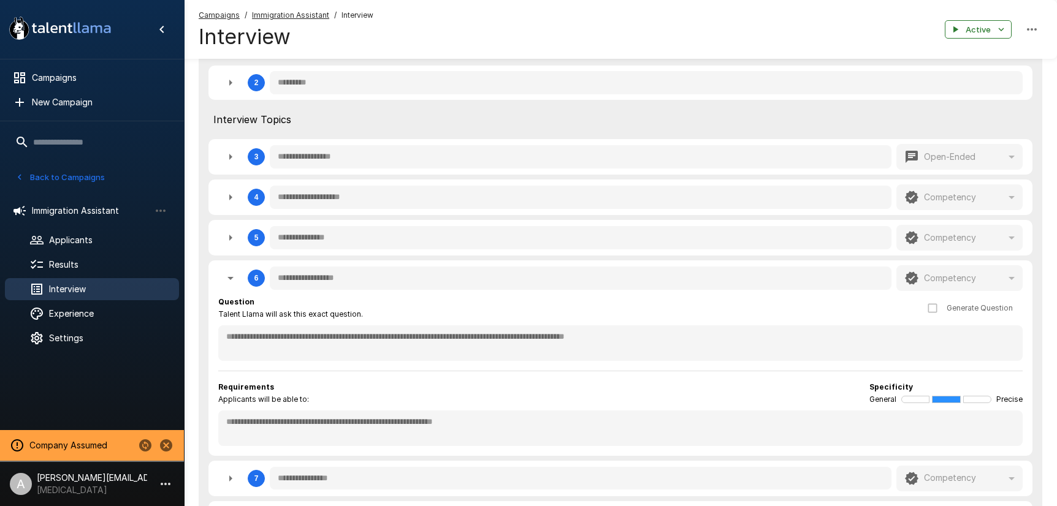
type textarea "*"
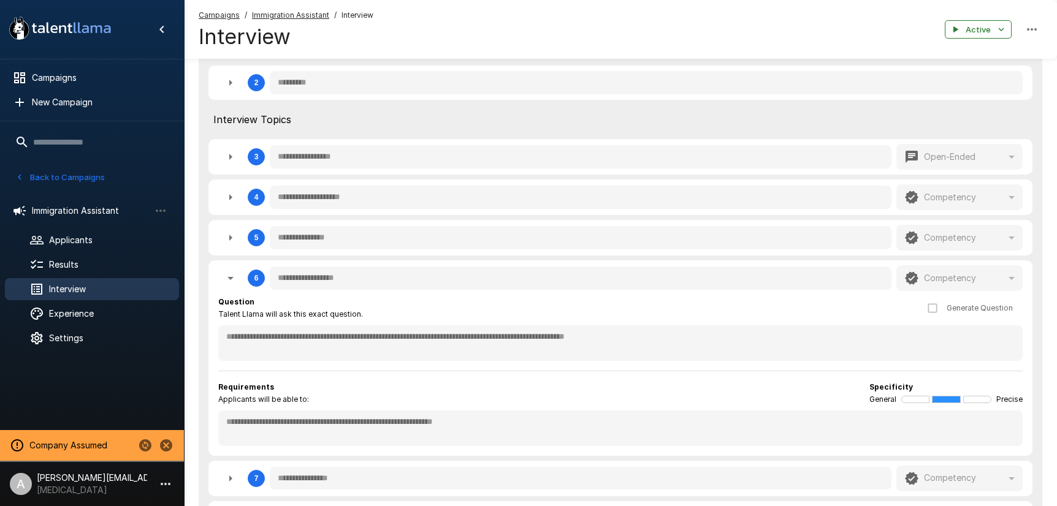
type textarea "*"
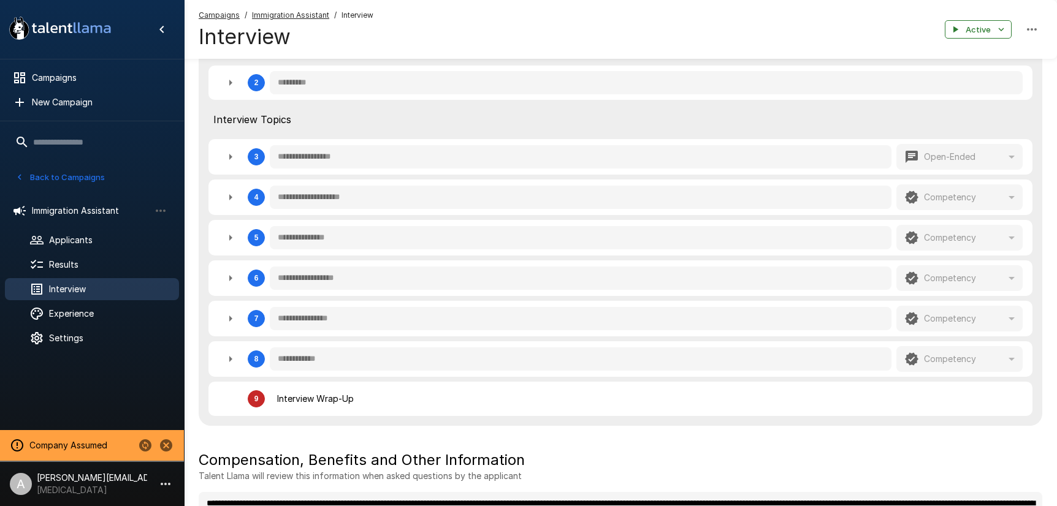
click at [232, 237] on icon "button" at bounding box center [230, 238] width 15 height 15
type textarea "*"
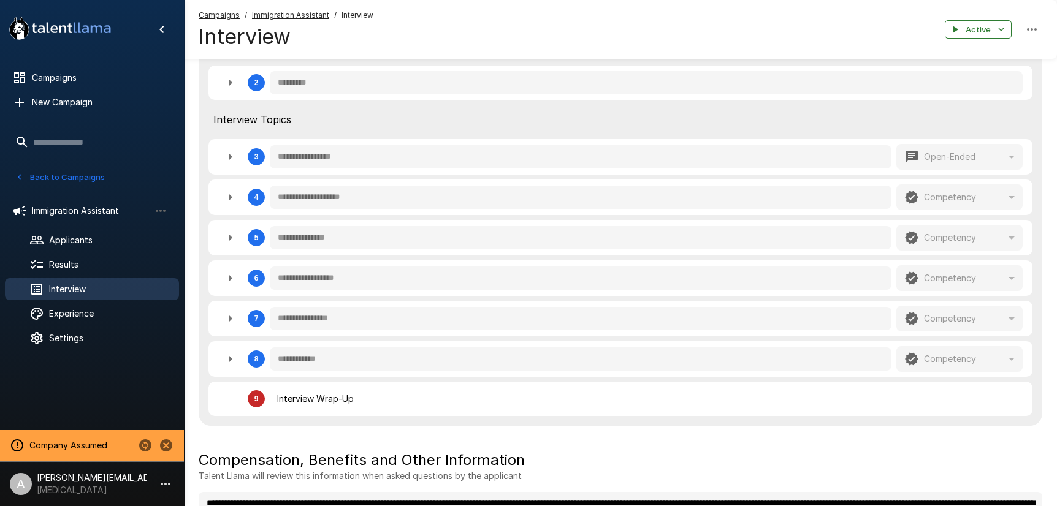
type textarea "*"
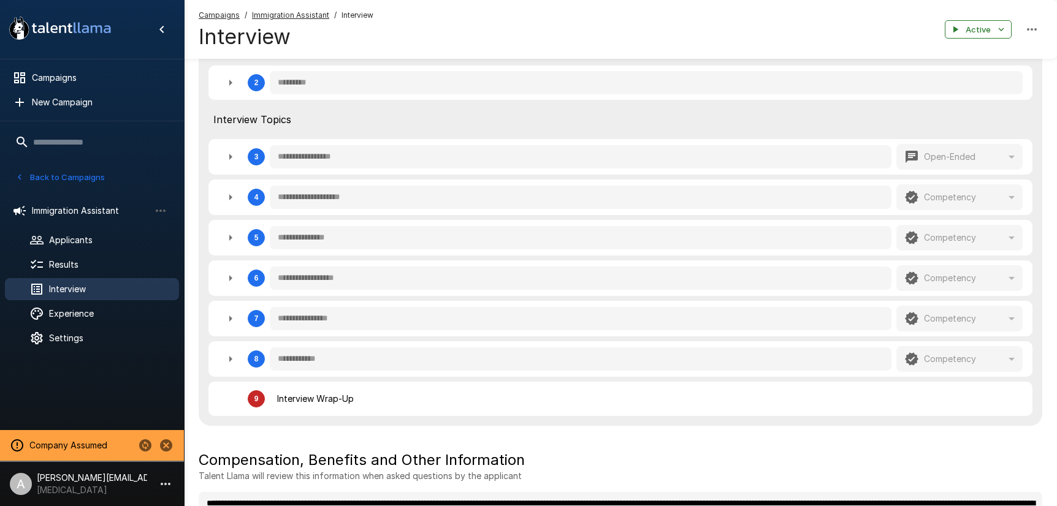
type textarea "*"
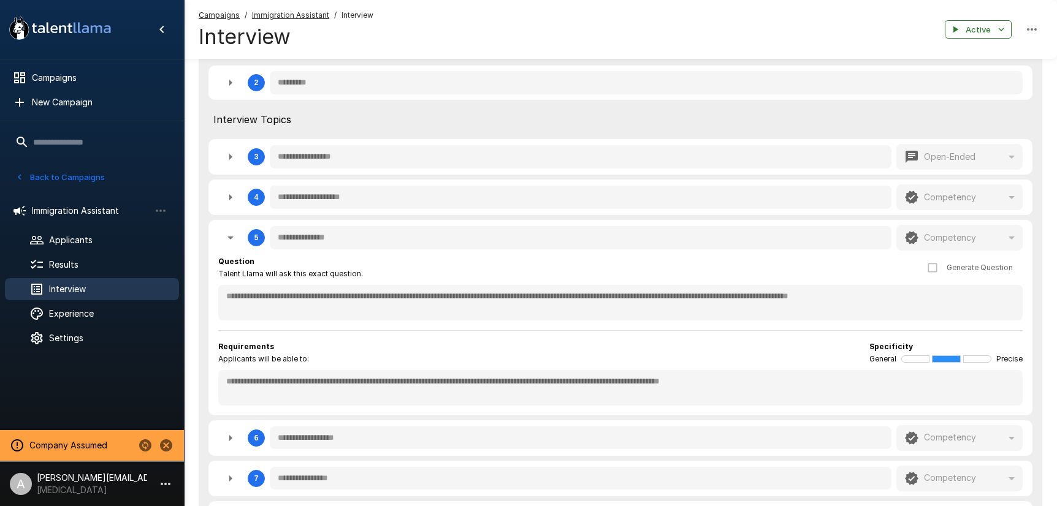
click at [232, 237] on icon "button" at bounding box center [230, 238] width 15 height 15
type textarea "*"
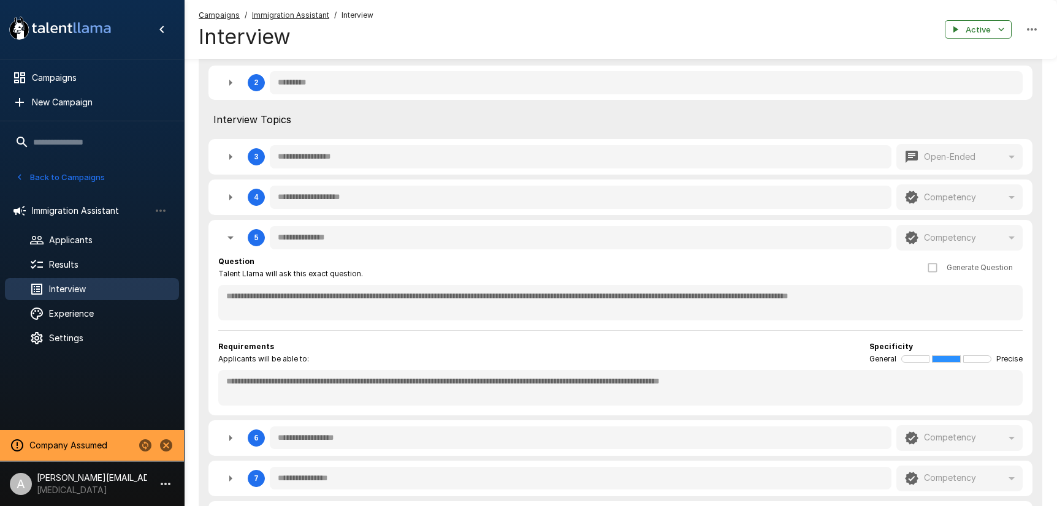
type textarea "*"
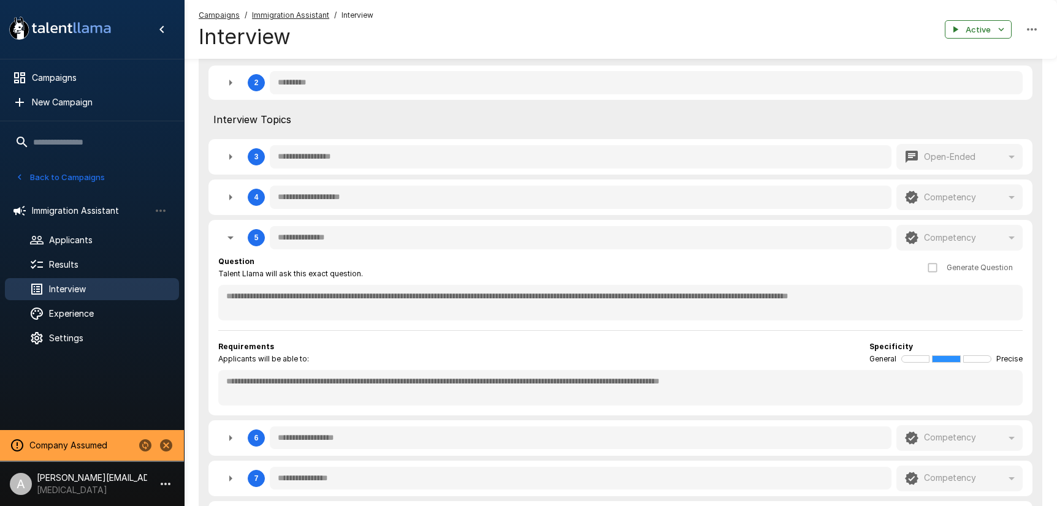
type textarea "*"
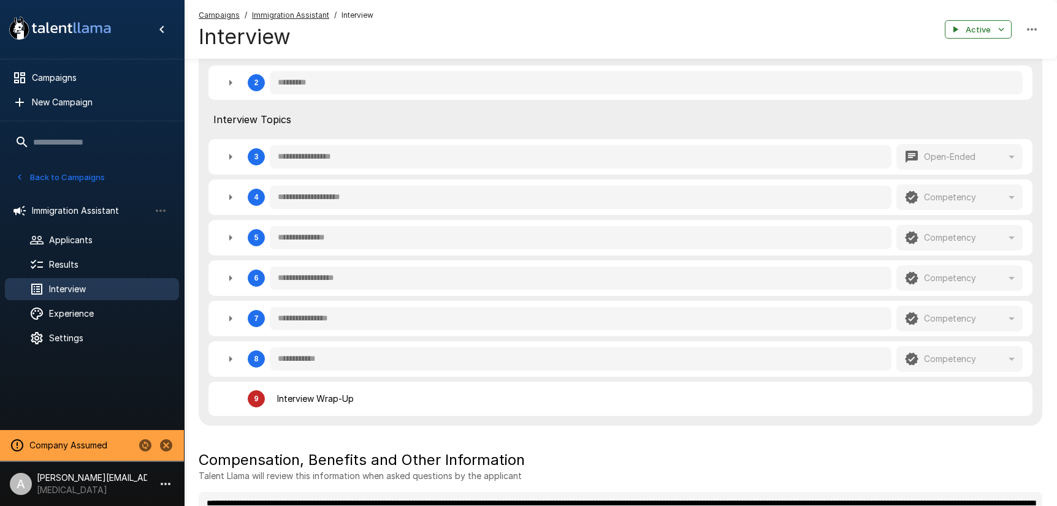
click at [234, 321] on icon "button" at bounding box center [230, 318] width 15 height 15
type textarea "*"
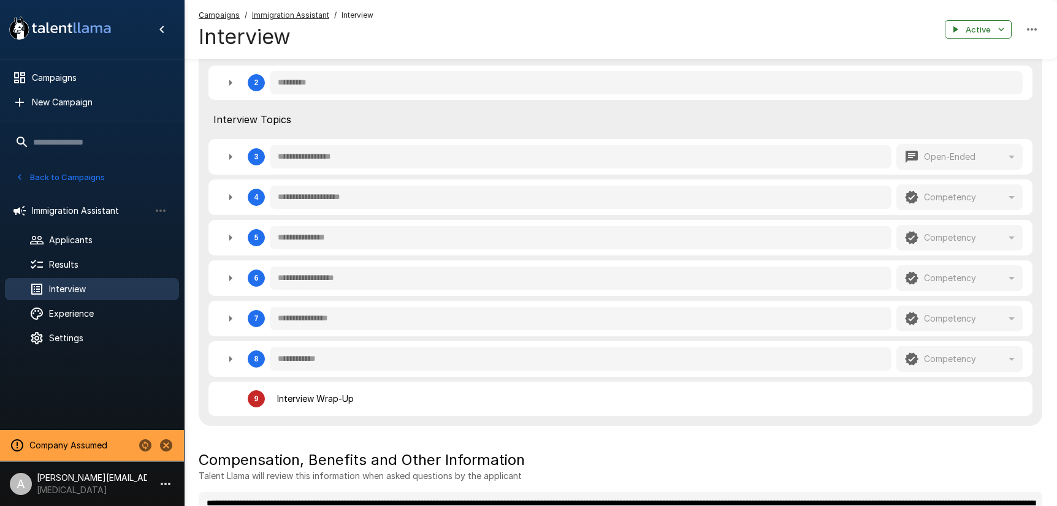
type textarea "*"
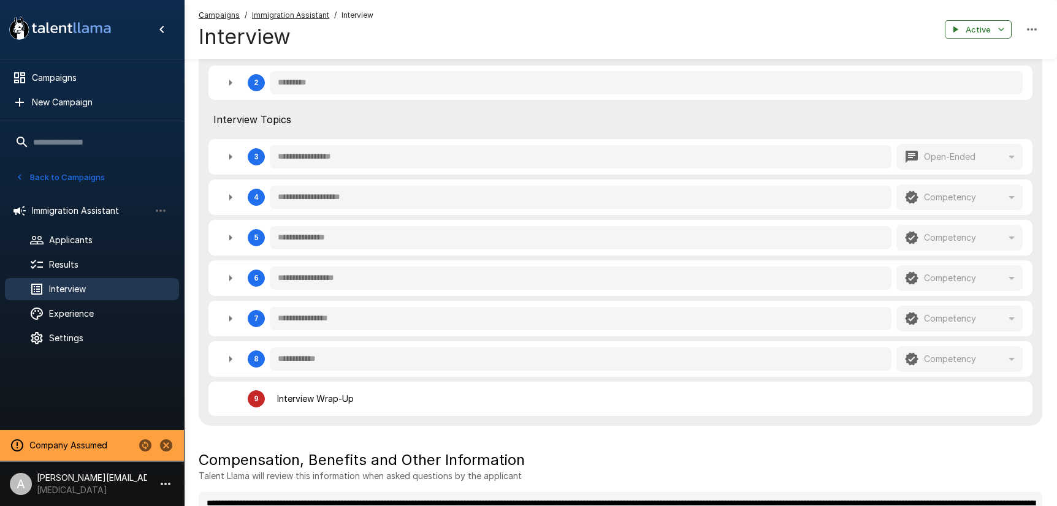
type textarea "*"
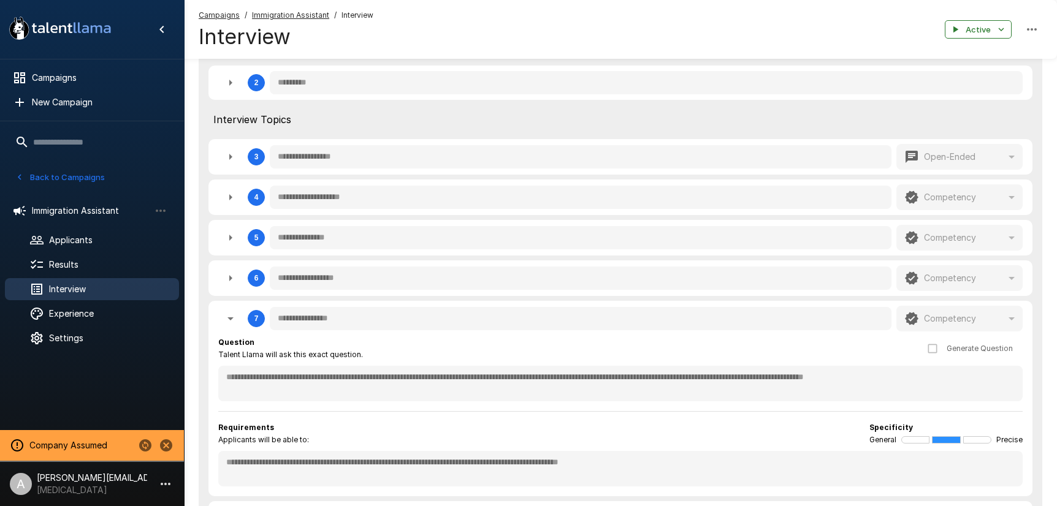
scroll to position [348, 0]
click at [234, 321] on icon "button" at bounding box center [230, 318] width 15 height 15
type textarea "*"
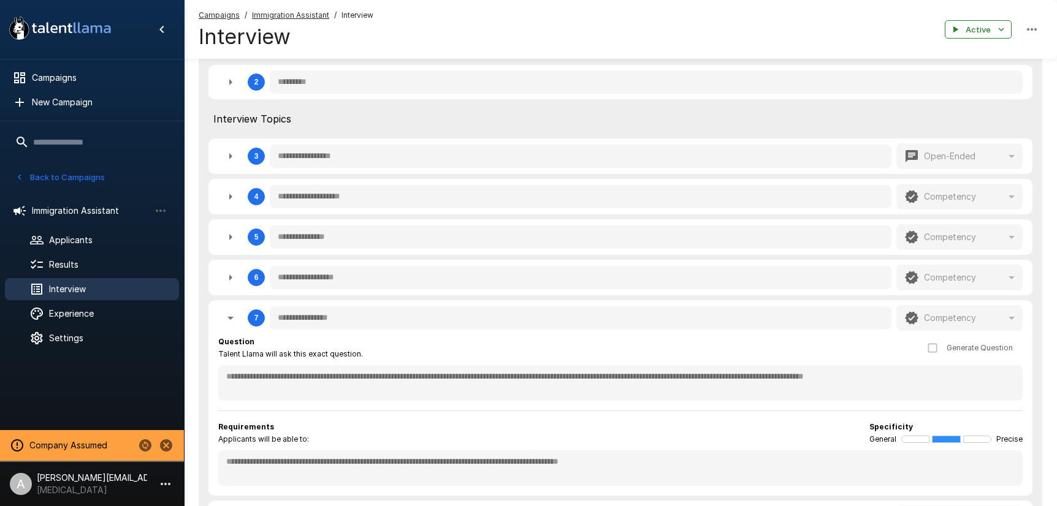
type textarea "*"
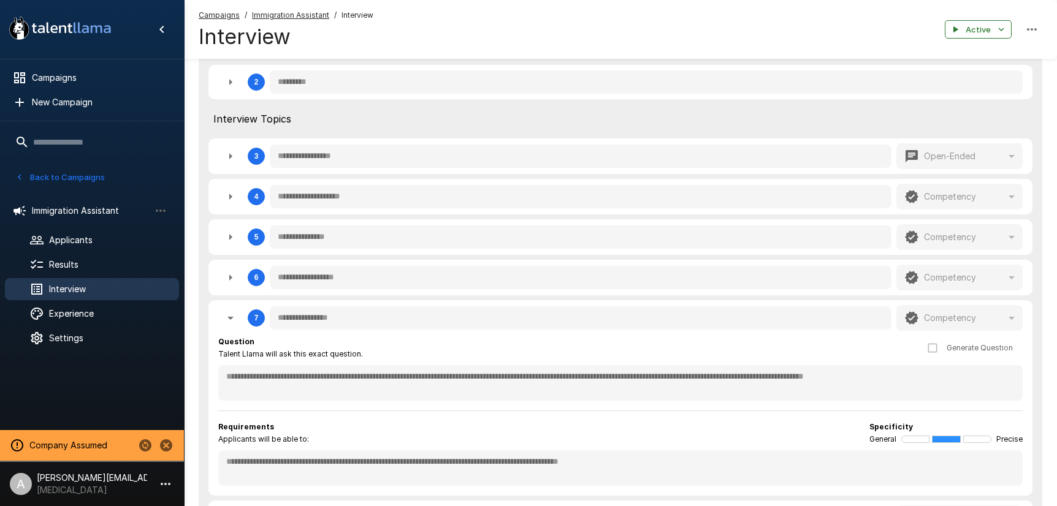
type textarea "*"
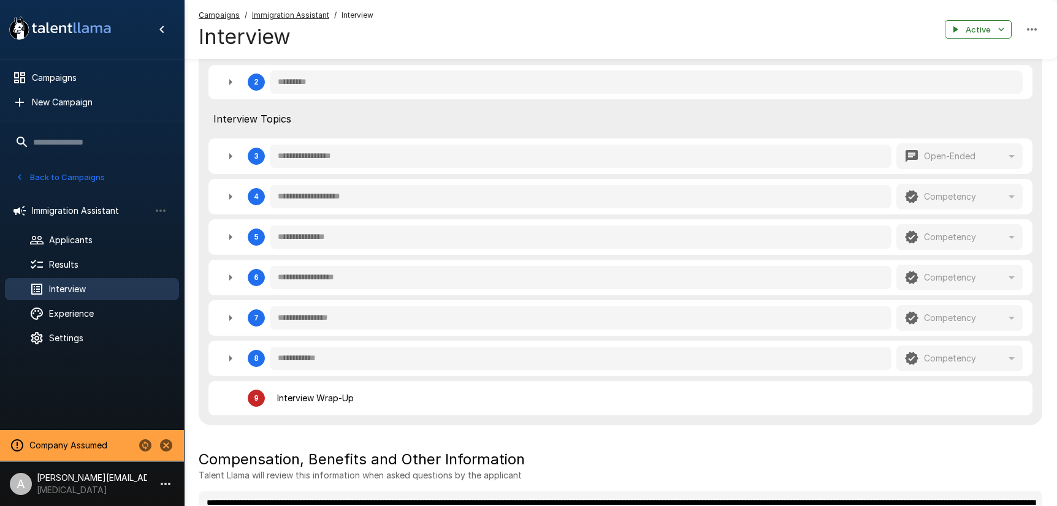
click at [78, 175] on button "Back to Campaigns" at bounding box center [60, 177] width 96 height 19
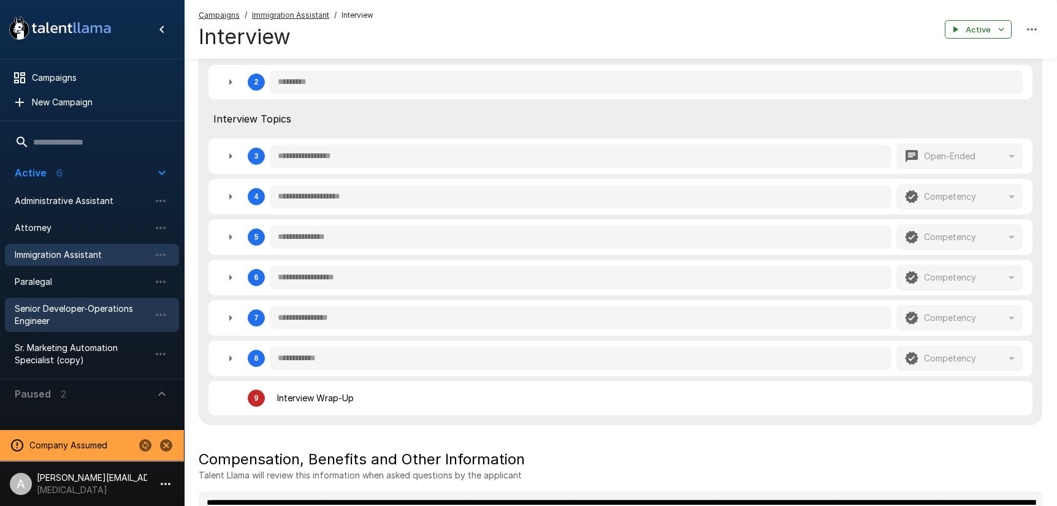
click at [82, 316] on span "Senior Developer-Operations Engineer" at bounding box center [82, 315] width 135 height 25
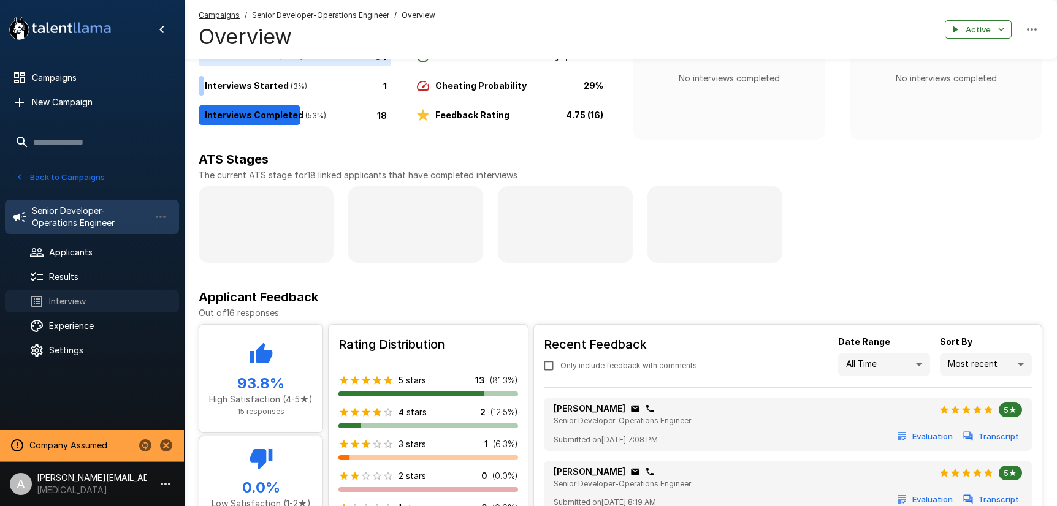
click at [88, 305] on span "Interview" at bounding box center [109, 301] width 120 height 12
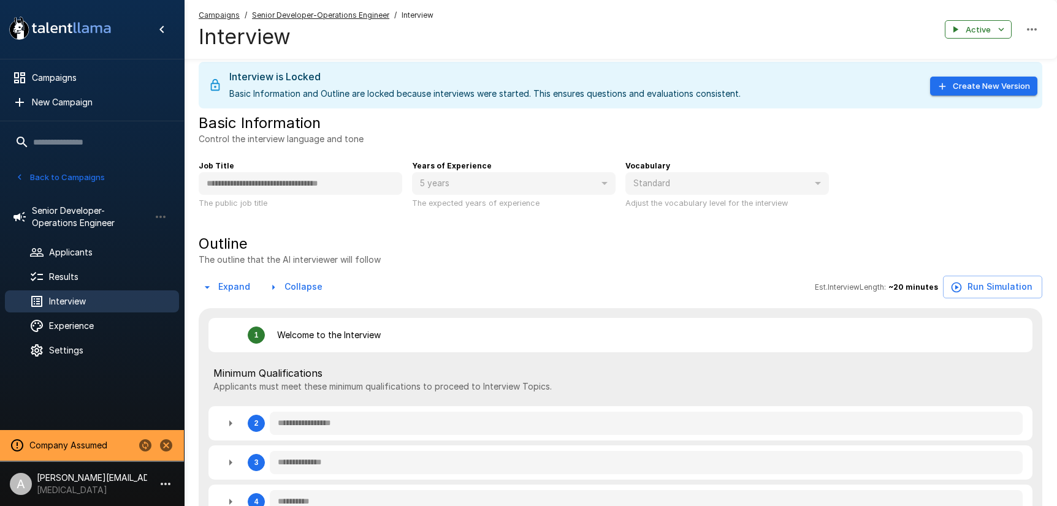
scroll to position [102, 0]
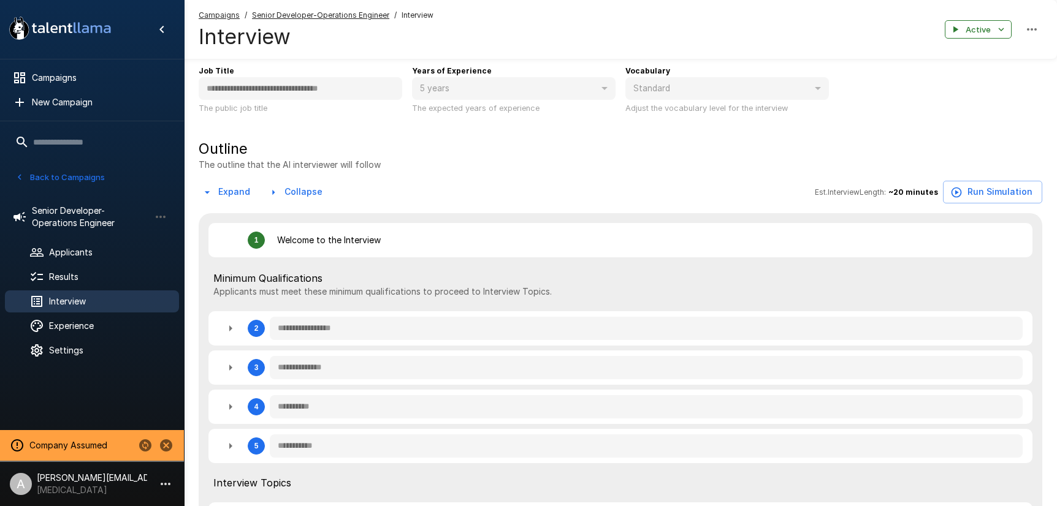
type textarea "*"
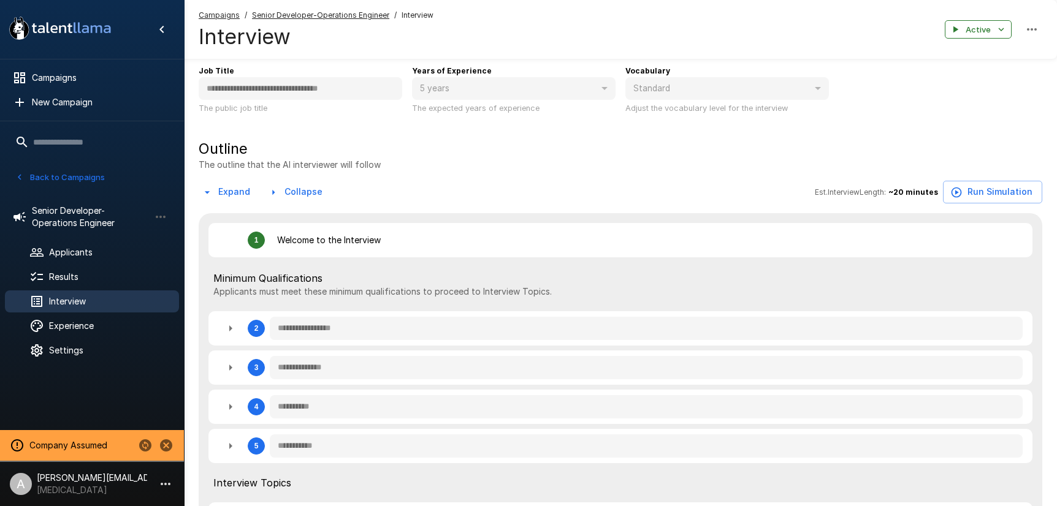
type textarea "*"
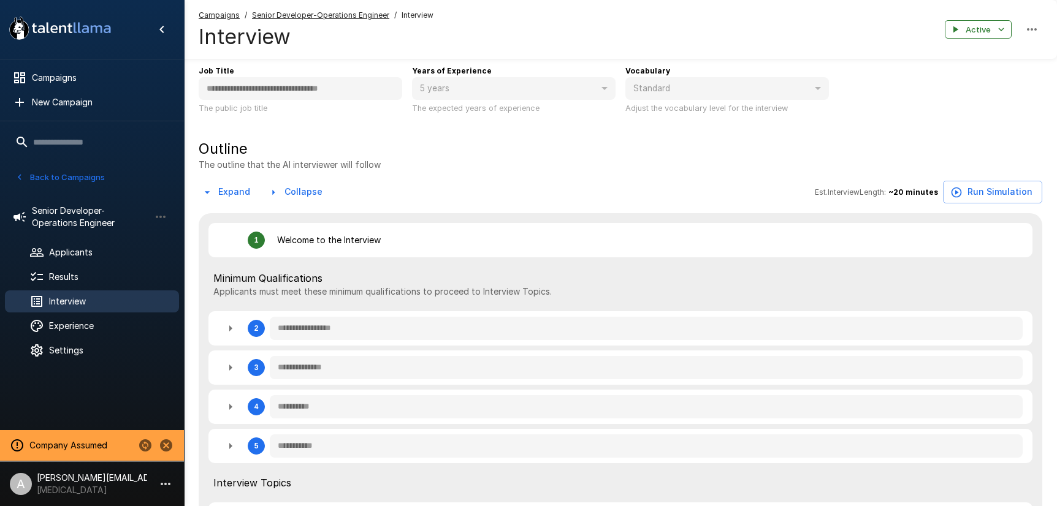
type textarea "*"
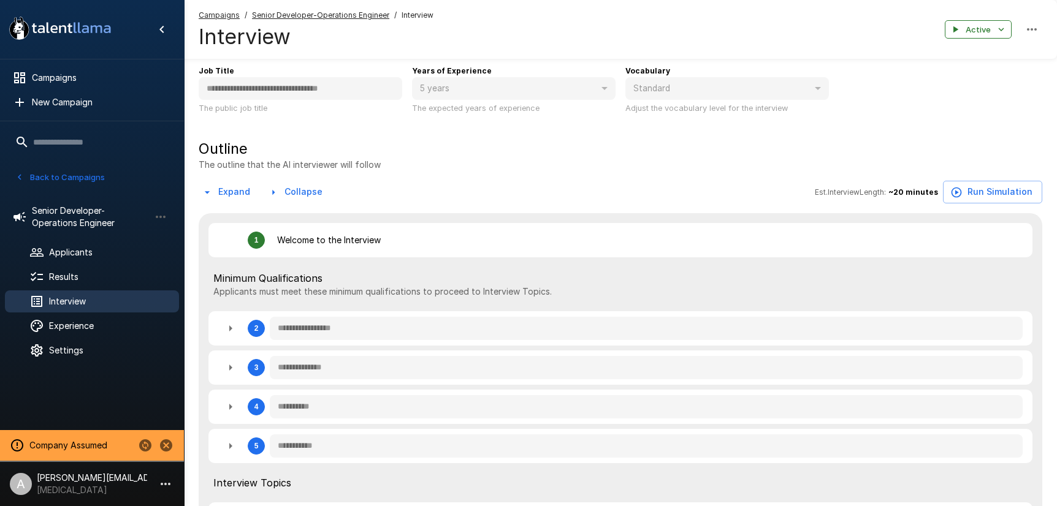
type textarea "*"
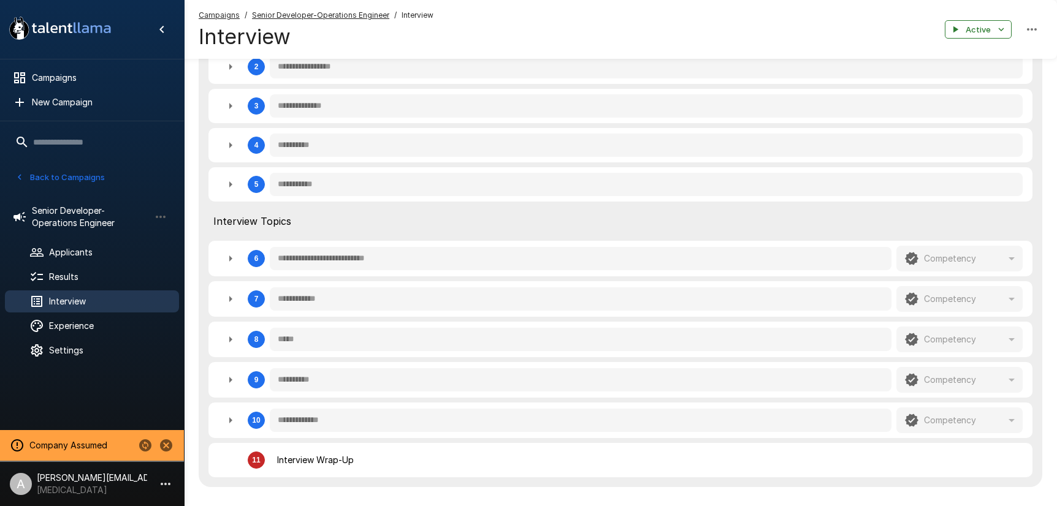
scroll to position [370, 0]
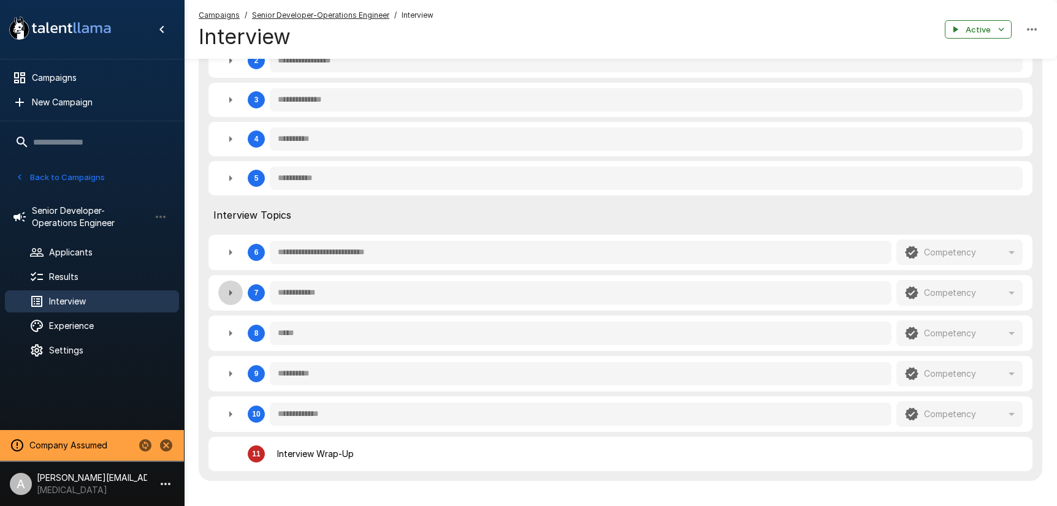
click at [234, 295] on icon "button" at bounding box center [230, 293] width 15 height 15
type textarea "*"
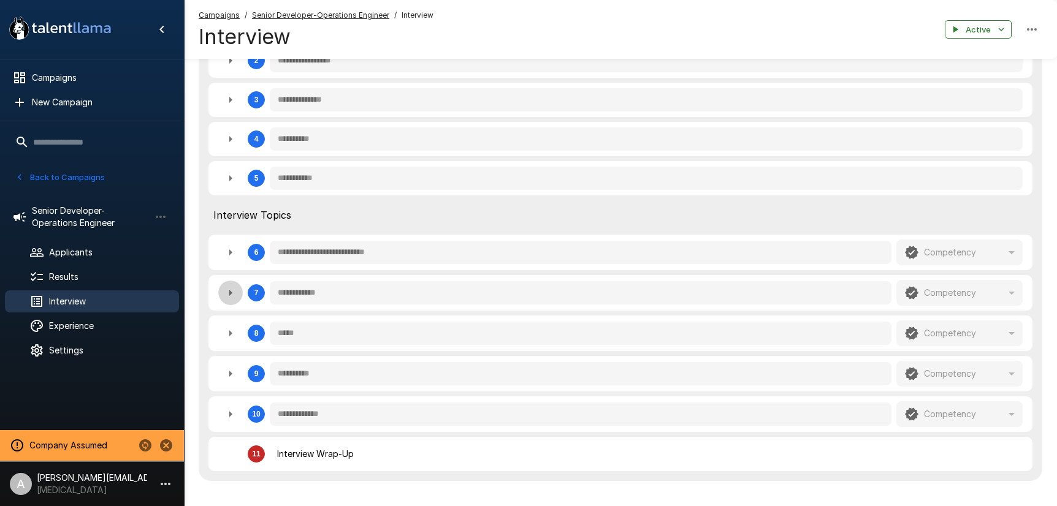
type textarea "*"
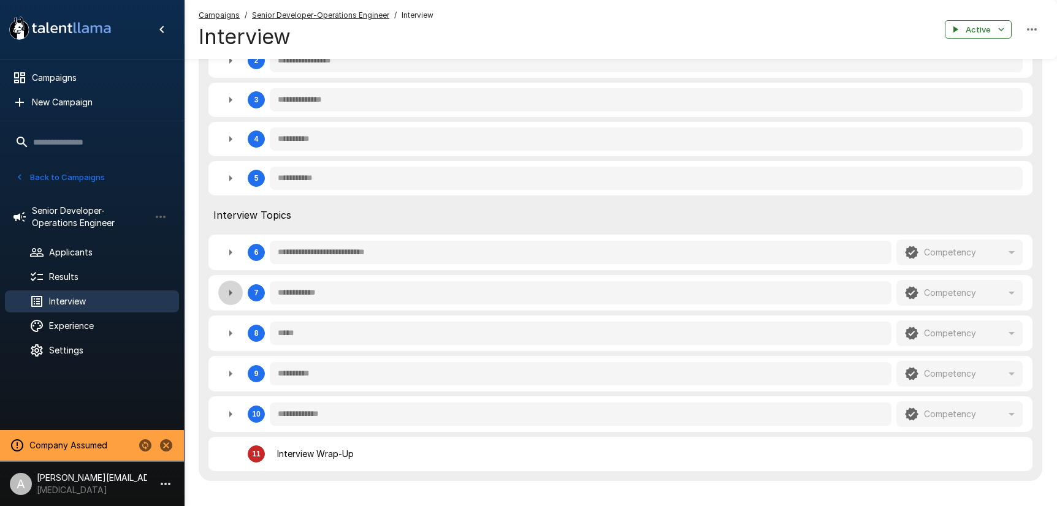
type textarea "*"
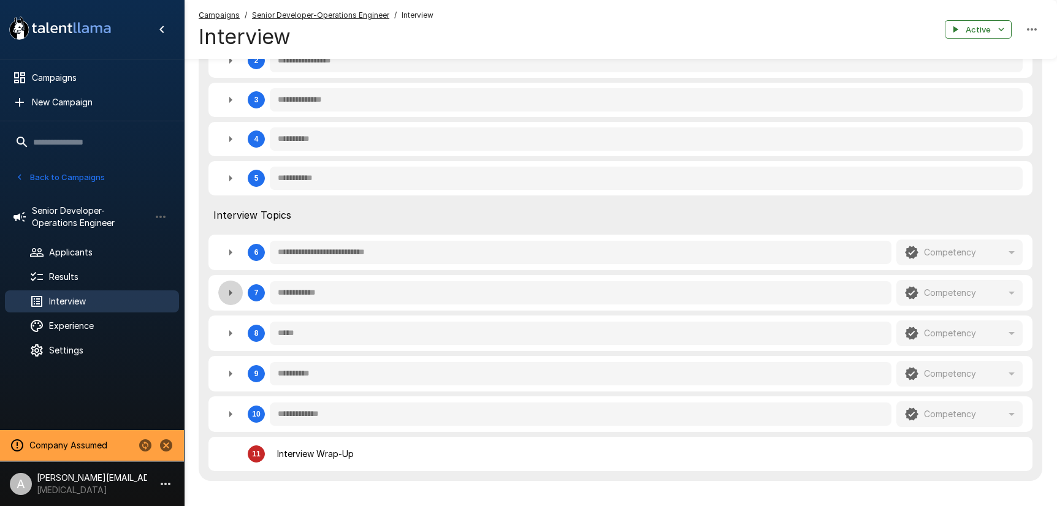
type textarea "*"
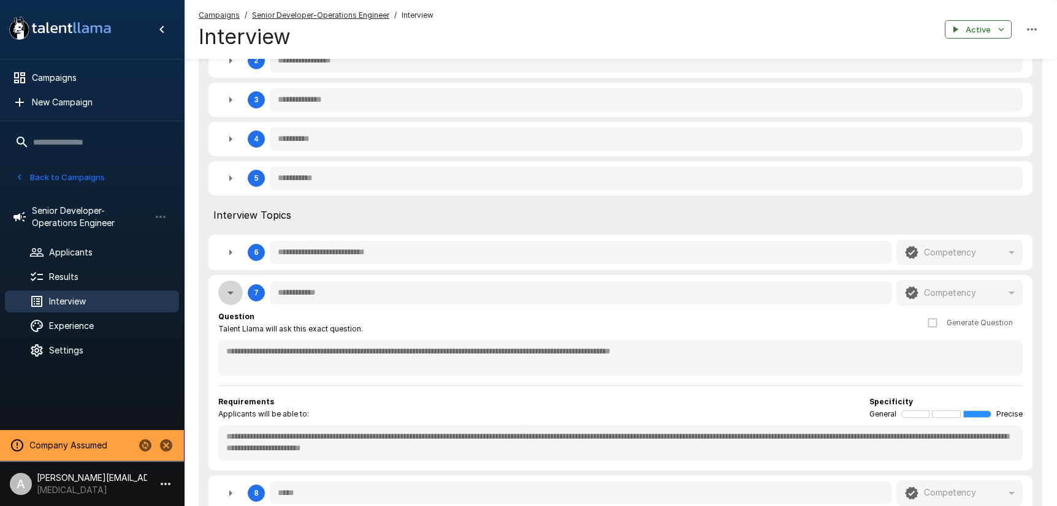
click at [236, 295] on icon "button" at bounding box center [230, 293] width 15 height 15
type textarea "*"
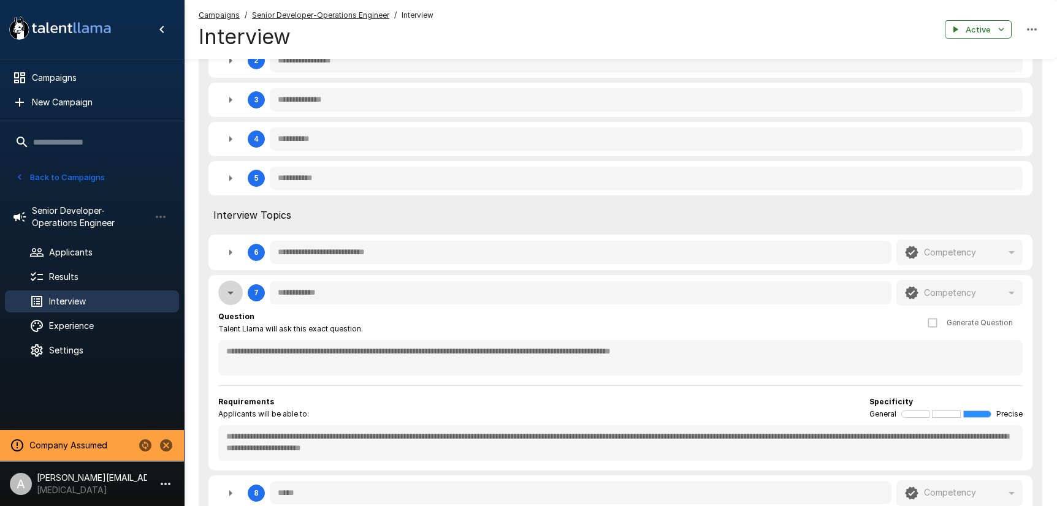
type textarea "*"
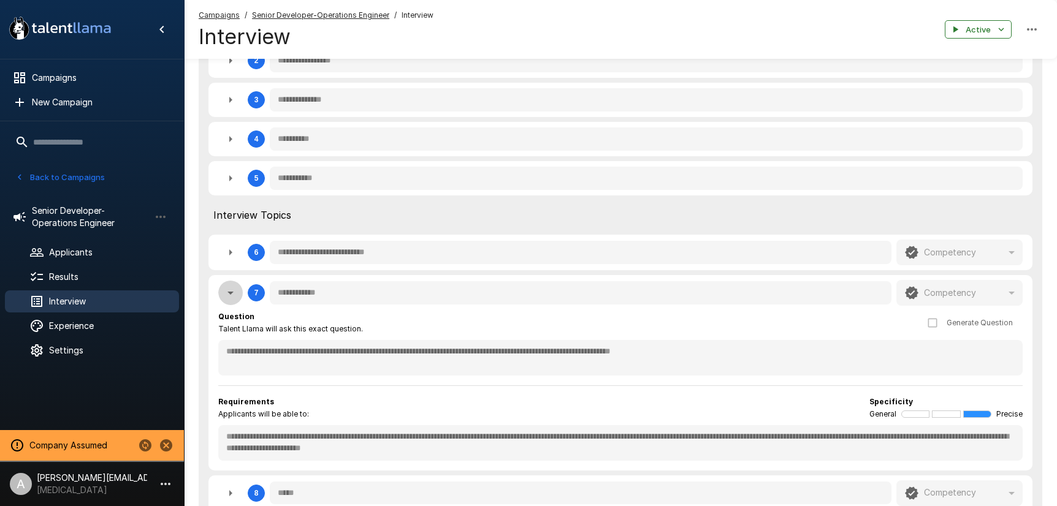
type textarea "*"
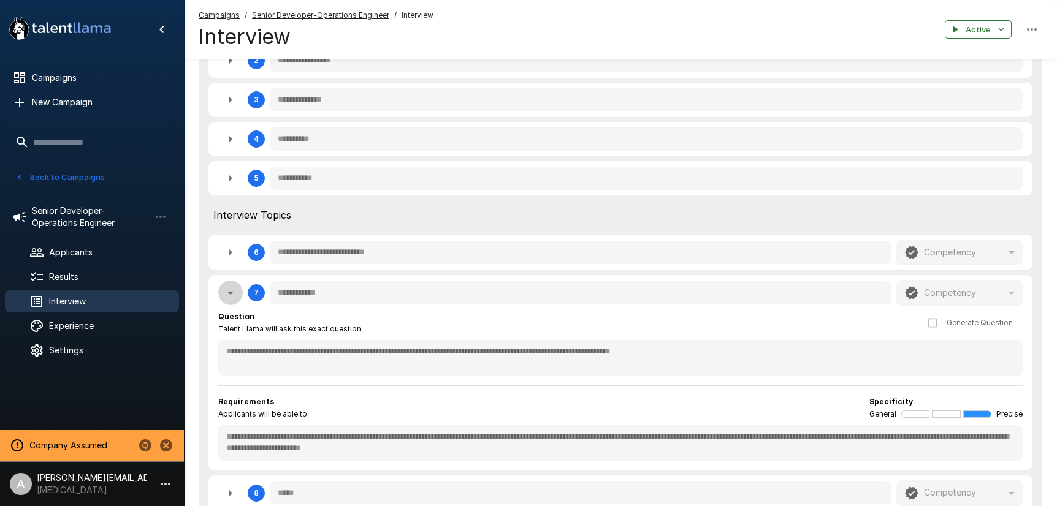
type textarea "*"
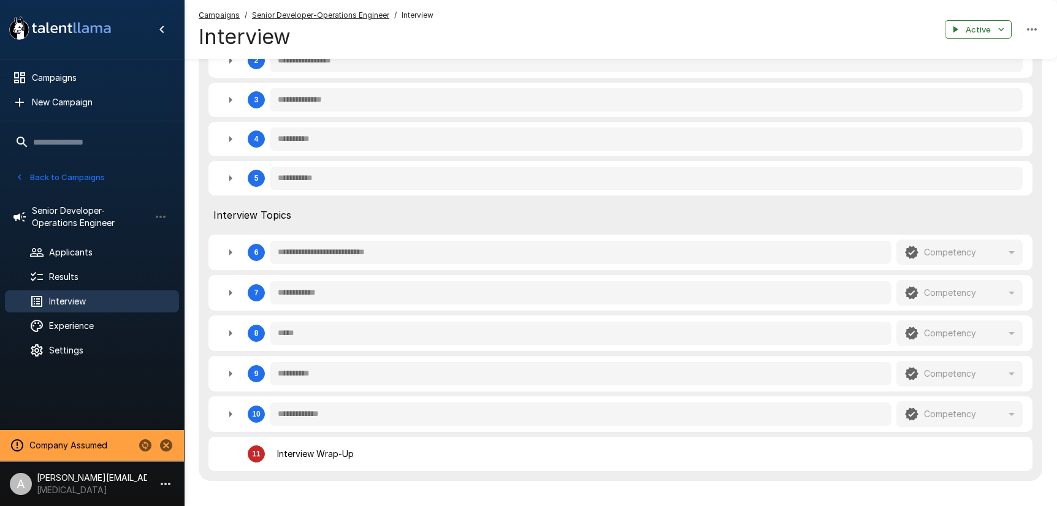
click at [235, 336] on icon "button" at bounding box center [230, 333] width 15 height 15
type textarea "*"
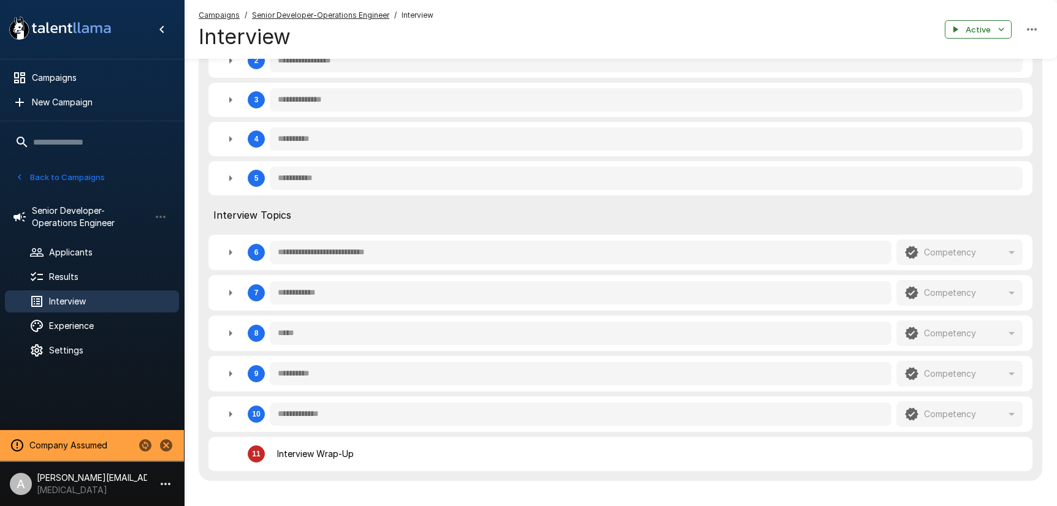
type textarea "*"
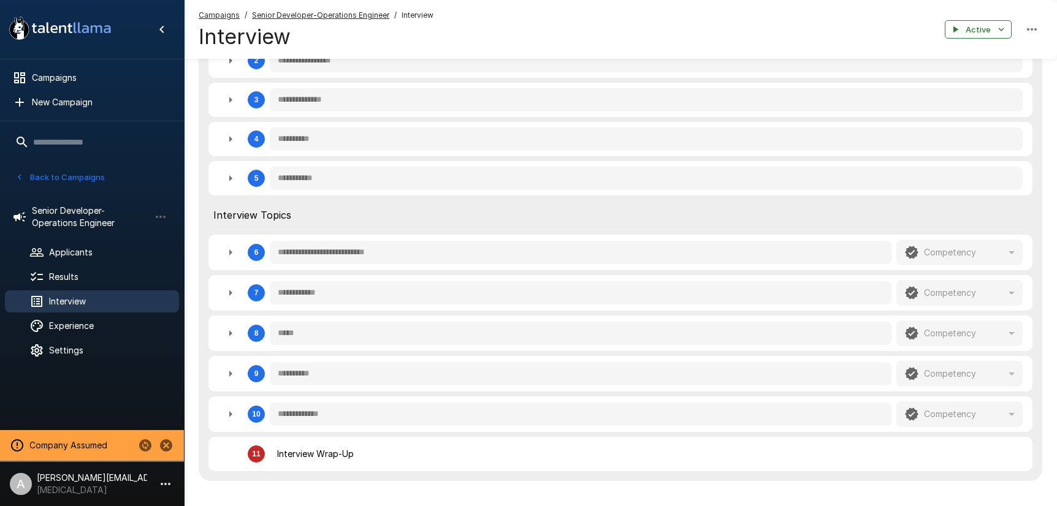
type textarea "*"
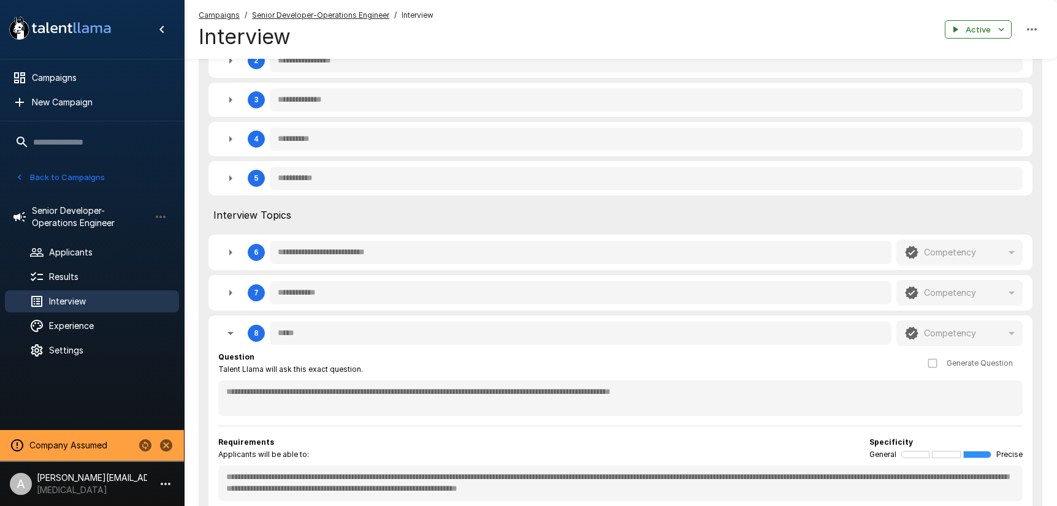
click at [236, 335] on icon "button" at bounding box center [230, 333] width 15 height 15
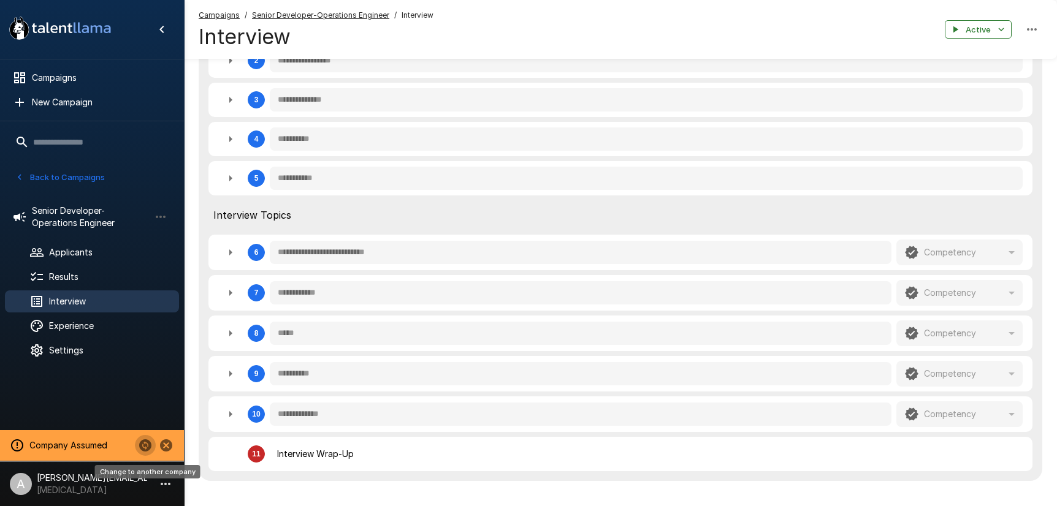
click at [150, 443] on icon "Change to another company" at bounding box center [145, 445] width 15 height 15
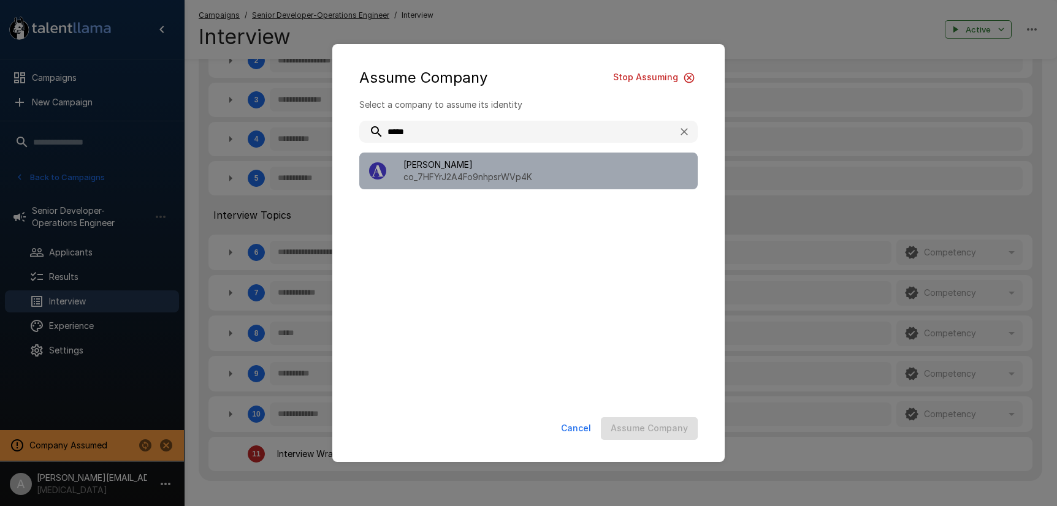
click at [448, 178] on p "co_7HFYrJ2A4Fo9nhpsrWVp4K" at bounding box center [545, 177] width 284 height 12
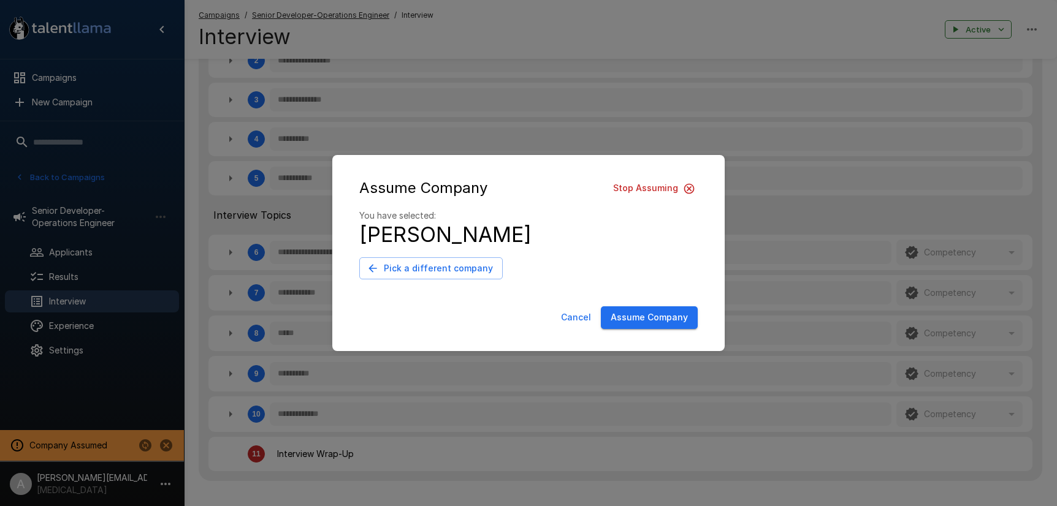
click at [652, 314] on button "Assume Company" at bounding box center [649, 318] width 97 height 23
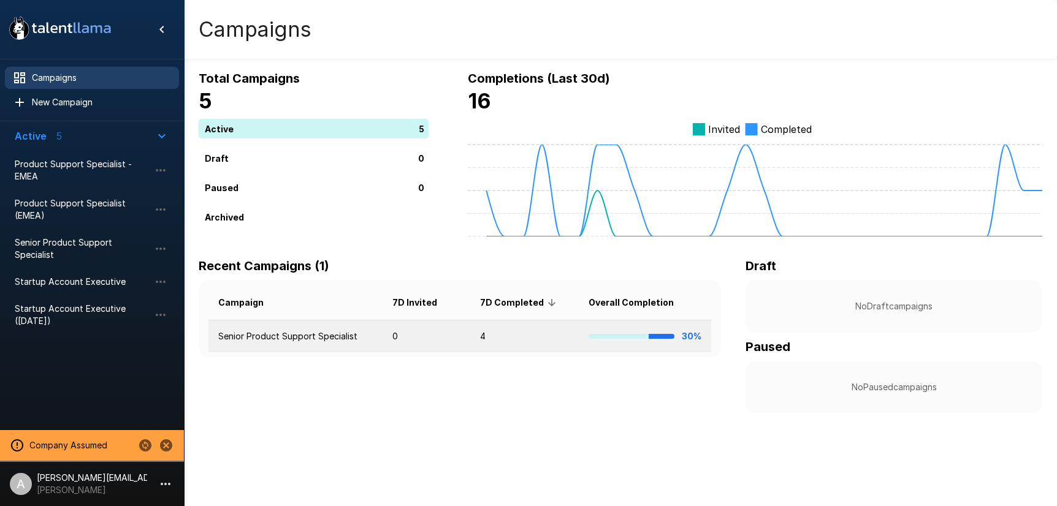
click at [302, 329] on td "Senior Product Support Specialist" at bounding box center [295, 337] width 174 height 32
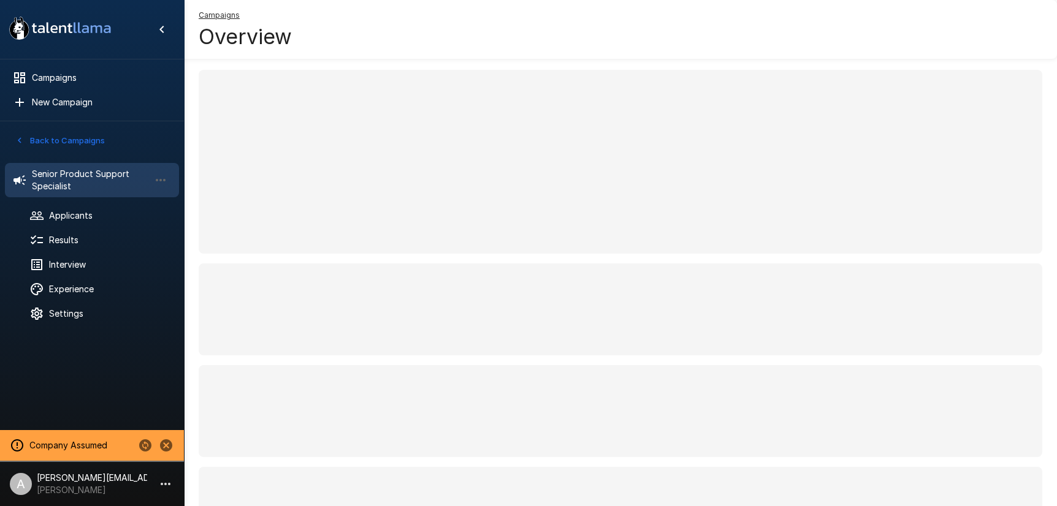
scroll to position [6, 0]
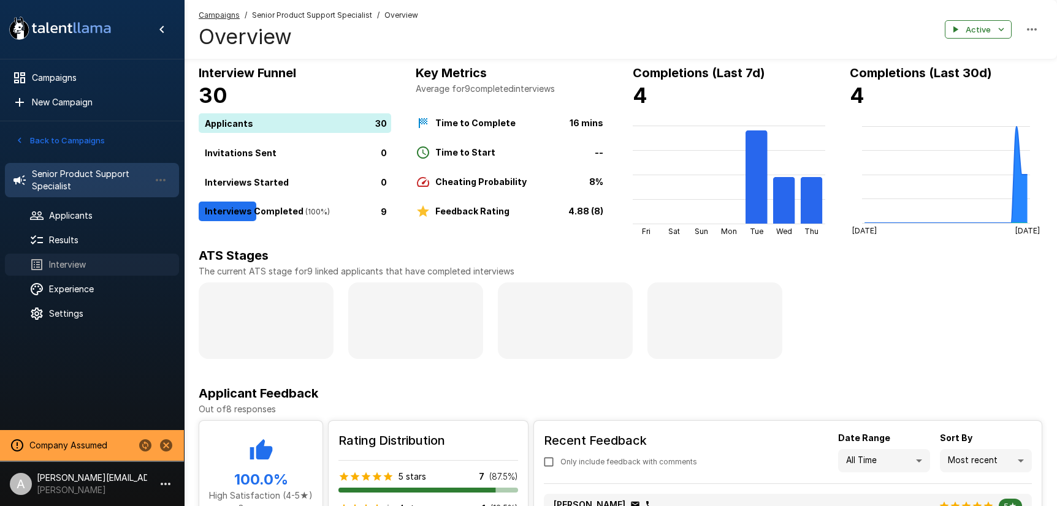
click at [101, 269] on span "Interview" at bounding box center [109, 265] width 120 height 12
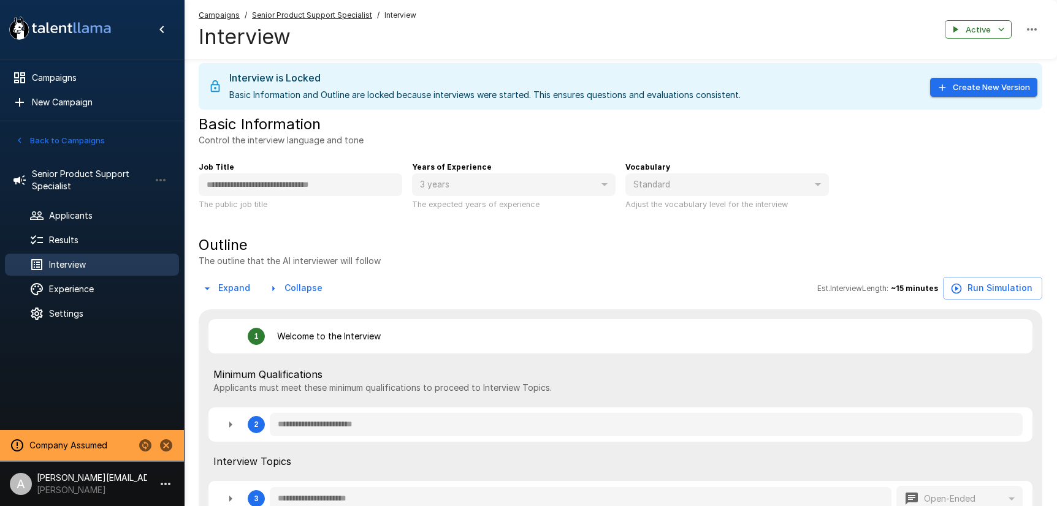
type textarea "*"
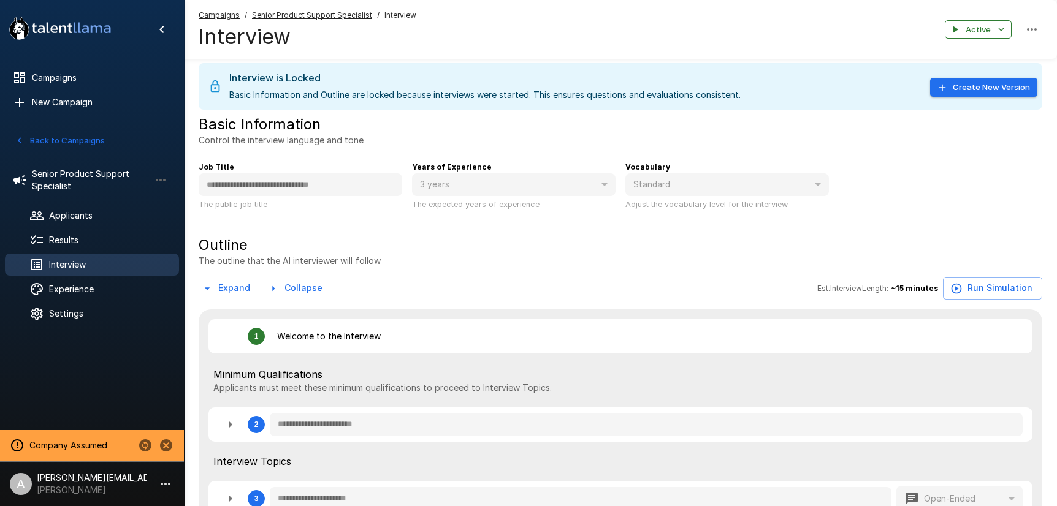
type textarea "*"
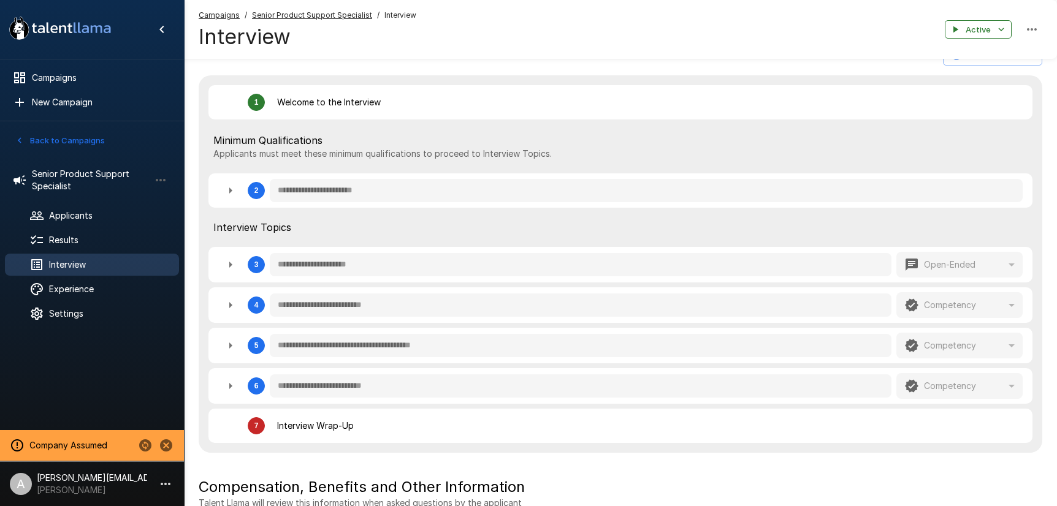
scroll to position [282, 0]
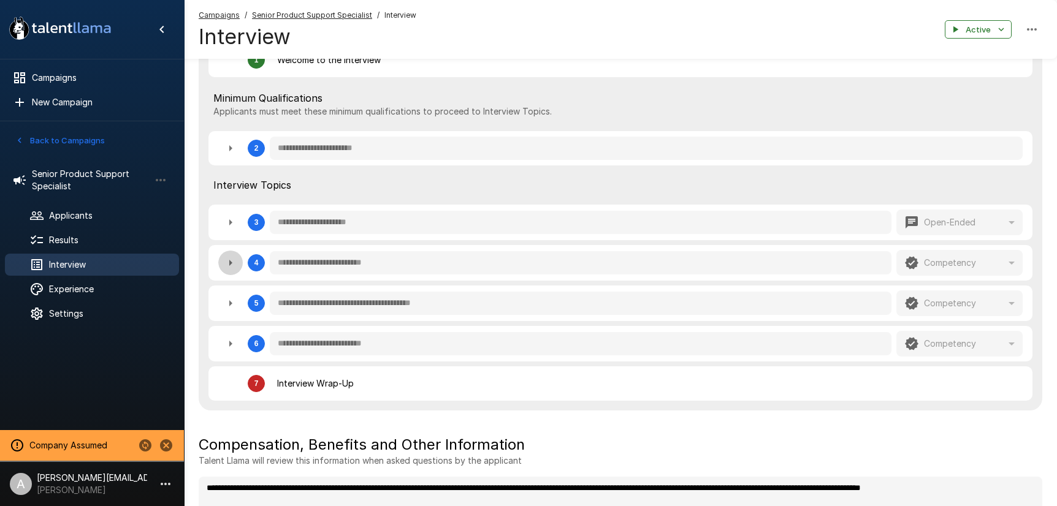
click at [224, 264] on icon "button" at bounding box center [230, 263] width 15 height 15
type textarea "*"
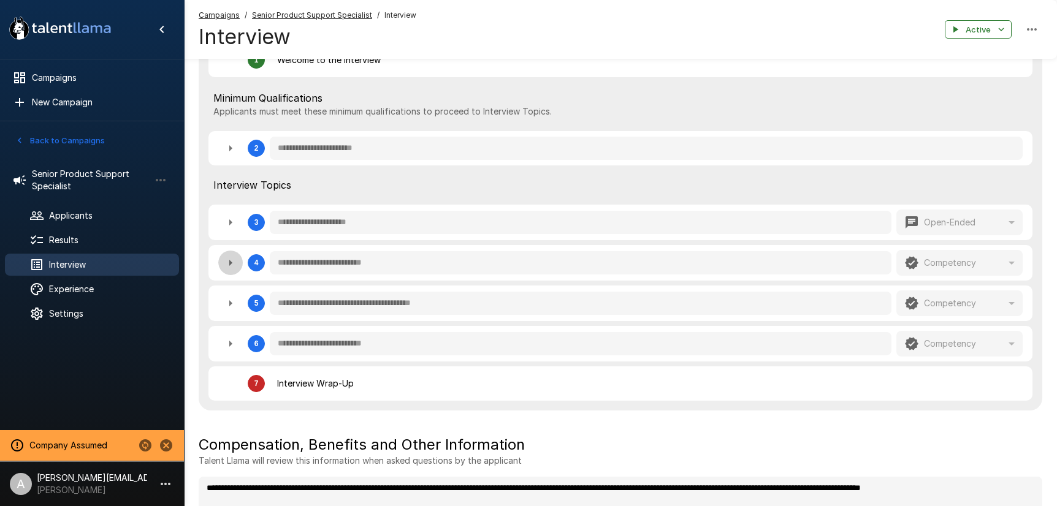
type textarea "*"
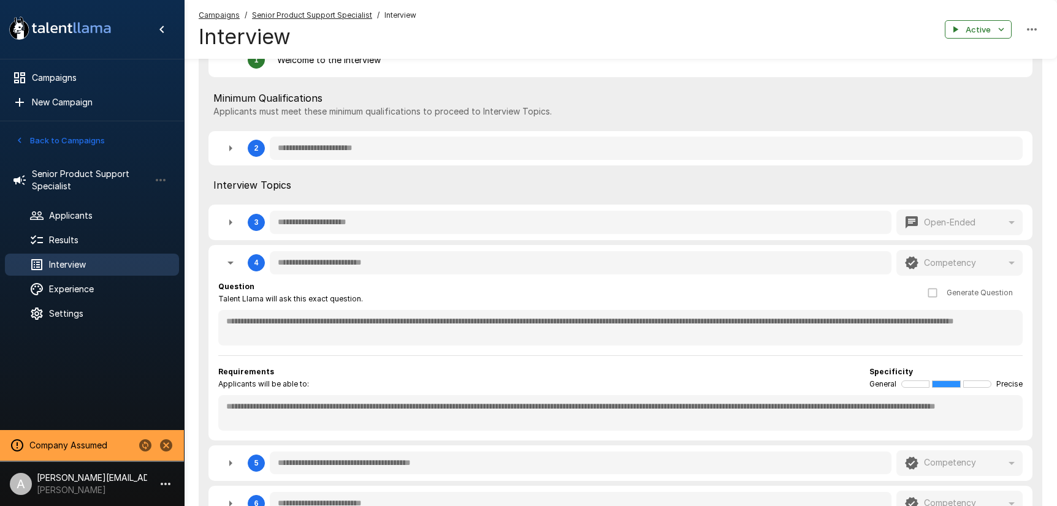
click at [235, 263] on icon "button" at bounding box center [230, 263] width 15 height 15
type textarea "*"
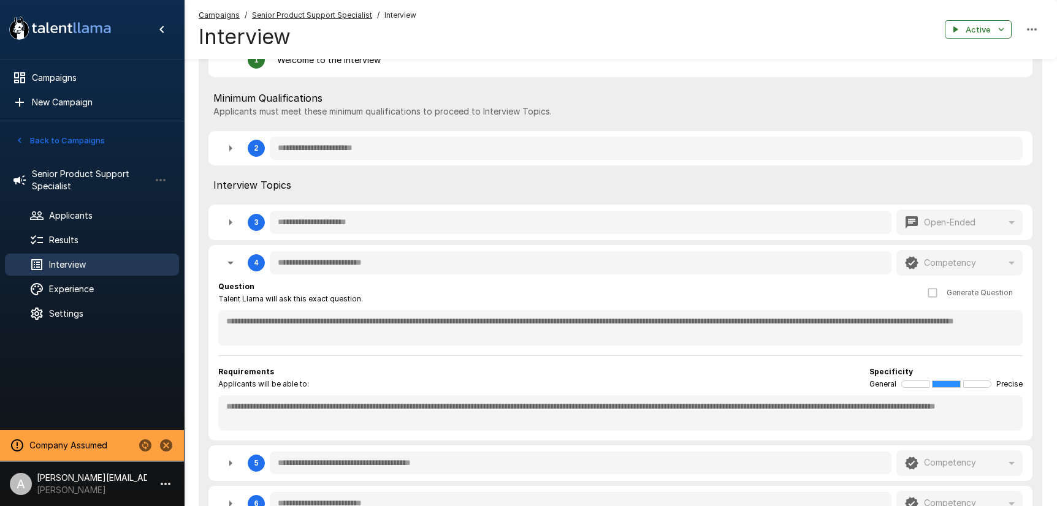
type textarea "*"
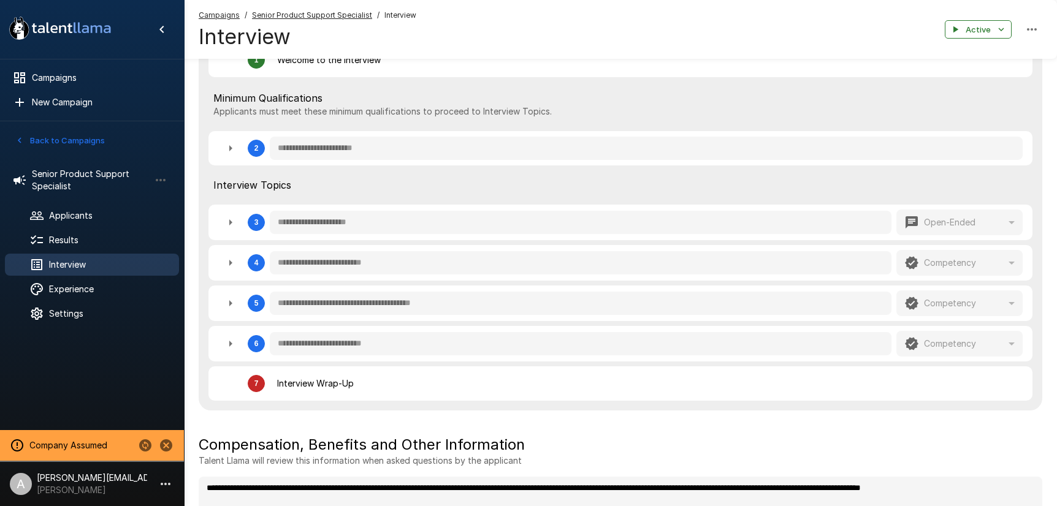
click at [232, 302] on icon "button" at bounding box center [230, 303] width 15 height 15
type textarea "*"
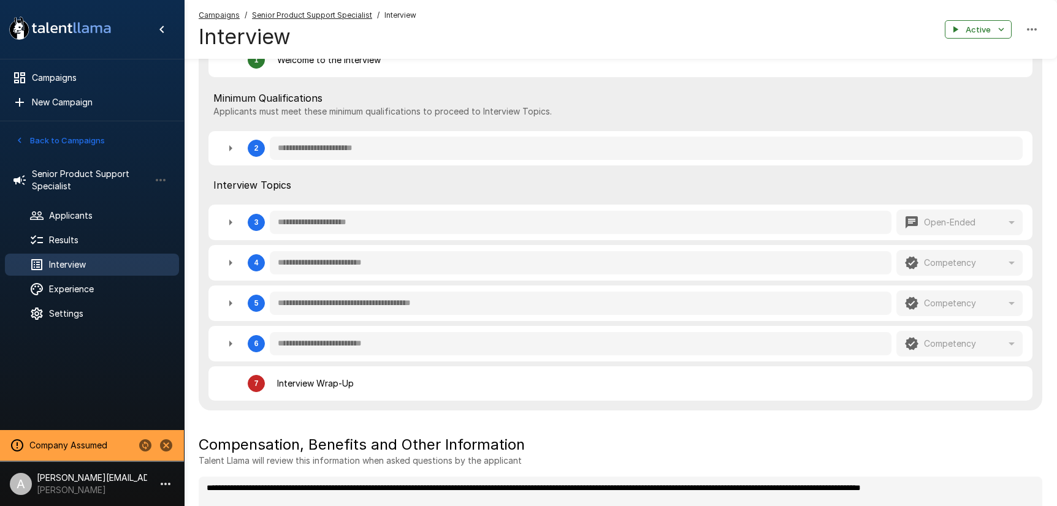
type textarea "*"
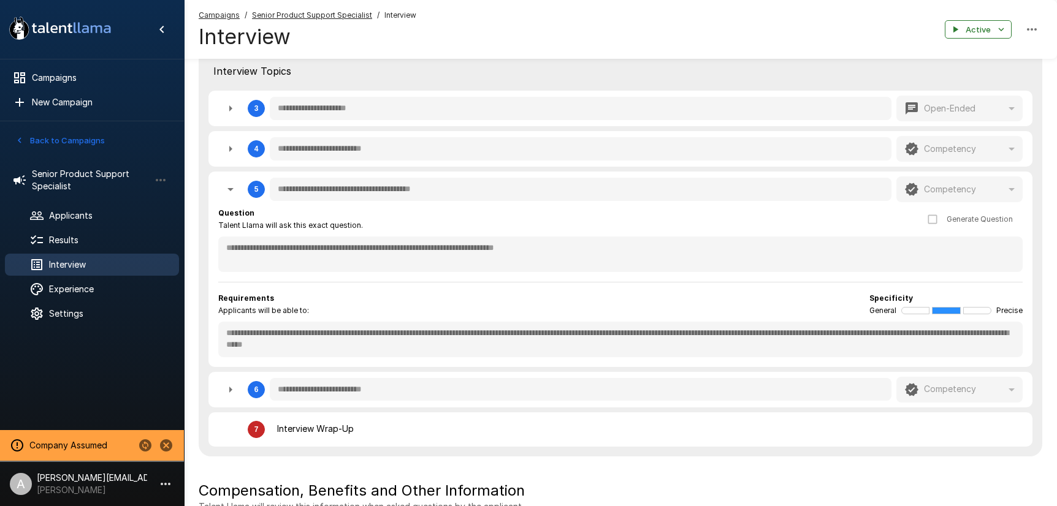
scroll to position [413, 0]
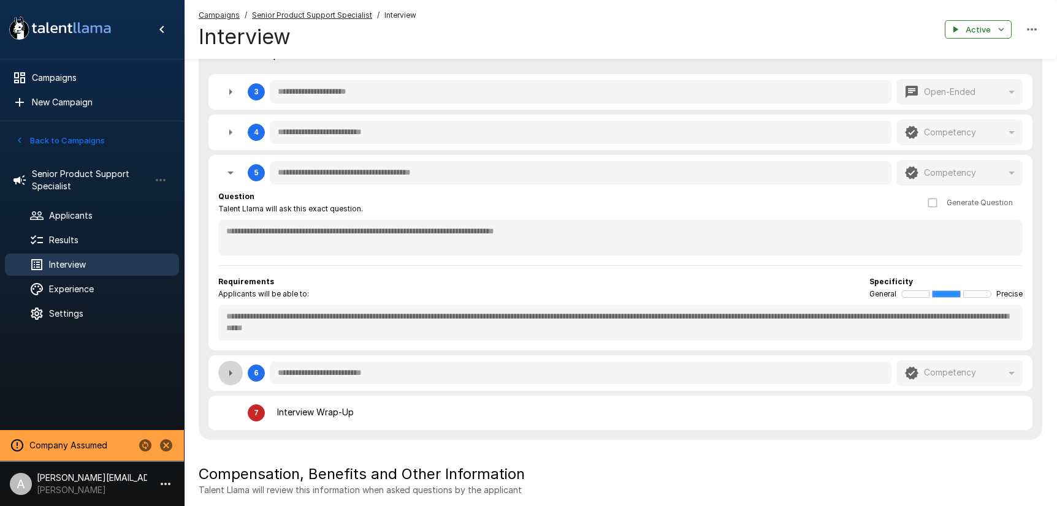
click at [229, 372] on icon "button" at bounding box center [230, 373] width 15 height 15
type textarea "*"
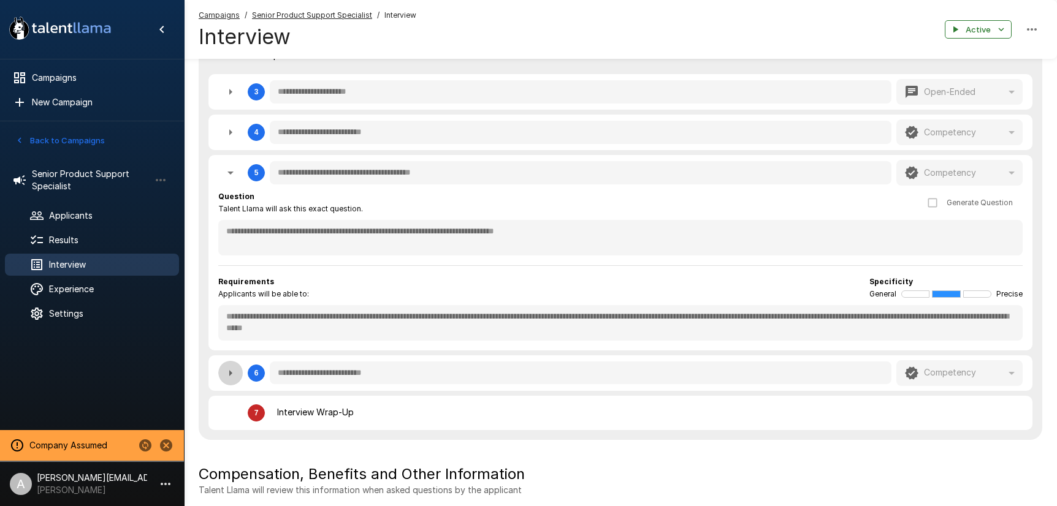
type textarea "*"
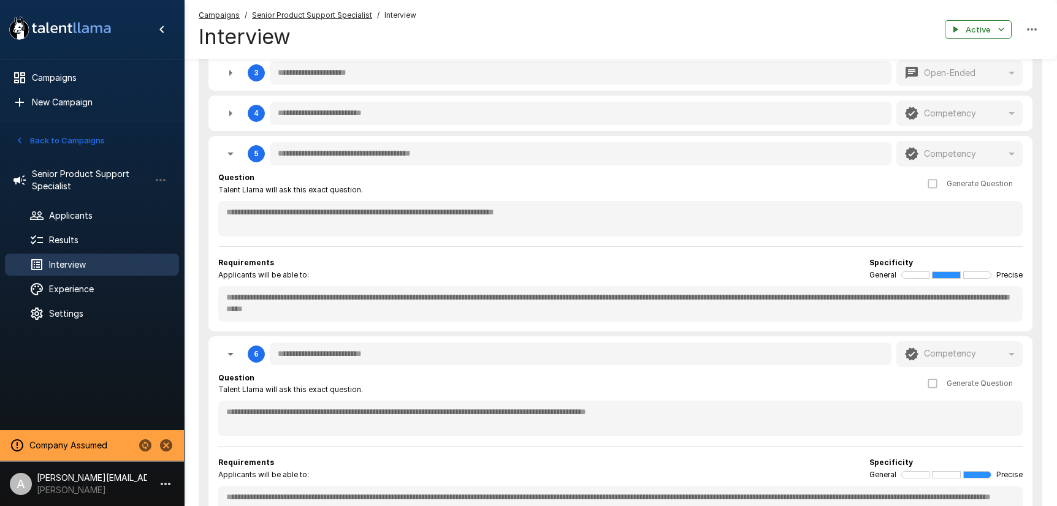
scroll to position [431, 0]
click at [81, 139] on button "Back to Campaigns" at bounding box center [60, 140] width 96 height 19
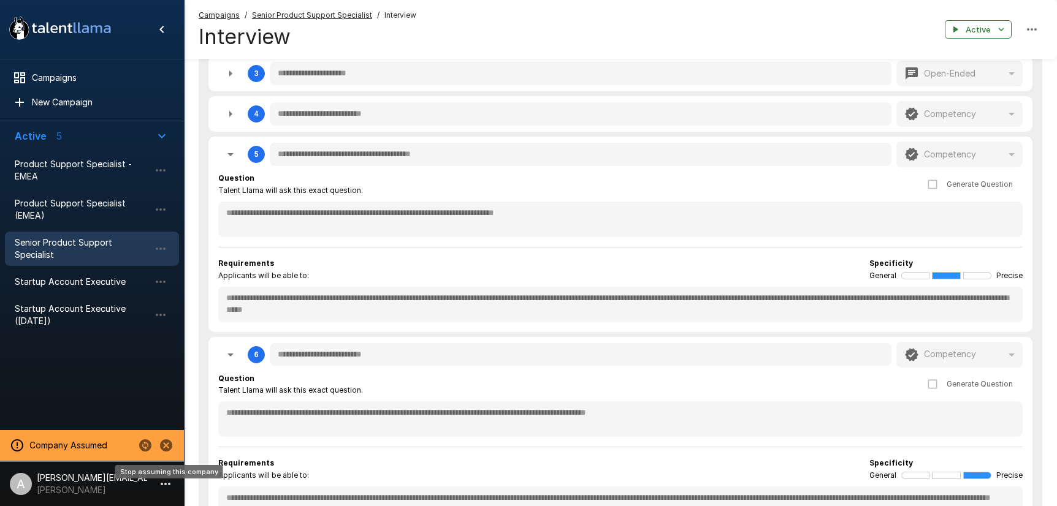
click at [164, 444] on icon "Stop assuming this company" at bounding box center [166, 446] width 12 height 12
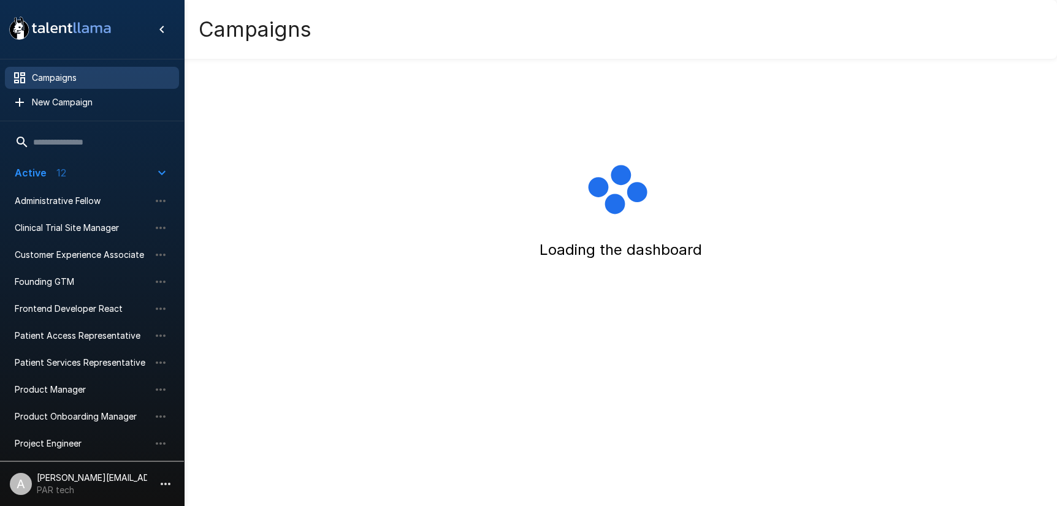
click at [166, 484] on icon "button" at bounding box center [166, 484] width 10 height 2
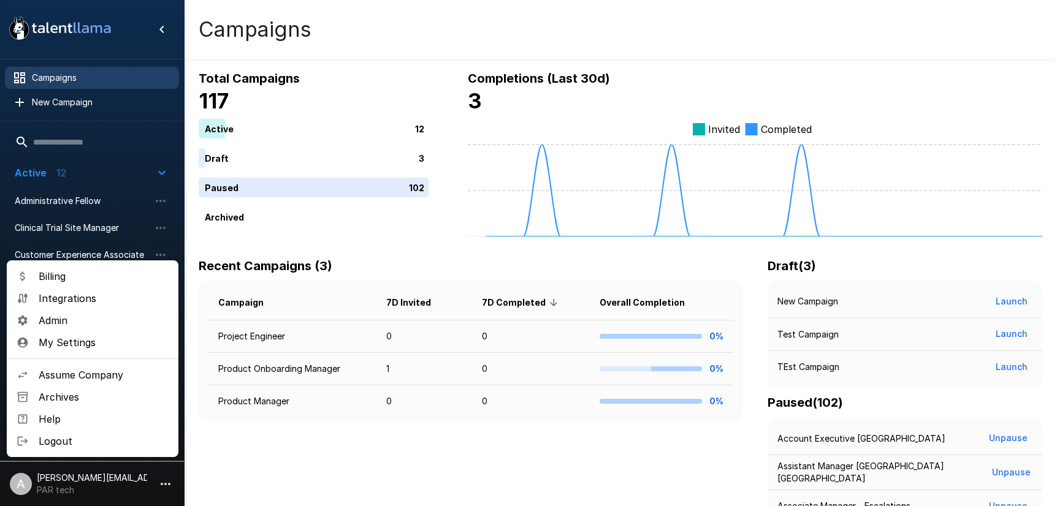
click at [93, 376] on span "Assume Company" at bounding box center [104, 375] width 130 height 15
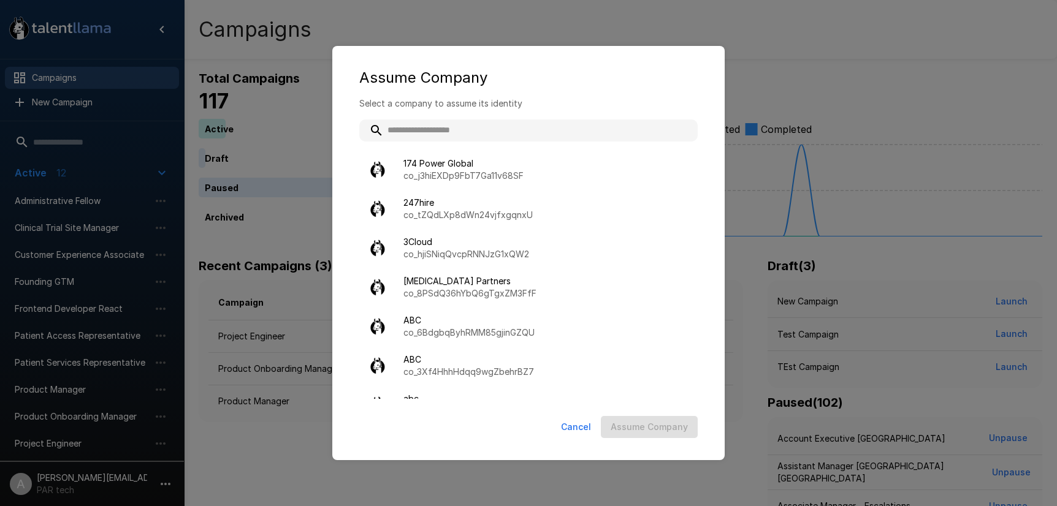
click at [484, 127] on input "text" at bounding box center [528, 131] width 338 height 22
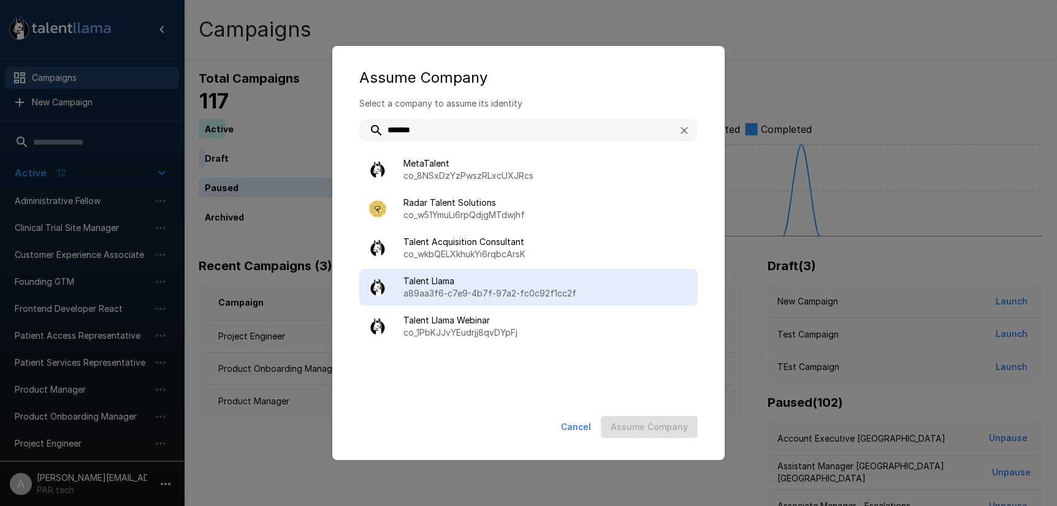
type input "******"
click at [477, 291] on p "a89aa3f6-c7e9-4b7f-97a2-fc0c92f1cc2f" at bounding box center [545, 294] width 284 height 12
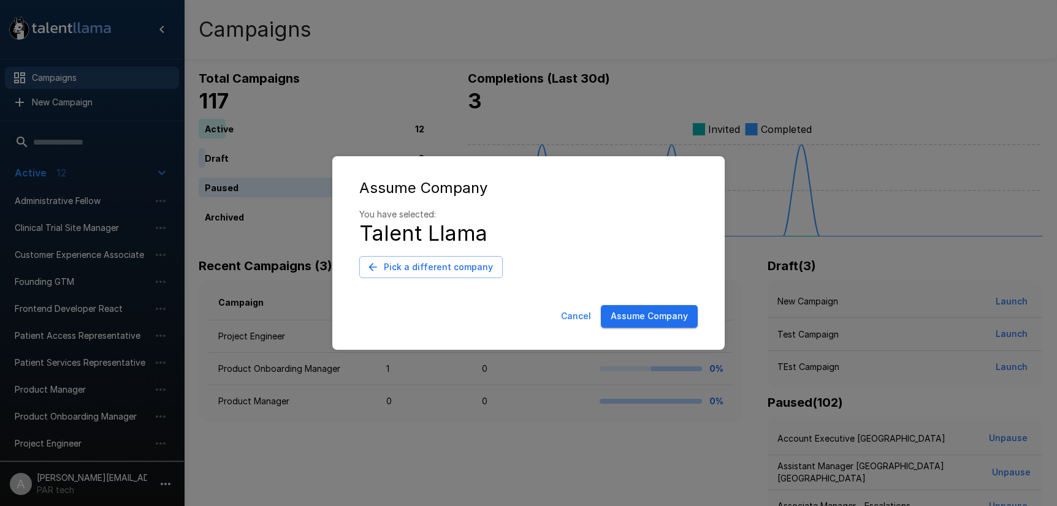
click at [660, 319] on button "Assume Company" at bounding box center [649, 316] width 97 height 23
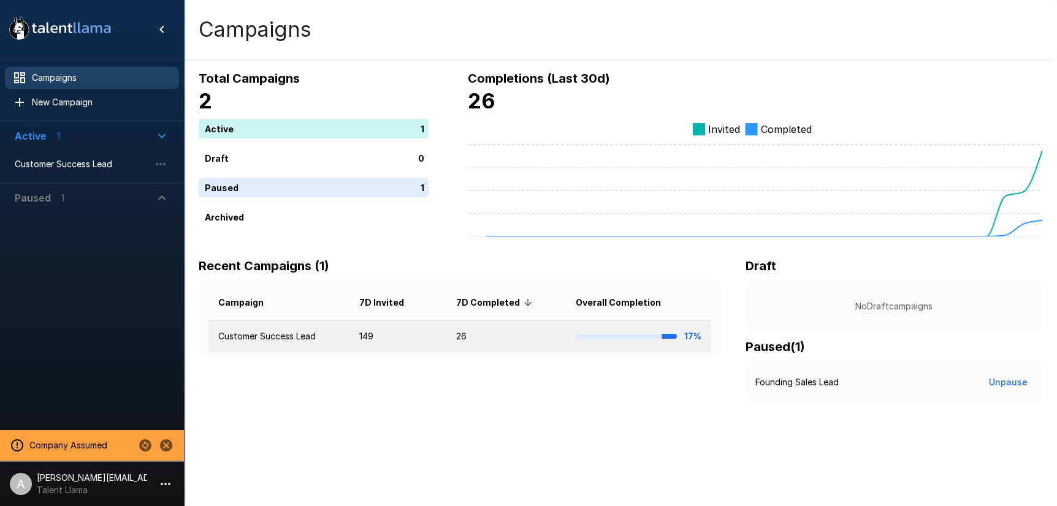
click at [349, 340] on td "Customer Success Lead" at bounding box center [278, 337] width 141 height 32
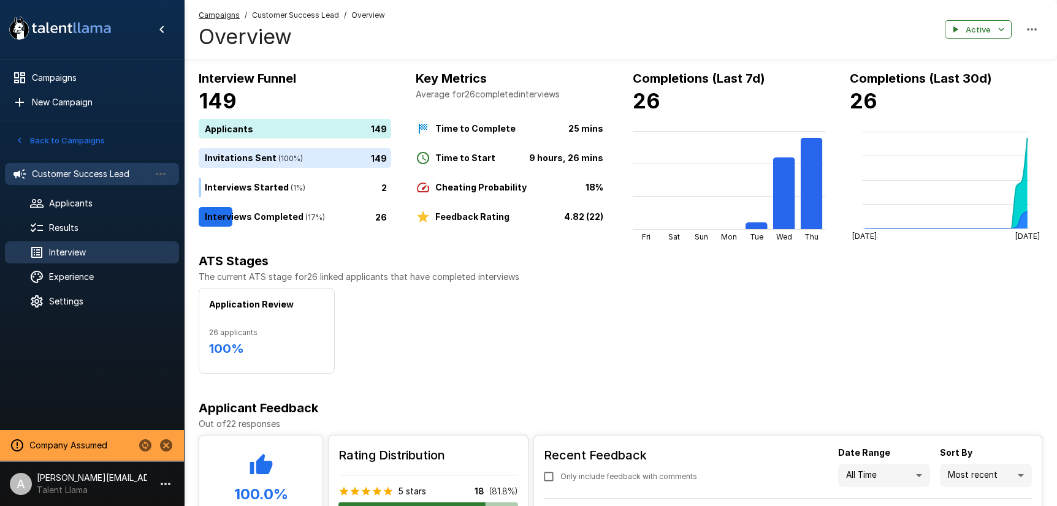
click at [80, 255] on span "Interview" at bounding box center [109, 252] width 120 height 12
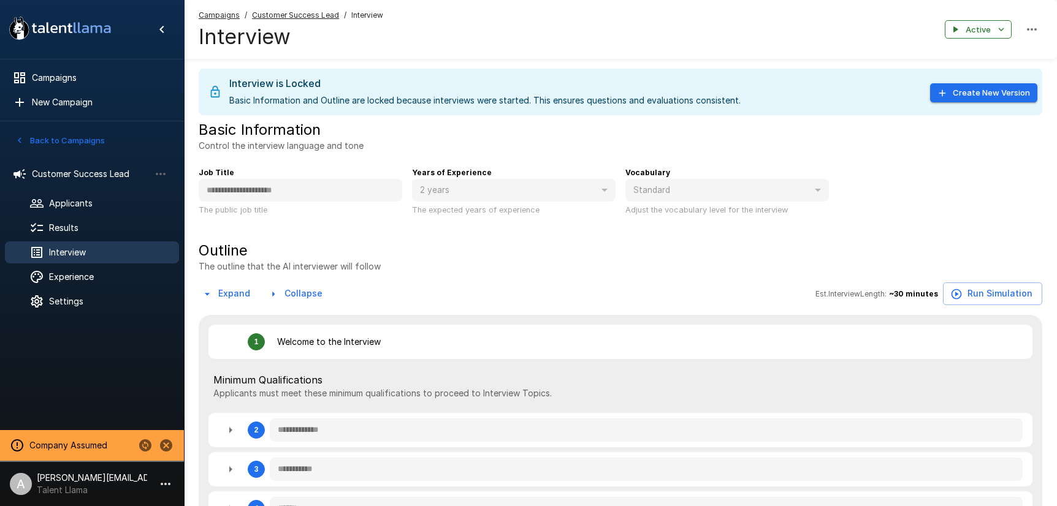
type textarea "*"
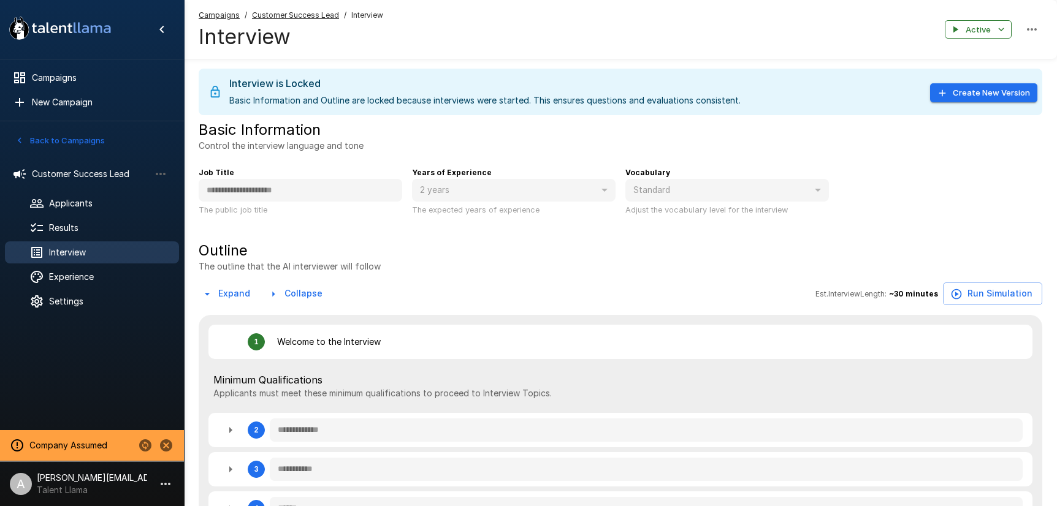
type textarea "*"
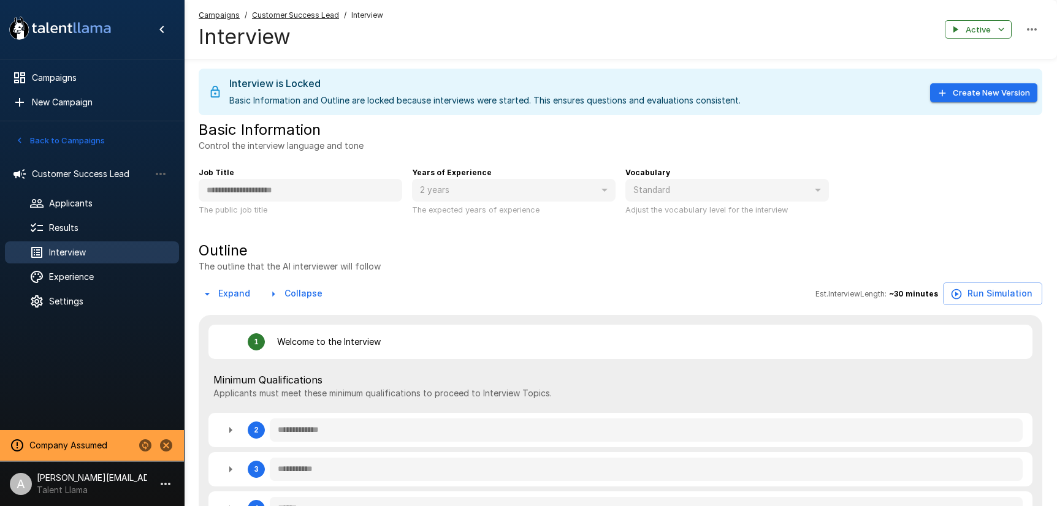
type textarea "*"
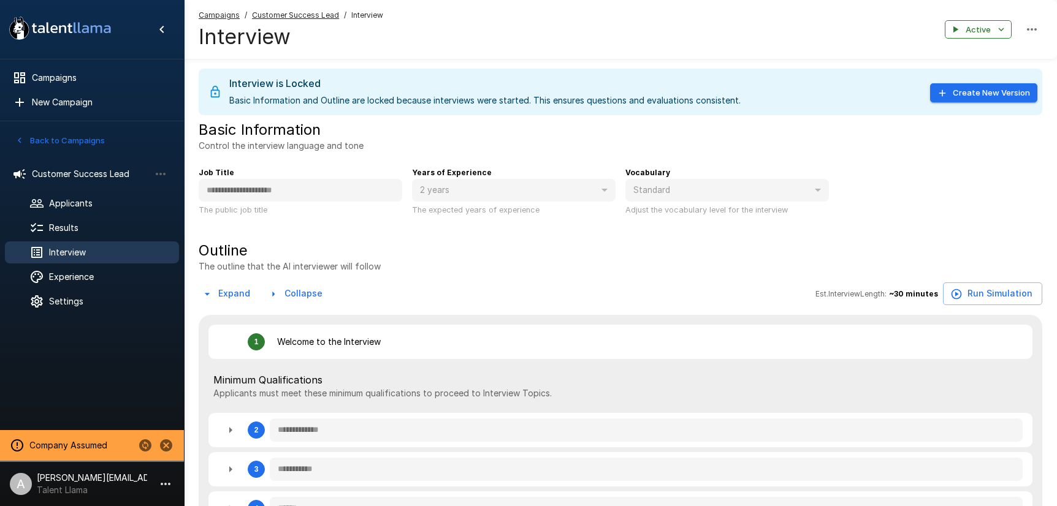
type textarea "*"
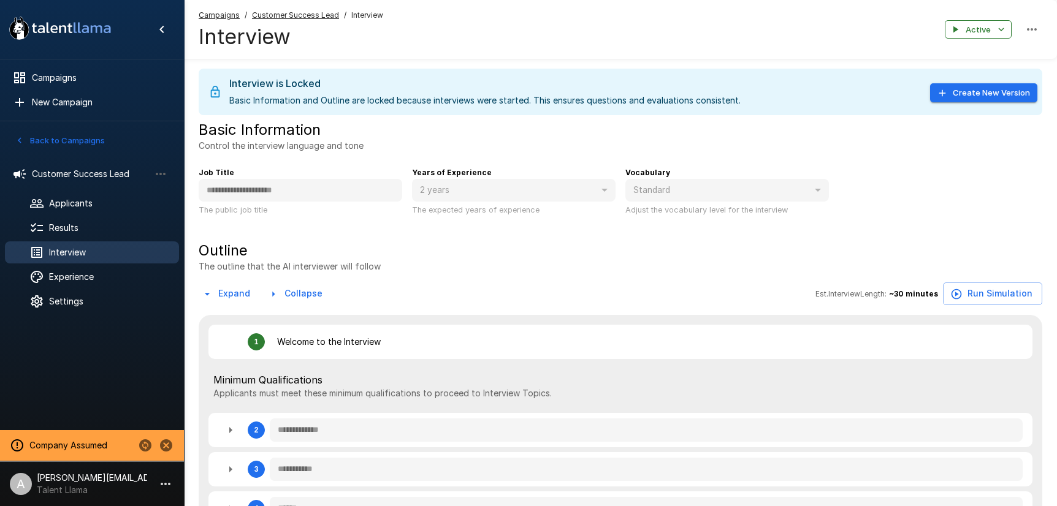
type textarea "*"
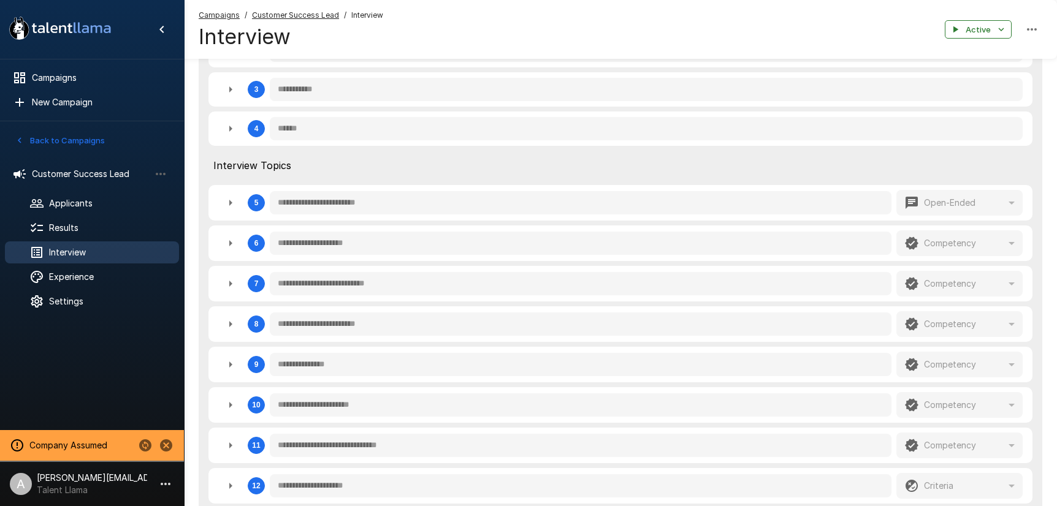
scroll to position [403, 0]
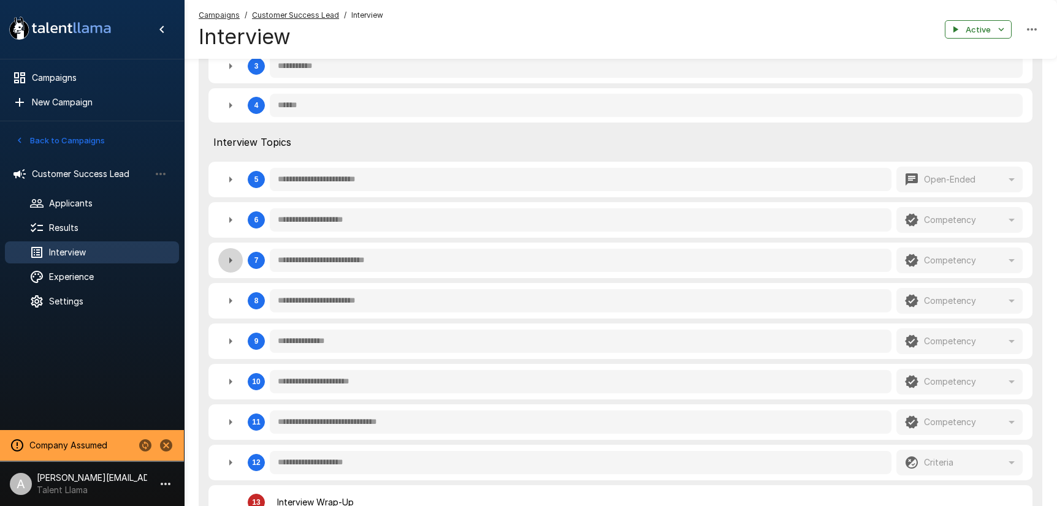
click at [224, 261] on icon "button" at bounding box center [230, 260] width 15 height 15
type textarea "*"
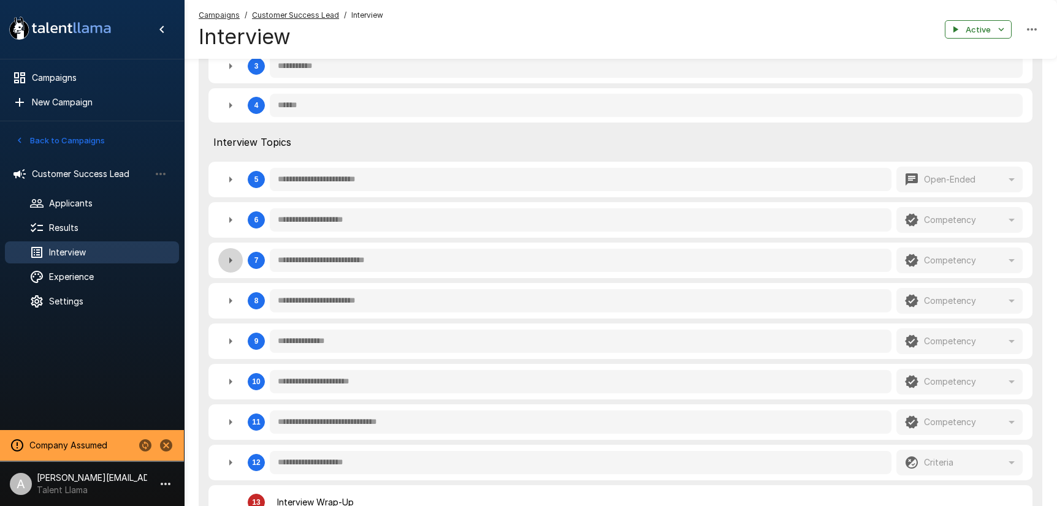
type textarea "*"
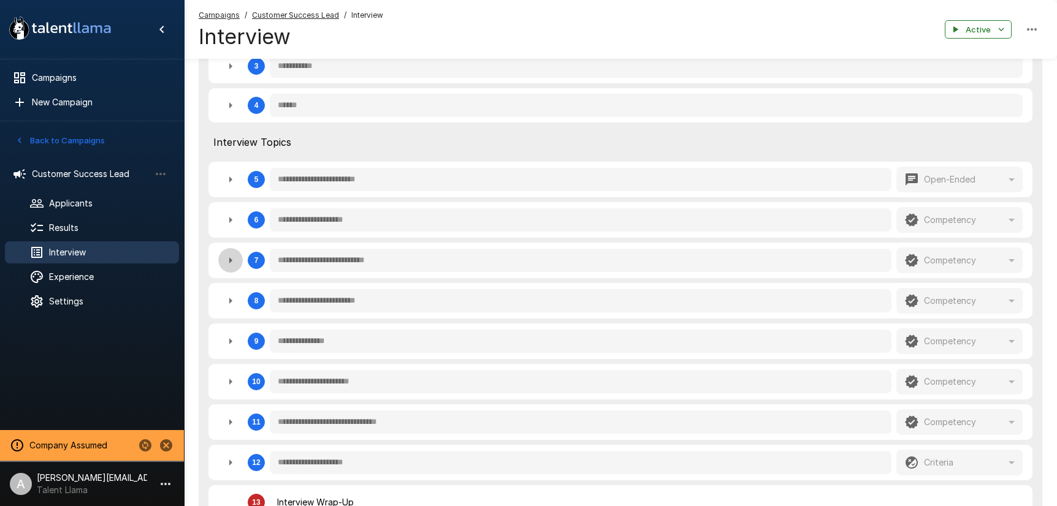
type textarea "*"
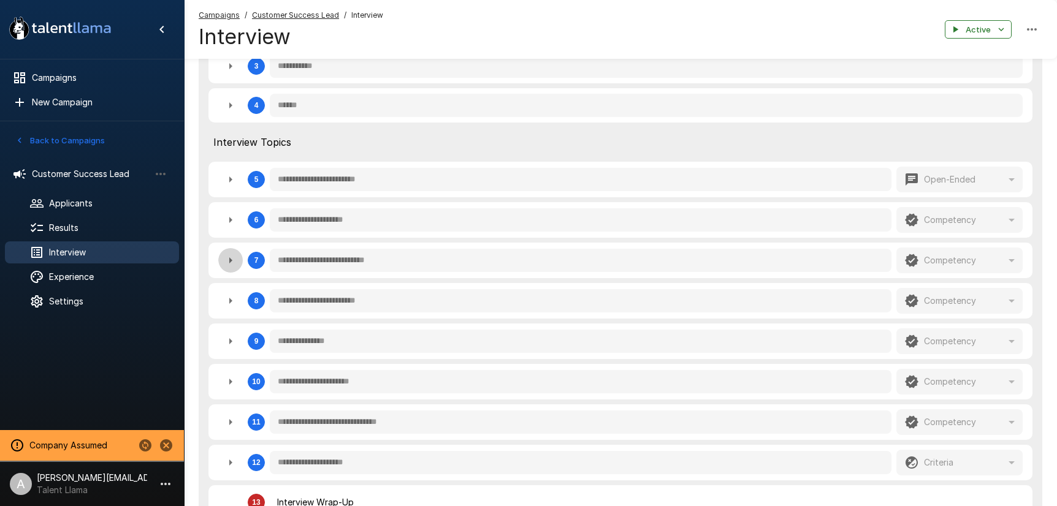
type textarea "*"
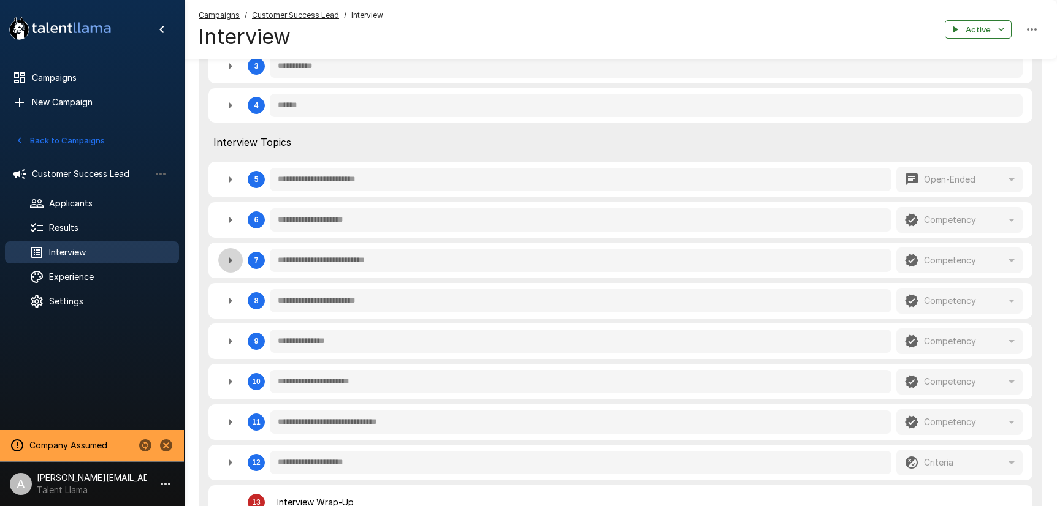
type textarea "*"
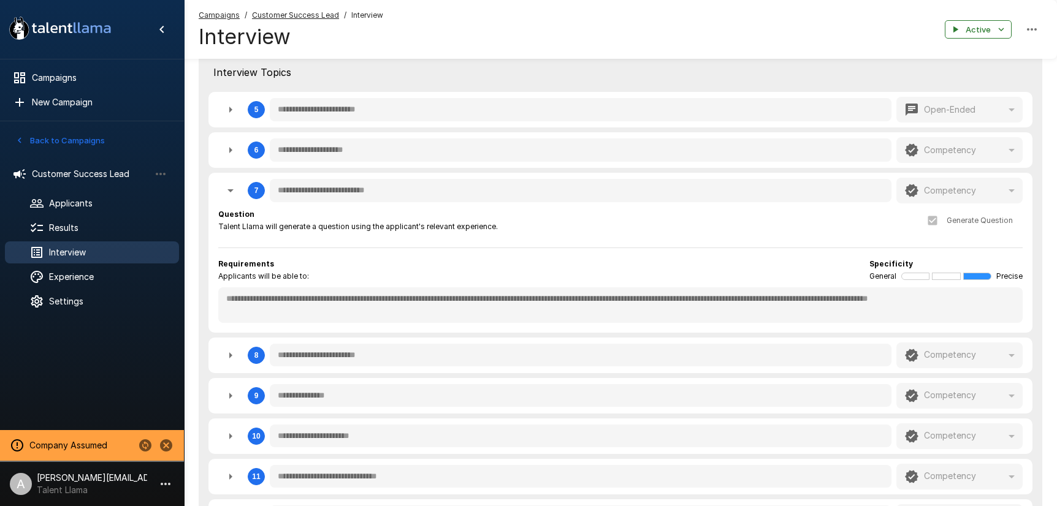
scroll to position [500, 0]
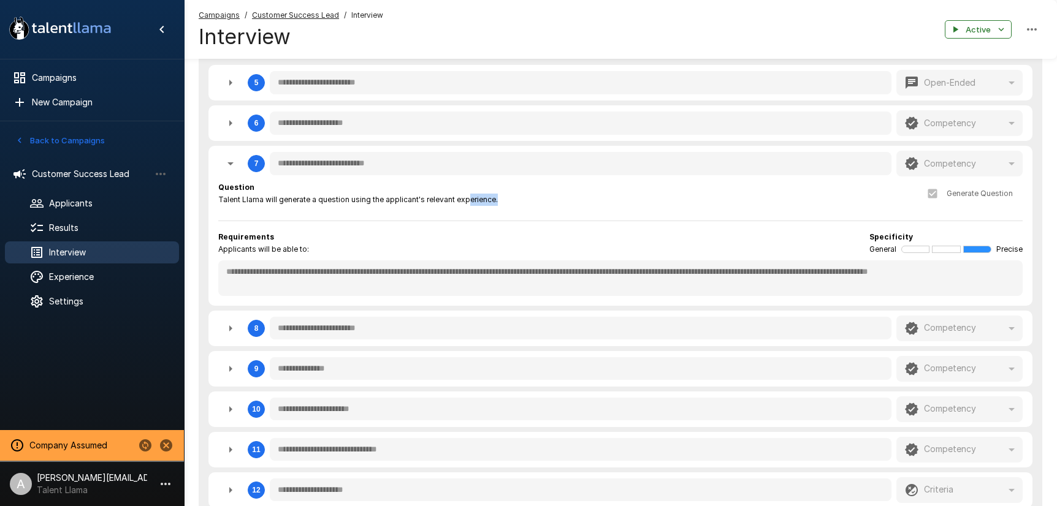
drag, startPoint x: 496, startPoint y: 200, endPoint x: 450, endPoint y: 196, distance: 46.2
click at [465, 199] on div "Question Talent Llama will generate a question using the applicant's relevant e…" at bounding box center [620, 193] width 804 height 25
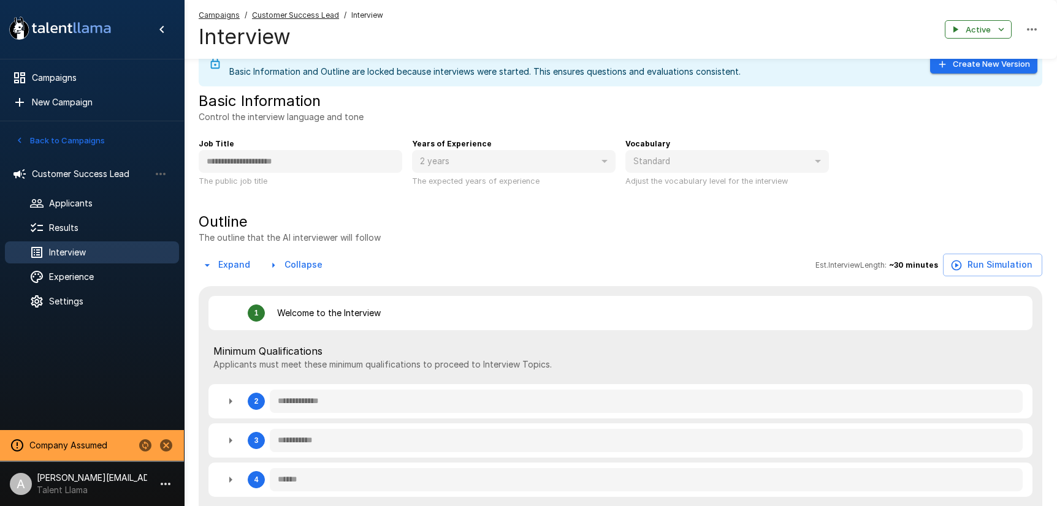
scroll to position [0, 0]
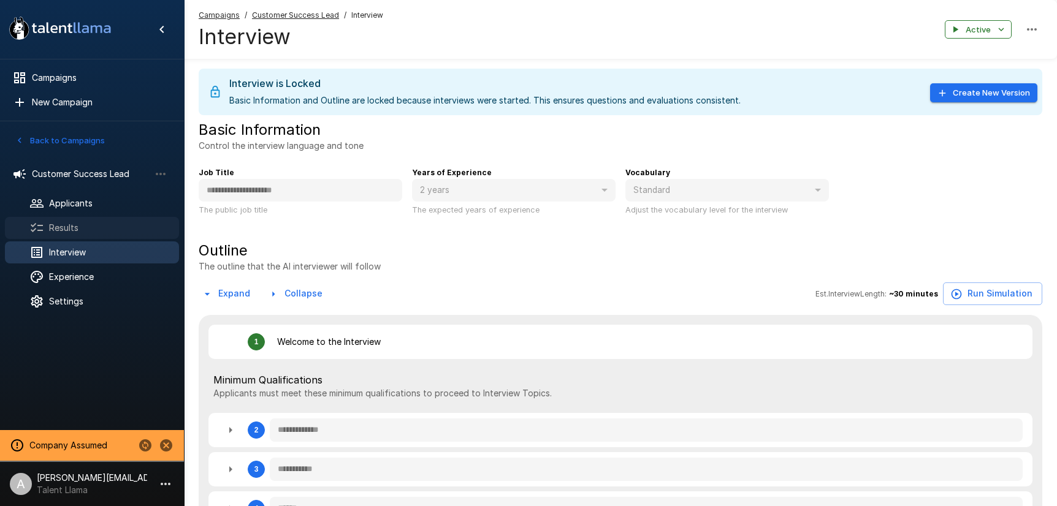
click at [72, 227] on span "Results" at bounding box center [109, 228] width 120 height 12
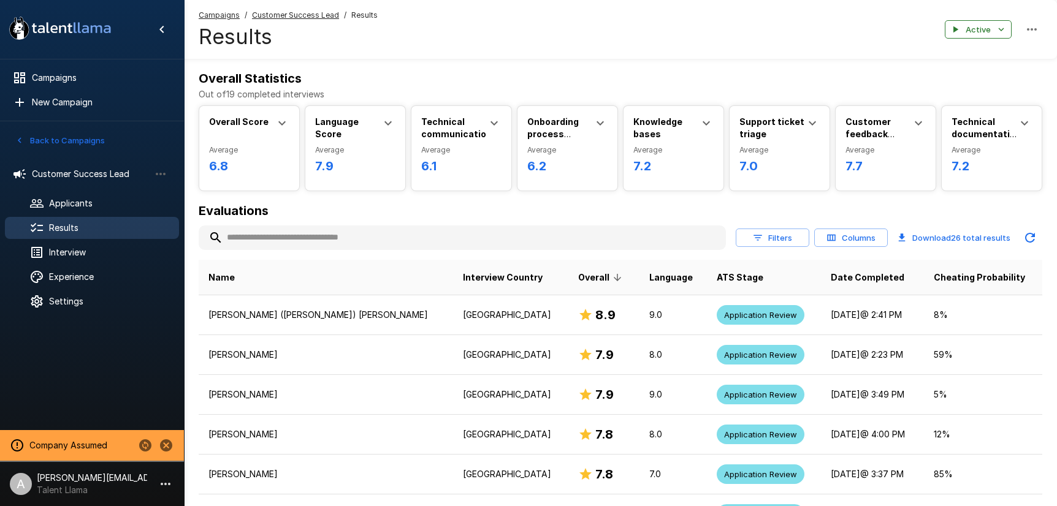
click at [167, 487] on icon "button" at bounding box center [165, 484] width 15 height 15
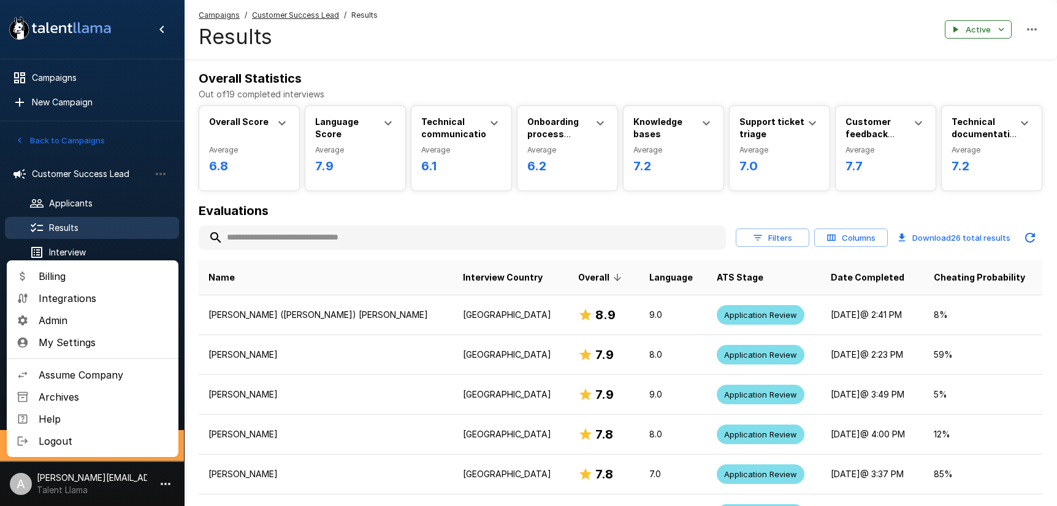
drag, startPoint x: 319, startPoint y: 372, endPoint x: 378, endPoint y: 345, distance: 64.7
click at [320, 372] on div at bounding box center [528, 253] width 1057 height 506
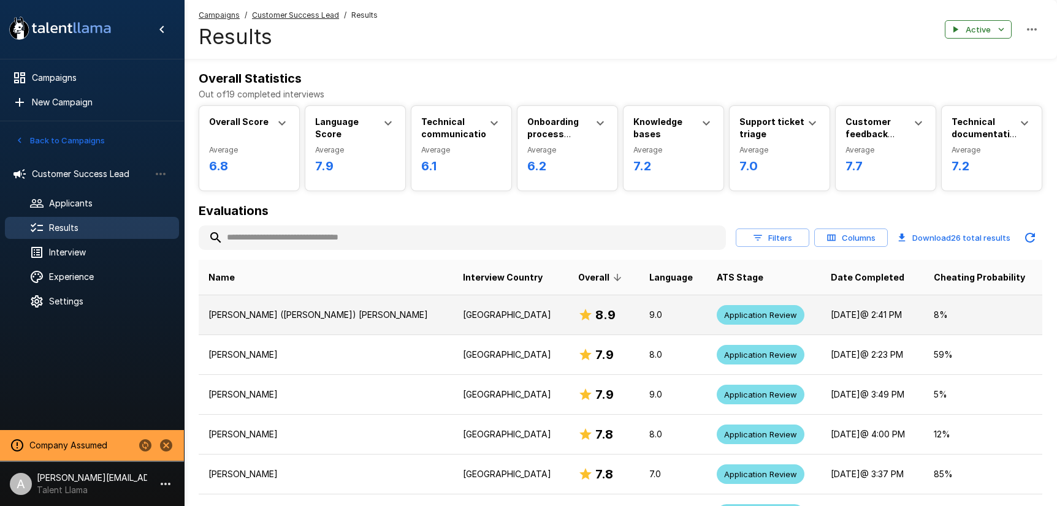
click at [453, 326] on td "United States" at bounding box center [510, 315] width 115 height 40
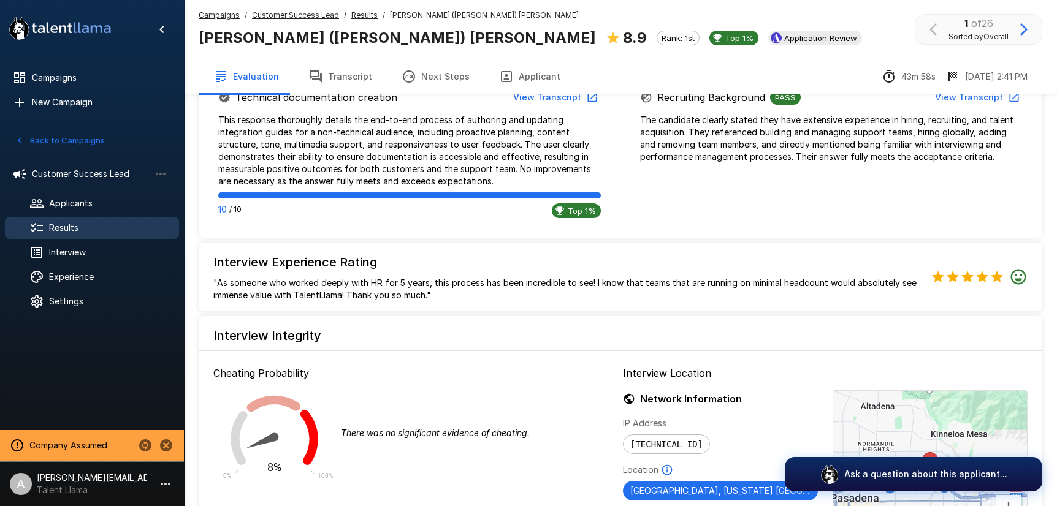
scroll to position [1191, 0]
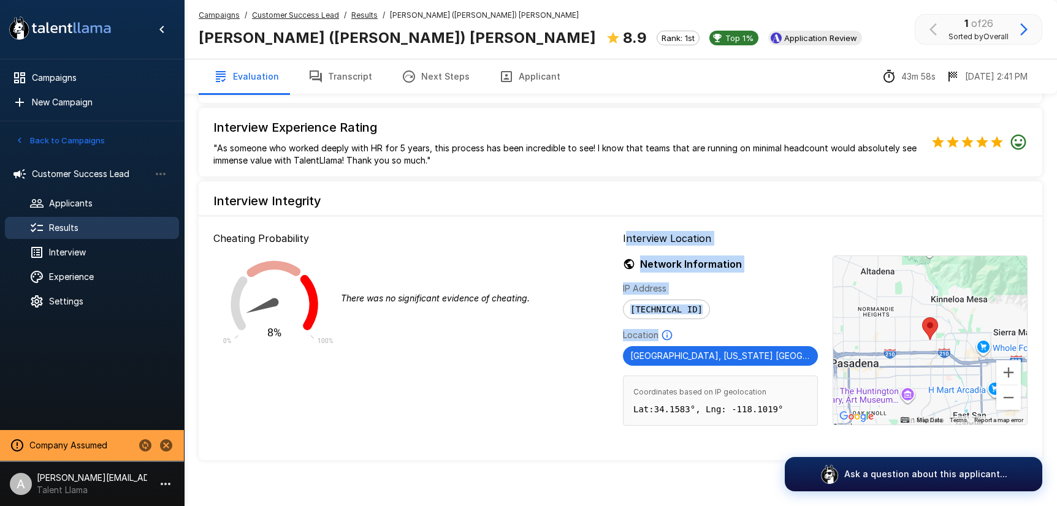
drag, startPoint x: 625, startPoint y: 226, endPoint x: 710, endPoint y: 312, distance: 120.9
click at [710, 312] on div "Interview Location Network Information IP Address 35.149.20.133 Location Pasade…" at bounding box center [825, 336] width 405 height 210
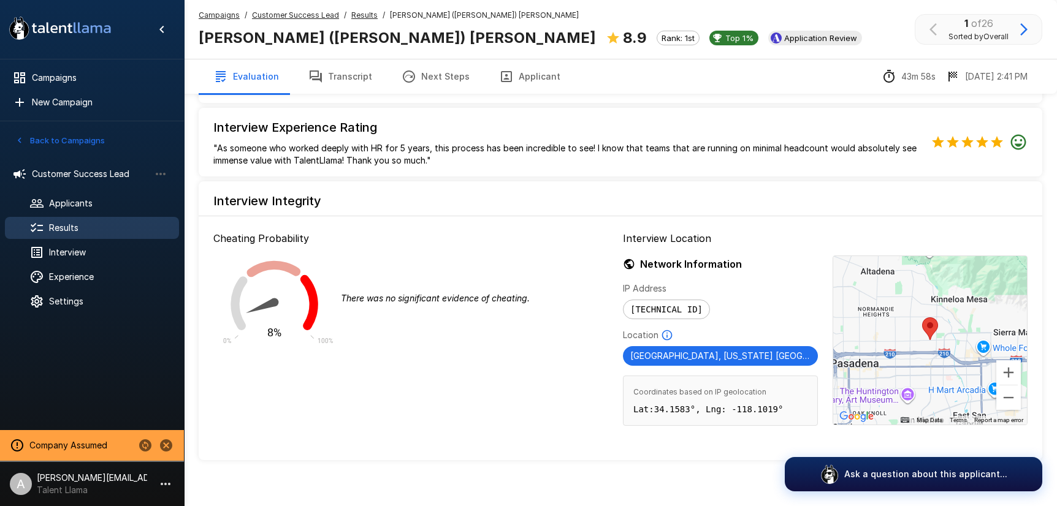
click at [710, 312] on div "Network Information IP Address 35.149.20.133 Location Pasadena, California US C…" at bounding box center [720, 341] width 195 height 170
click at [361, 17] on u "Results" at bounding box center [364, 14] width 26 height 9
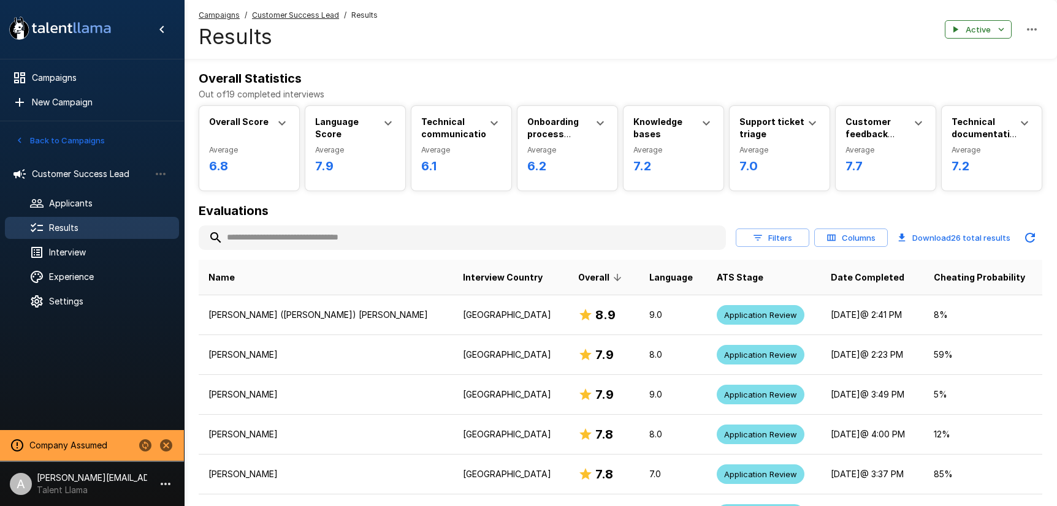
click at [782, 236] on button "Filters" at bounding box center [773, 238] width 74 height 19
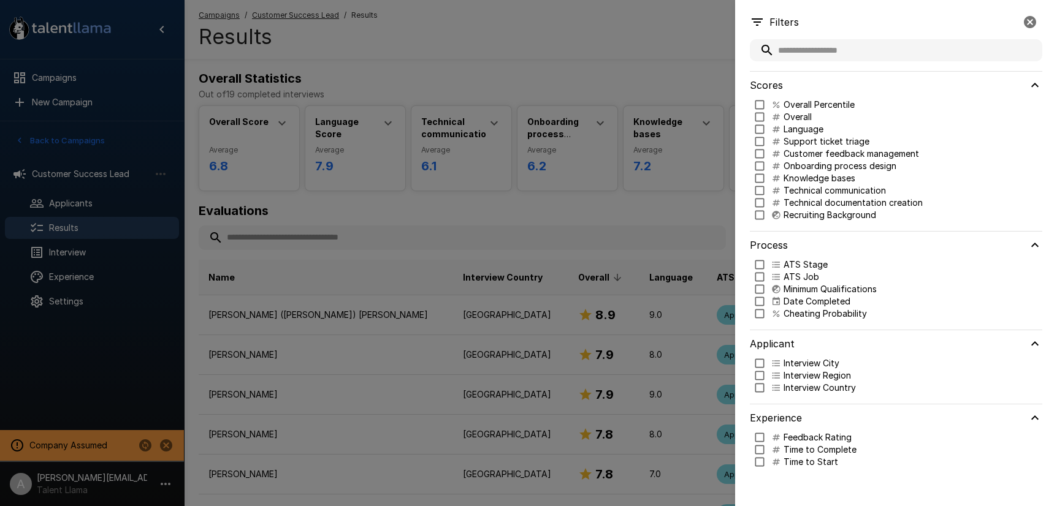
click at [716, 206] on div at bounding box center [528, 253] width 1057 height 506
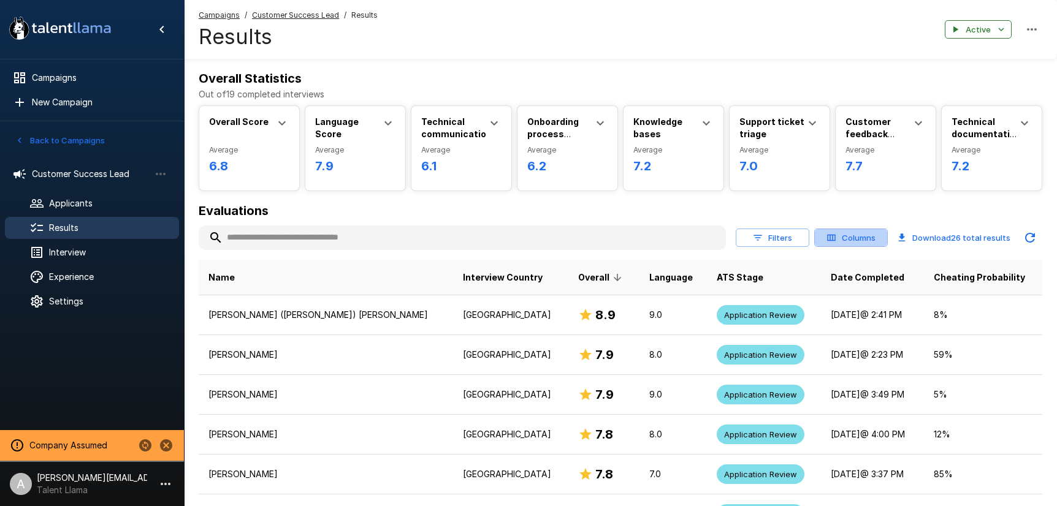
click at [834, 233] on icon "button" at bounding box center [831, 237] width 11 height 11
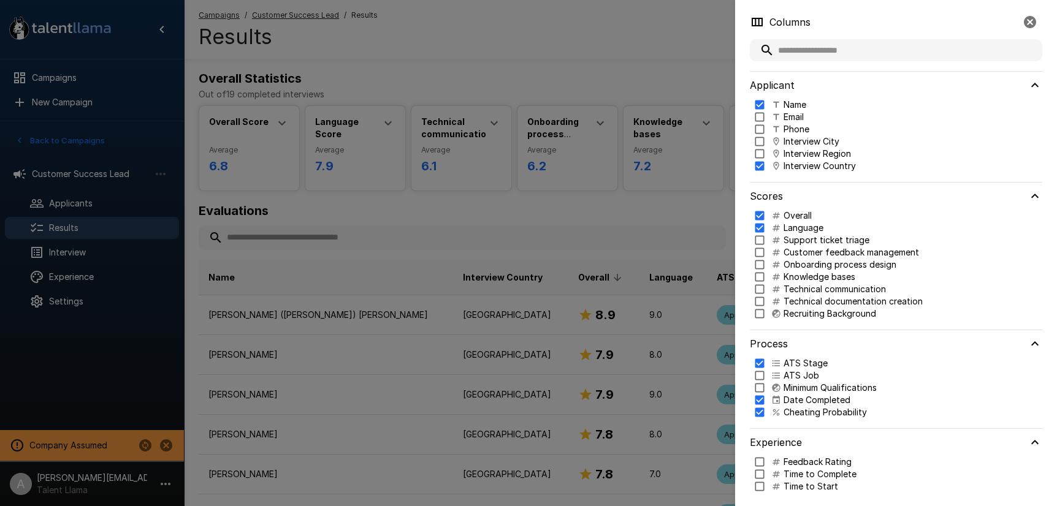
scroll to position [6, 0]
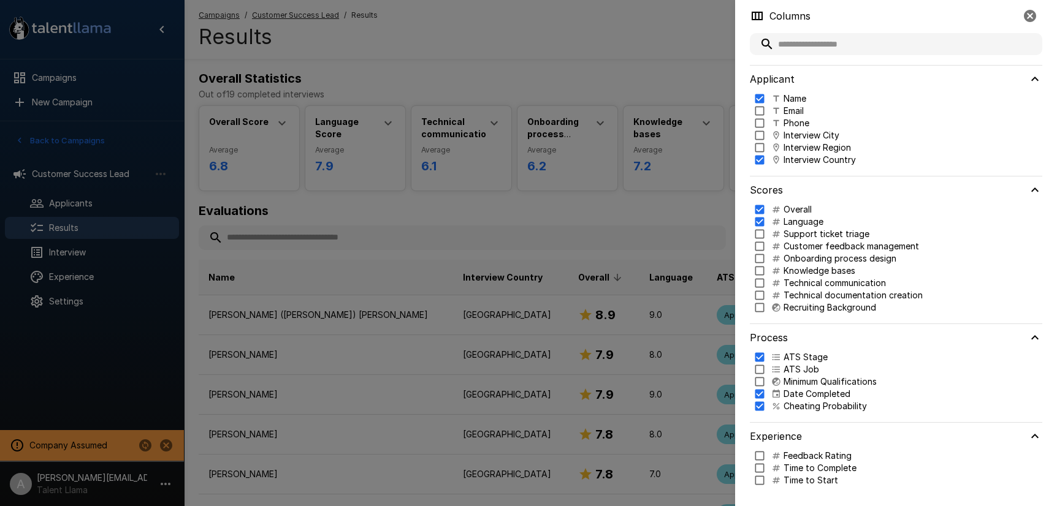
click at [705, 63] on div at bounding box center [528, 253] width 1057 height 506
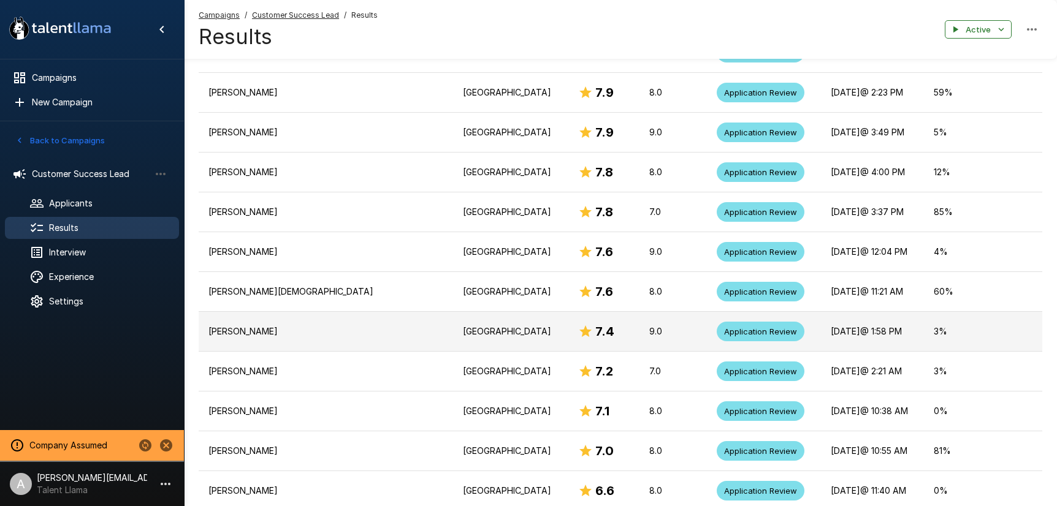
scroll to position [0, 0]
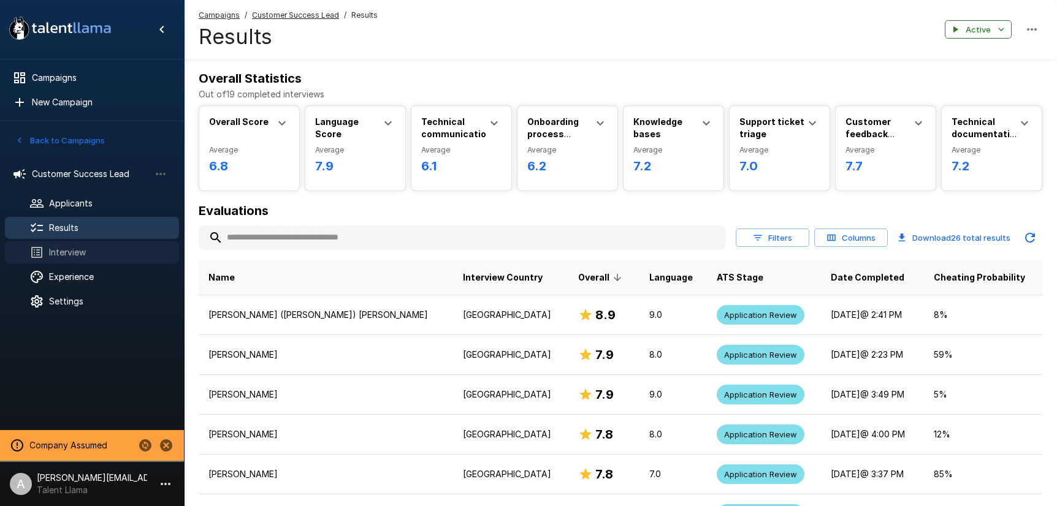
click at [68, 261] on div "Interview" at bounding box center [92, 253] width 174 height 22
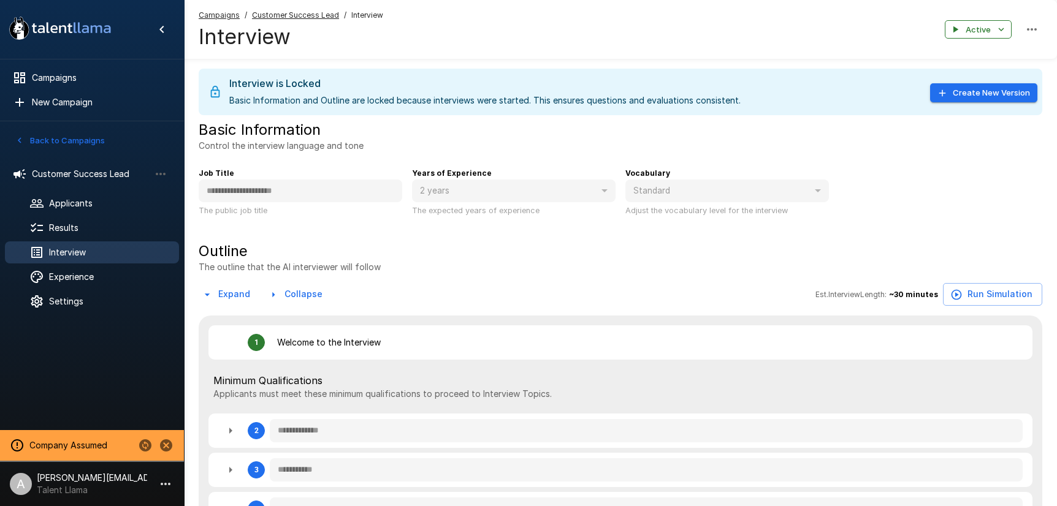
type textarea "*"
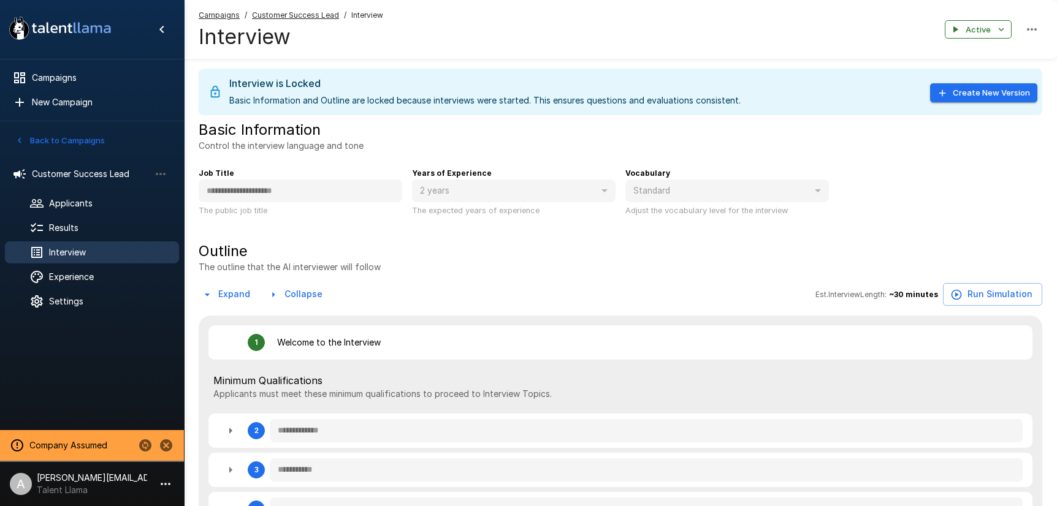
type textarea "*"
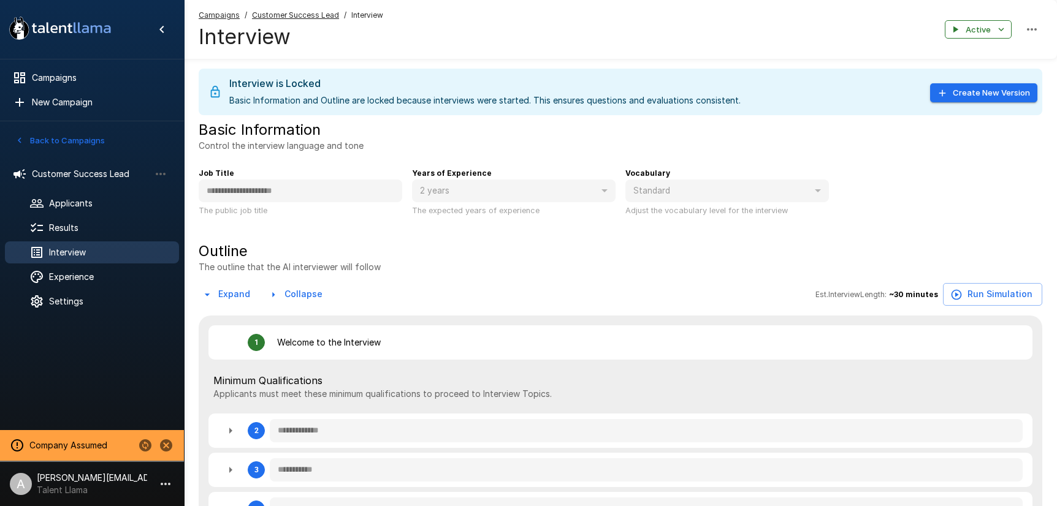
type textarea "*"
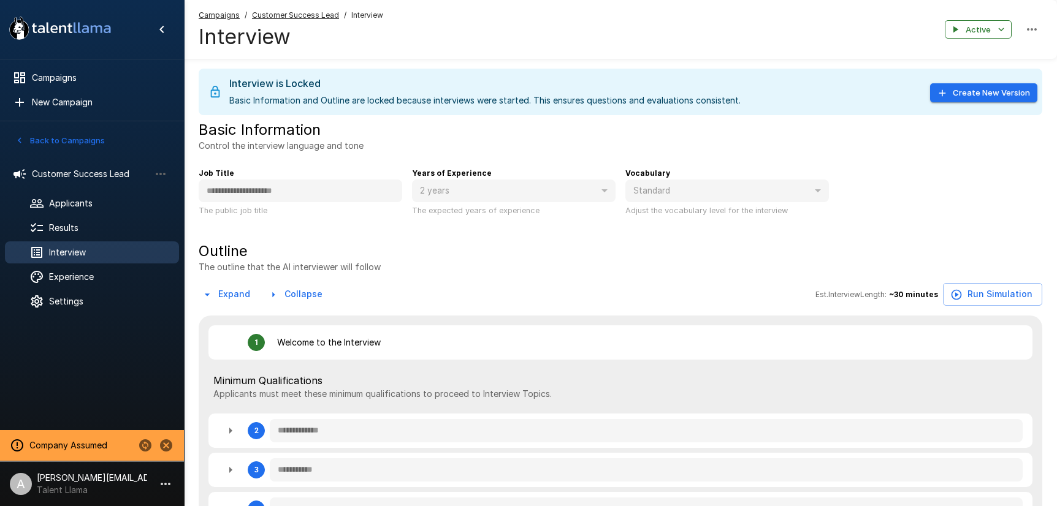
type textarea "*"
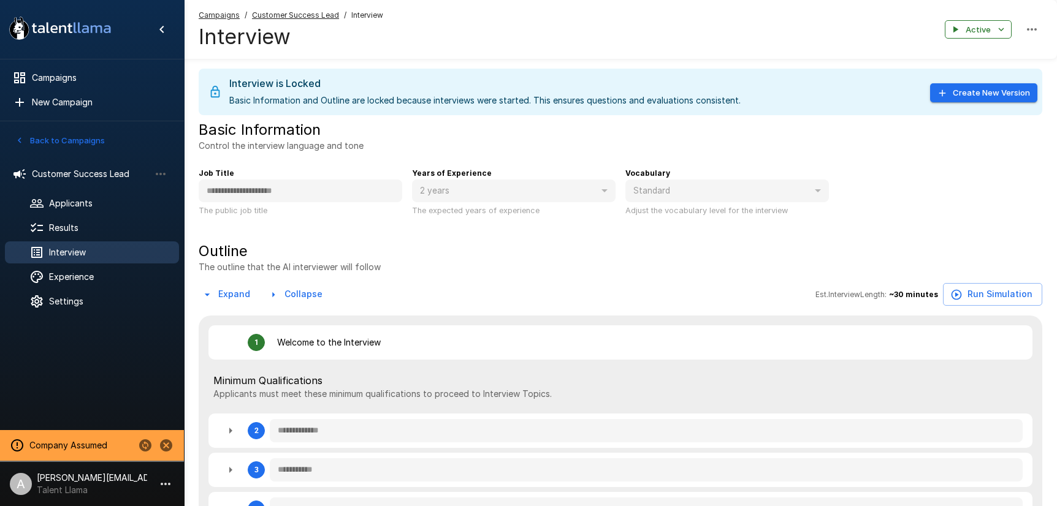
type textarea "*"
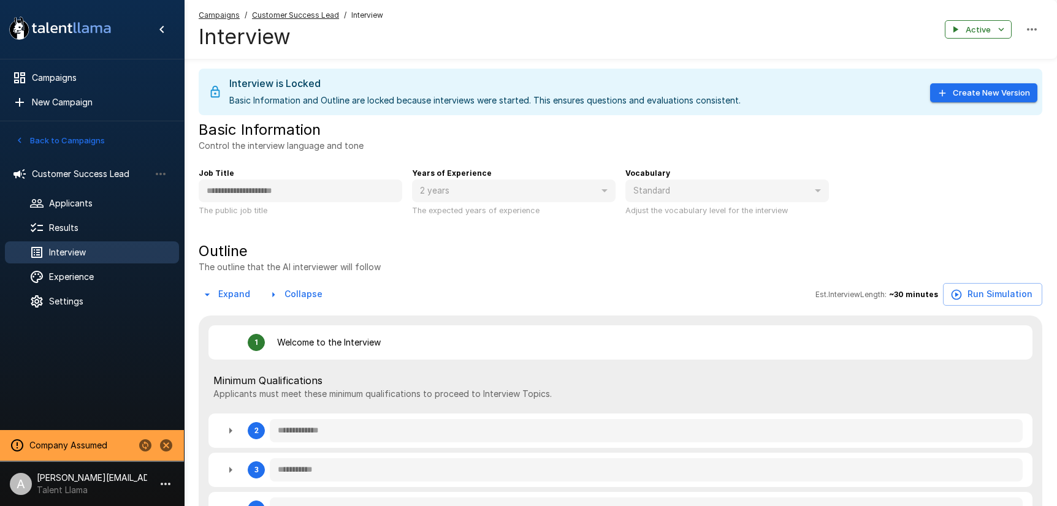
type textarea "*"
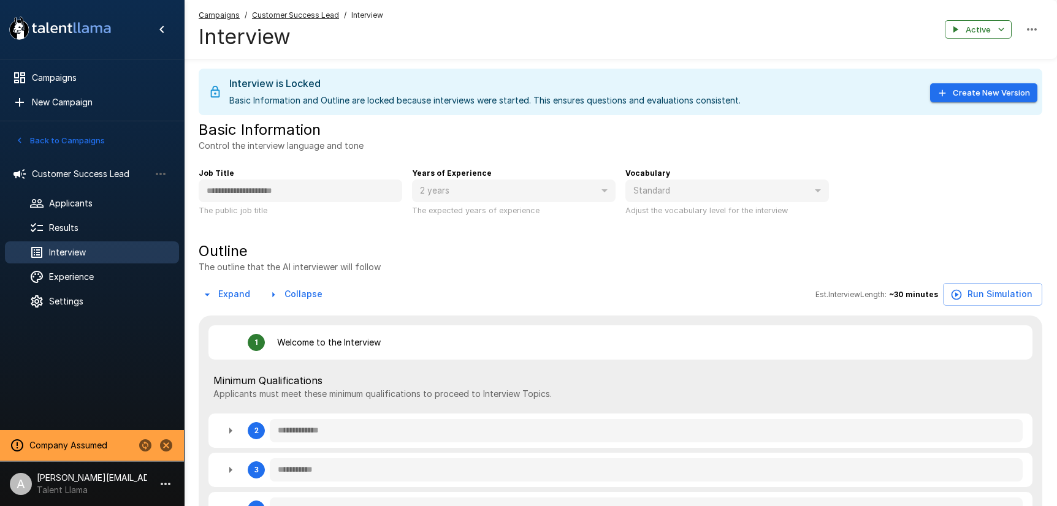
type textarea "*"
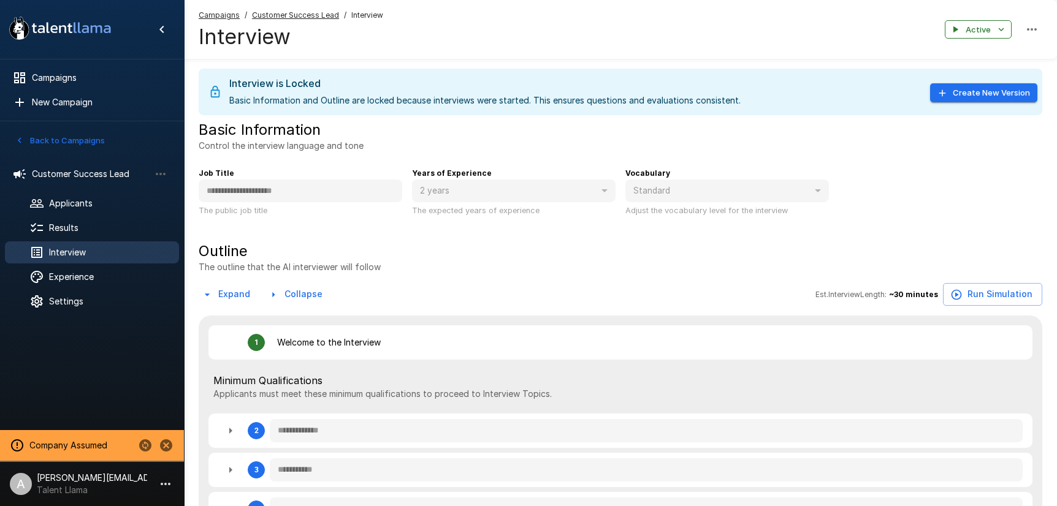
type textarea "*"
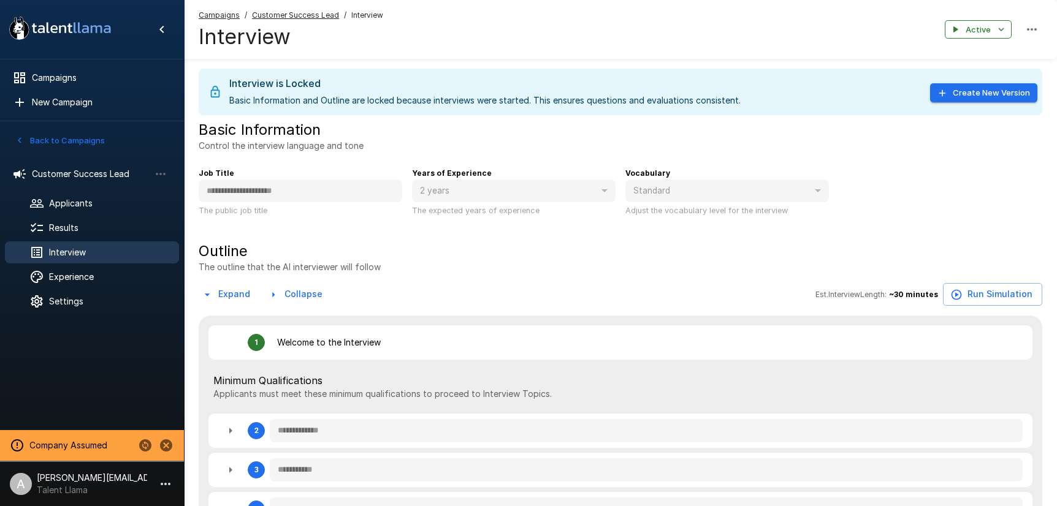
type textarea "*"
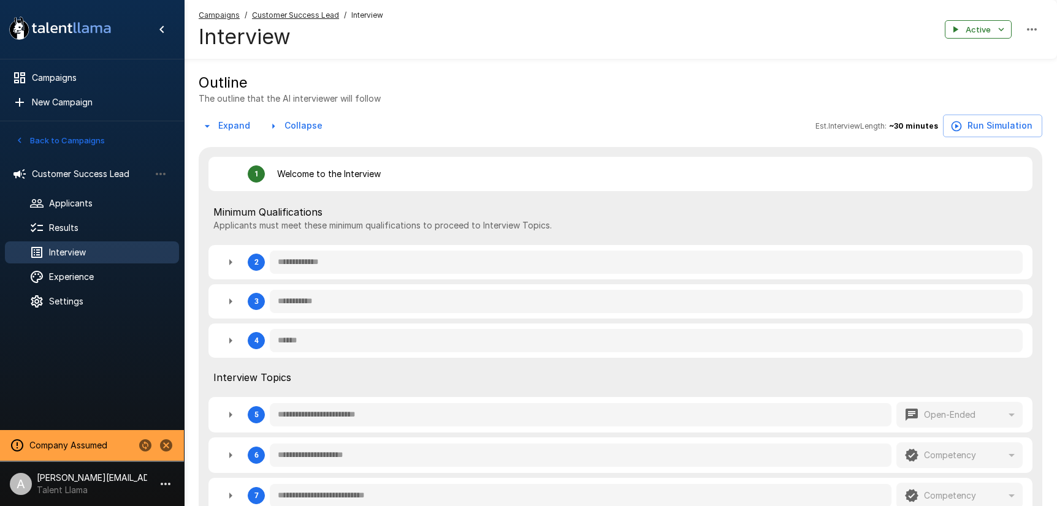
scroll to position [224, 0]
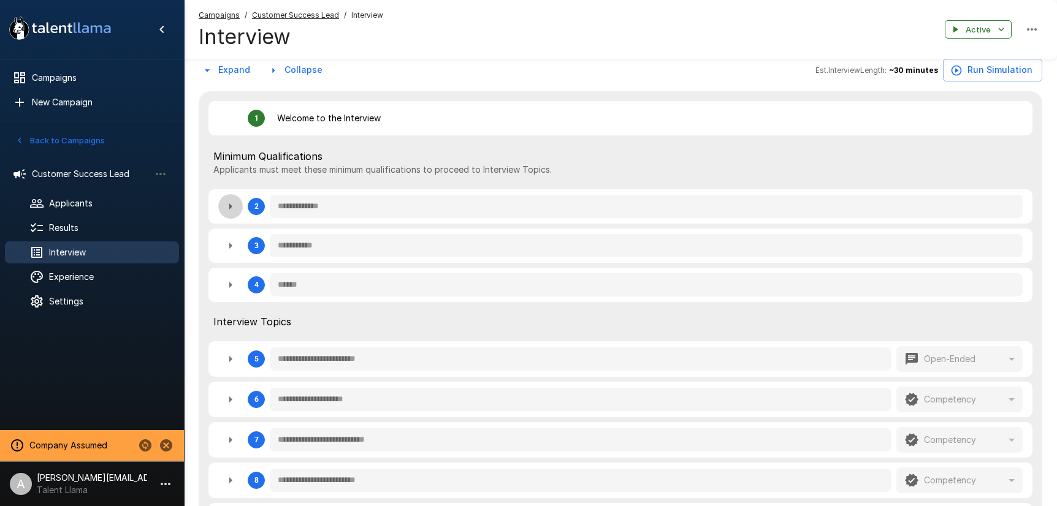
click at [229, 216] on button "button" at bounding box center [230, 206] width 25 height 25
type textarea "*"
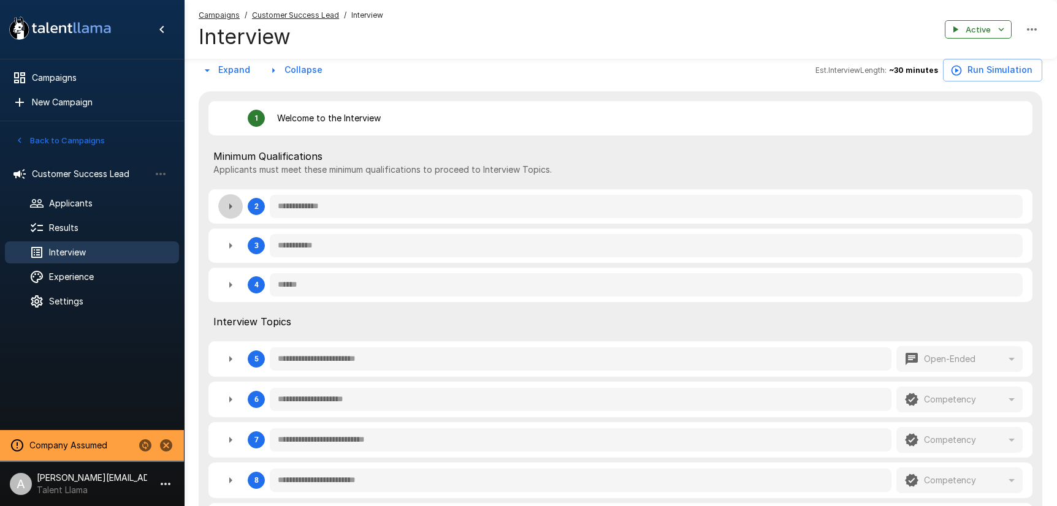
type textarea "*"
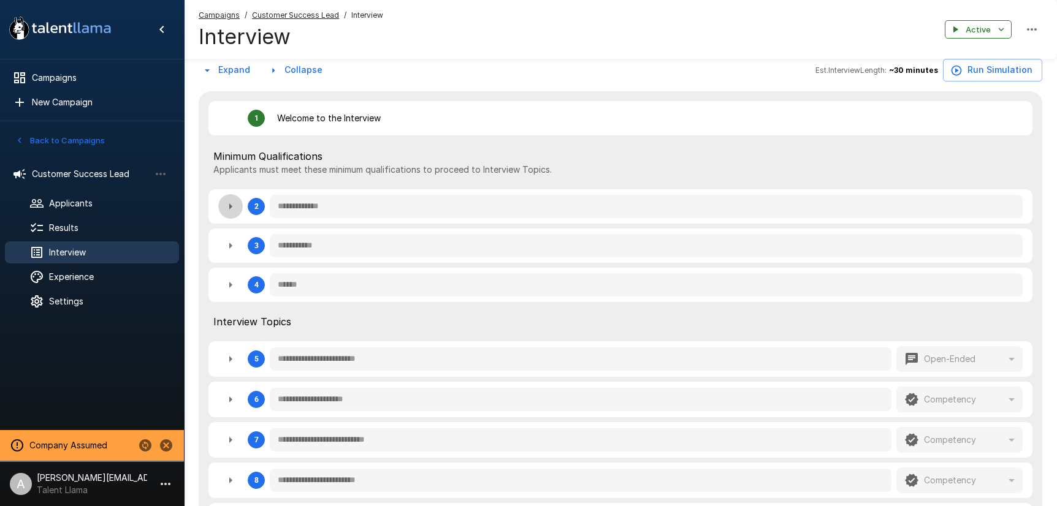
type textarea "*"
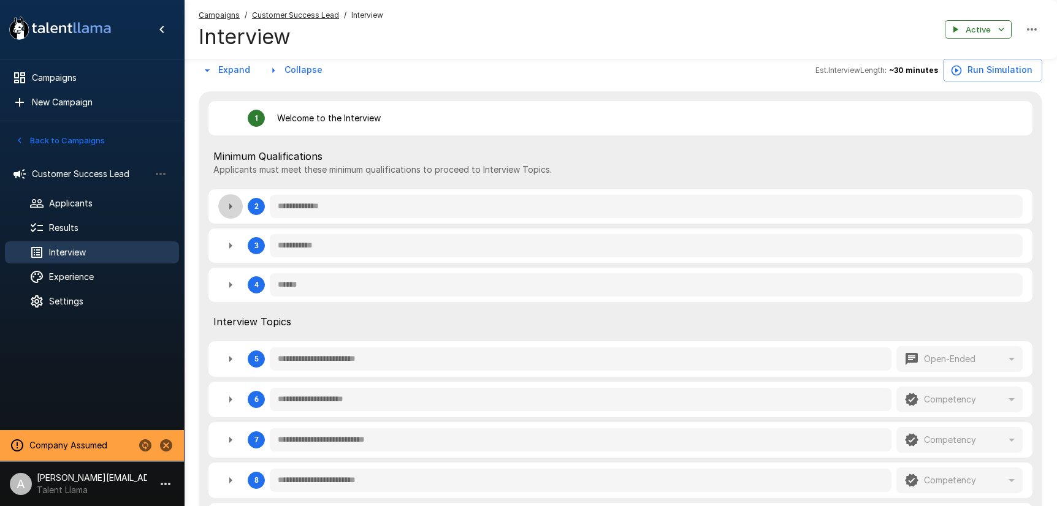
type textarea "*"
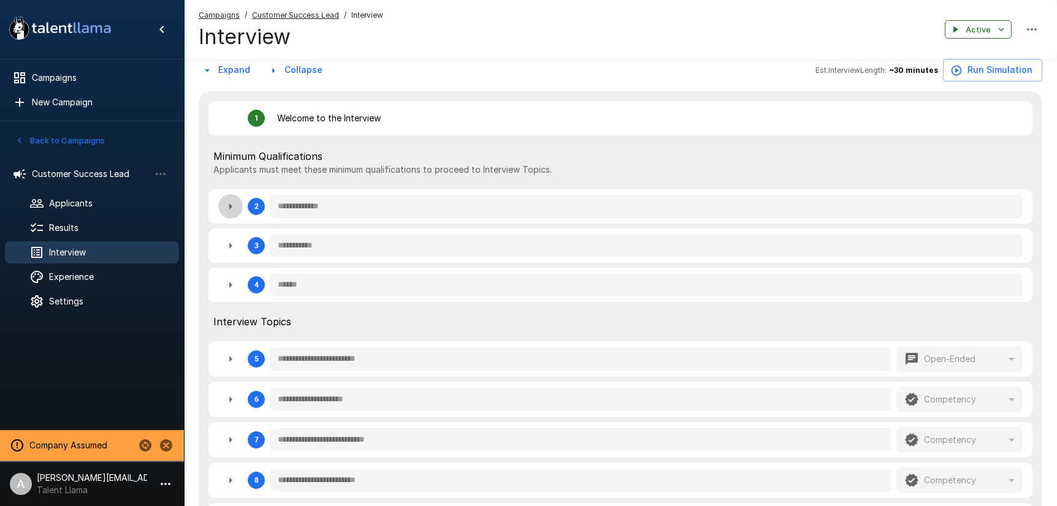
type textarea "*"
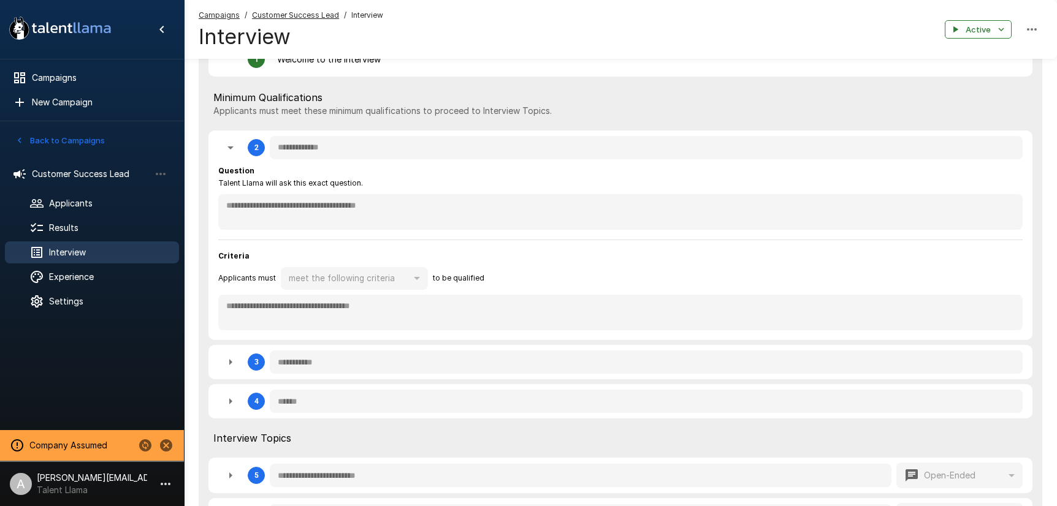
scroll to position [288, 0]
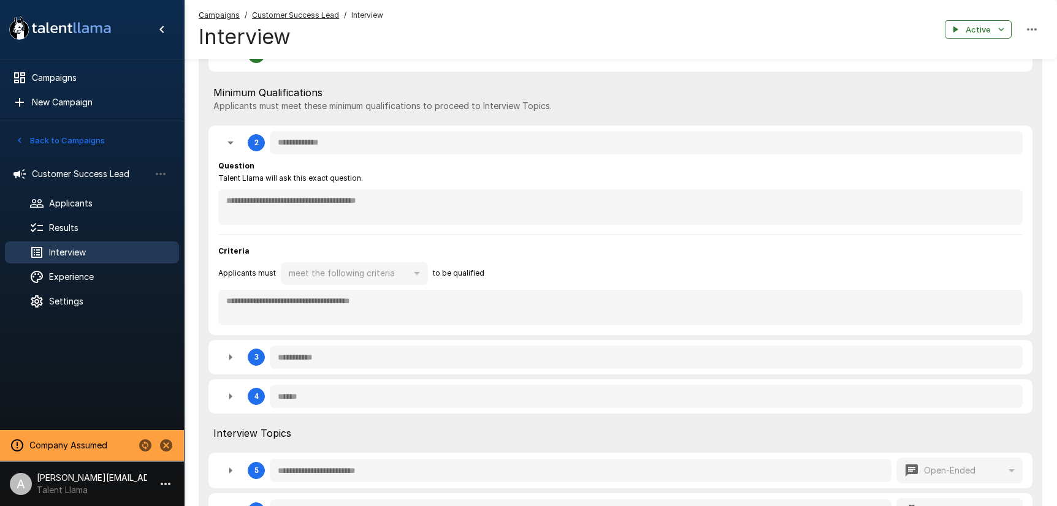
click at [227, 150] on icon "button" at bounding box center [230, 142] width 15 height 15
type textarea "*"
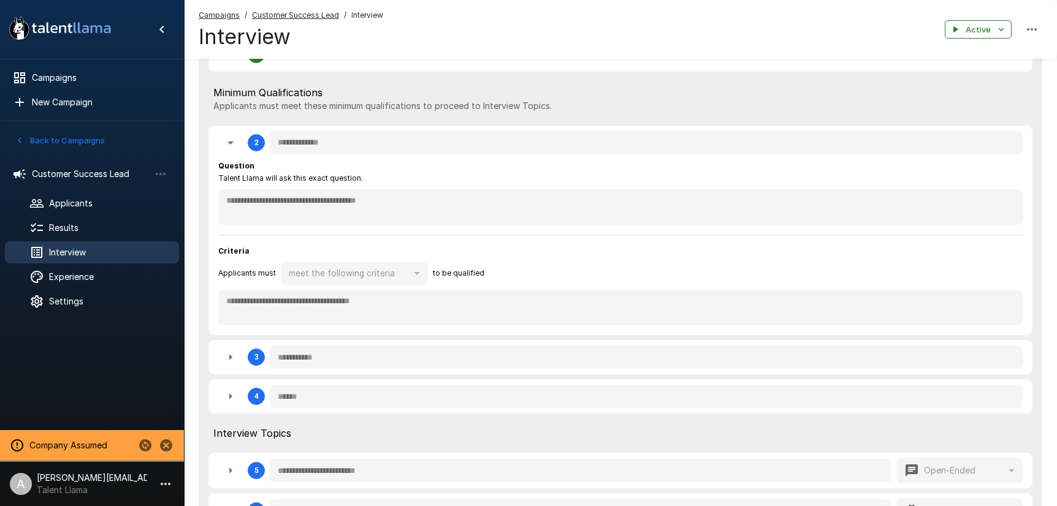
type textarea "*"
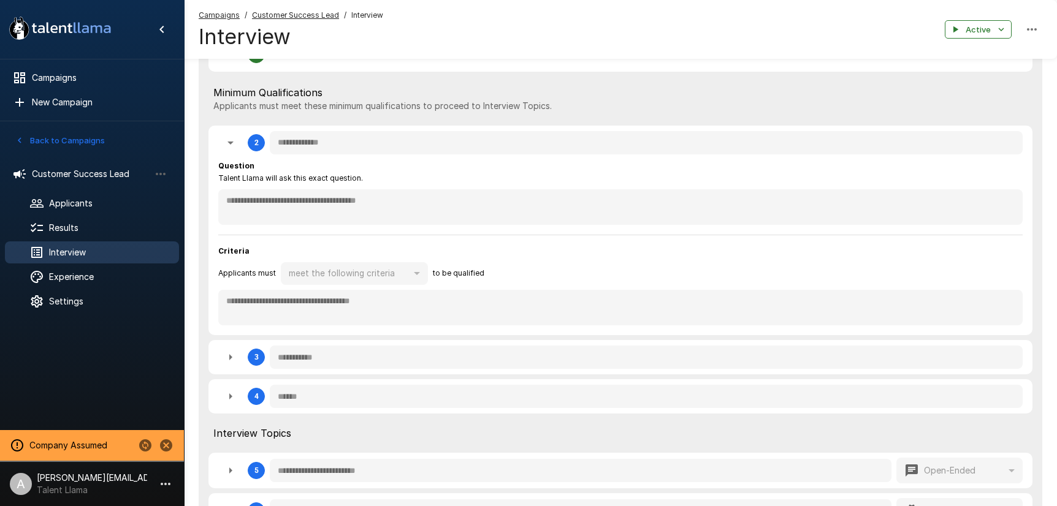
type textarea "*"
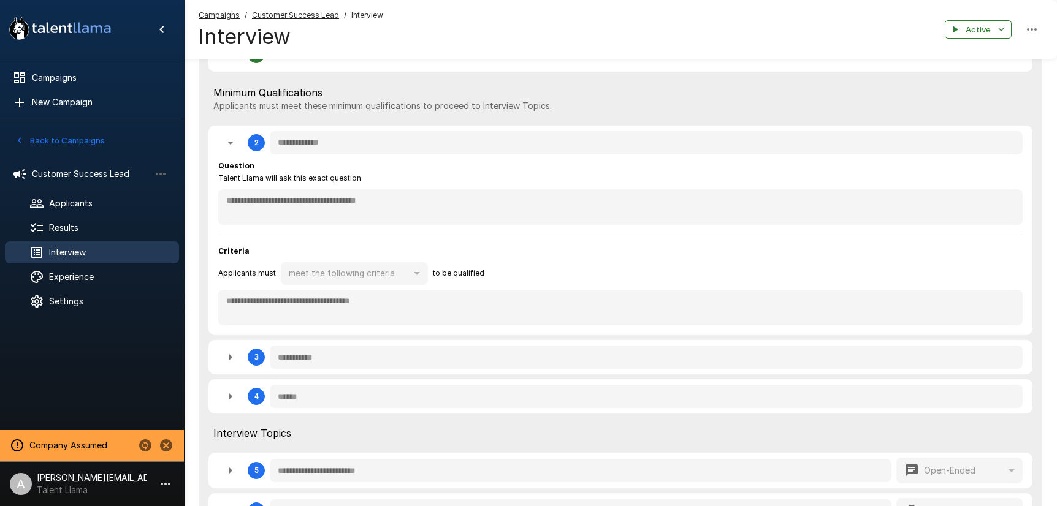
type textarea "*"
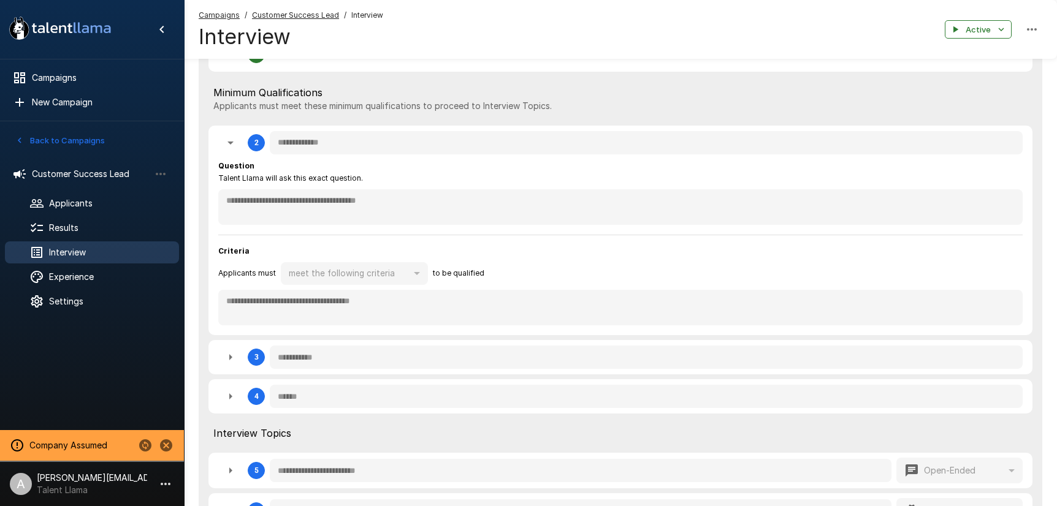
type textarea "*"
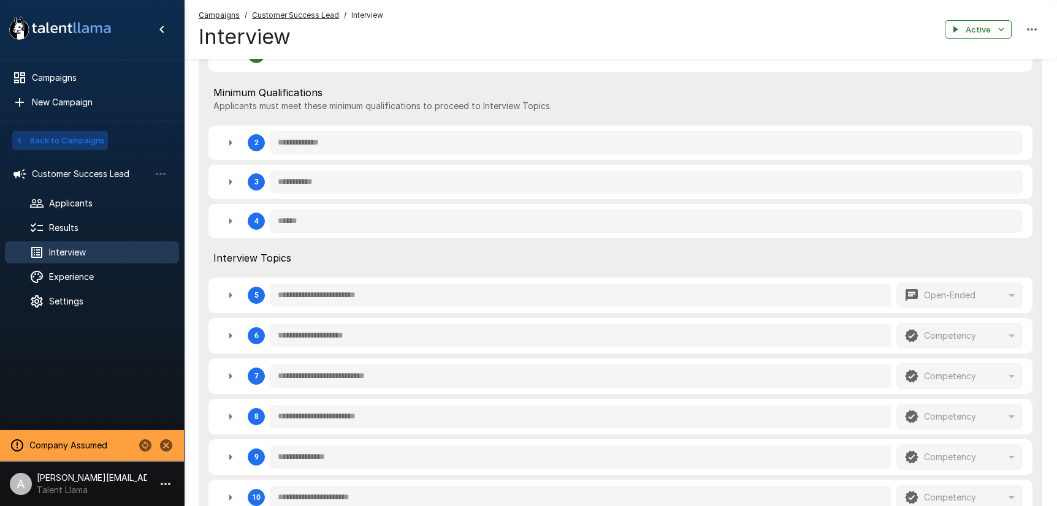
click at [93, 146] on button "Back to Campaigns" at bounding box center [60, 140] width 96 height 19
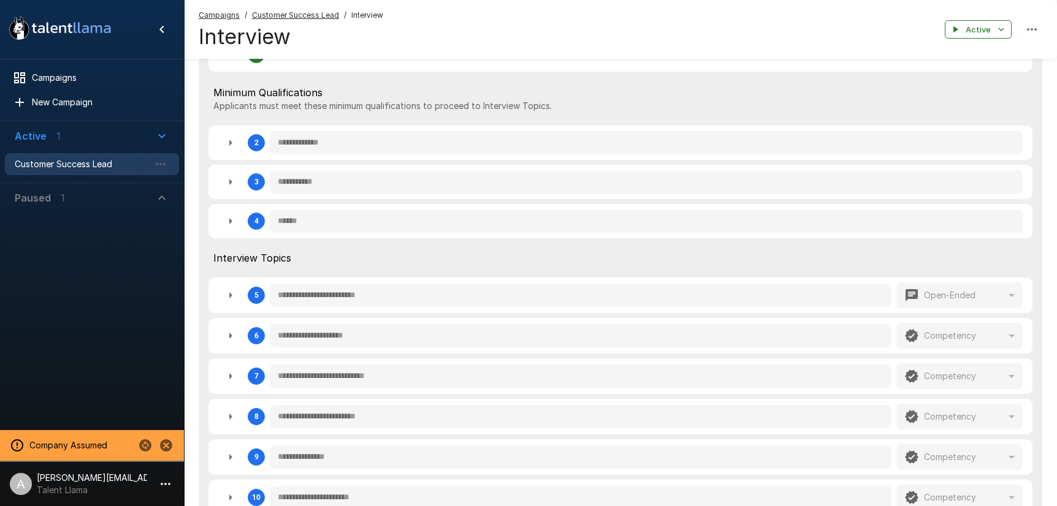
click at [71, 196] on span "Paused 1" at bounding box center [85, 198] width 140 height 15
click at [73, 227] on span "Founding Sales Lead" at bounding box center [82, 226] width 135 height 12
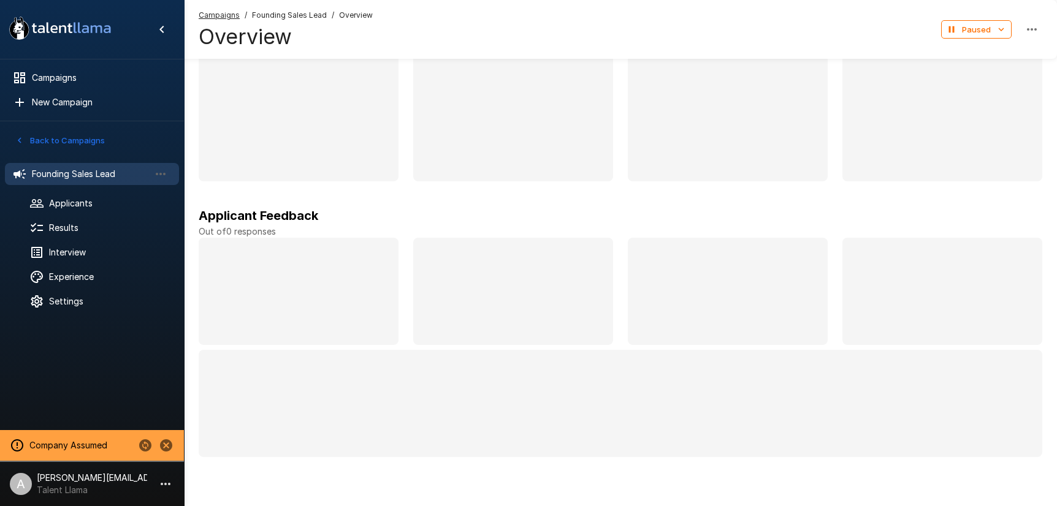
scroll to position [102, 0]
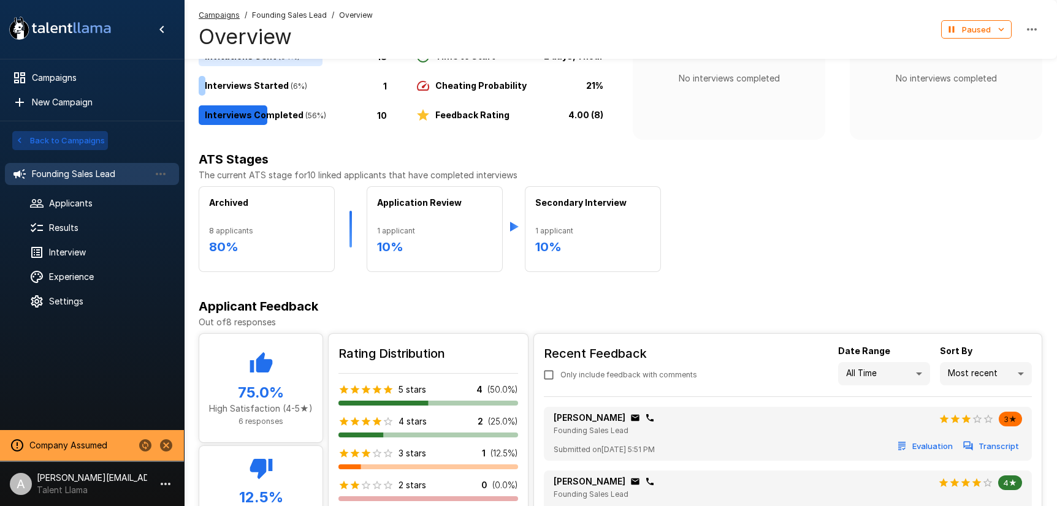
click at [66, 136] on button "Back to Campaigns" at bounding box center [60, 140] width 96 height 19
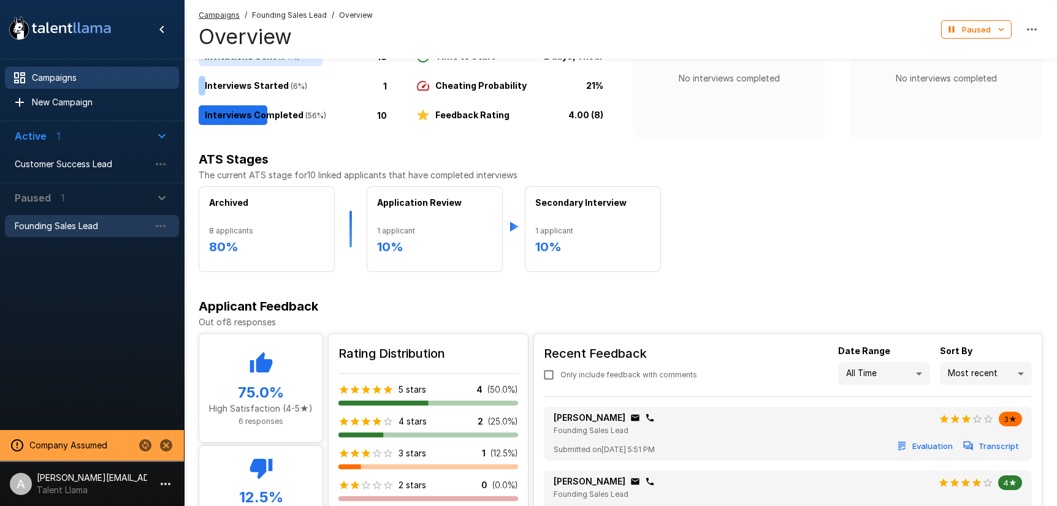
click at [75, 78] on span "Campaigns" at bounding box center [100, 78] width 137 height 12
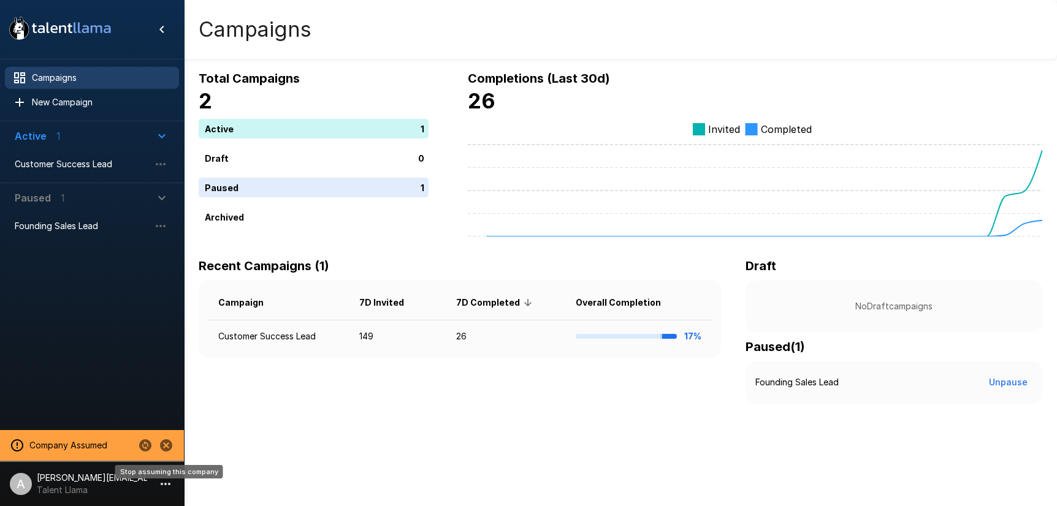
click at [167, 448] on icon "Stop assuming this company" at bounding box center [166, 446] width 12 height 12
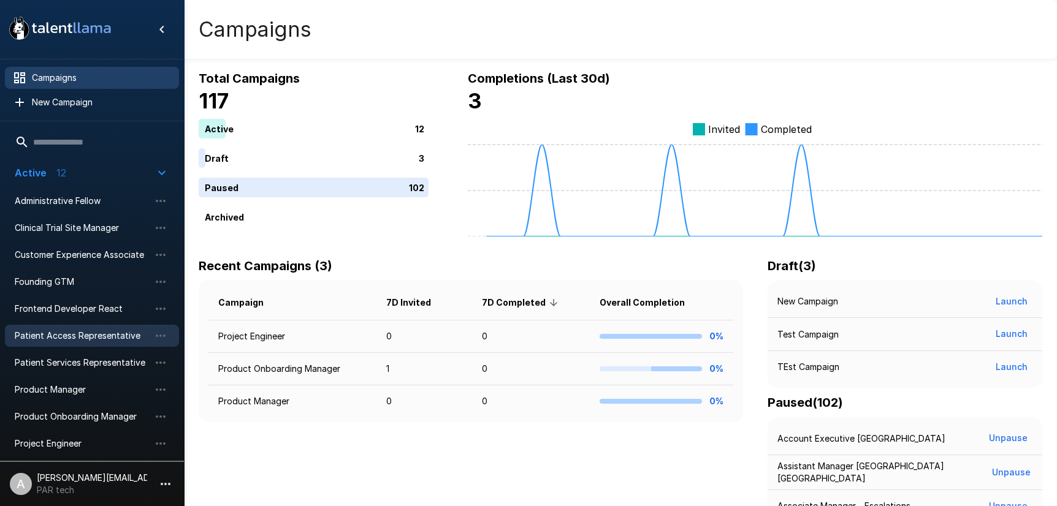
click at [80, 330] on span "Patient Access Representative" at bounding box center [82, 336] width 135 height 12
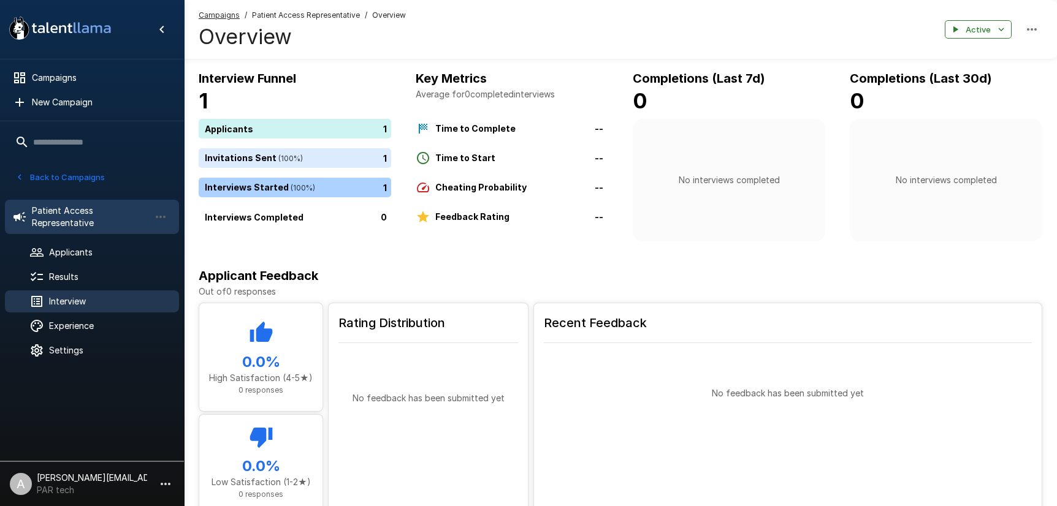
click at [93, 300] on span "Interview" at bounding box center [109, 301] width 120 height 12
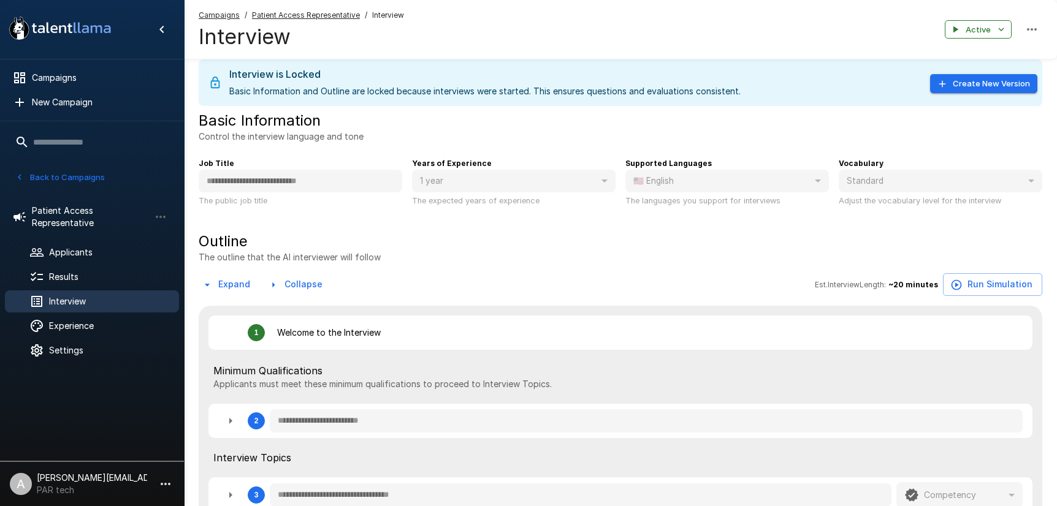
type textarea "*"
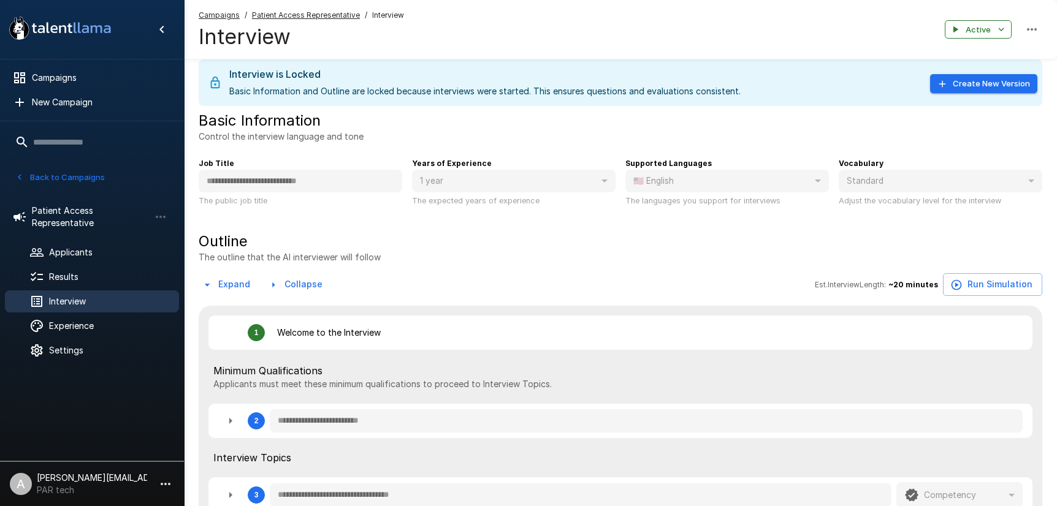
type textarea "*"
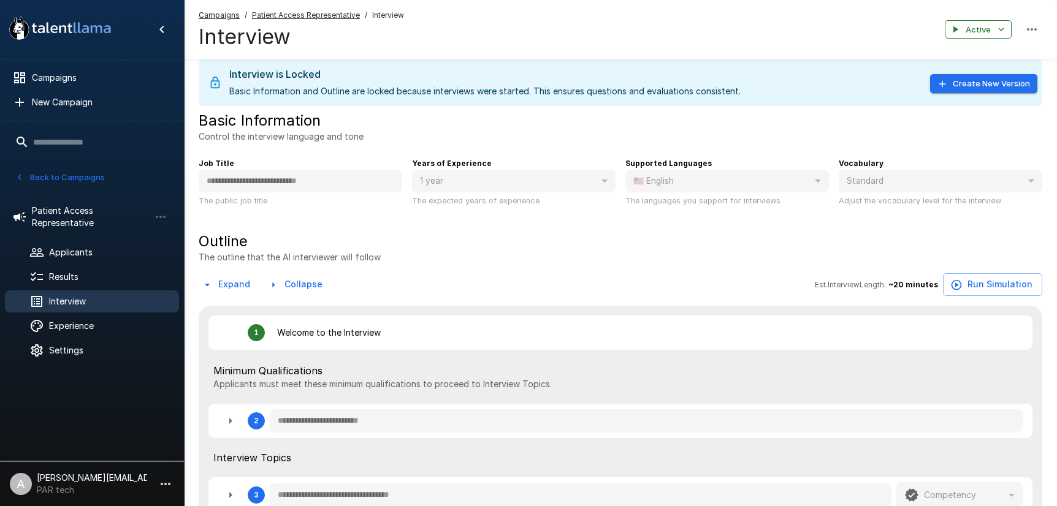
type textarea "*"
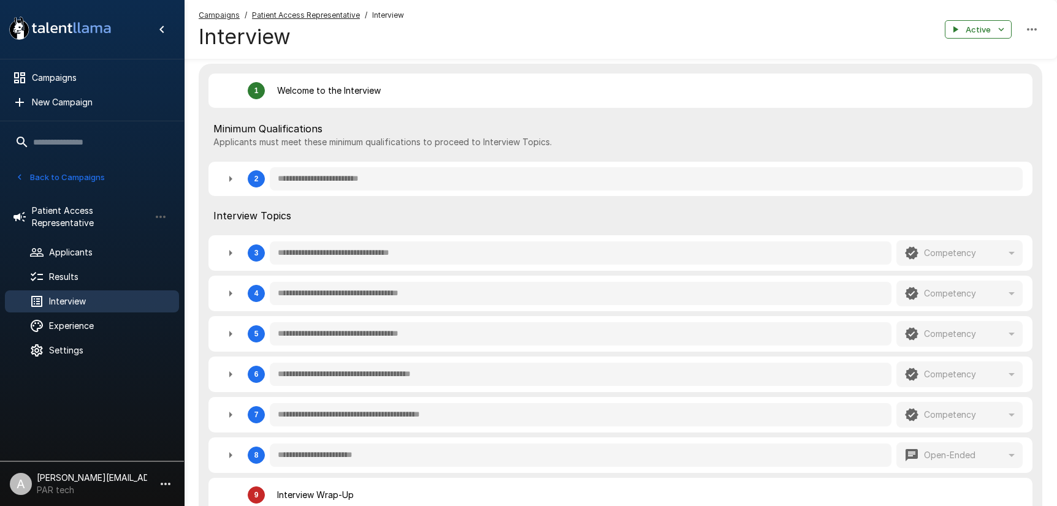
scroll to position [276, 0]
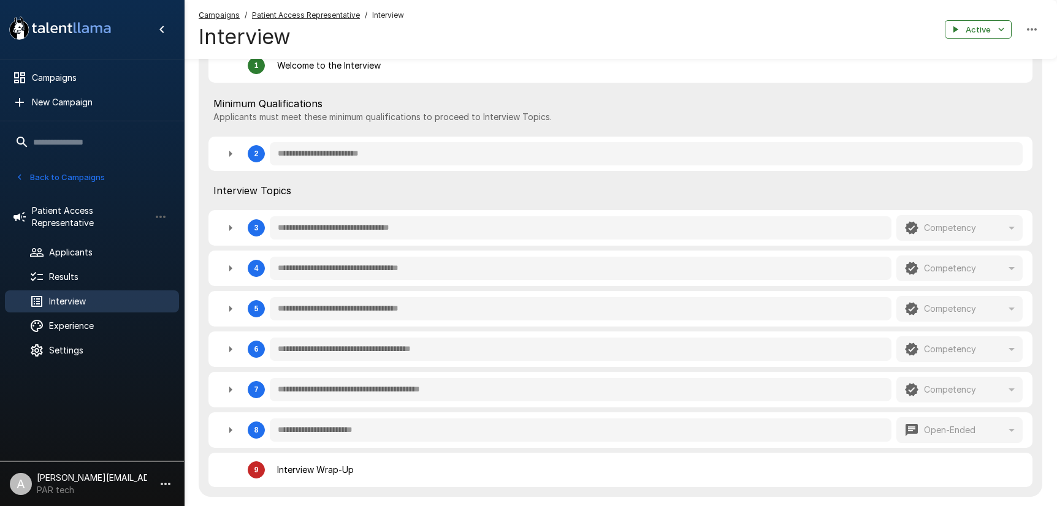
drag, startPoint x: 84, startPoint y: 180, endPoint x: 93, endPoint y: 211, distance: 33.0
click at [84, 180] on button "Back to Campaigns" at bounding box center [60, 177] width 96 height 19
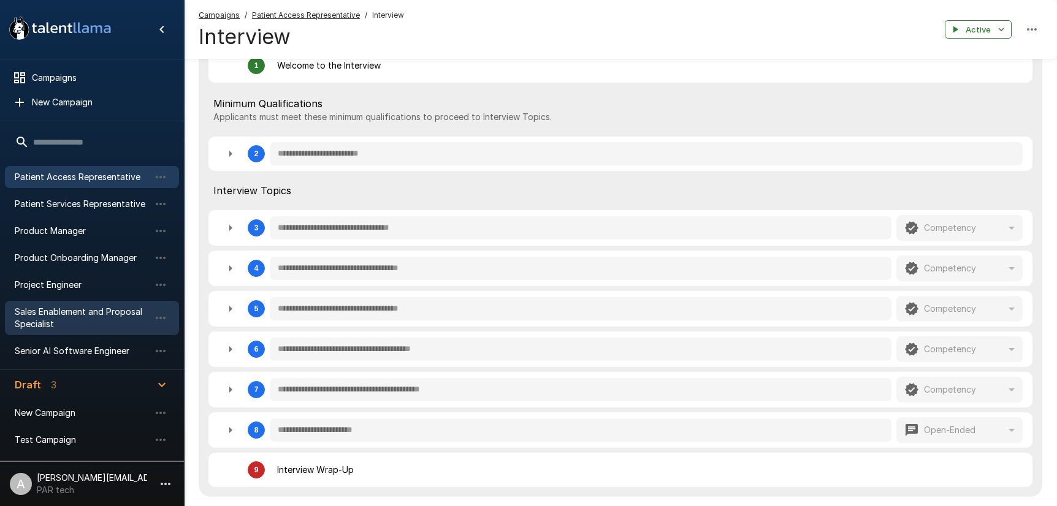
scroll to position [218, 0]
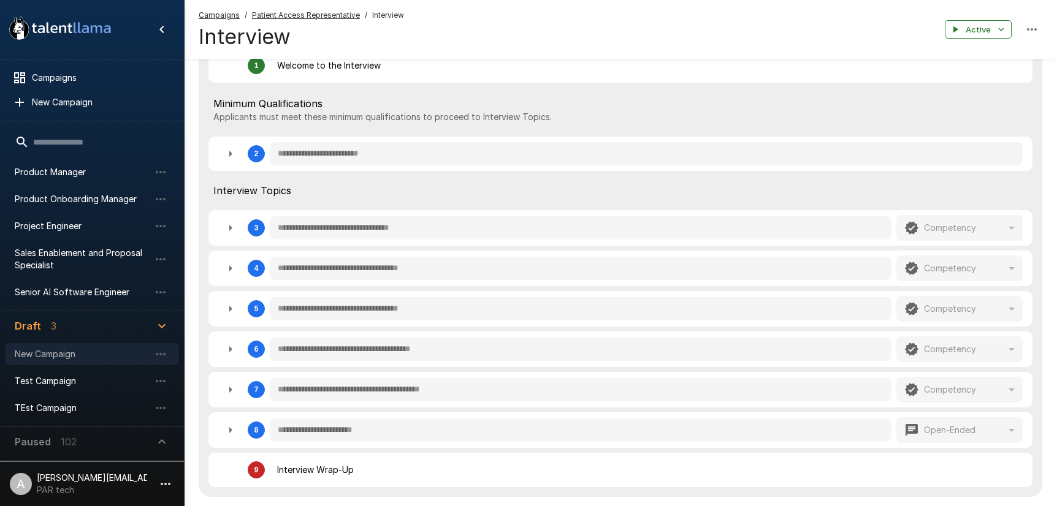
click at [79, 364] on div "New Campaign" at bounding box center [92, 354] width 174 height 22
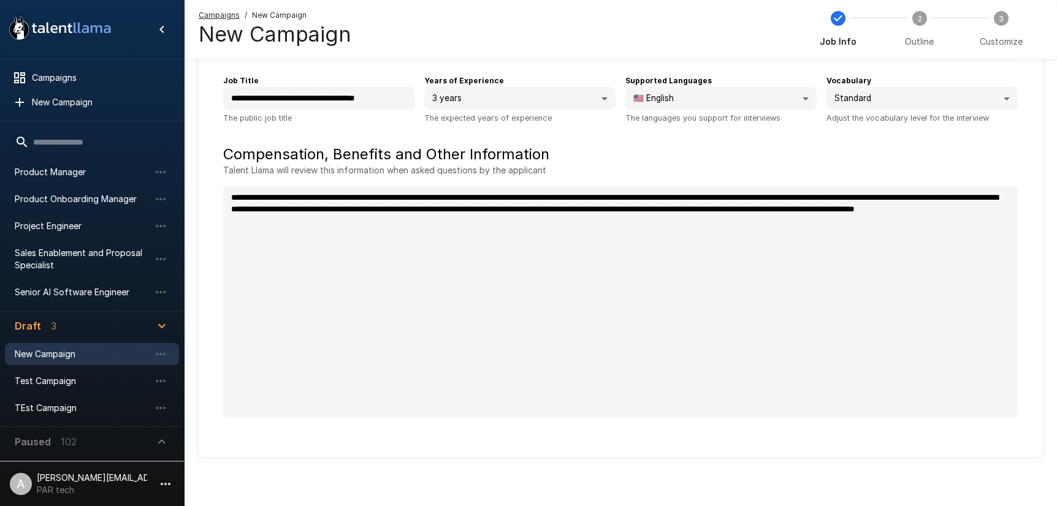
type textarea "*"
click at [912, 39] on span "Outline" at bounding box center [919, 42] width 29 height 12
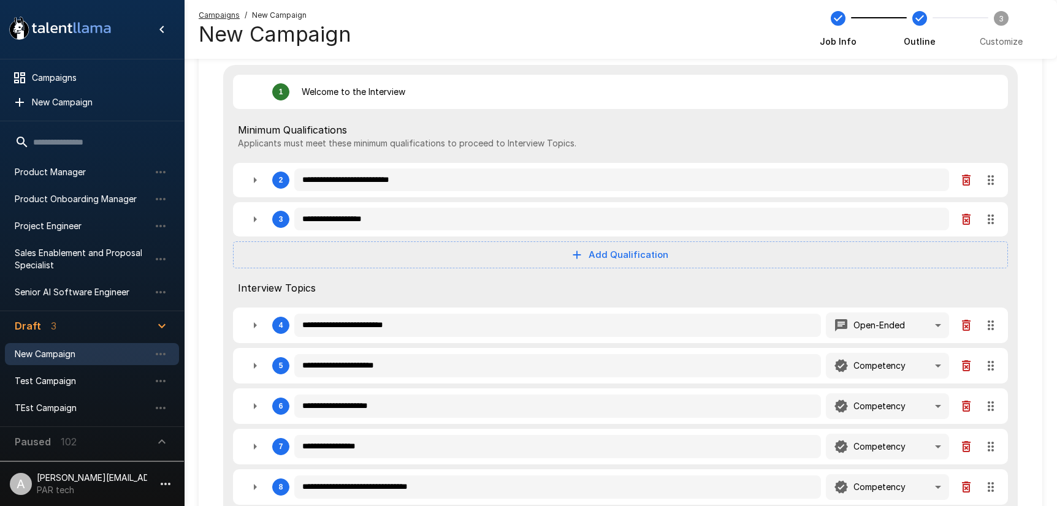
scroll to position [131, 0]
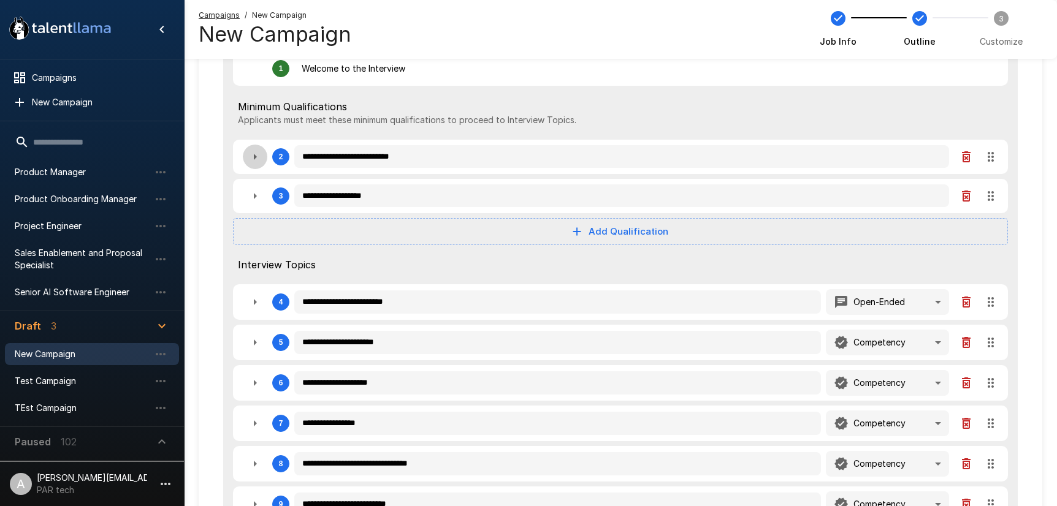
click at [262, 164] on button "button" at bounding box center [255, 157] width 25 height 25
type textarea "*"
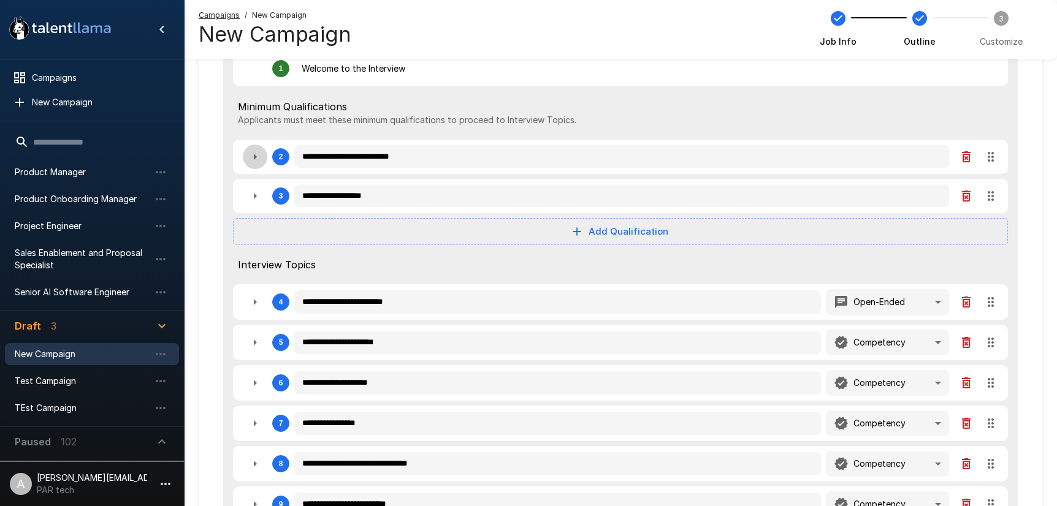
type textarea "*"
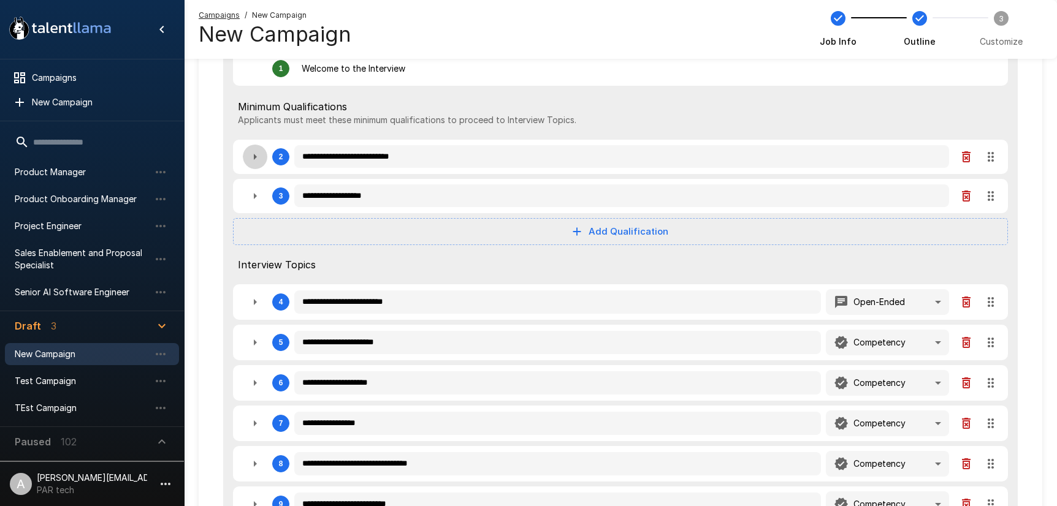
type textarea "*"
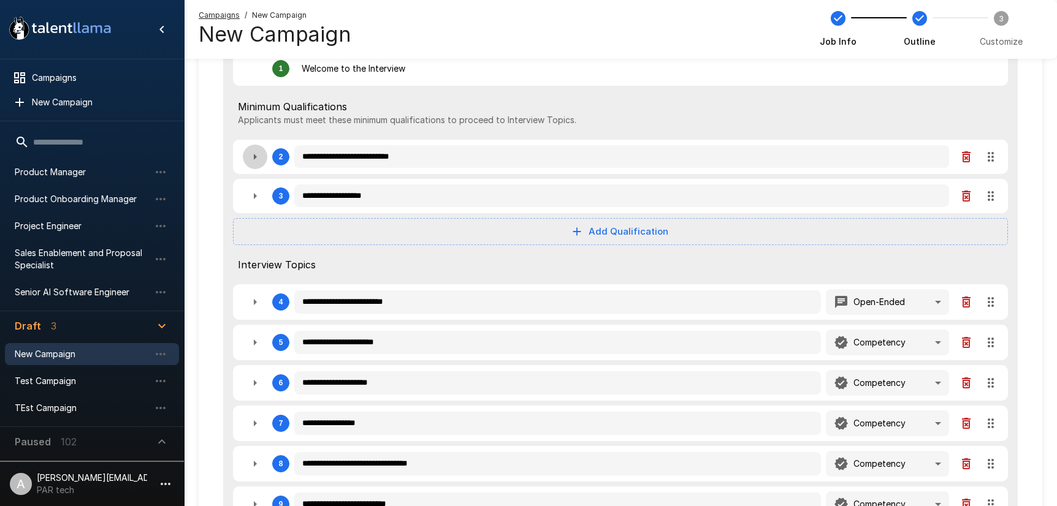
type textarea "*"
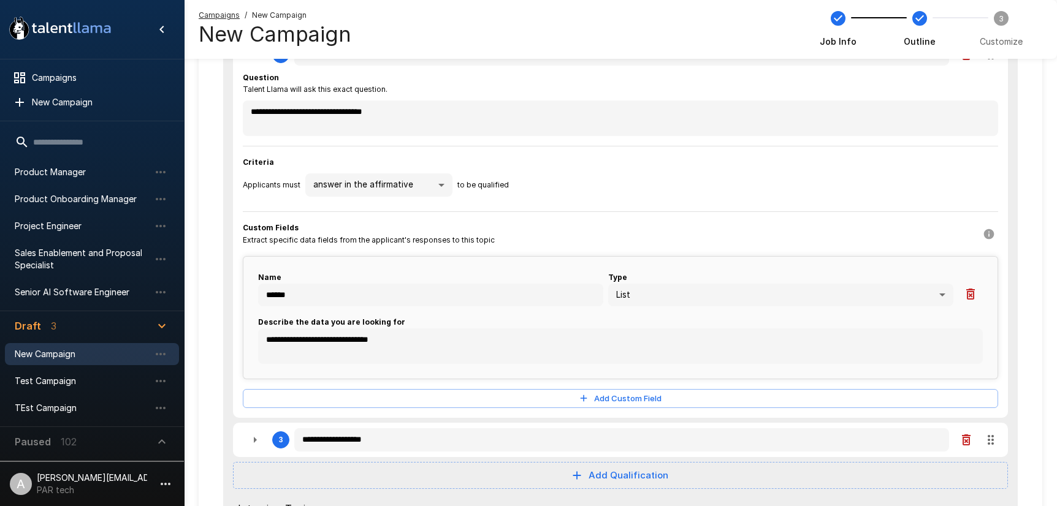
scroll to position [275, 0]
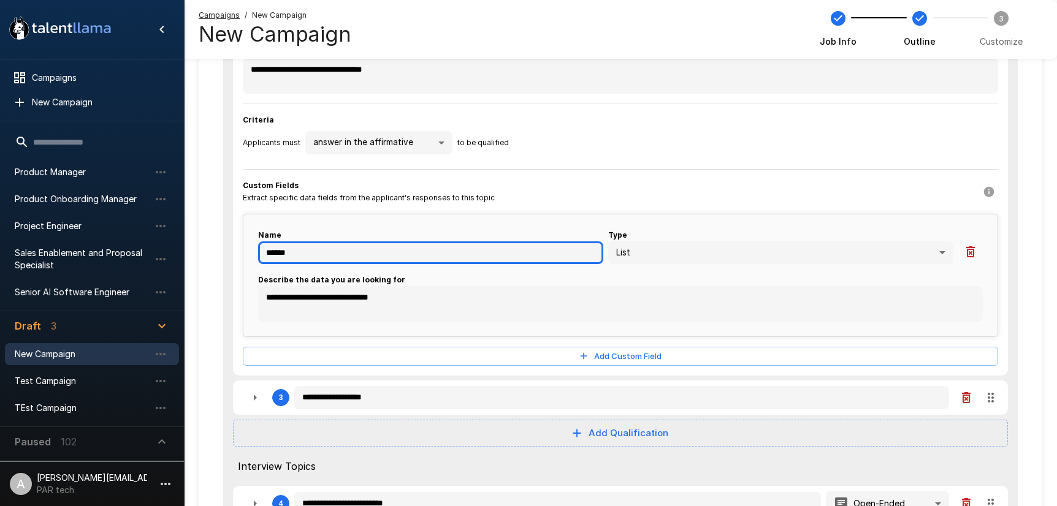
click at [324, 253] on input "******" at bounding box center [430, 253] width 345 height 23
type textarea "*"
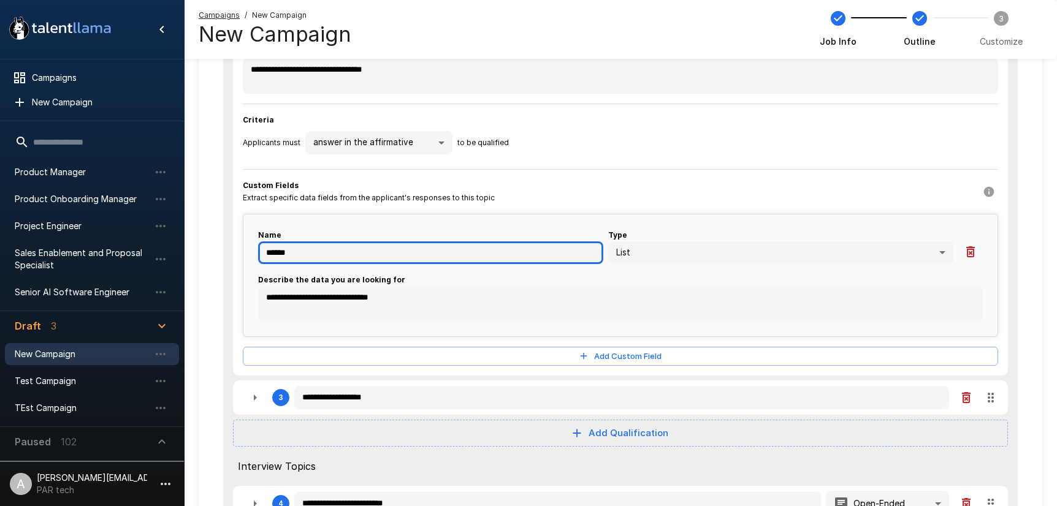
type textarea "*"
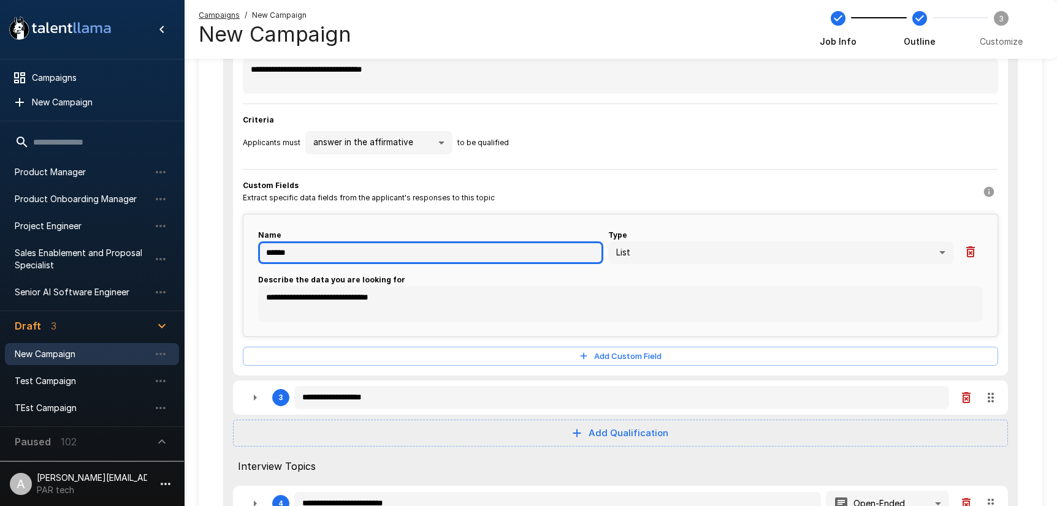
type textarea "*"
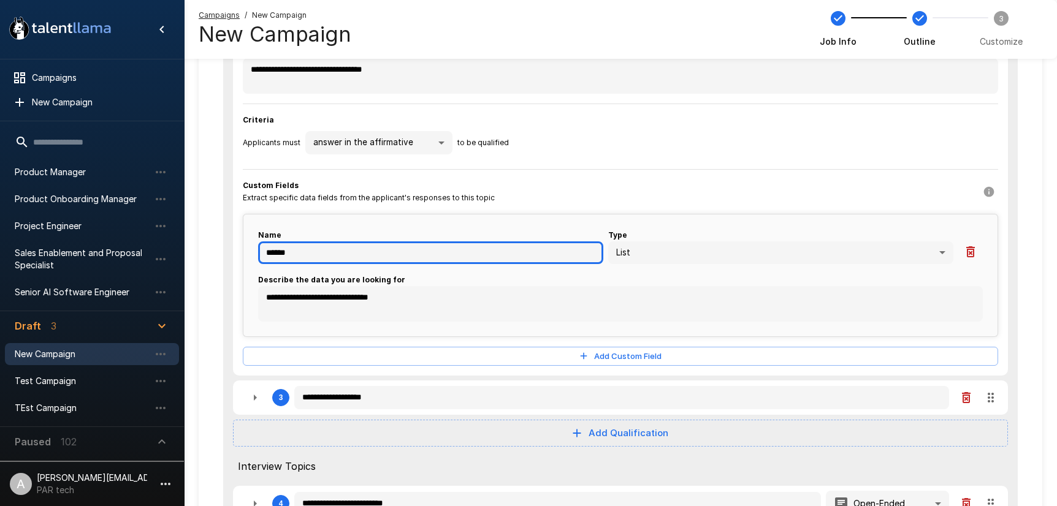
type textarea "*"
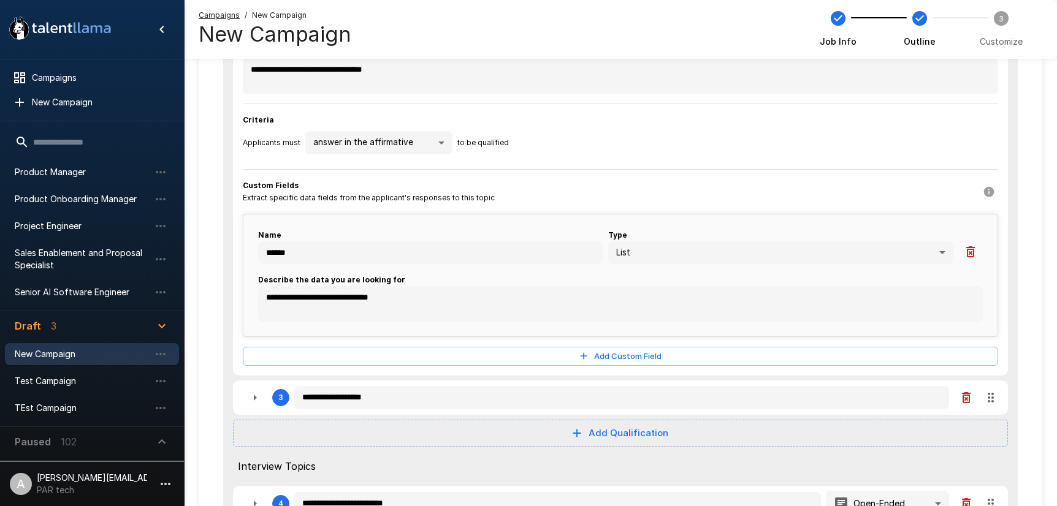
type textarea "*"
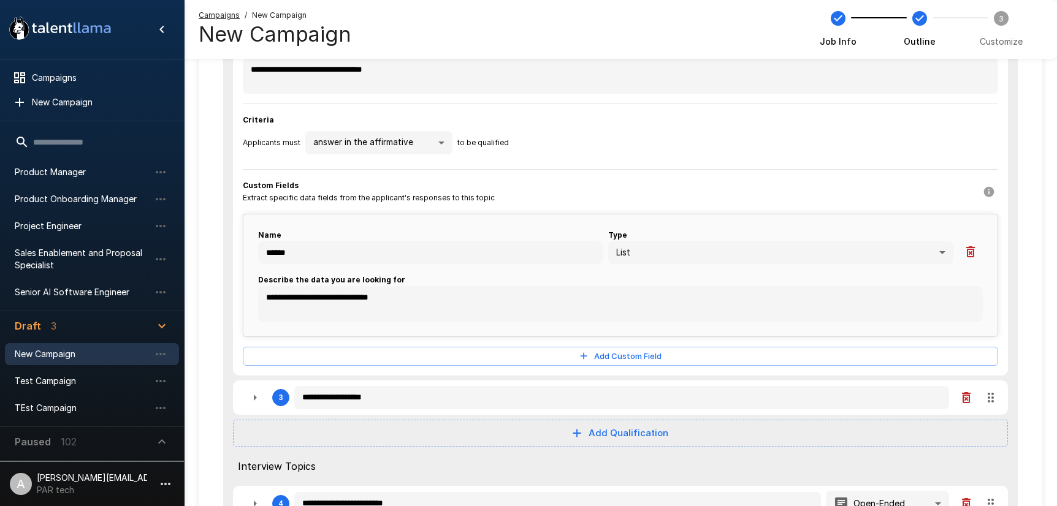
type textarea "*"
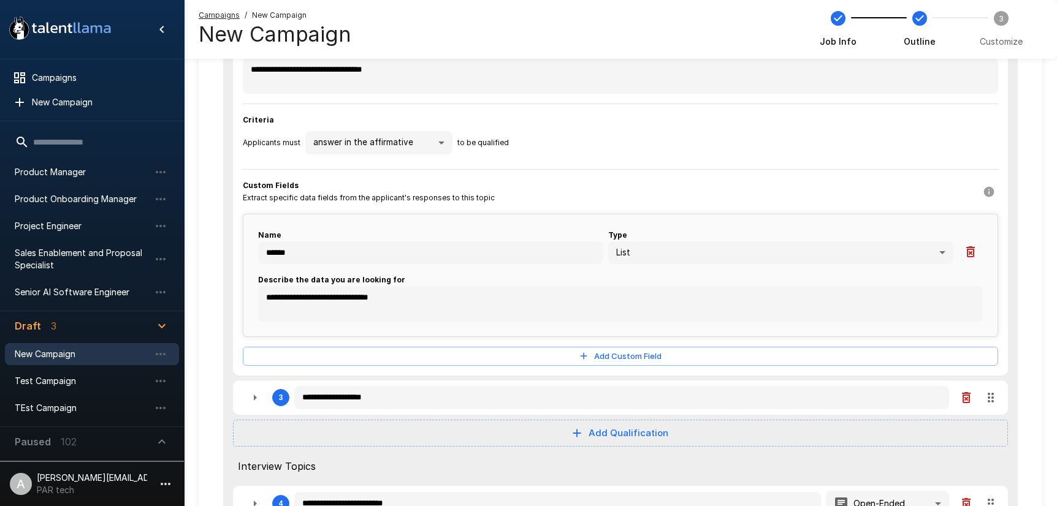
type textarea "*"
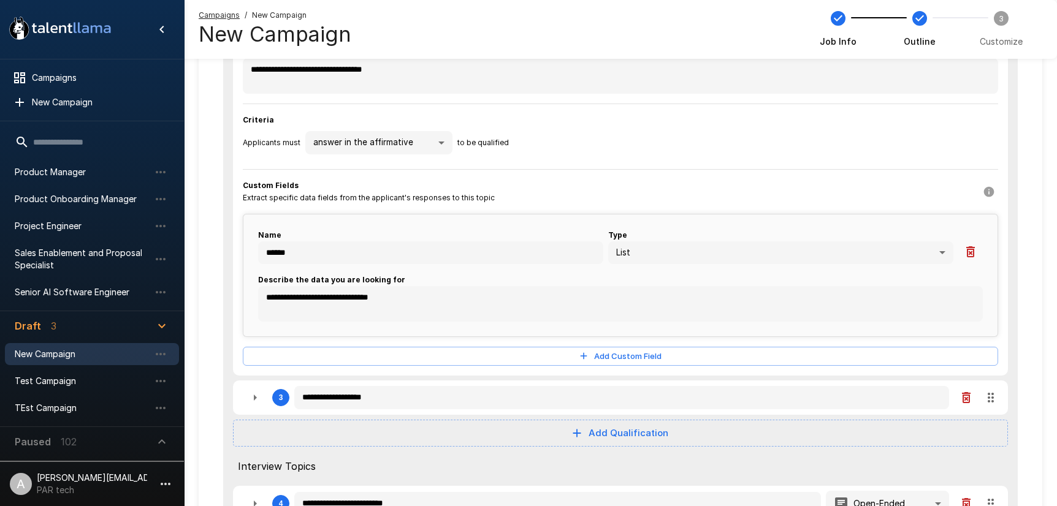
type textarea "*"
click at [379, 169] on hr at bounding box center [620, 169] width 755 height 1
type textarea "*"
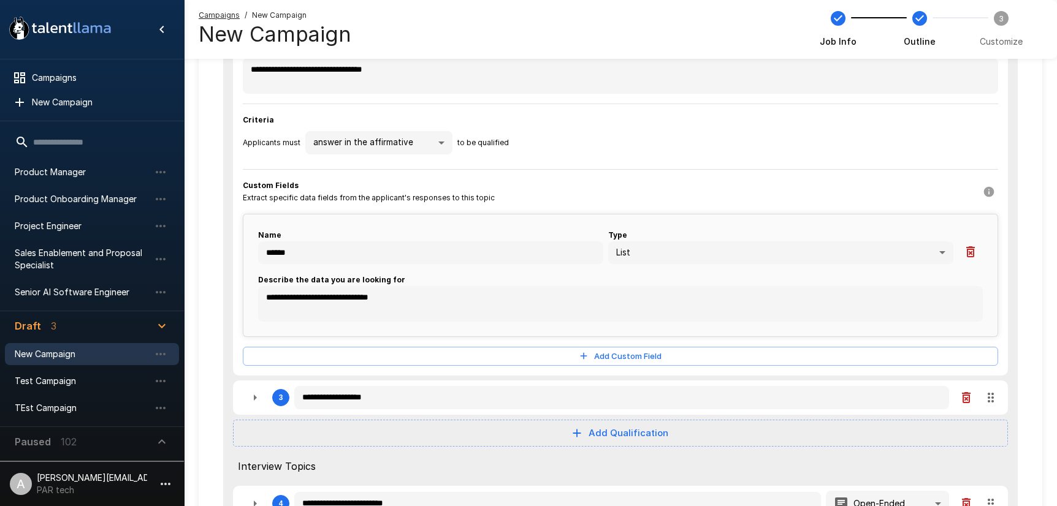
type textarea "*"
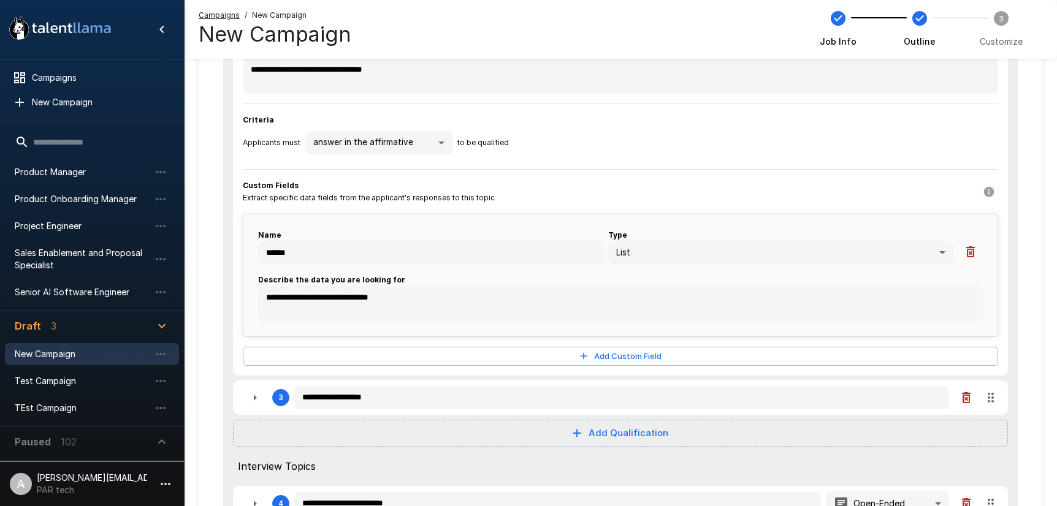
type textarea "*"
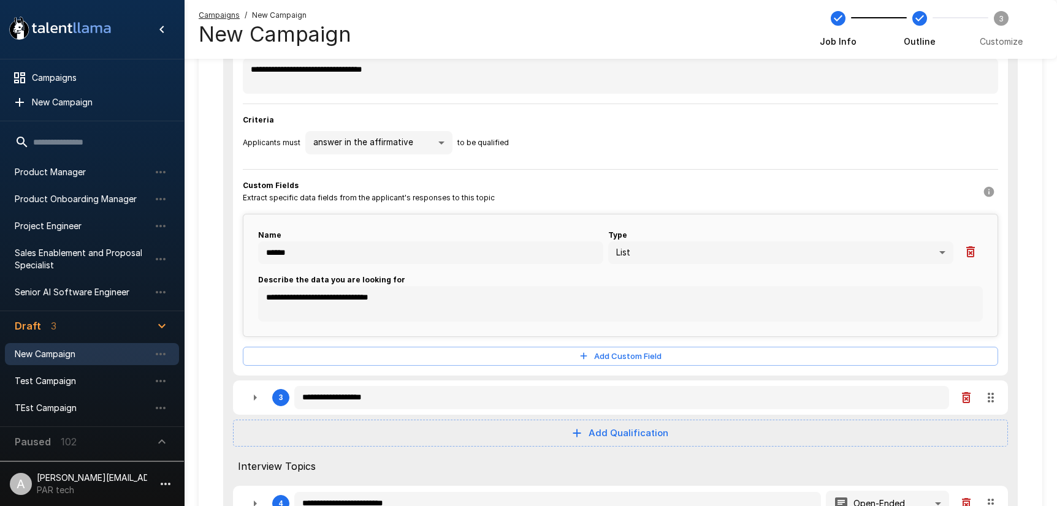
type textarea "*"
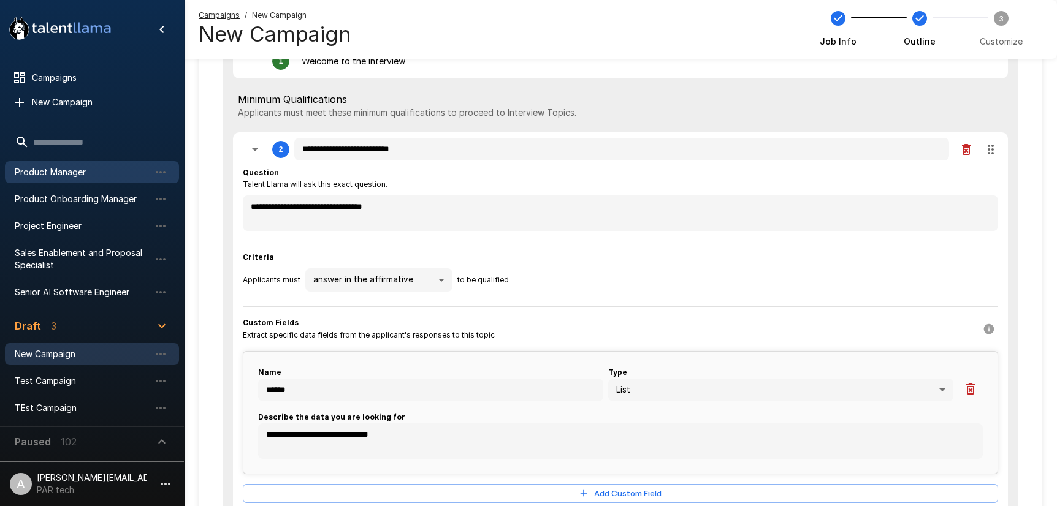
scroll to position [129, 0]
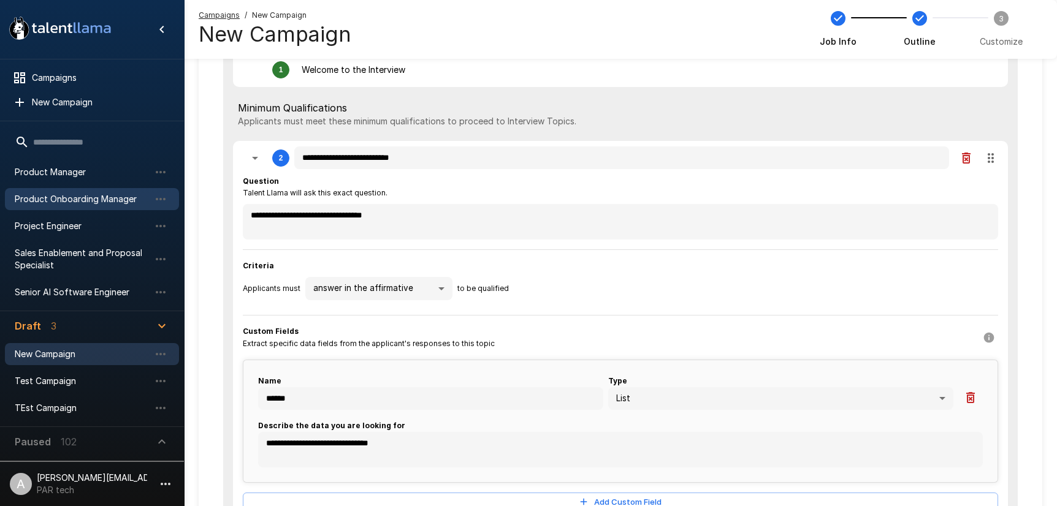
click at [74, 198] on span "Product Onboarding Manager" at bounding box center [82, 199] width 135 height 12
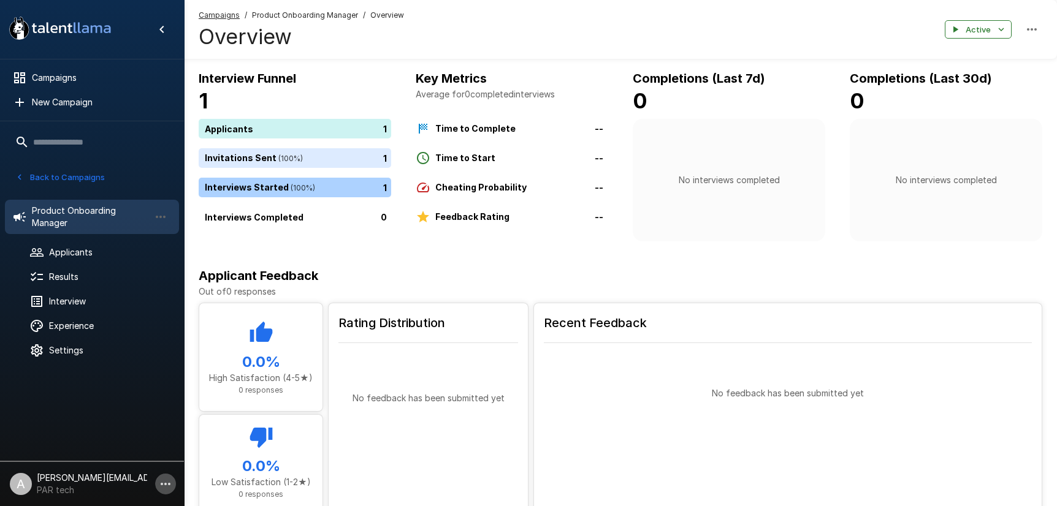
click at [162, 483] on icon "button" at bounding box center [165, 484] width 15 height 15
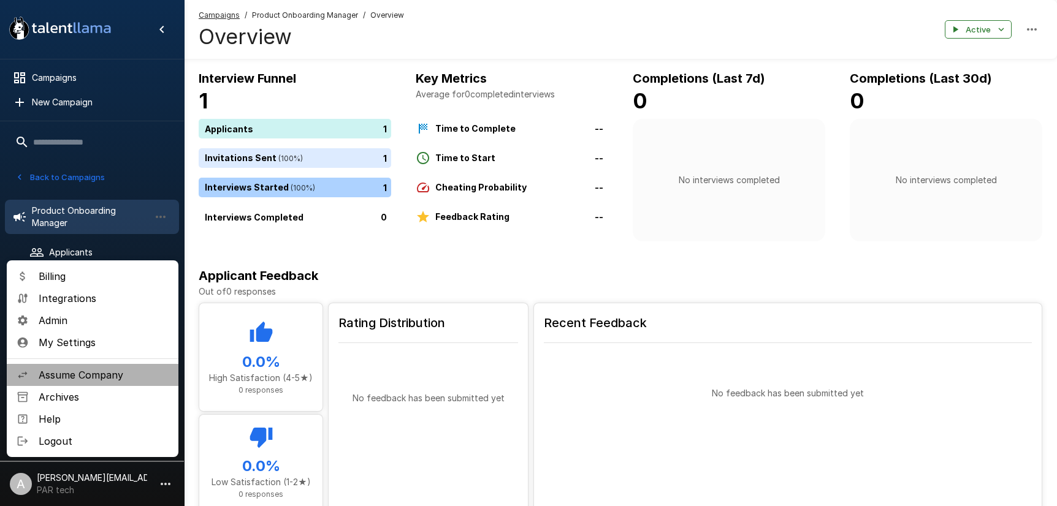
click at [94, 374] on span "Assume Company" at bounding box center [104, 375] width 130 height 15
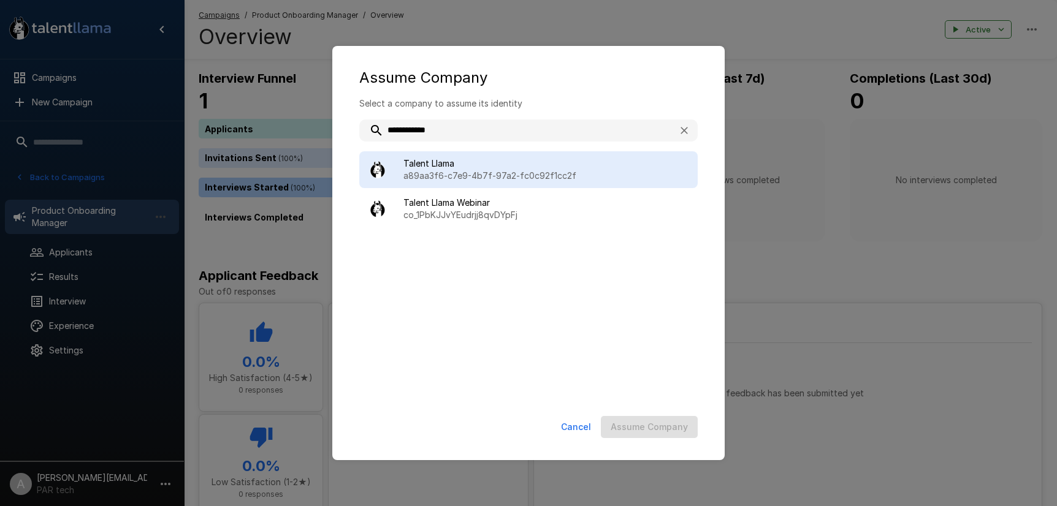
type input "**********"
click at [440, 164] on span "Talent Llama" at bounding box center [545, 164] width 284 height 12
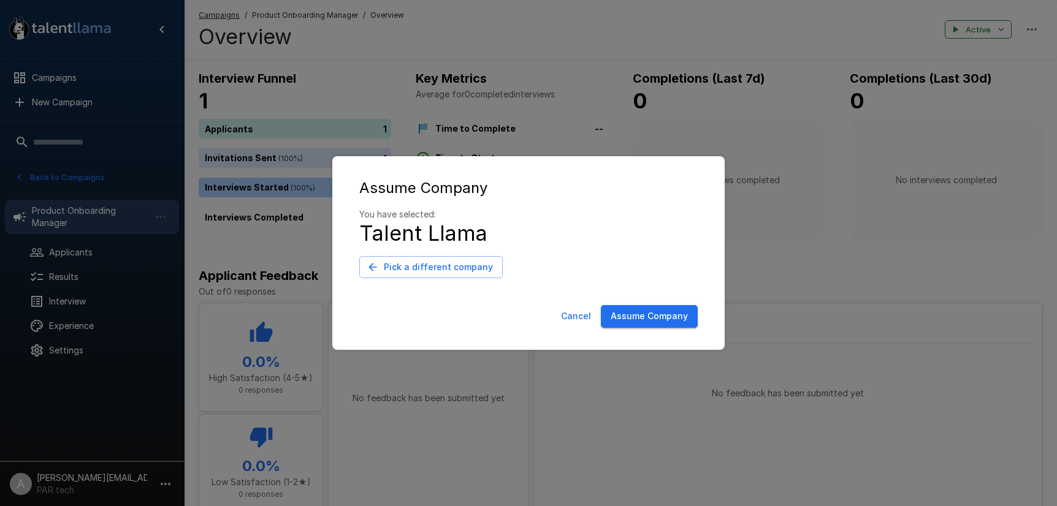
click at [665, 319] on button "Assume Company" at bounding box center [649, 316] width 97 height 23
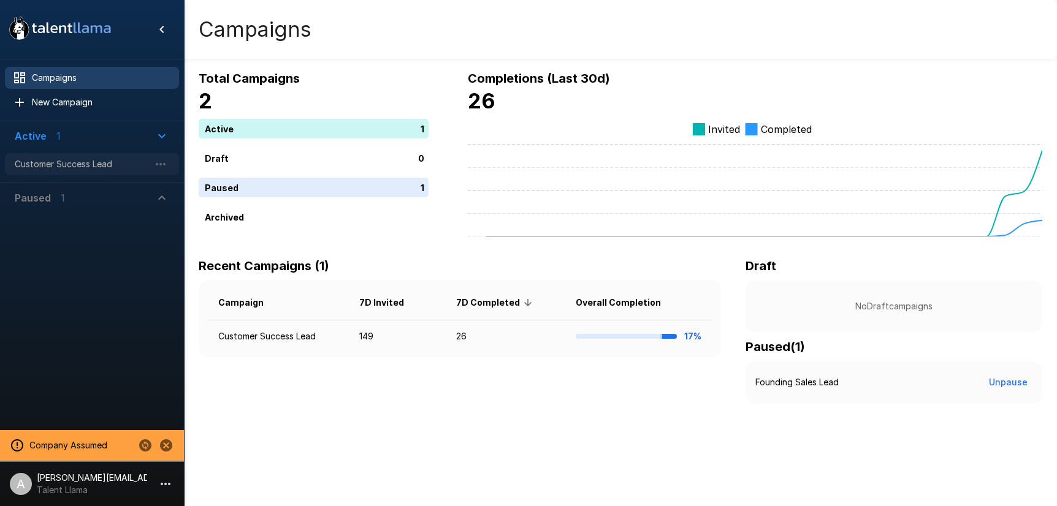
click at [63, 166] on span "Customer Success Lead" at bounding box center [82, 164] width 135 height 12
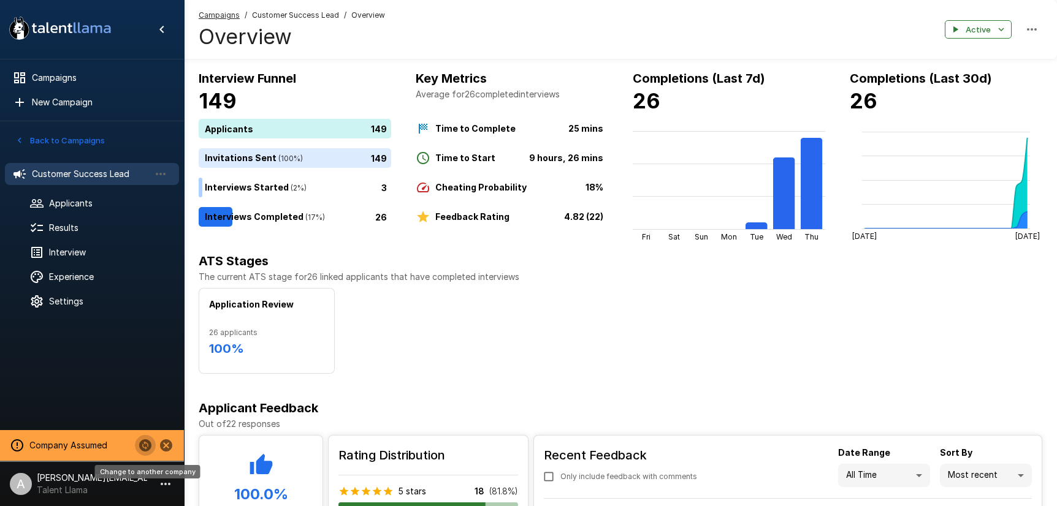
click at [143, 441] on icon "Change to another company" at bounding box center [145, 446] width 12 height 12
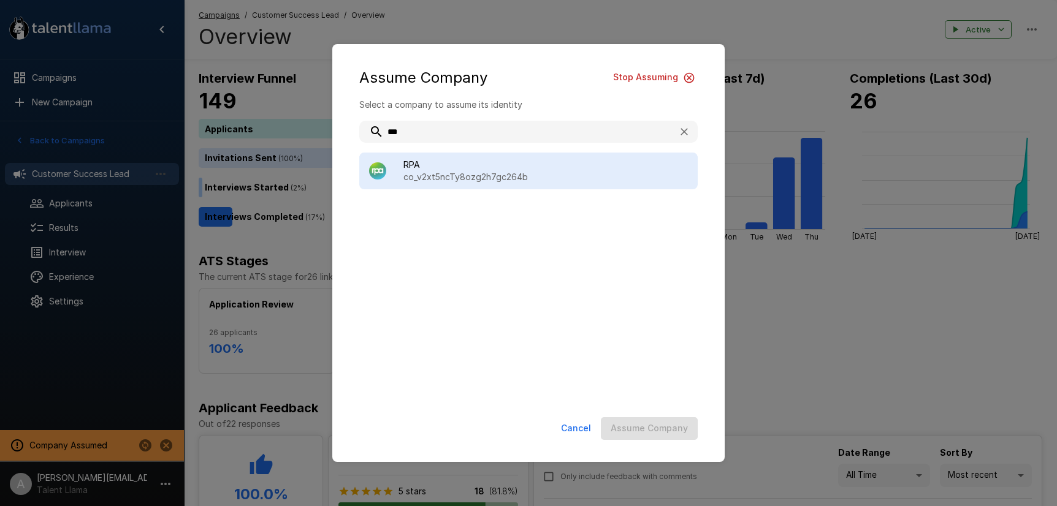
type input "***"
click at [440, 165] on span "RPA" at bounding box center [545, 165] width 284 height 12
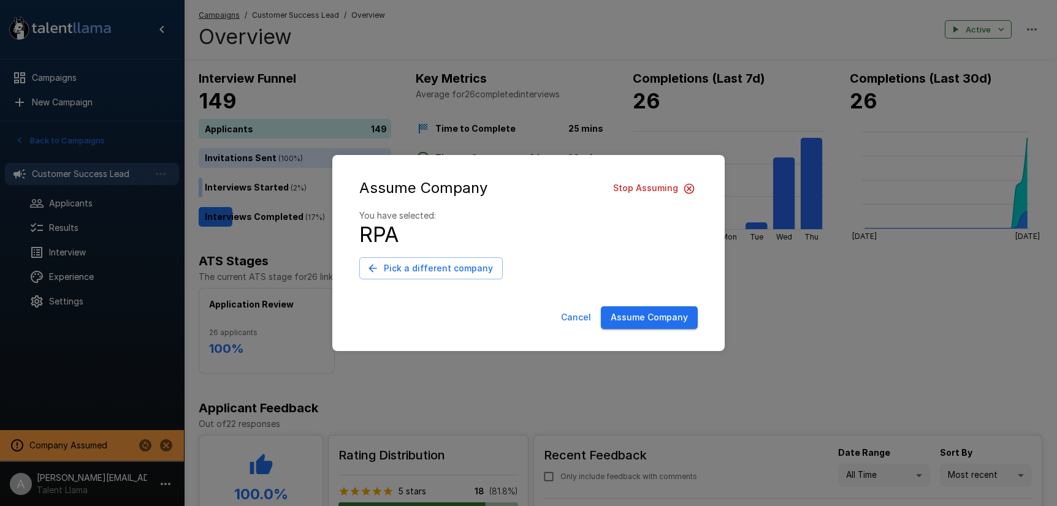
click at [641, 315] on button "Assume Company" at bounding box center [649, 318] width 97 height 23
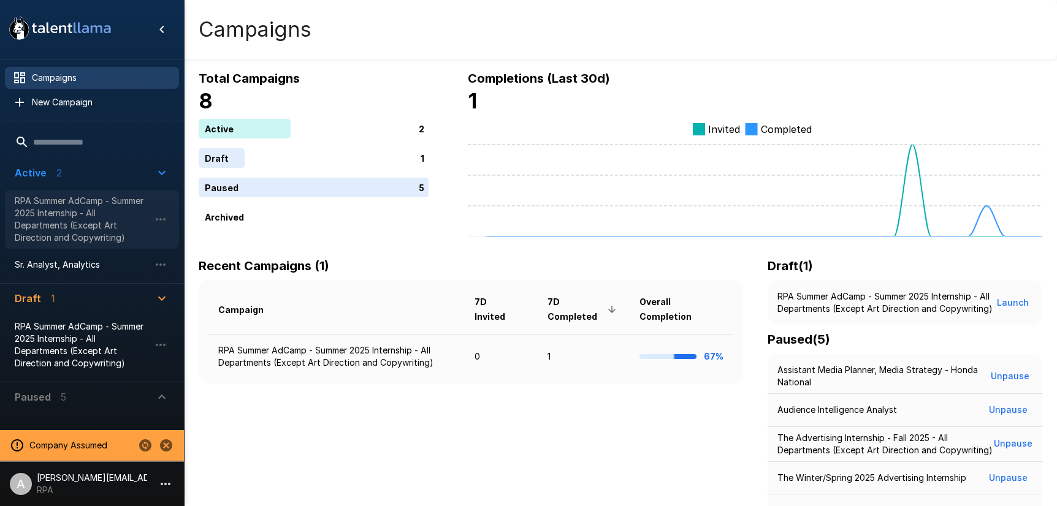
click at [74, 226] on span "RPA Summer AdCamp - Summer 2025 Internship - All Departments (Except Art Direct…" at bounding box center [82, 219] width 135 height 49
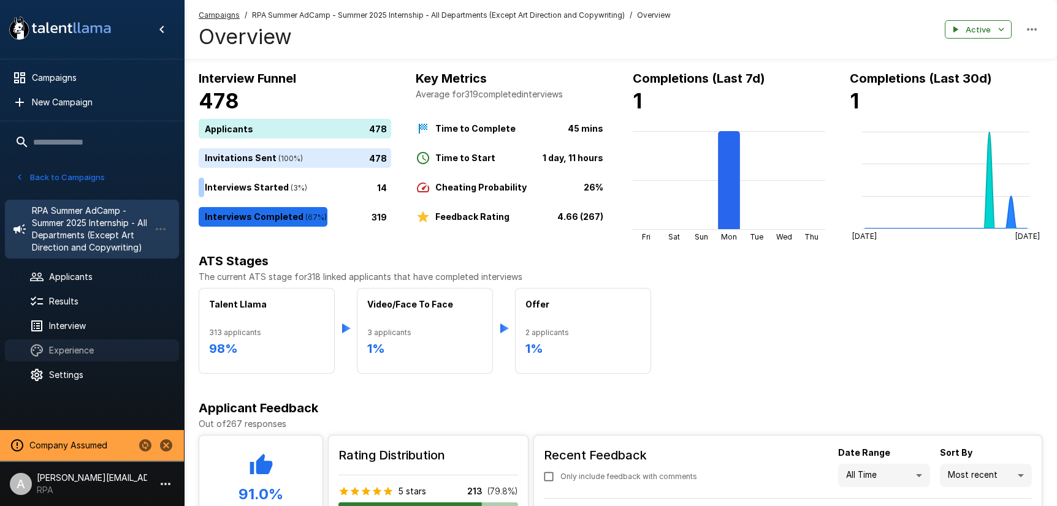
click at [98, 349] on span "Experience" at bounding box center [109, 351] width 120 height 12
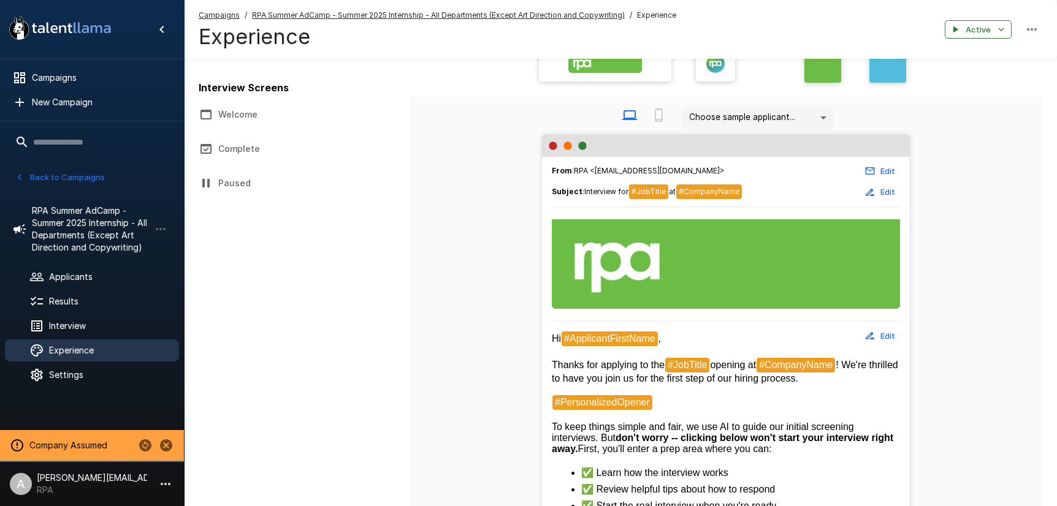
scroll to position [76, 0]
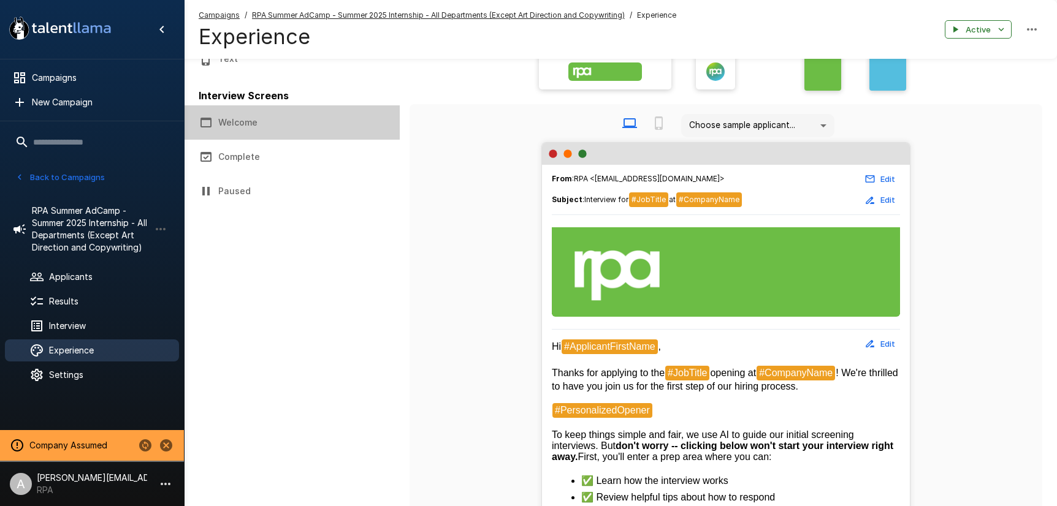
click at [272, 127] on button "Welcome" at bounding box center [292, 122] width 216 height 34
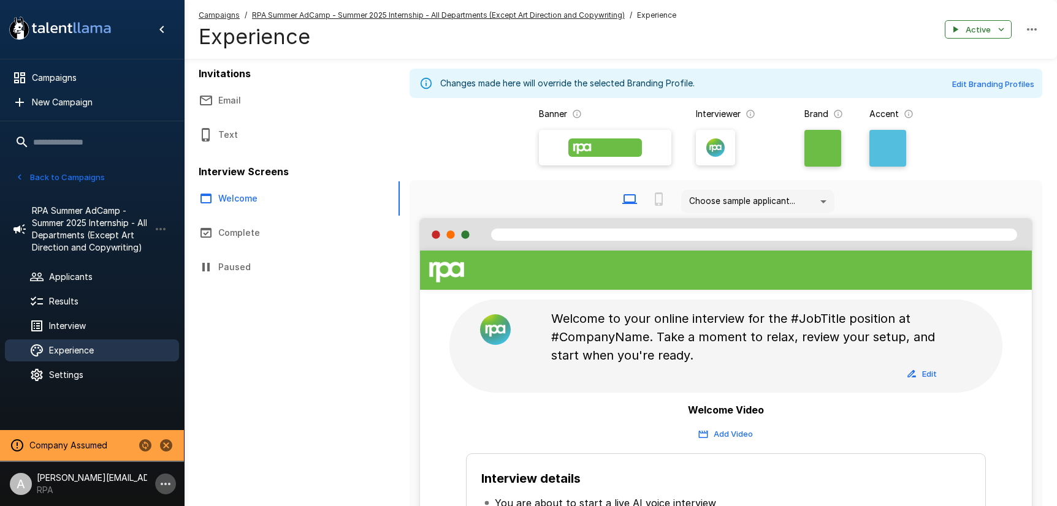
click at [169, 482] on icon "button" at bounding box center [165, 484] width 15 height 15
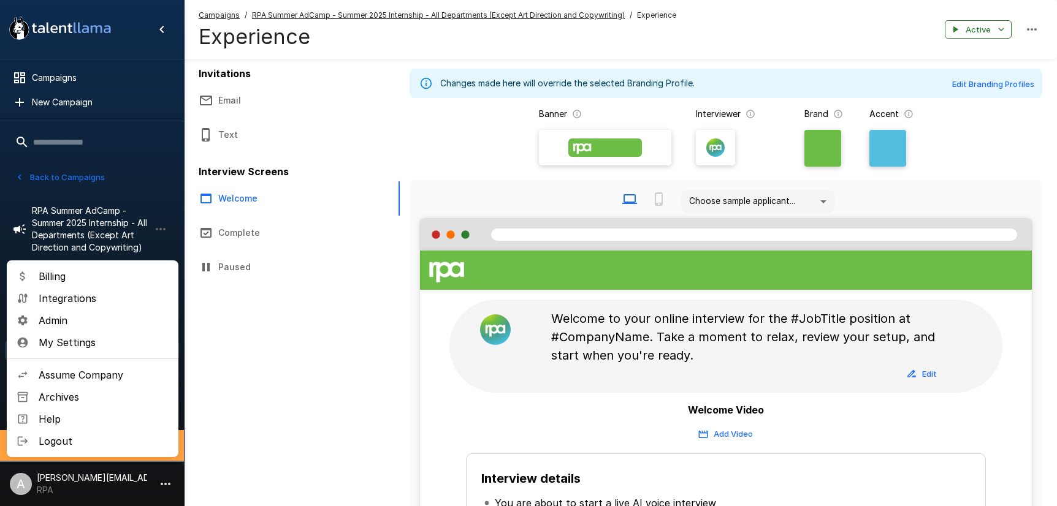
click at [262, 417] on div at bounding box center [528, 253] width 1057 height 506
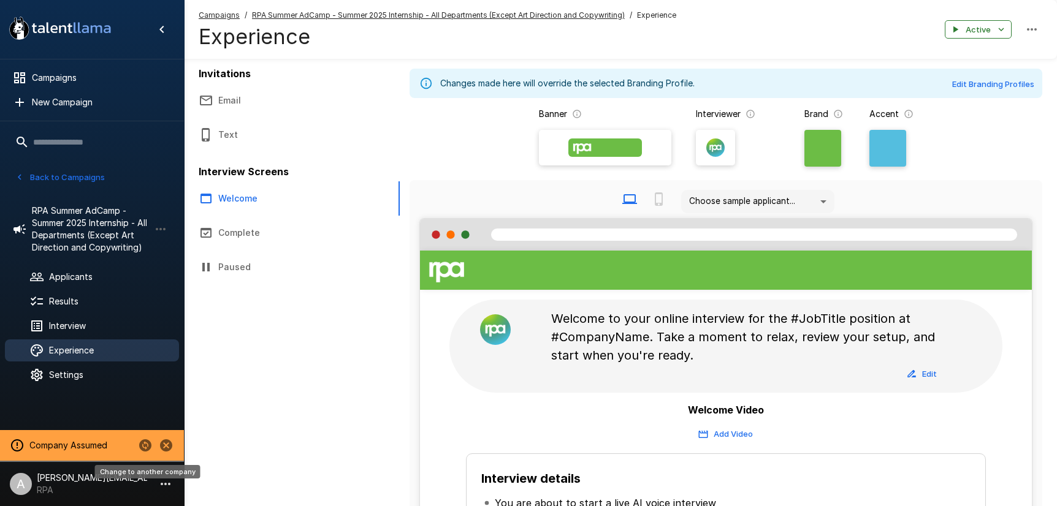
click at [148, 445] on icon "Change to another company" at bounding box center [145, 445] width 15 height 15
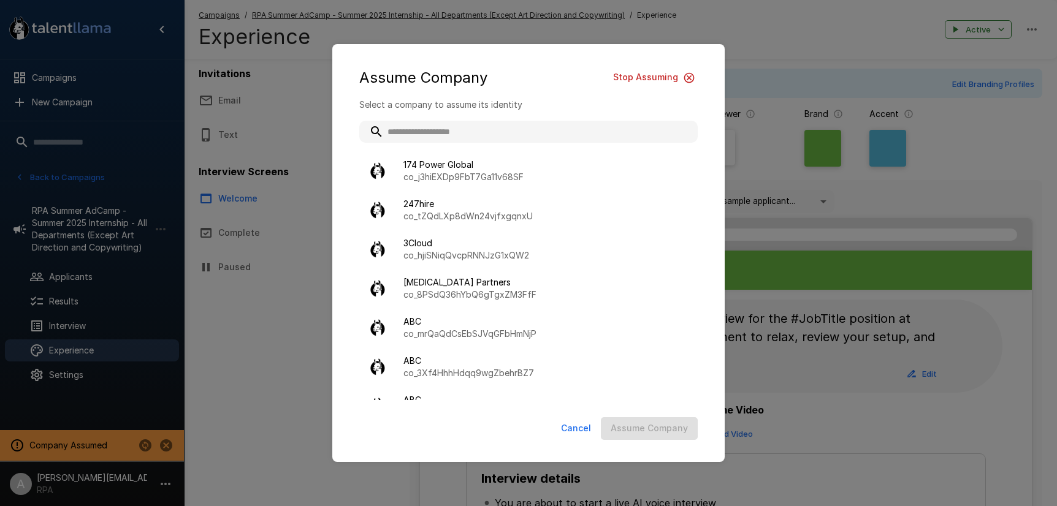
click at [455, 131] on input "text" at bounding box center [528, 132] width 338 height 22
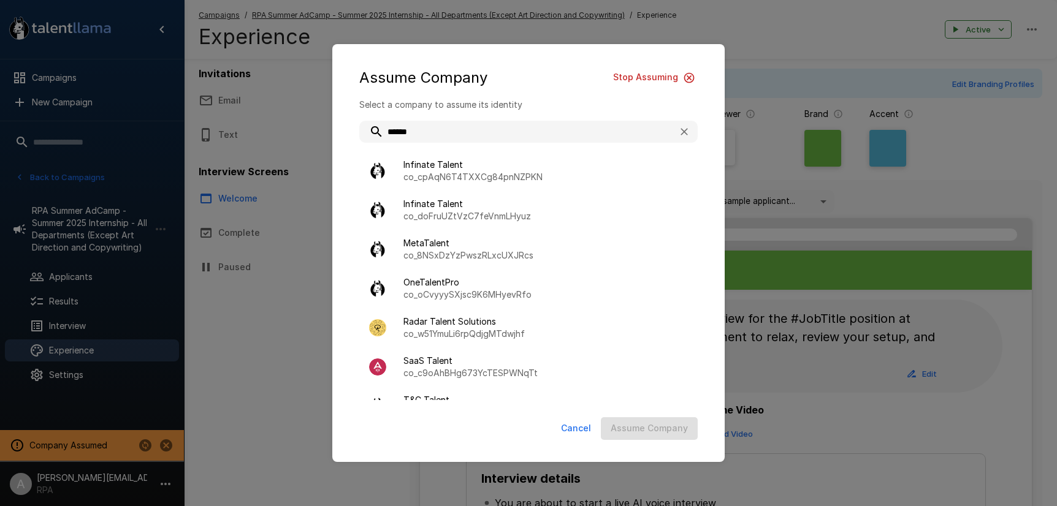
drag, startPoint x: 406, startPoint y: 126, endPoint x: 397, endPoint y: 128, distance: 8.9
click at [397, 128] on input "******" at bounding box center [513, 132] width 309 height 22
click at [398, 129] on input "******" at bounding box center [513, 132] width 309 height 22
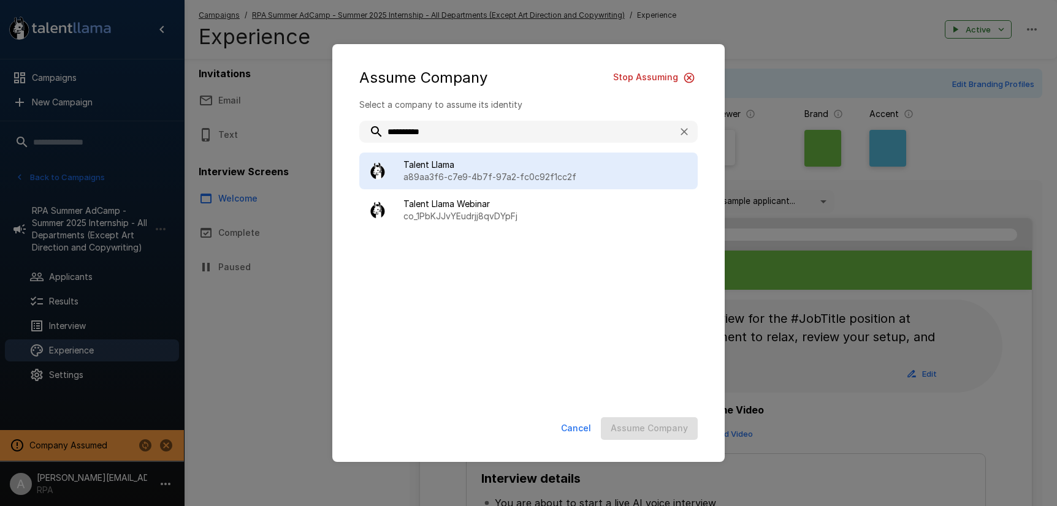
type input "**********"
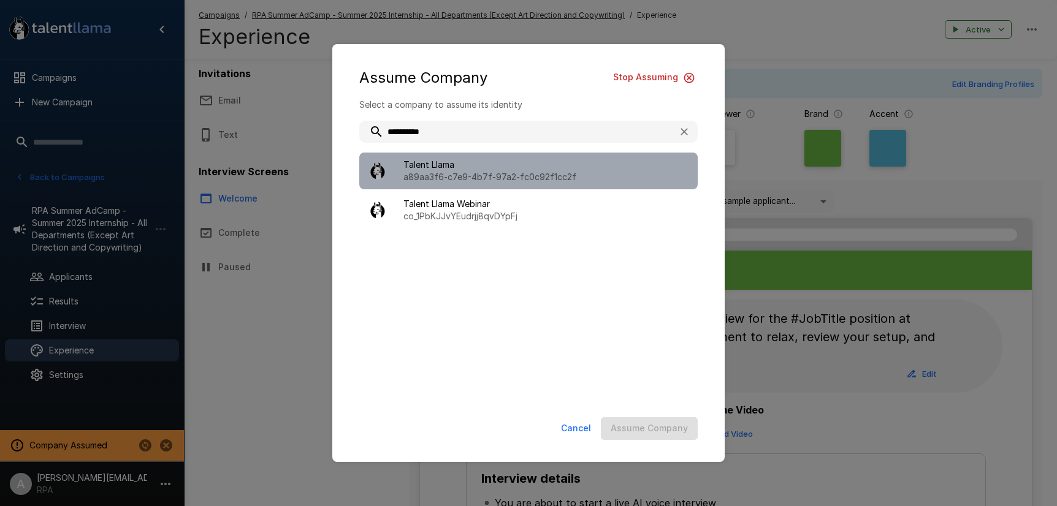
click at [441, 173] on p "a89aa3f6-c7e9-4b7f-97a2-fc0c92f1cc2f" at bounding box center [545, 177] width 284 height 12
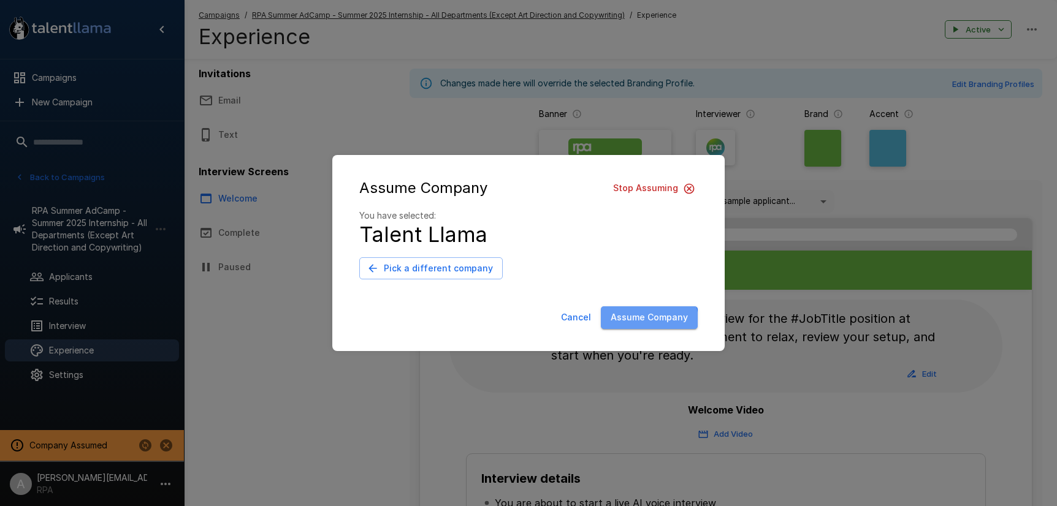
click at [639, 325] on button "Assume Company" at bounding box center [649, 318] width 97 height 23
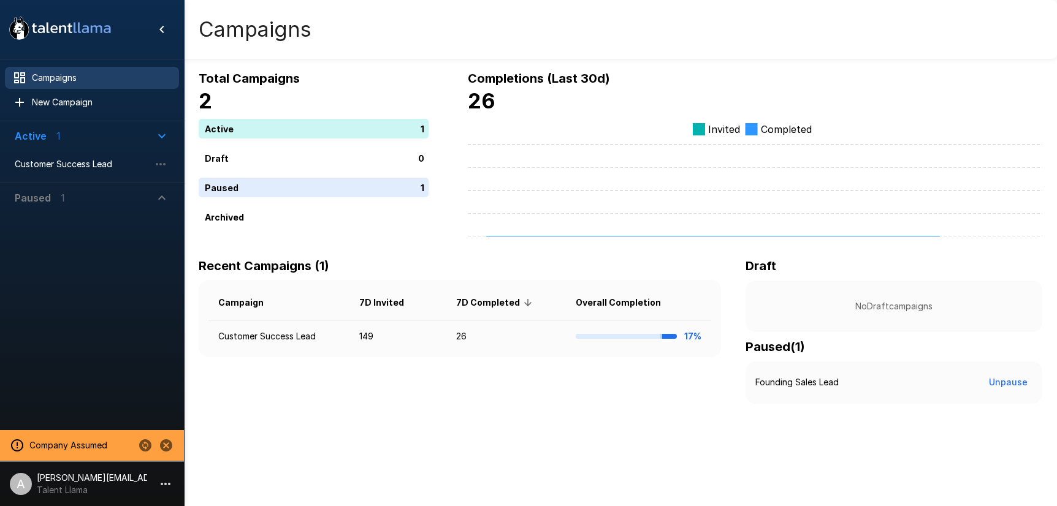
click at [165, 483] on icon "button" at bounding box center [166, 484] width 10 height 2
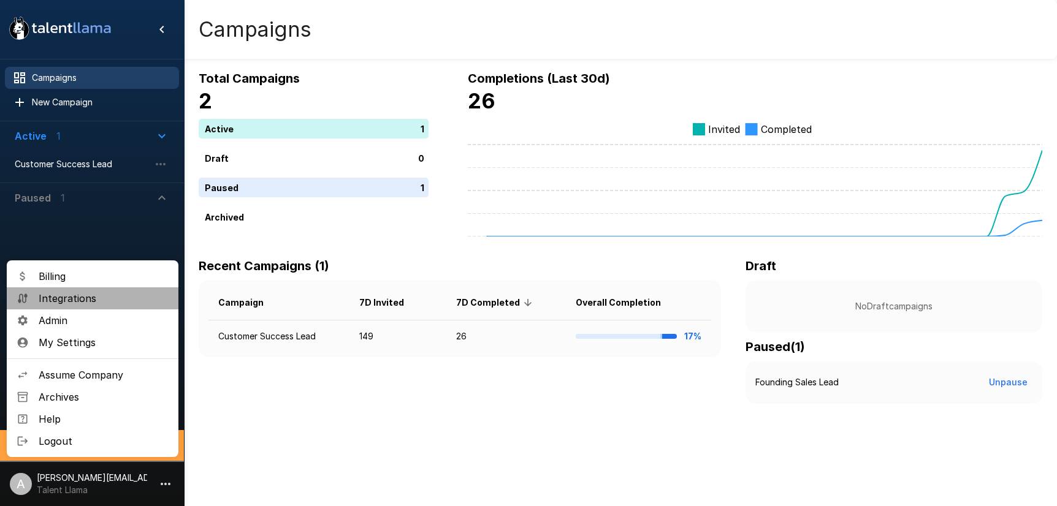
click at [73, 299] on span "Integrations" at bounding box center [104, 298] width 130 height 15
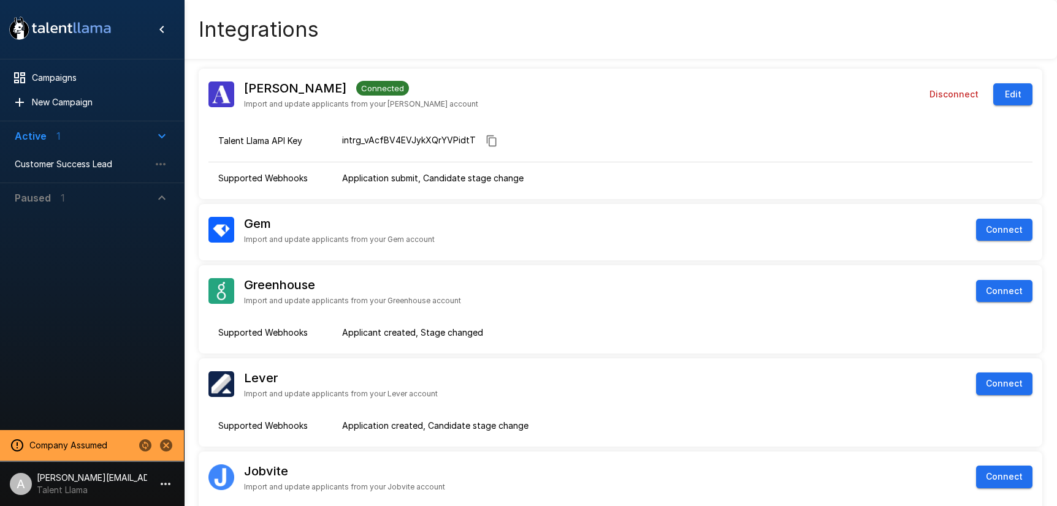
click at [1015, 91] on button "Edit" at bounding box center [1012, 94] width 39 height 23
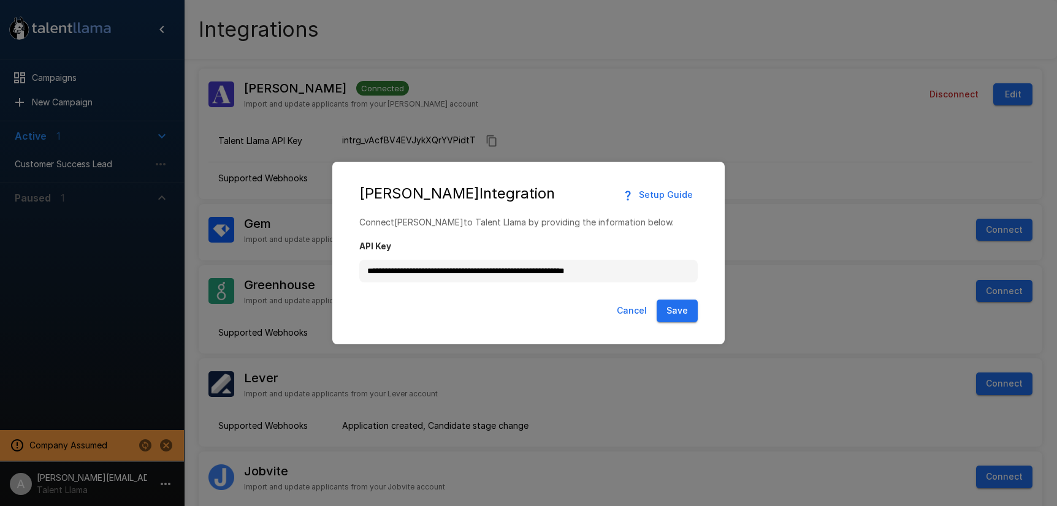
click at [633, 312] on button "Cancel" at bounding box center [632, 311] width 40 height 23
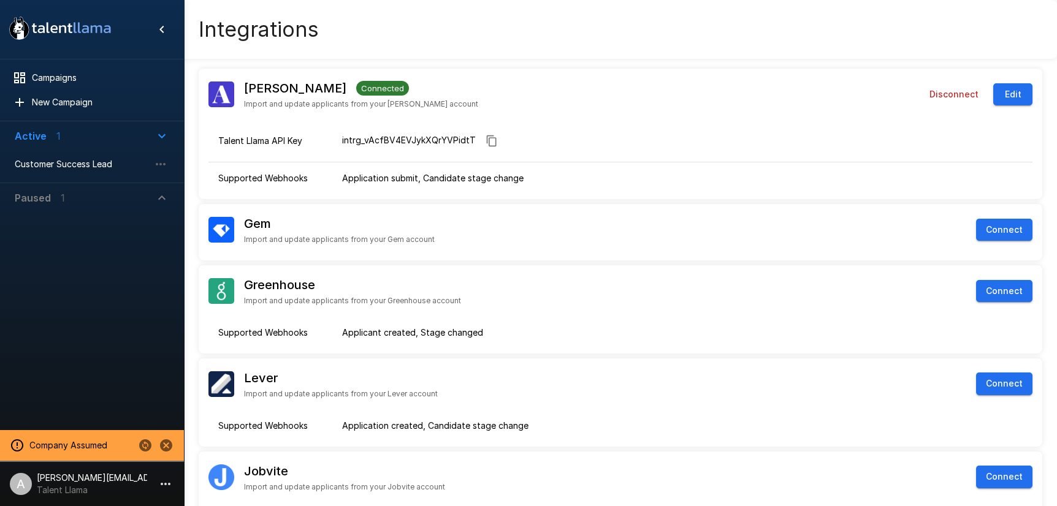
click at [72, 201] on span "Paused 1" at bounding box center [85, 198] width 140 height 15
click at [158, 489] on icon "button" at bounding box center [165, 484] width 15 height 15
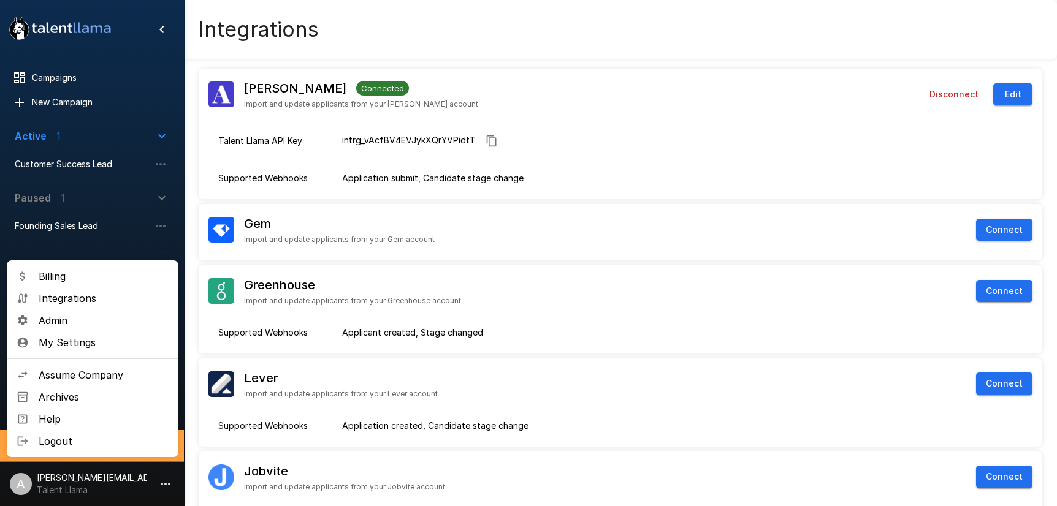
click at [51, 329] on li "Admin" at bounding box center [93, 321] width 172 height 22
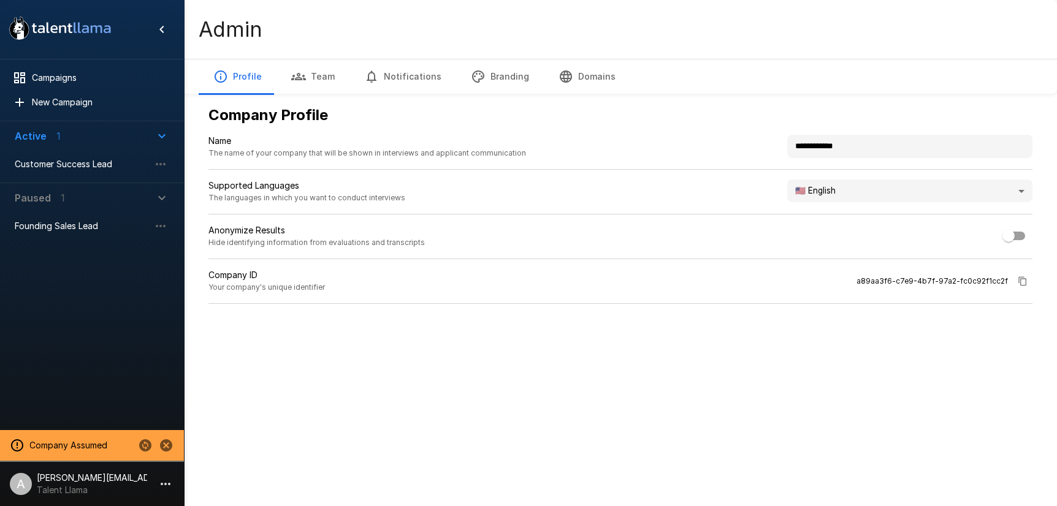
click at [560, 78] on icon "button" at bounding box center [566, 76] width 12 height 12
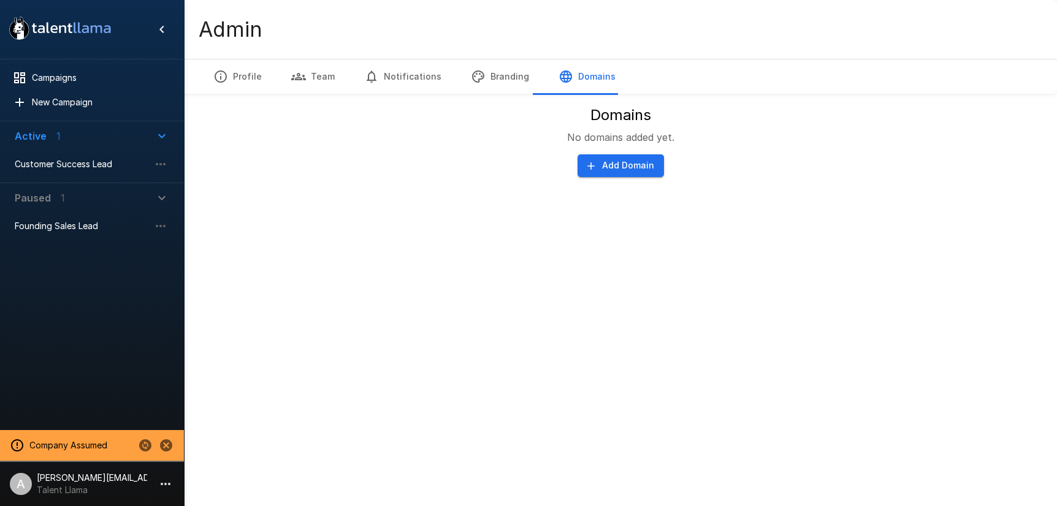
click at [513, 79] on button "Branding" at bounding box center [500, 76] width 88 height 34
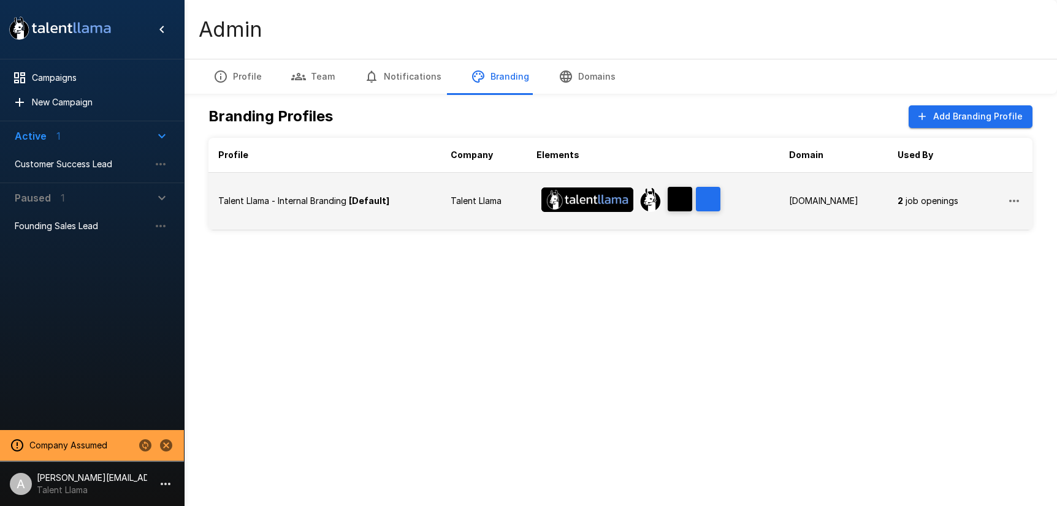
click at [411, 204] on div "Talent Llama - Internal Branding [Default]" at bounding box center [324, 201] width 213 height 12
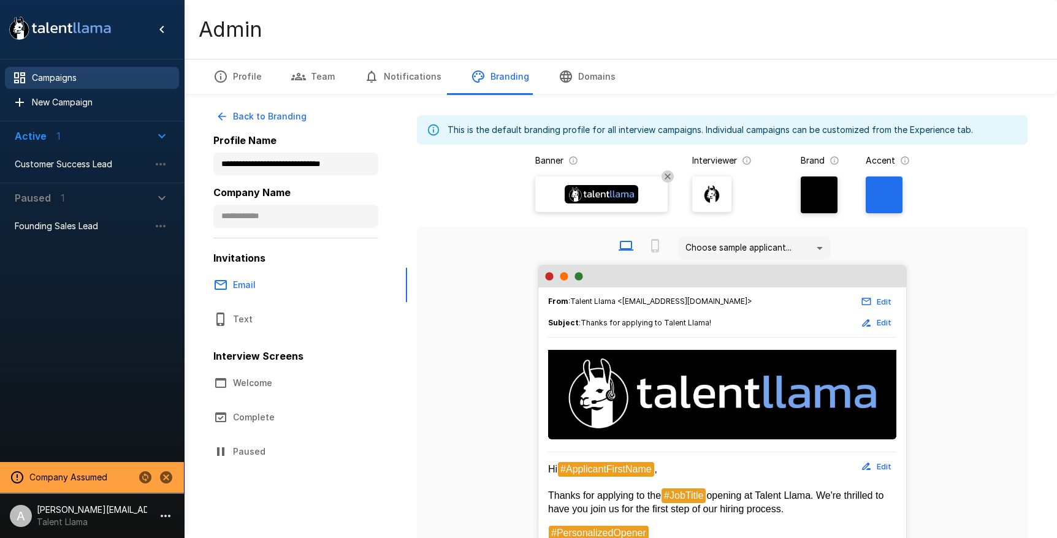
click at [81, 80] on span "Campaigns" at bounding box center [100, 78] width 137 height 12
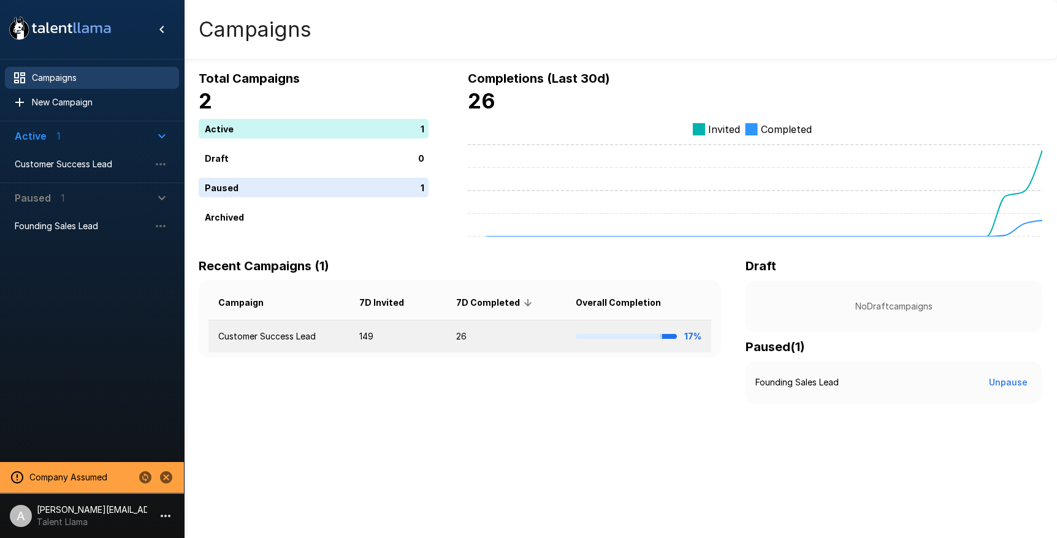
click at [317, 335] on td "Customer Success Lead" at bounding box center [278, 337] width 141 height 32
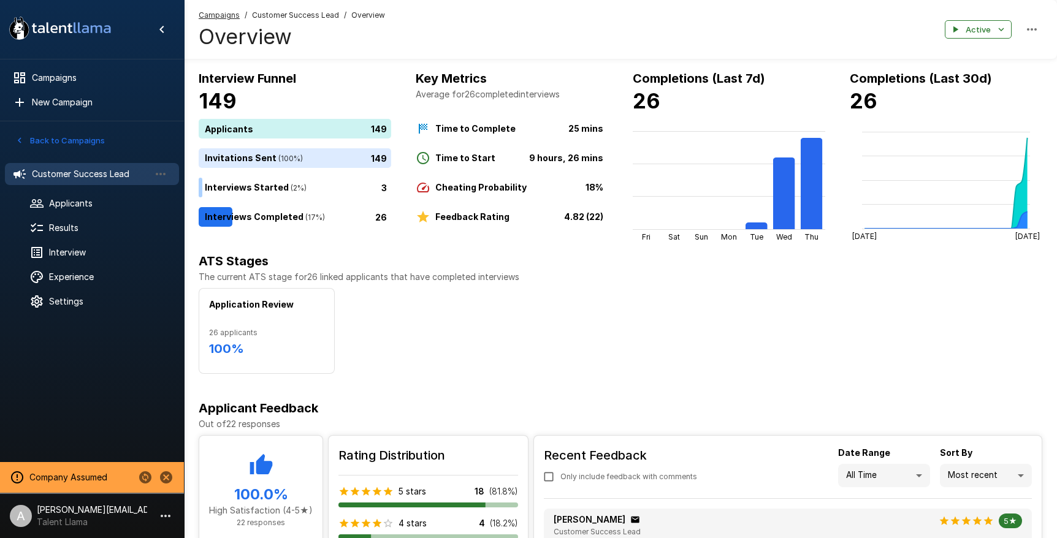
drag, startPoint x: 429, startPoint y: 158, endPoint x: 579, endPoint y: 161, distance: 150.2
click at [566, 161] on div "Time to Start 9 hours, 26 mins" at bounding box center [510, 158] width 188 height 15
drag, startPoint x: 513, startPoint y: 156, endPoint x: 425, endPoint y: 156, distance: 88.3
click at [425, 156] on div "Time to Start 9 hours, 26 mins" at bounding box center [510, 158] width 188 height 15
click at [449, 130] on b "Time to Complete" at bounding box center [475, 128] width 80 height 10
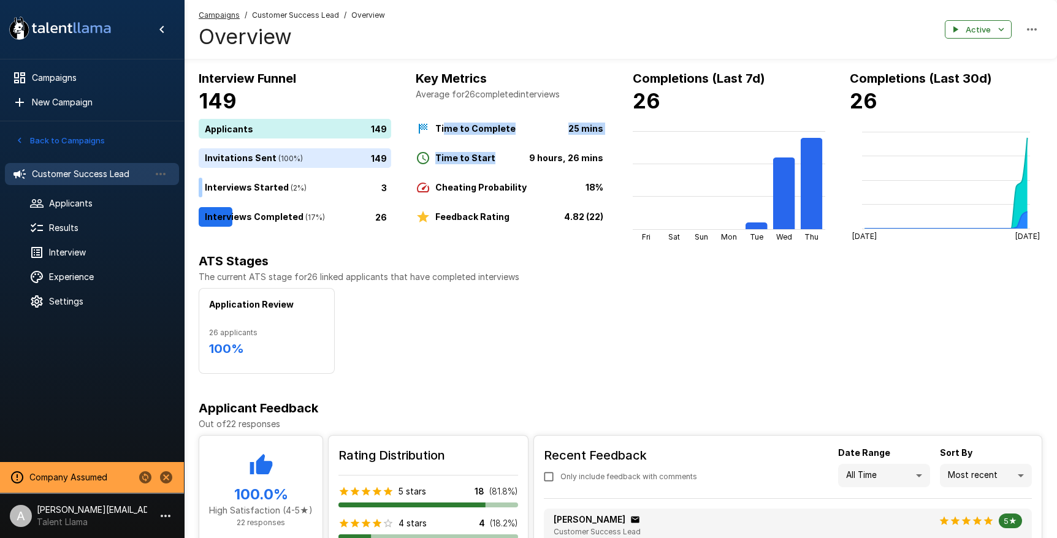
drag, startPoint x: 455, startPoint y: 128, endPoint x: 609, endPoint y: 143, distance: 154.0
click at [611, 145] on div "Interview Funnel 149 Applicants 149 Invitations Sent ( 100 %) 149 Interviews St…" at bounding box center [621, 155] width 844 height 173
drag, startPoint x: 445, startPoint y: 211, endPoint x: 444, endPoint y: 202, distance: 9.8
click at [446, 207] on div "Time to Complete 25 mins Time to Start 9 hours, 26 mins Cheating Probability 18…" at bounding box center [512, 169] width 192 height 110
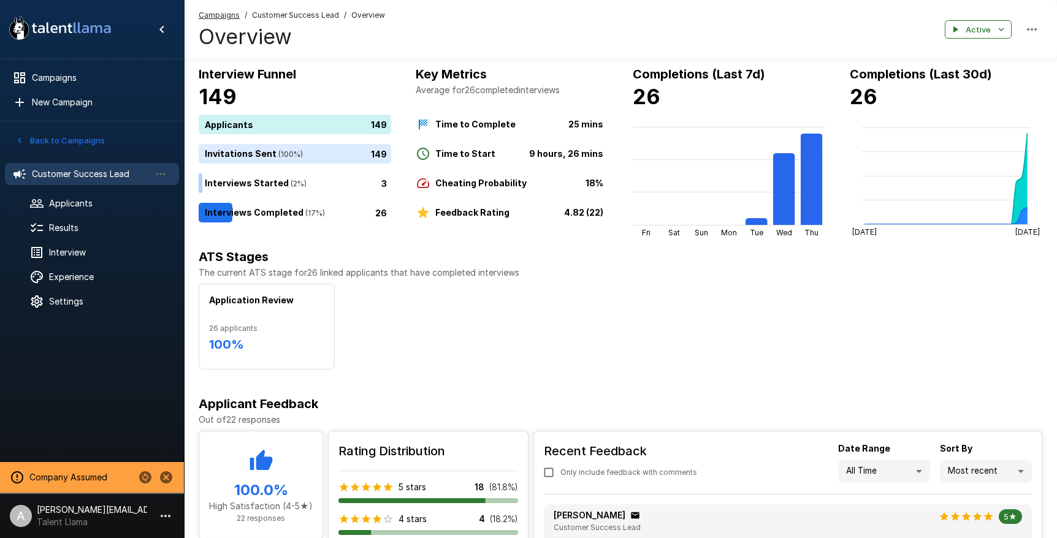
click at [473, 119] on b "Time to Complete" at bounding box center [475, 124] width 80 height 10
click at [45, 226] on div at bounding box center [46, 228] width 34 height 15
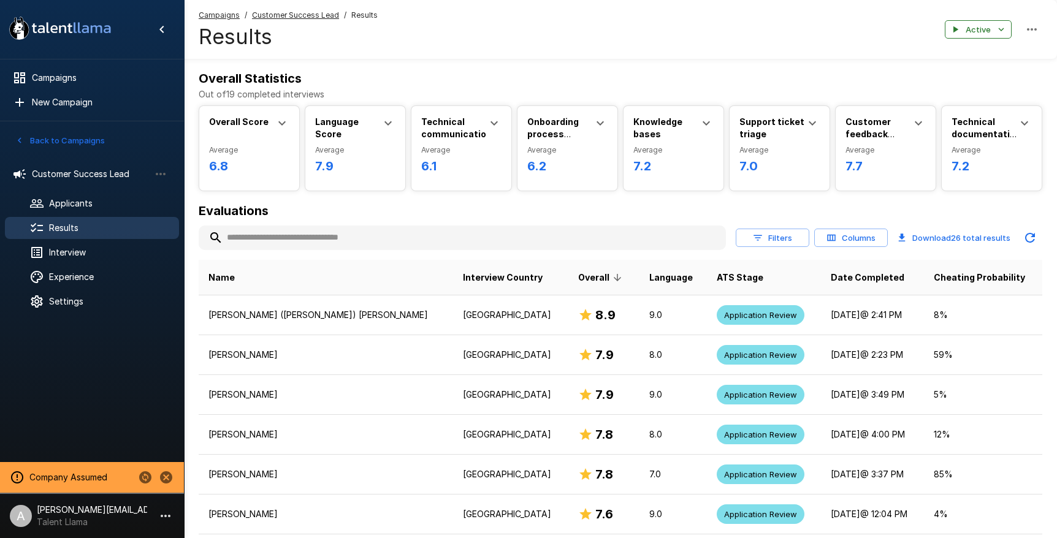
click at [875, 82] on h6 "Overall Statistics" at bounding box center [621, 79] width 844 height 20
drag, startPoint x: 302, startPoint y: 78, endPoint x: 187, endPoint y: 79, distance: 115.3
click at [203, 94] on p "Out of 19 completed interviews" at bounding box center [621, 94] width 844 height 12
drag, startPoint x: 342, startPoint y: 93, endPoint x: 449, endPoint y: 92, distance: 107.3
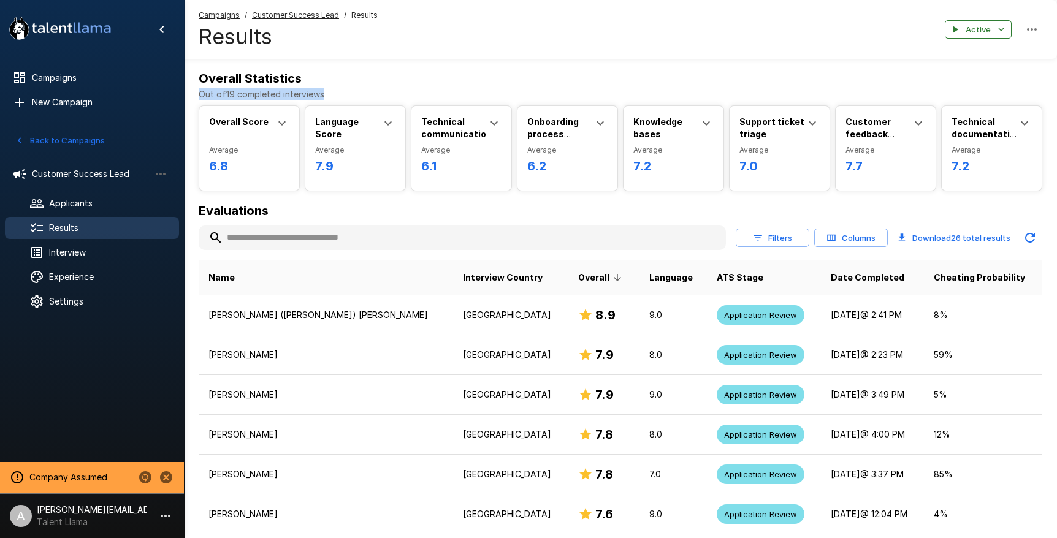
drag, startPoint x: 477, startPoint y: 93, endPoint x: 427, endPoint y: 94, distance: 49.7
click at [467, 93] on p "Out of 19 completed interviews" at bounding box center [621, 94] width 844 height 12
click at [283, 122] on icon at bounding box center [282, 123] width 15 height 15
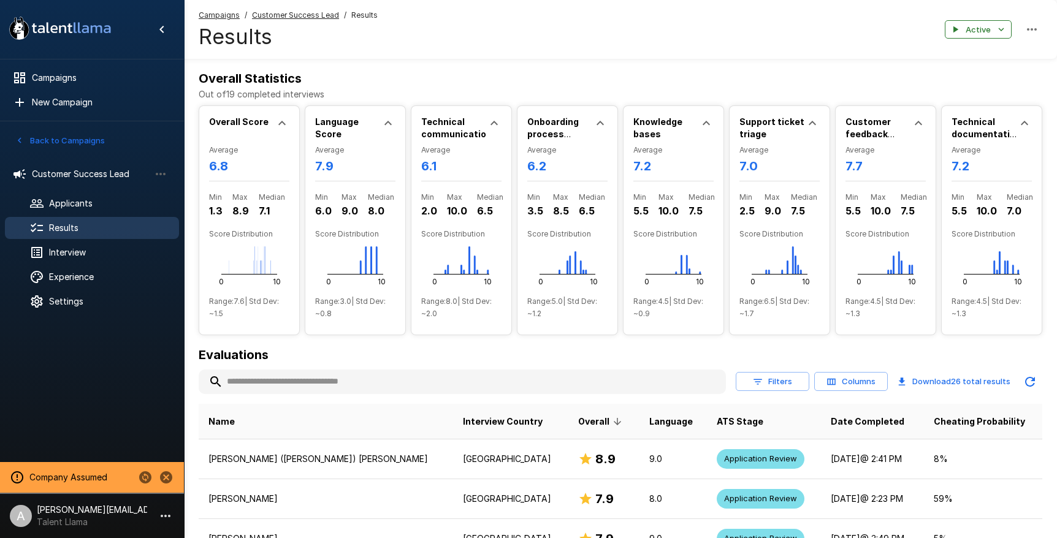
click at [283, 122] on icon at bounding box center [281, 123] width 7 height 4
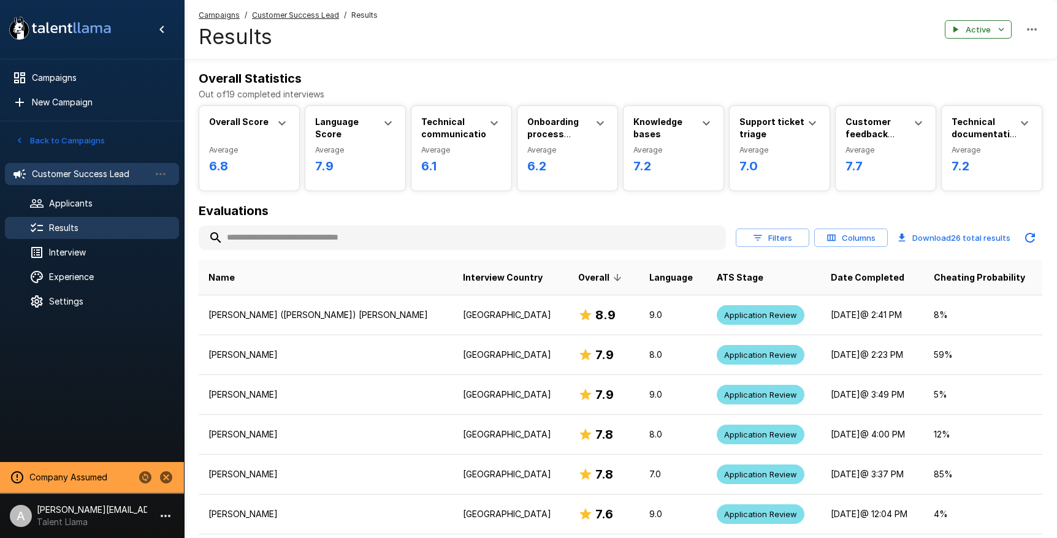
click at [59, 173] on span "Customer Success Lead" at bounding box center [91, 174] width 118 height 12
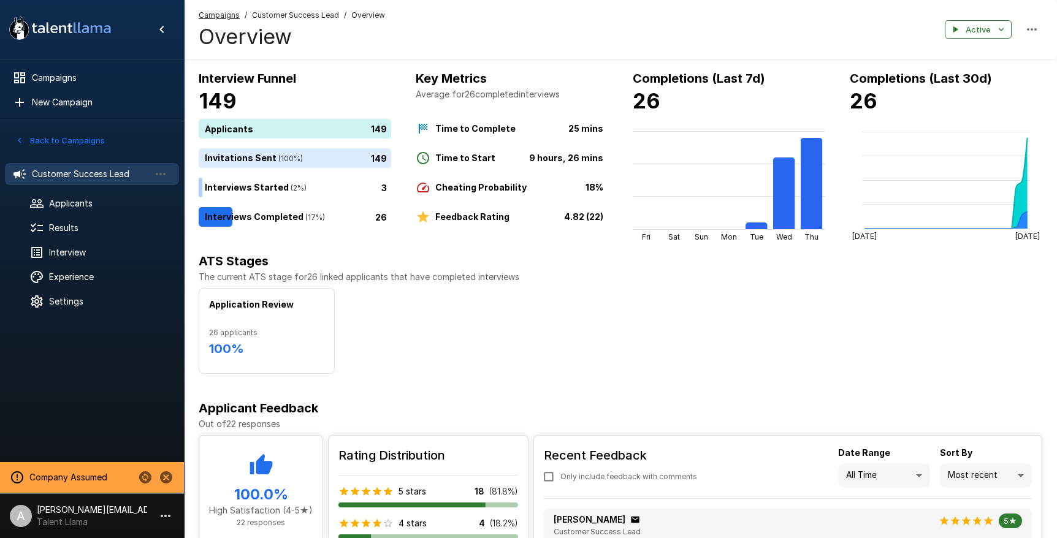
click at [533, 225] on div "Key Metrics Average for 26 completed interviews Time to Complete 25 mins Time t…" at bounding box center [512, 155] width 192 height 173
click at [69, 227] on span "Results" at bounding box center [109, 228] width 120 height 12
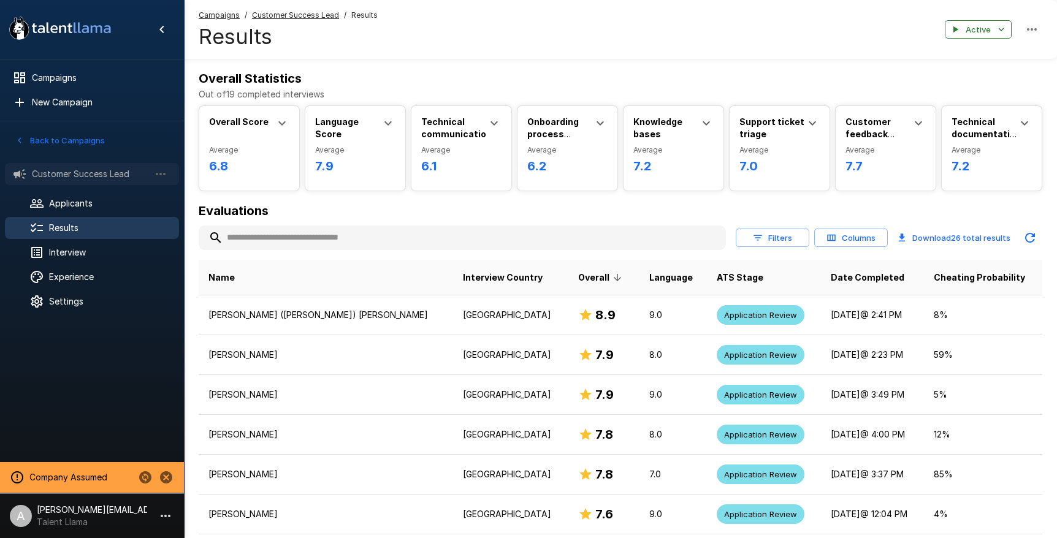
click at [84, 172] on span "Customer Success Lead" at bounding box center [91, 174] width 118 height 12
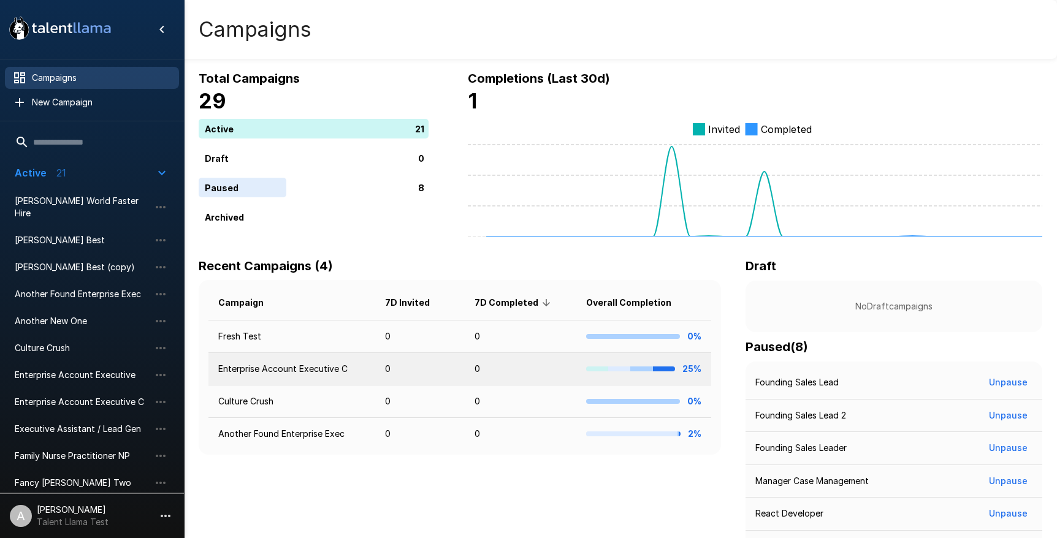
click at [312, 362] on td "Enterprise Account Executive C" at bounding box center [291, 369] width 167 height 32
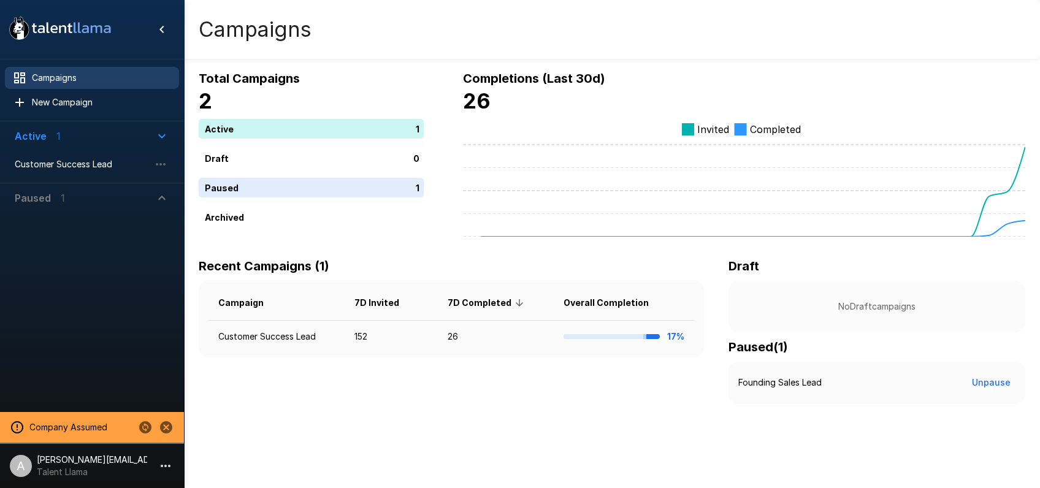
click at [67, 192] on span "Paused 1" at bounding box center [85, 198] width 140 height 15
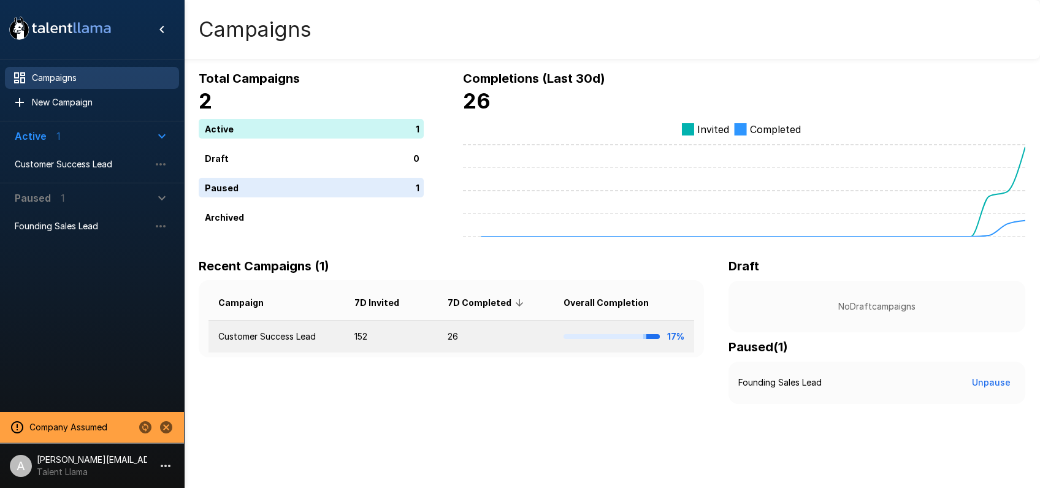
click at [316, 340] on td "Customer Success Lead" at bounding box center [276, 337] width 136 height 32
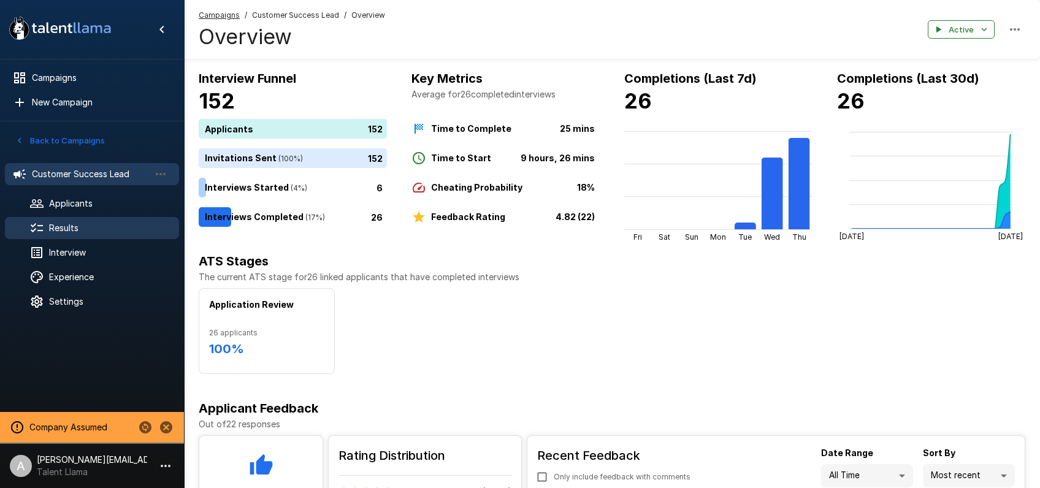
click at [67, 226] on span "Results" at bounding box center [109, 228] width 120 height 12
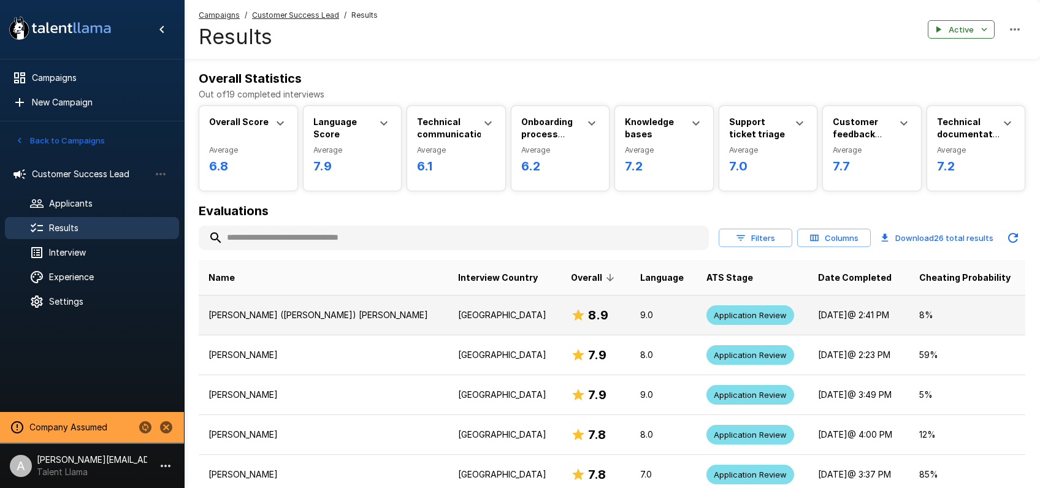
click at [588, 315] on h6 "8.9" at bounding box center [598, 315] width 20 height 20
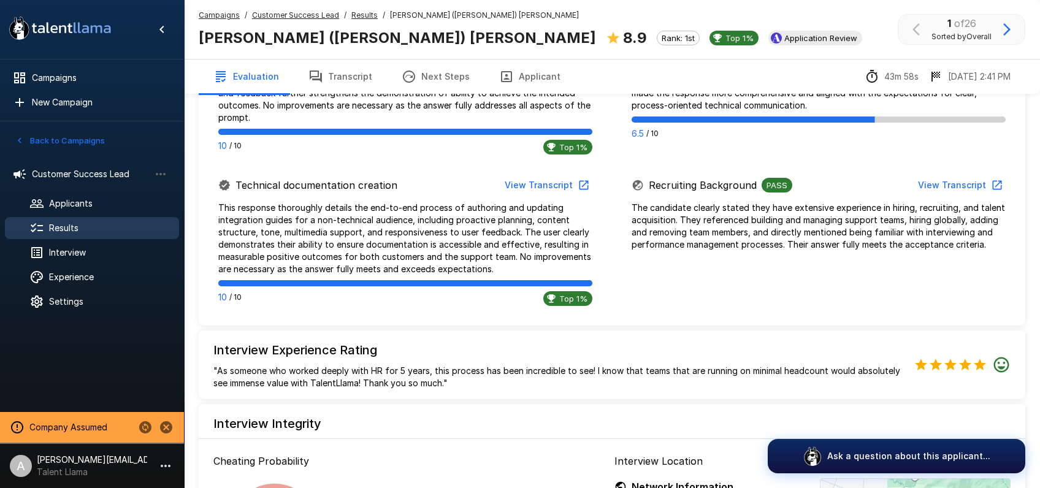
scroll to position [898, 0]
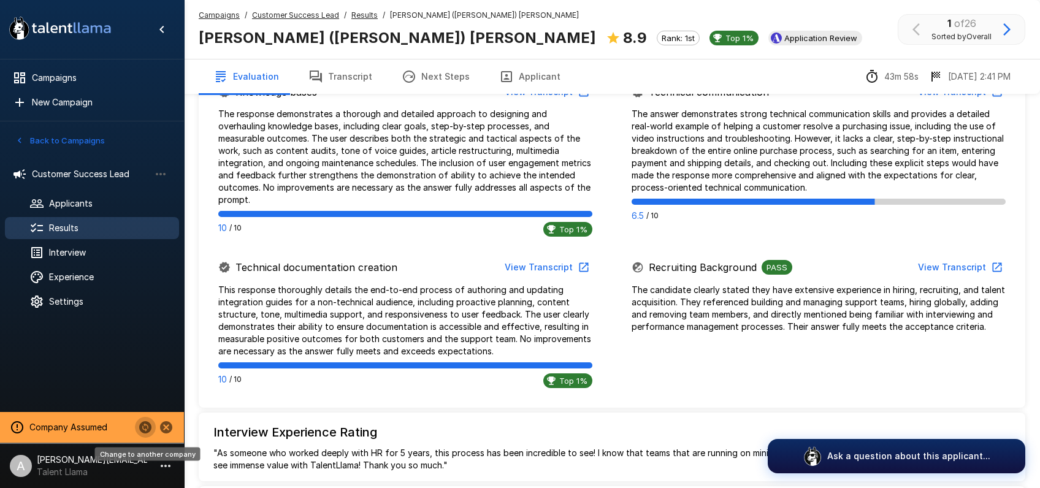
click at [141, 429] on icon "Change to another company" at bounding box center [145, 427] width 12 height 12
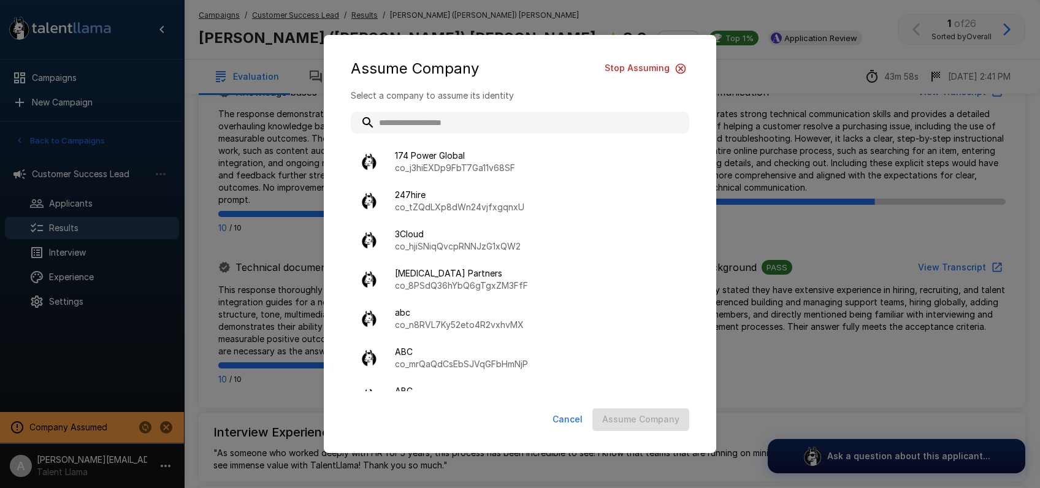
click at [470, 121] on input "text" at bounding box center [520, 123] width 338 height 22
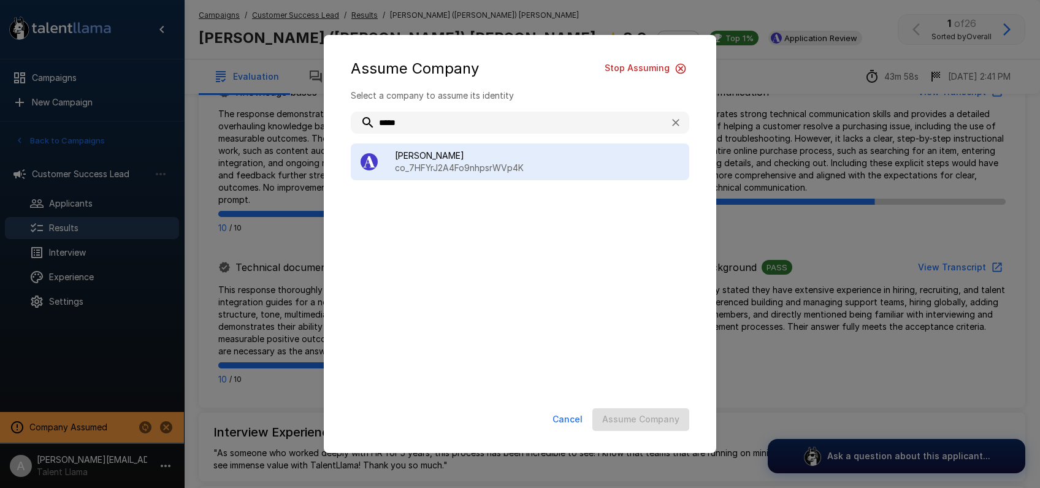
type input "*****"
click at [537, 150] on span "[PERSON_NAME]" at bounding box center [537, 156] width 284 height 12
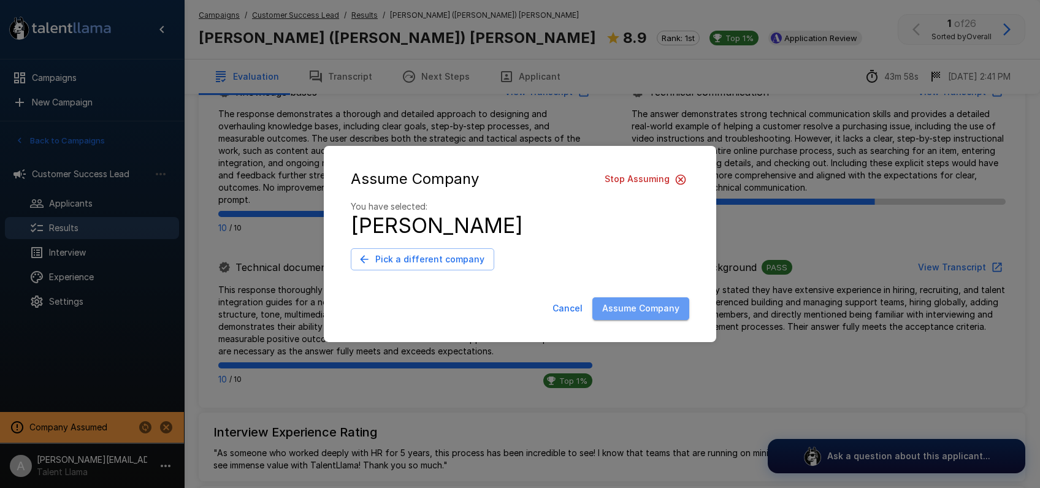
click at [642, 305] on button "Assume Company" at bounding box center [640, 308] width 97 height 23
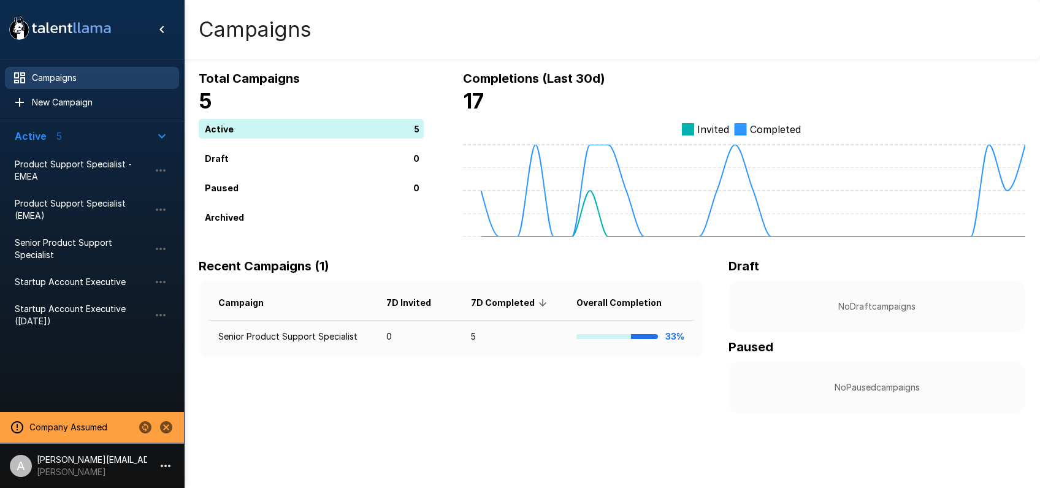
click at [581, 259] on h6 "Recent Campaigns (1)" at bounding box center [442, 266] width 486 height 20
click at [58, 283] on span "Startup Account Executive" at bounding box center [82, 282] width 135 height 12
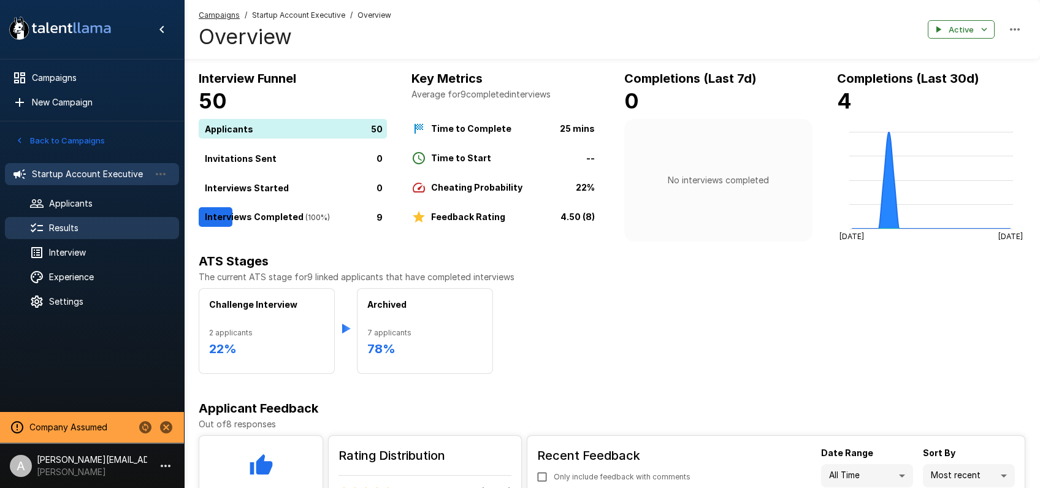
click at [86, 223] on span "Results" at bounding box center [109, 228] width 120 height 12
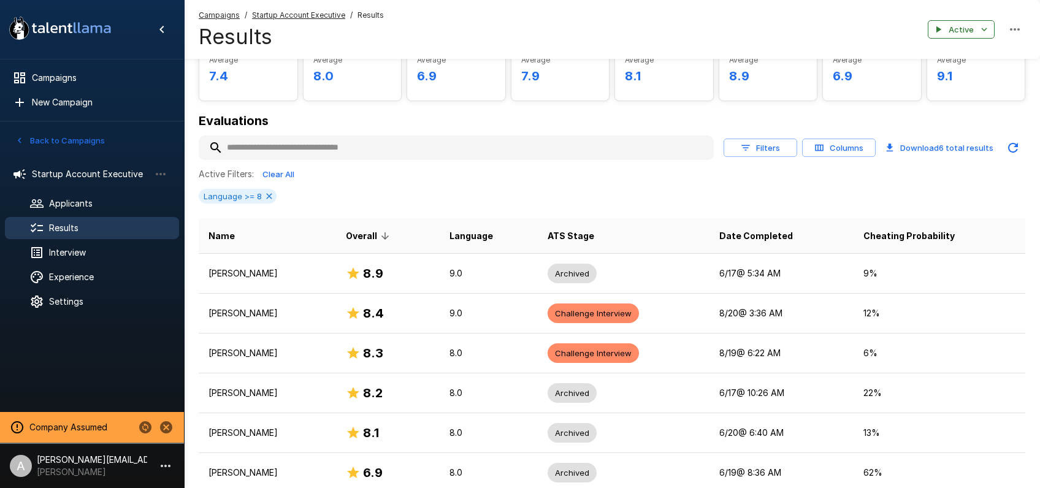
scroll to position [75, 0]
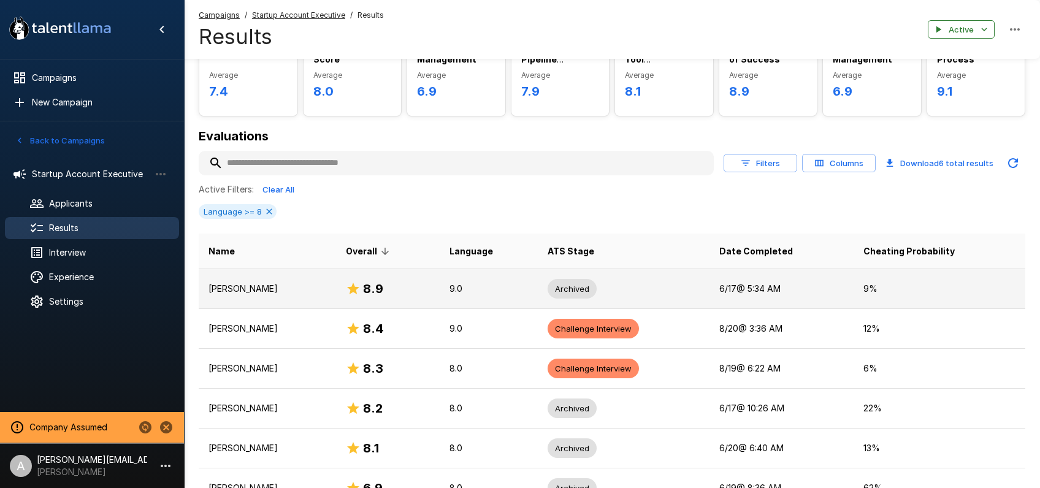
click at [419, 292] on div "8.9" at bounding box center [388, 289] width 84 height 20
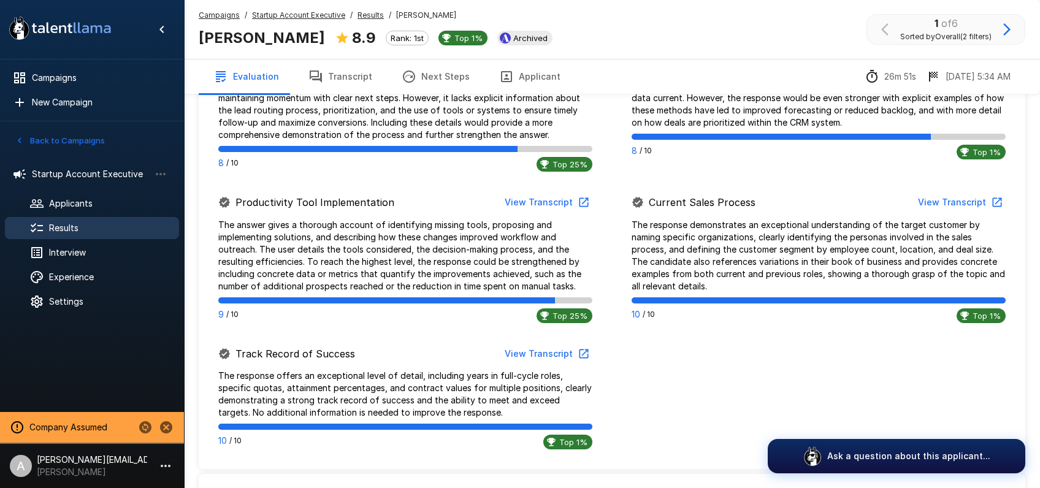
scroll to position [807, 0]
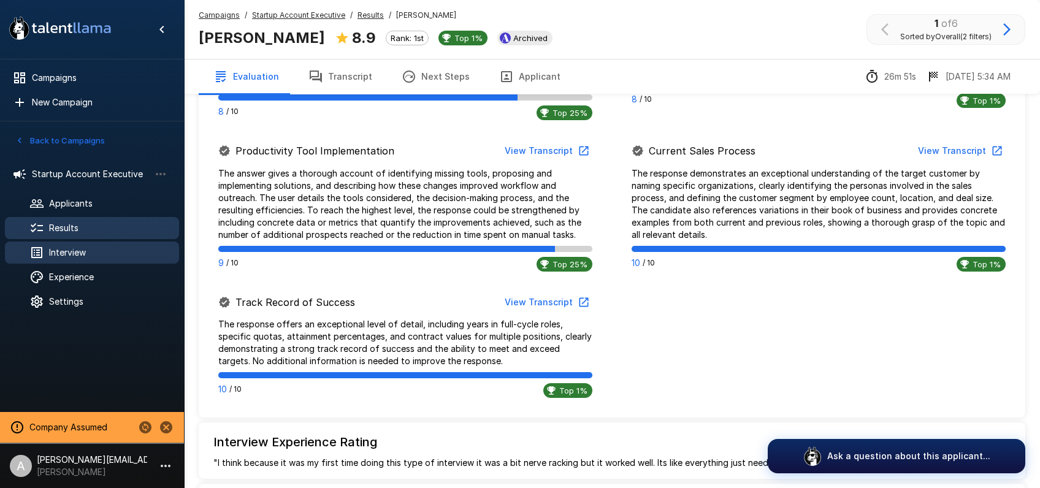
drag, startPoint x: 97, startPoint y: 255, endPoint x: 164, endPoint y: 258, distance: 66.9
click at [97, 255] on span "Interview" at bounding box center [109, 252] width 120 height 12
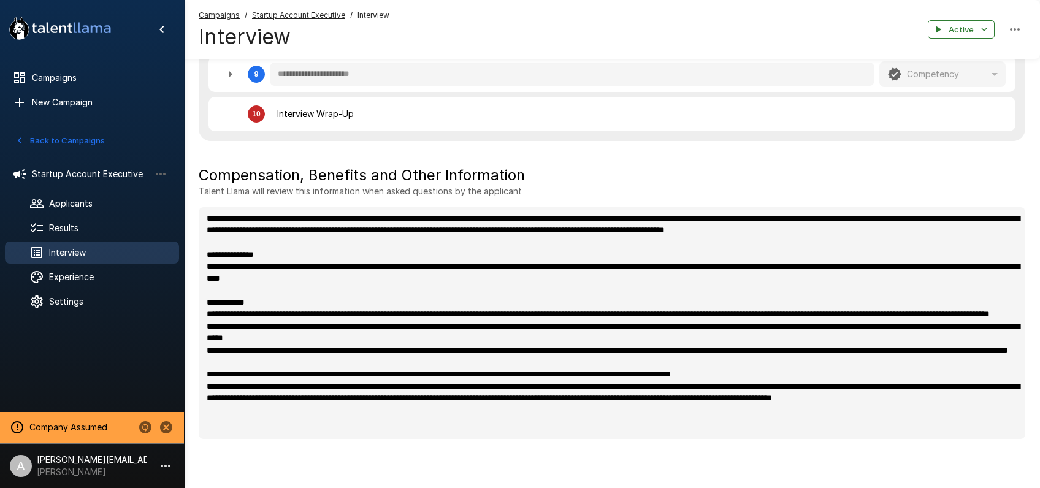
scroll to position [669, 0]
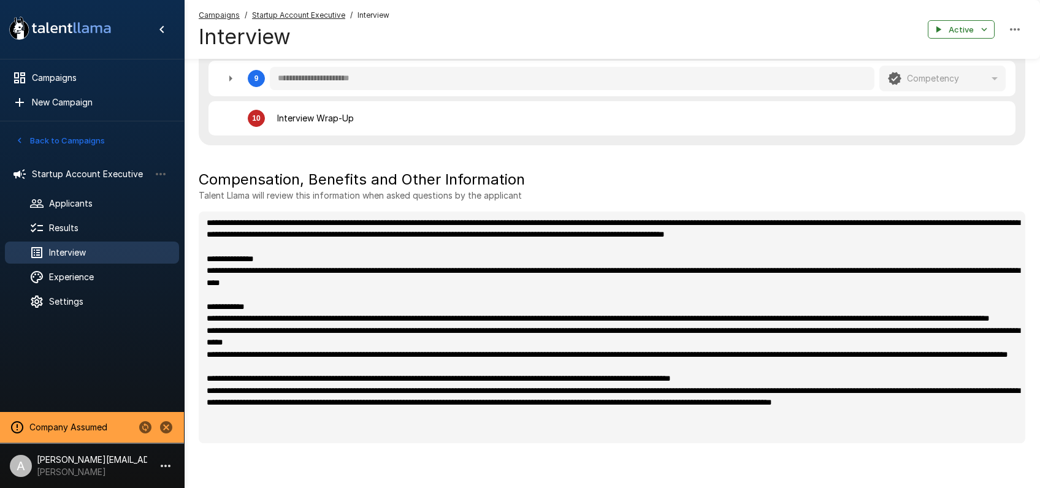
type textarea "*"
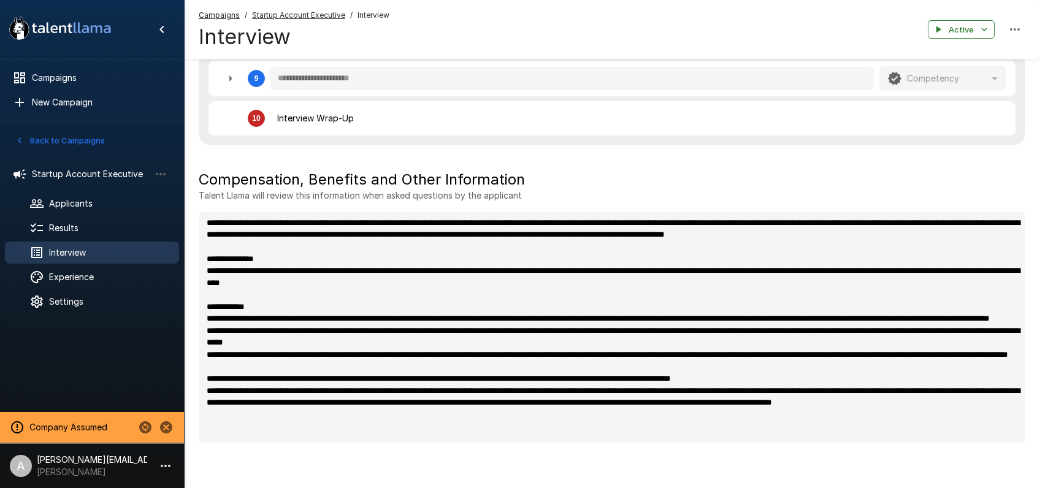
type textarea "*"
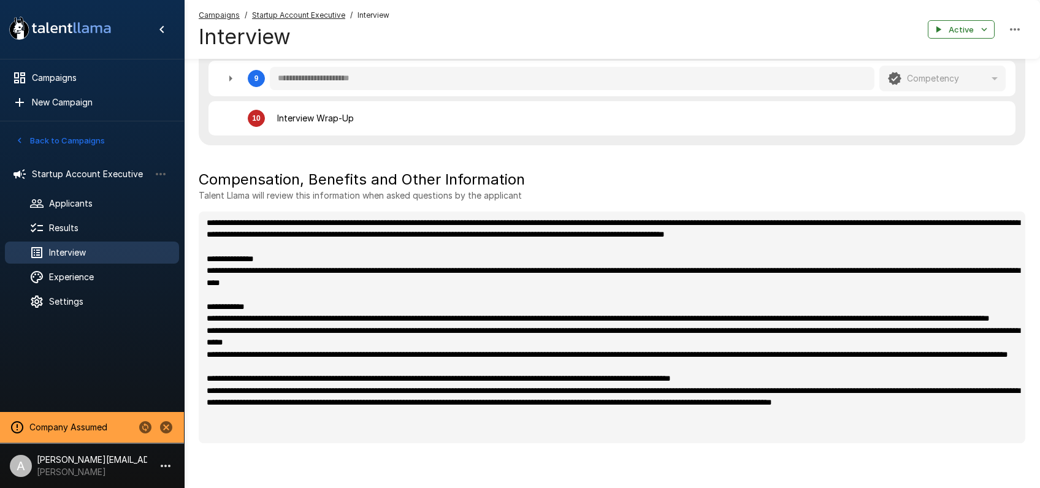
type textarea "*"
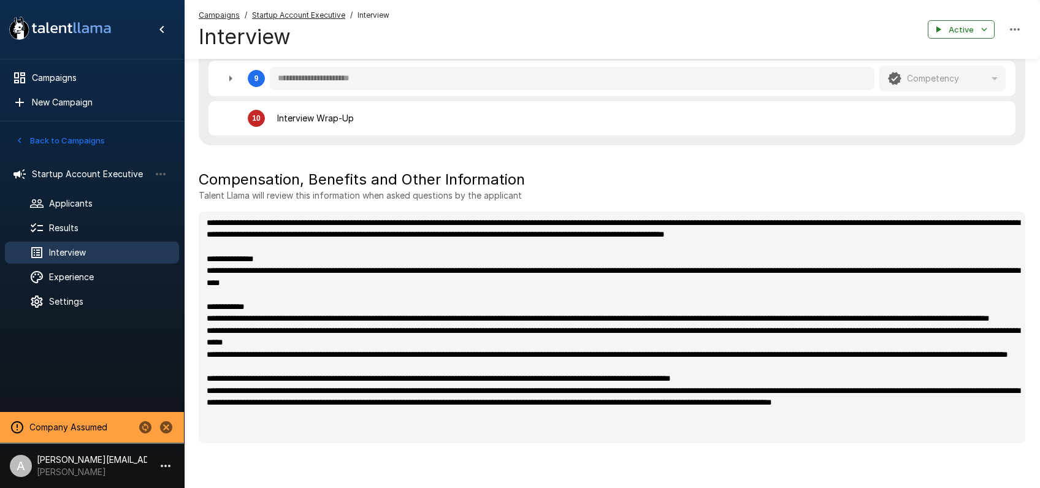
type textarea "*"
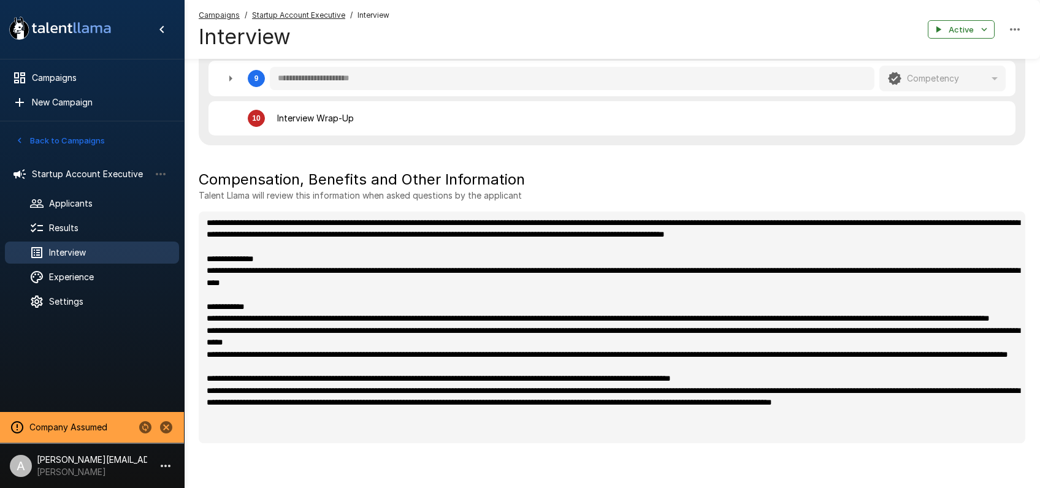
type textarea "*"
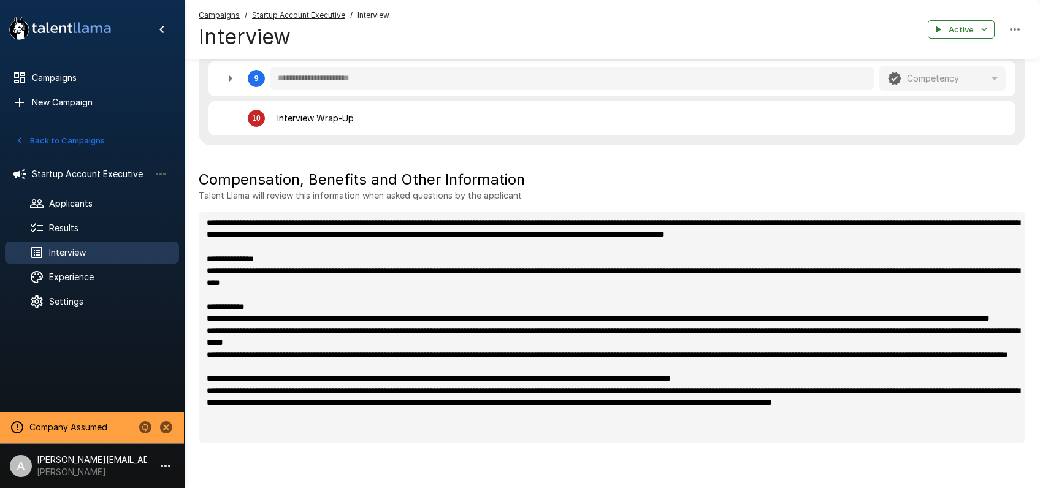
type textarea "*"
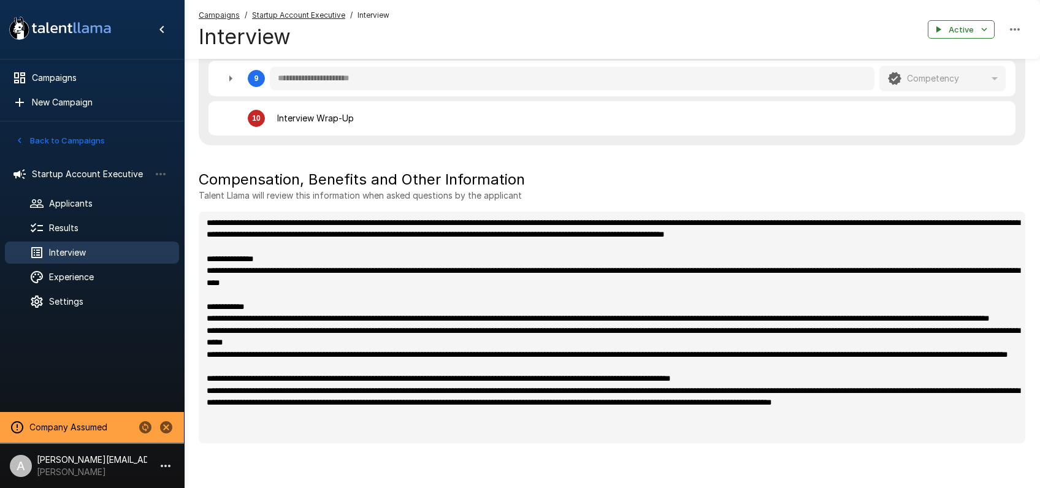
type textarea "*"
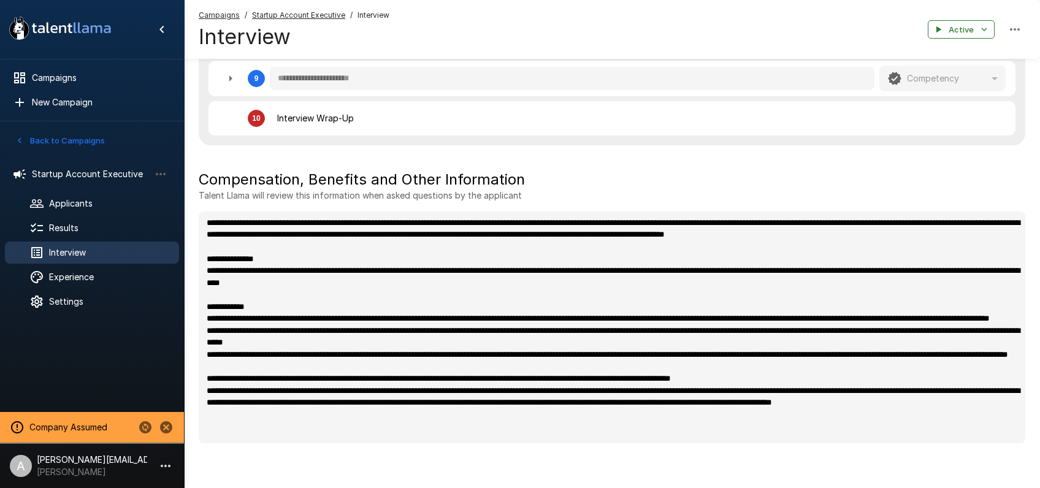
type textarea "*"
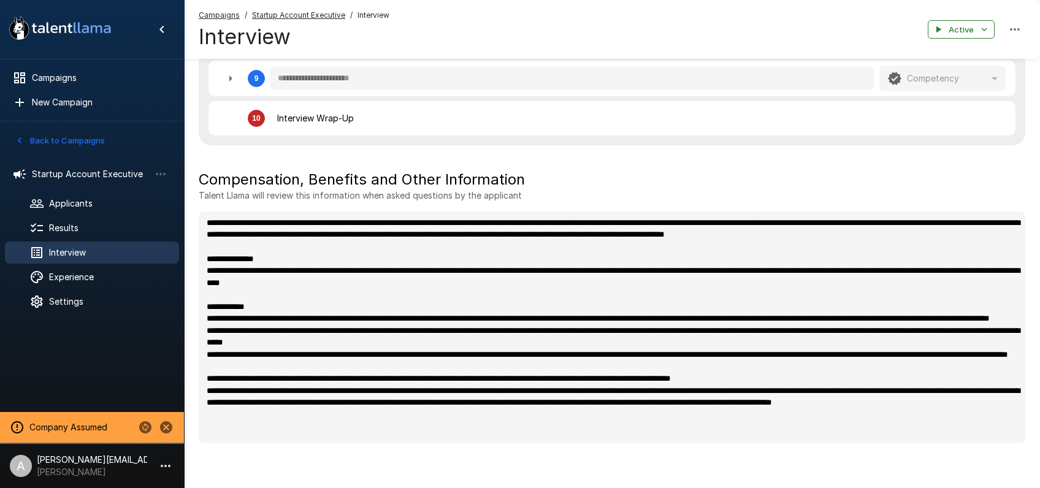
type textarea "*"
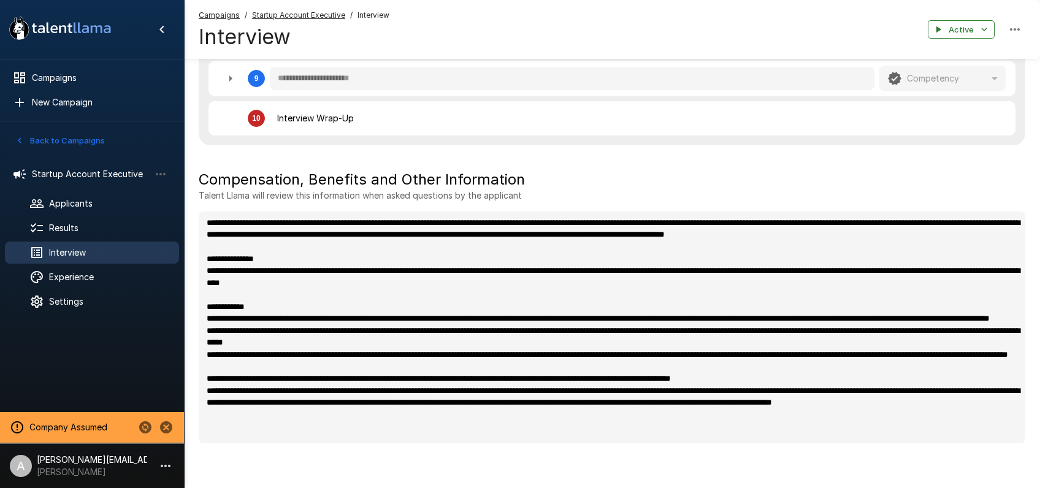
type textarea "*"
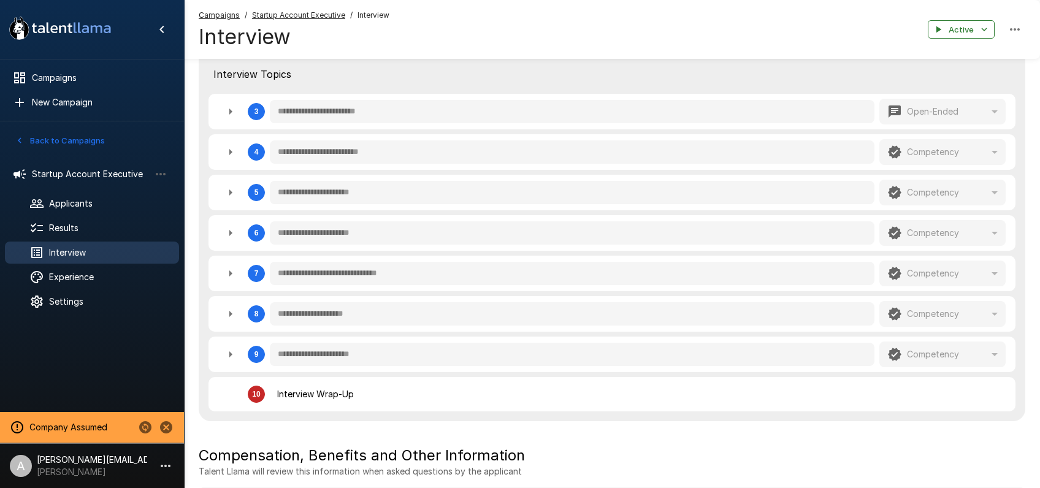
scroll to position [355, 0]
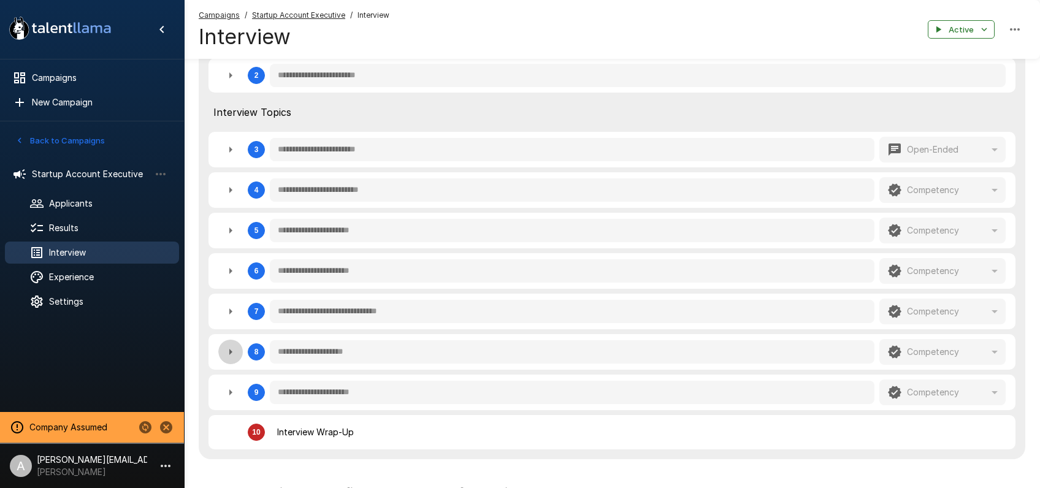
click at [226, 354] on icon "button" at bounding box center [230, 352] width 15 height 15
type textarea "*"
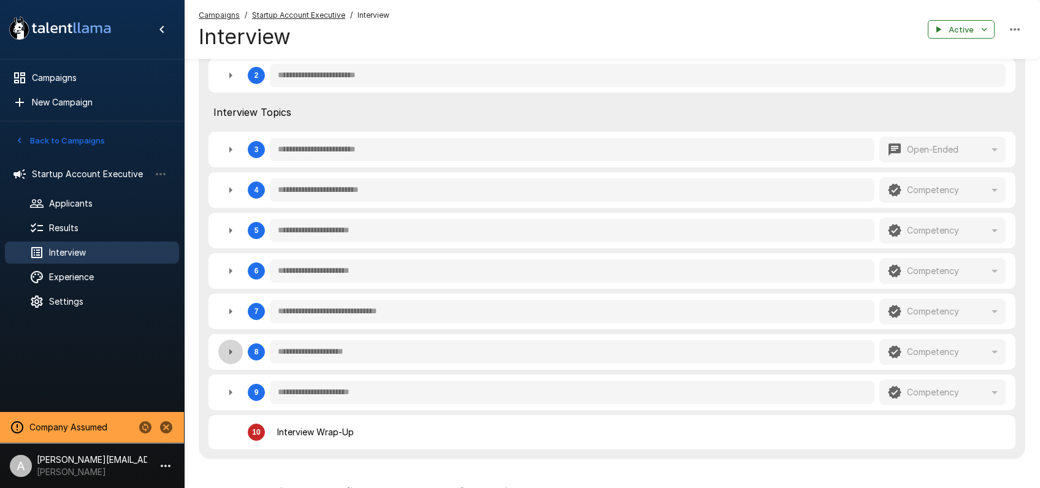
type textarea "*"
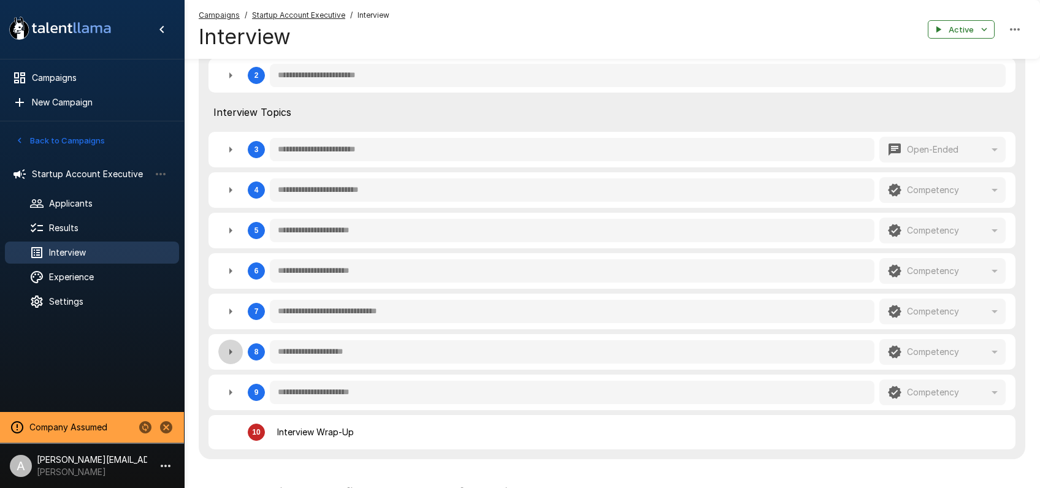
type textarea "*"
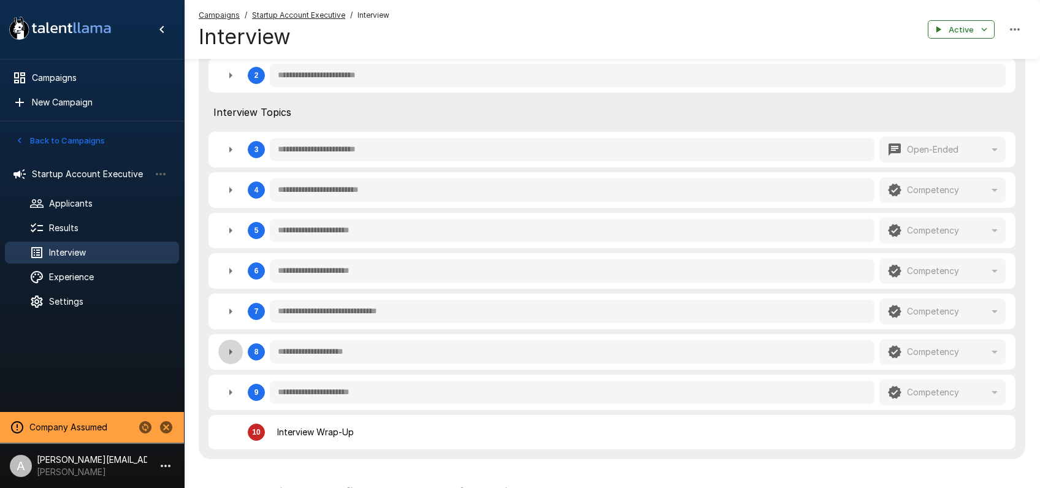
type textarea "*"
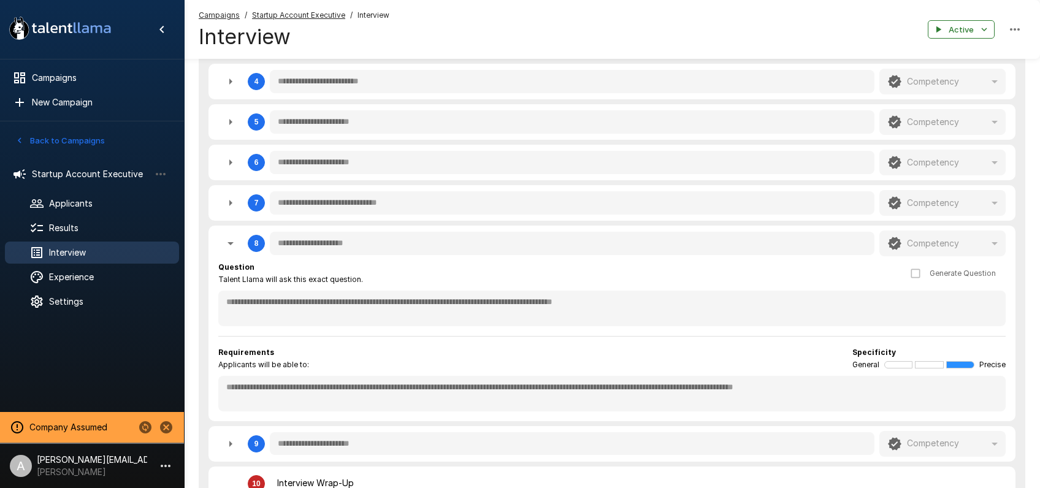
scroll to position [506, 0]
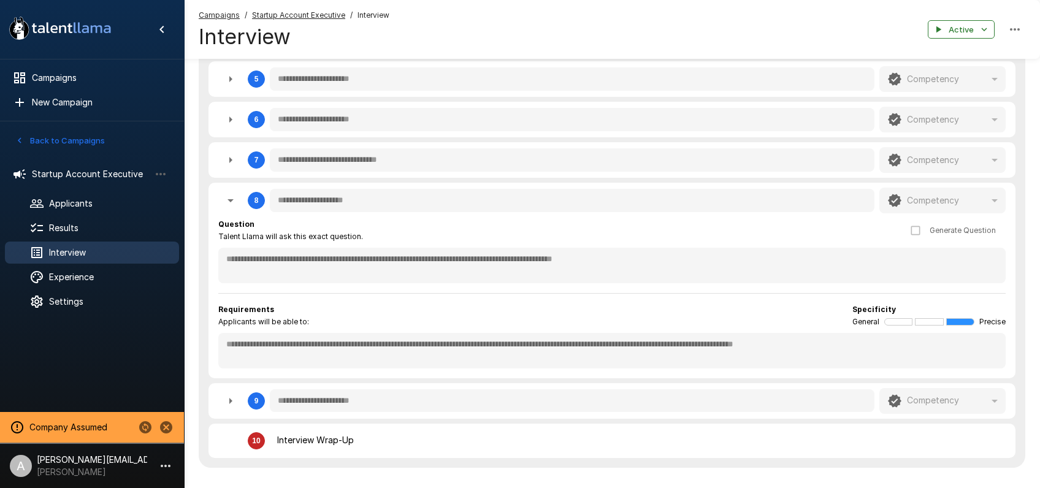
click at [310, 13] on u "Startup Account Executive" at bounding box center [298, 14] width 93 height 9
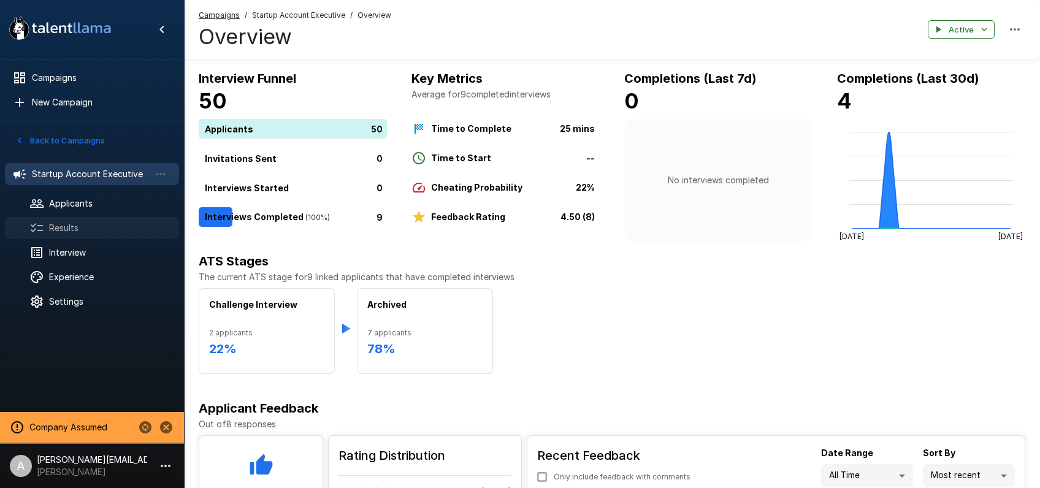
click at [72, 227] on span "Results" at bounding box center [109, 228] width 120 height 12
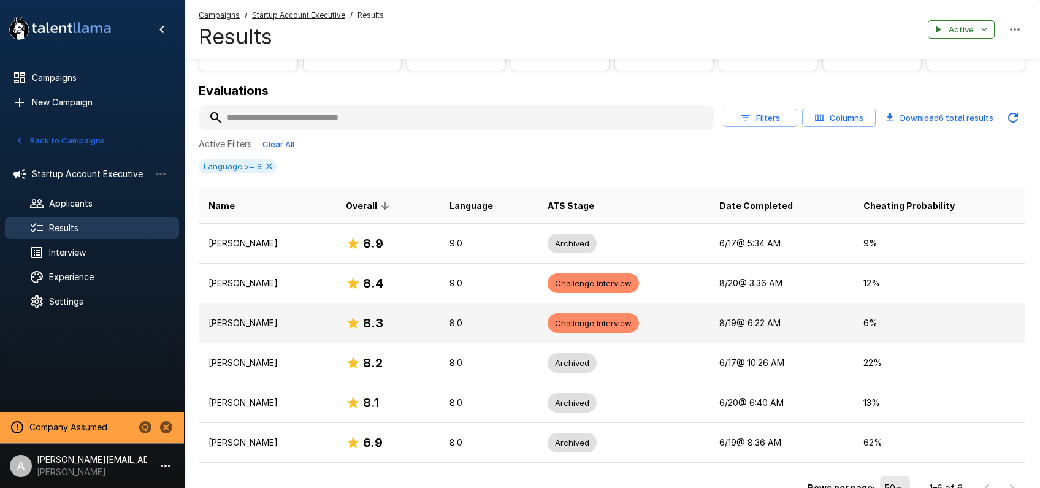
scroll to position [182, 0]
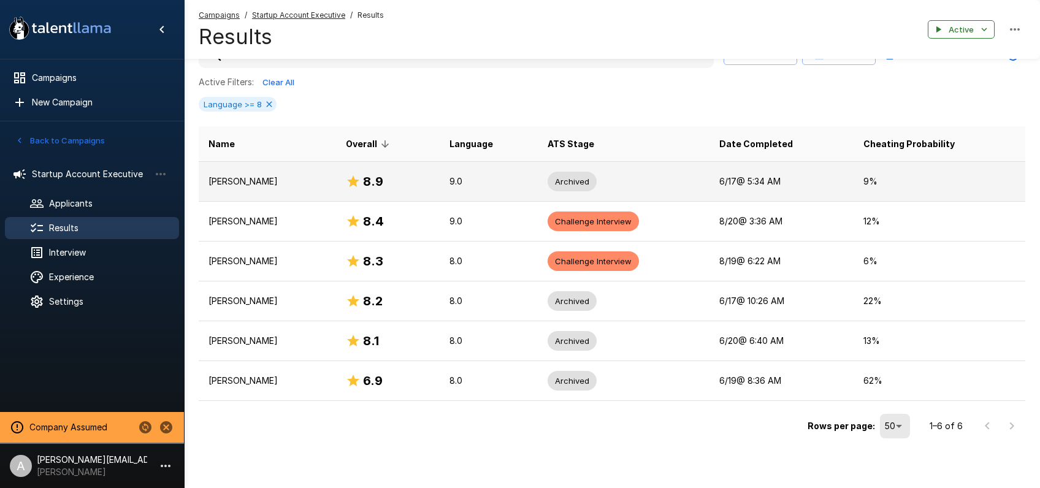
click at [336, 192] on td "[PERSON_NAME]" at bounding box center [267, 181] width 137 height 40
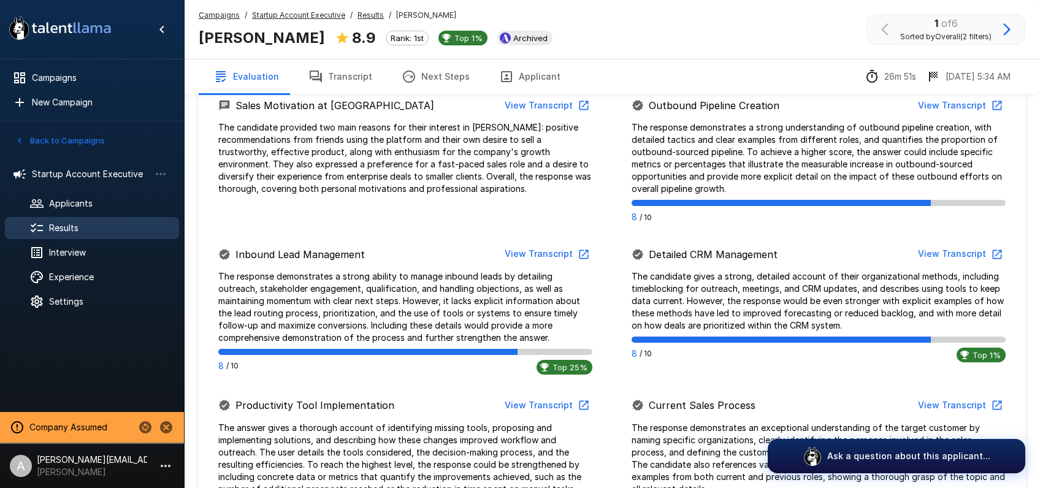
scroll to position [616, 0]
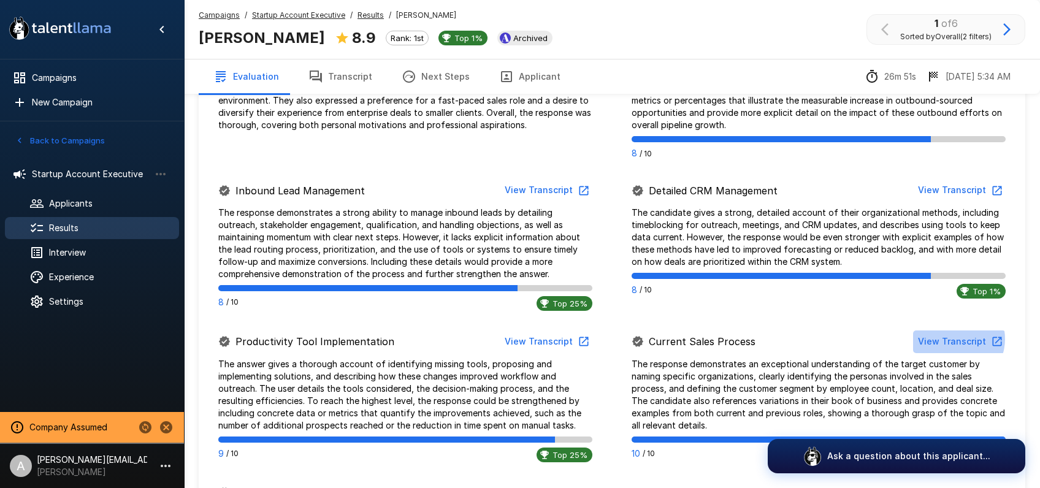
click at [958, 339] on button "View Transcript" at bounding box center [959, 341] width 93 height 23
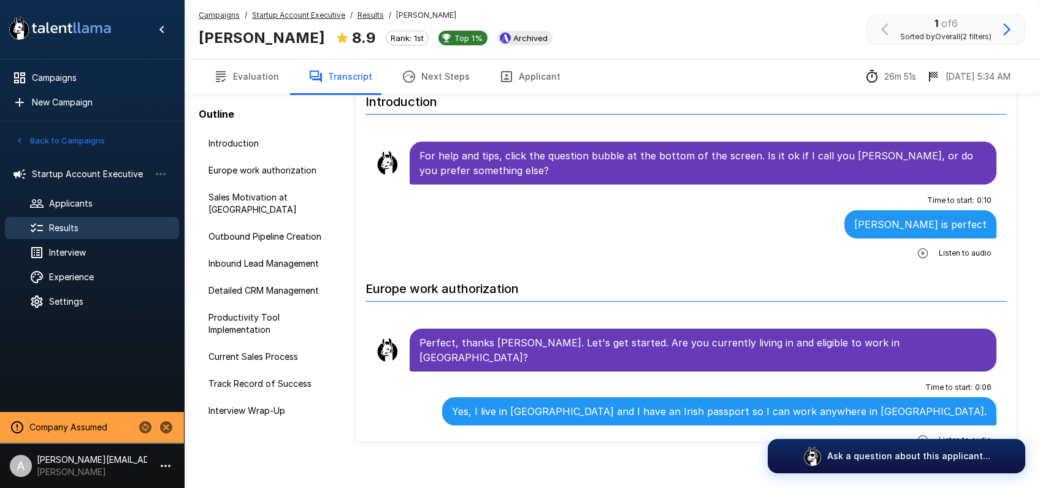
scroll to position [59, 0]
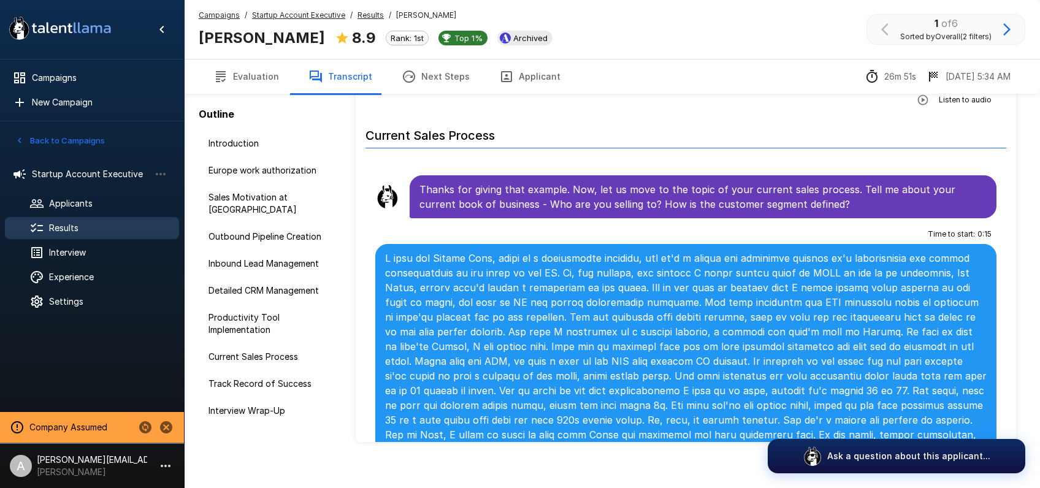
scroll to position [2862, 0]
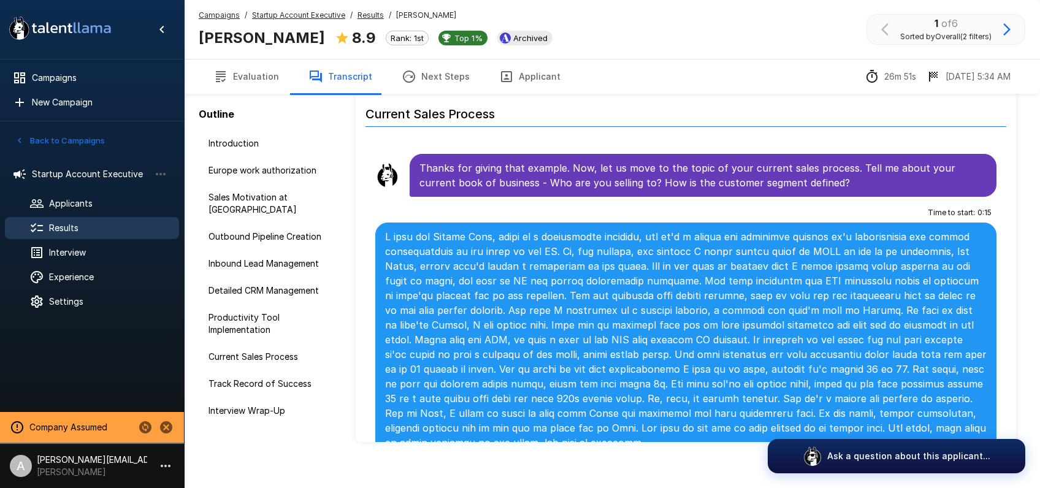
click at [925, 465] on icon "button" at bounding box center [922, 471] width 12 height 12
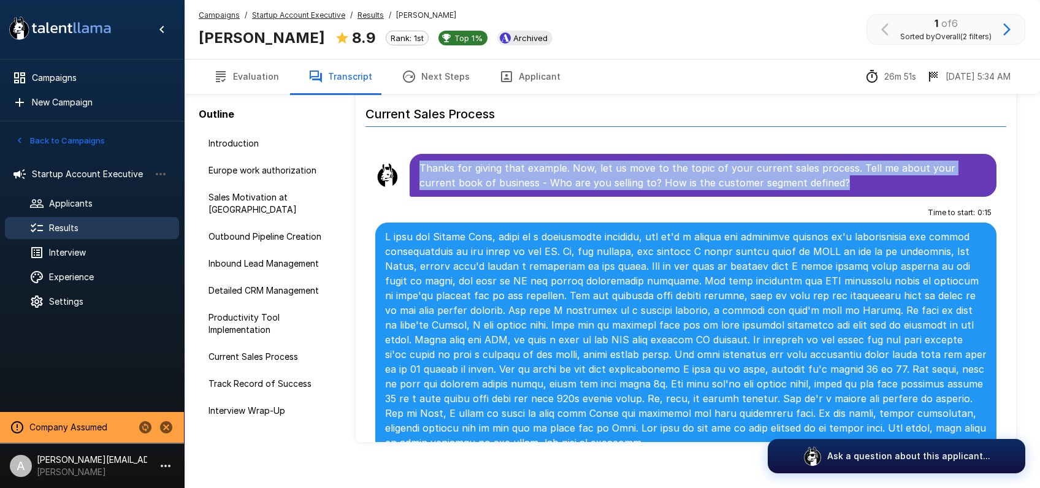
drag, startPoint x: 779, startPoint y: 124, endPoint x: 416, endPoint y: 111, distance: 363.8
click at [416, 154] on div "Thanks for giving that example. Now, let us move to the topic of your current s…" at bounding box center [703, 175] width 587 height 43
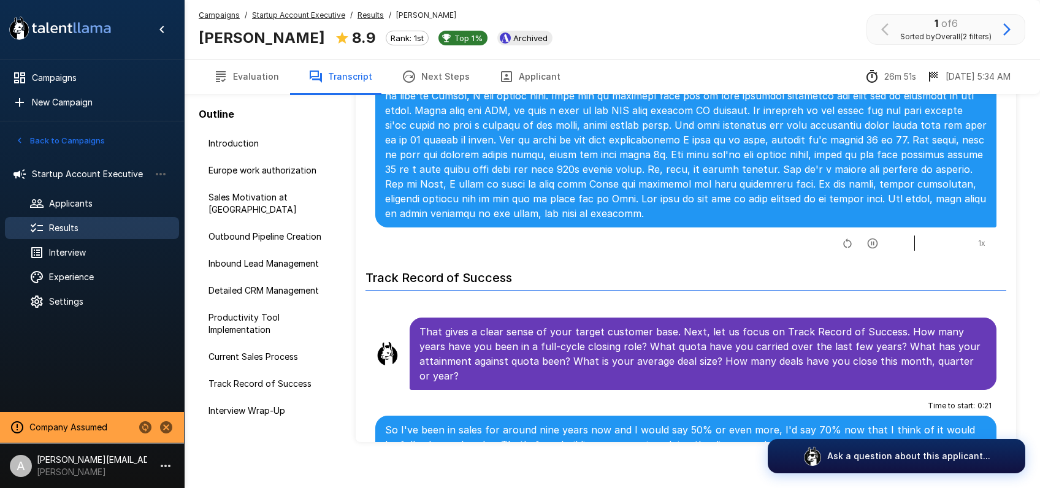
scroll to position [3123, 0]
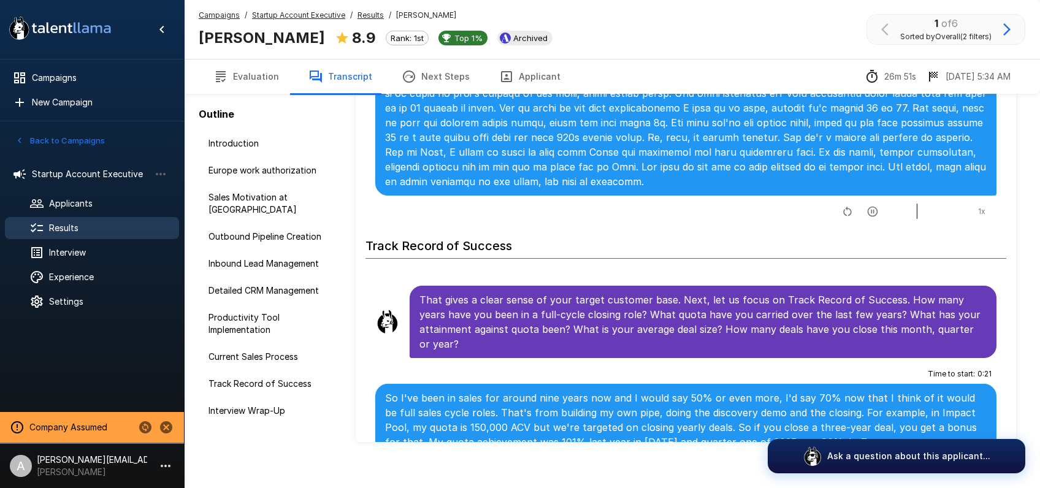
click at [875, 205] on icon "button" at bounding box center [872, 211] width 12 height 12
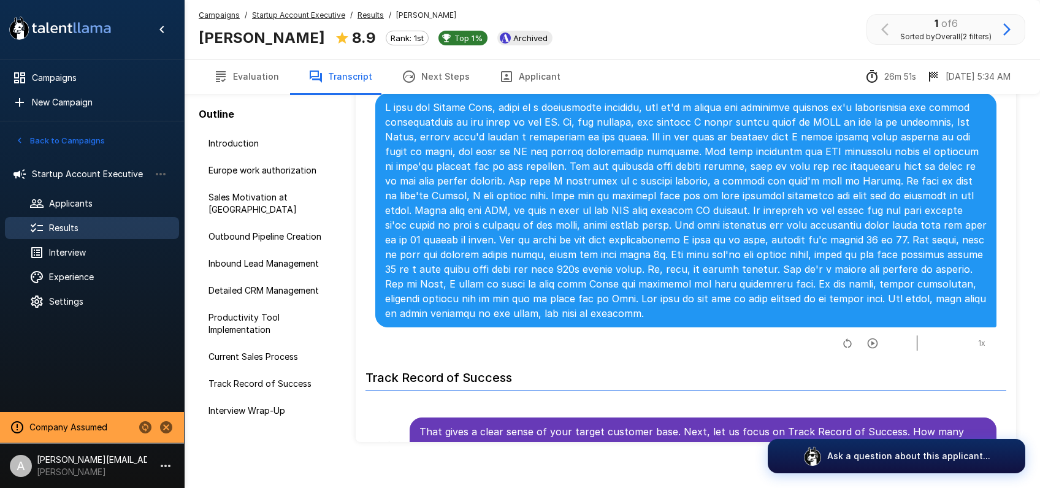
scroll to position [2936, 0]
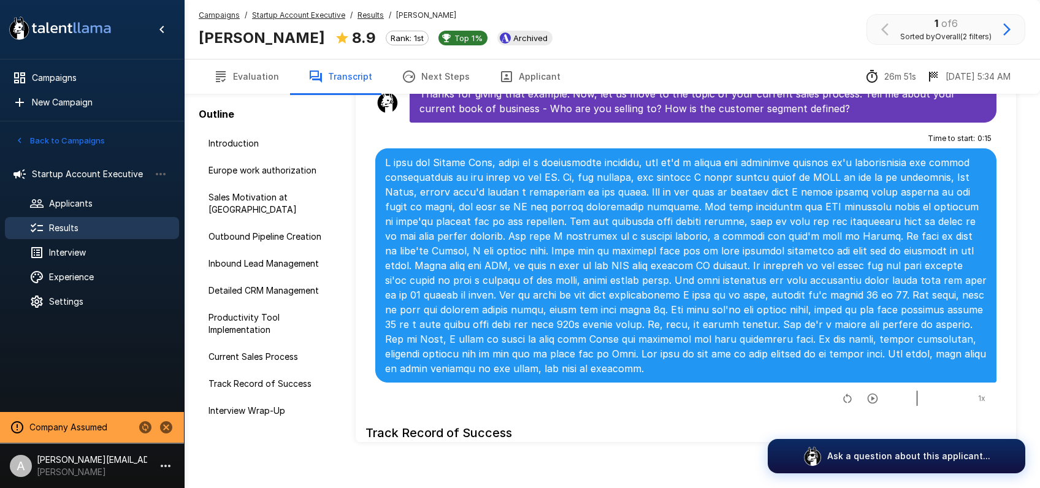
click at [360, 15] on u "Results" at bounding box center [370, 14] width 26 height 9
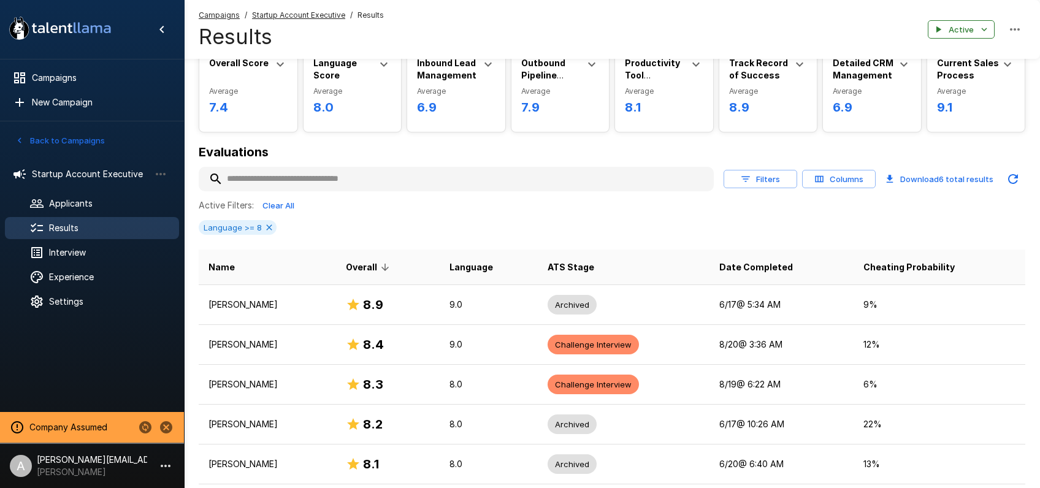
click at [777, 183] on button "Filters" at bounding box center [760, 179] width 74 height 19
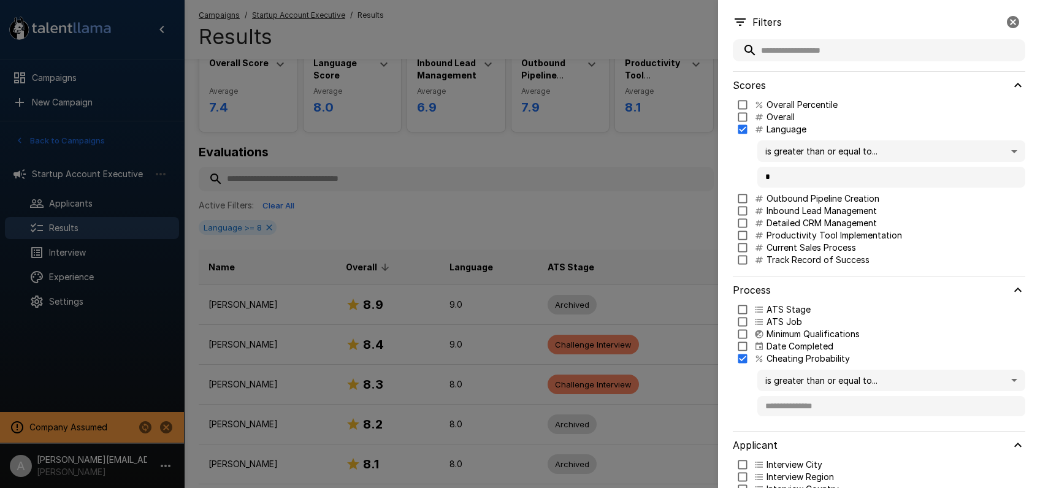
click at [795, 245] on p "Current Sales Process" at bounding box center [811, 248] width 90 height 12
type input "***"
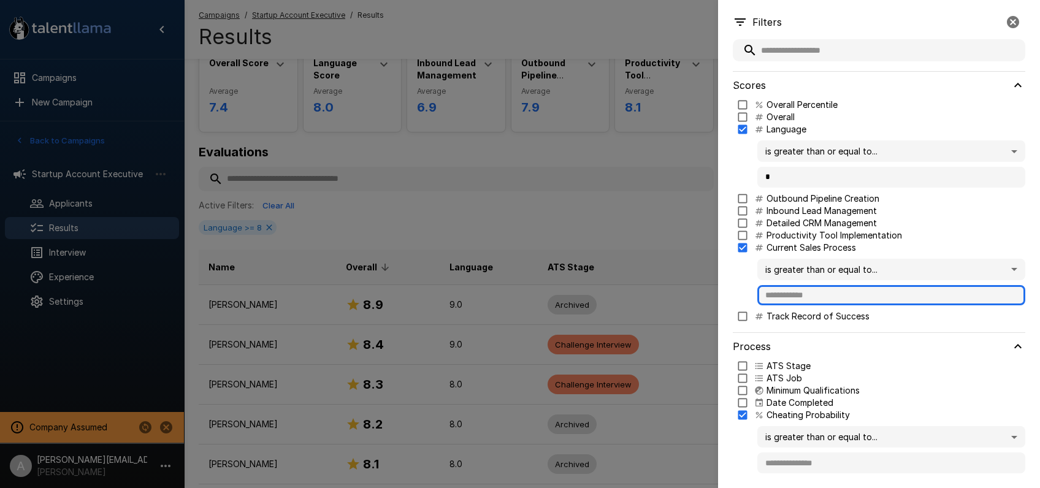
click at [823, 297] on input "text" at bounding box center [891, 295] width 268 height 21
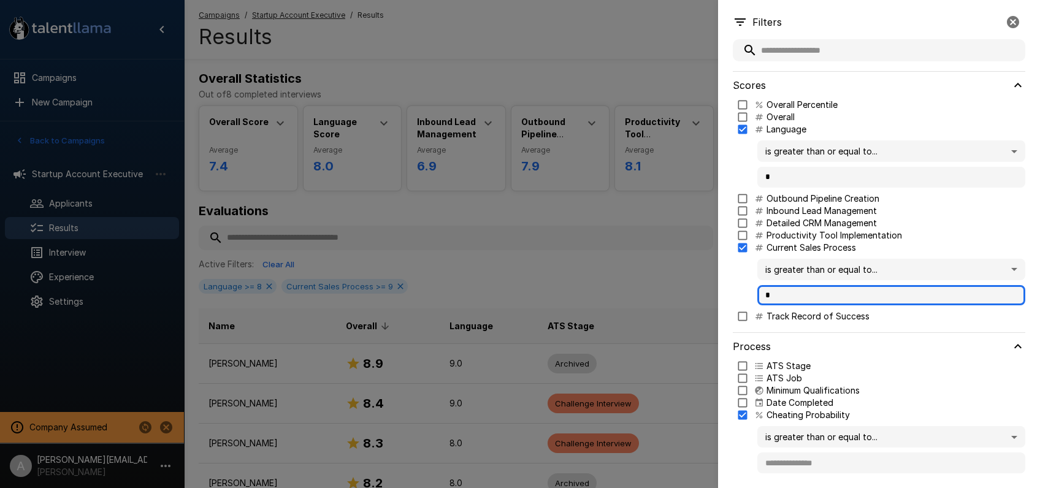
type input "*"
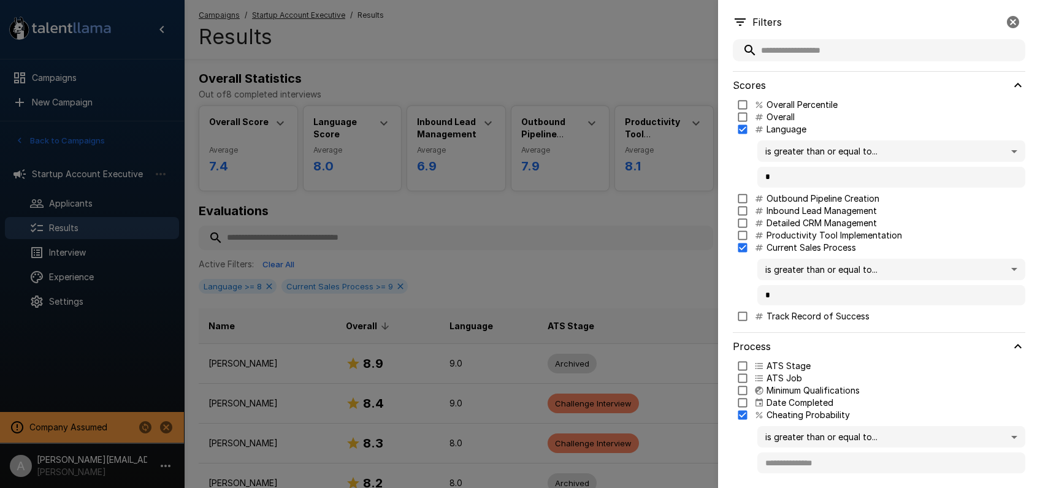
click at [529, 219] on div at bounding box center [520, 244] width 1040 height 488
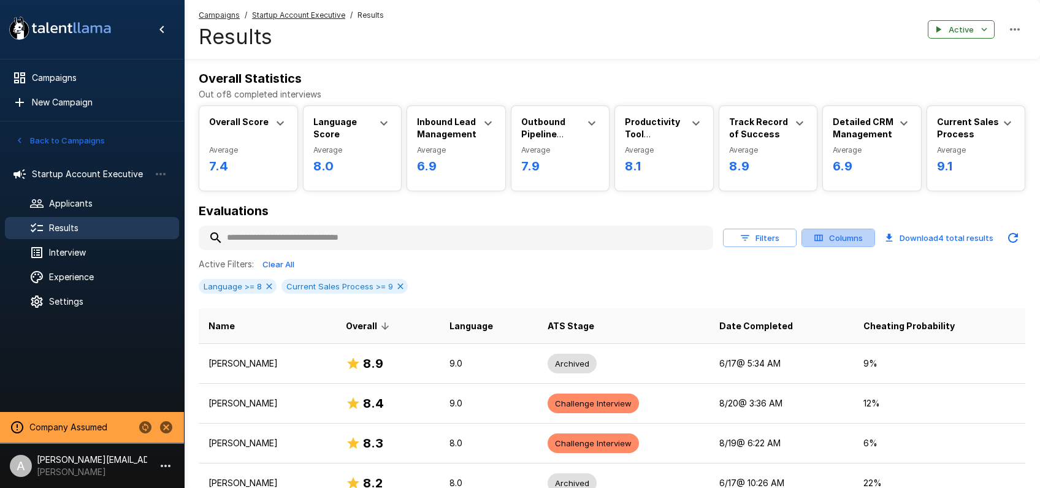
click at [839, 242] on button "Columns" at bounding box center [838, 238] width 74 height 19
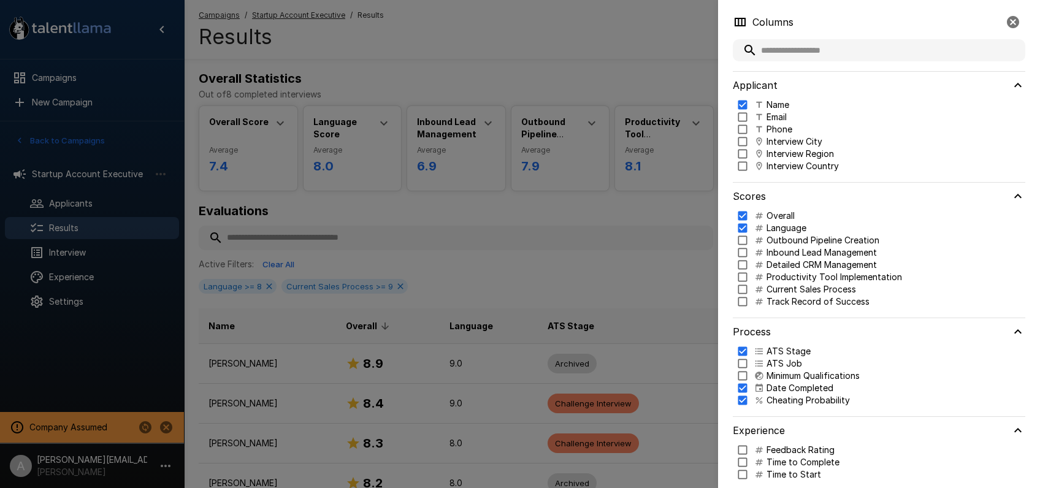
click at [794, 292] on p "Current Sales Process" at bounding box center [811, 289] width 90 height 12
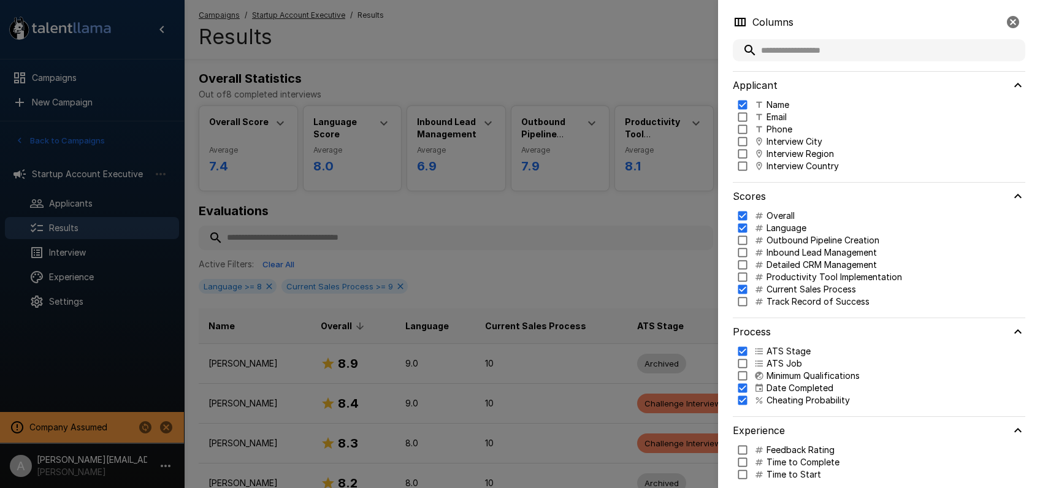
click at [643, 253] on div at bounding box center [520, 244] width 1040 height 488
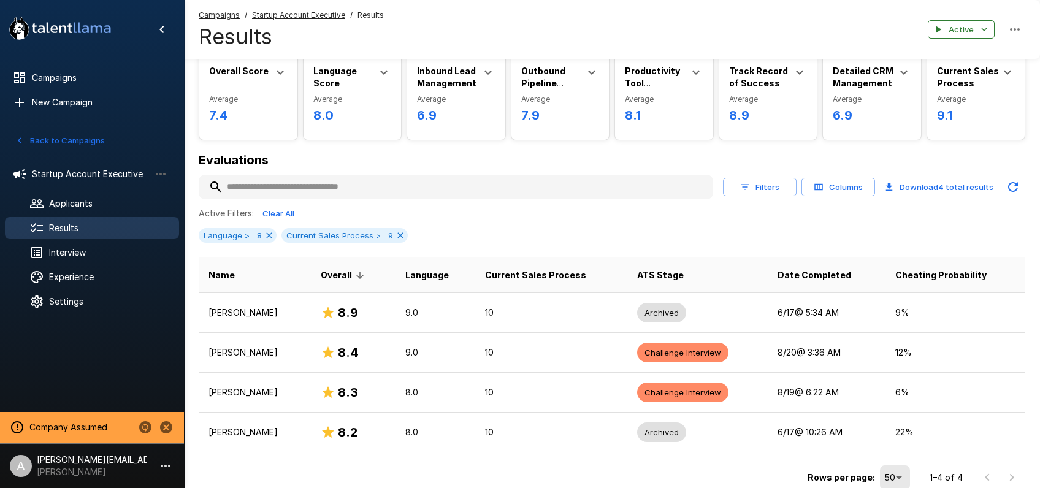
scroll to position [105, 0]
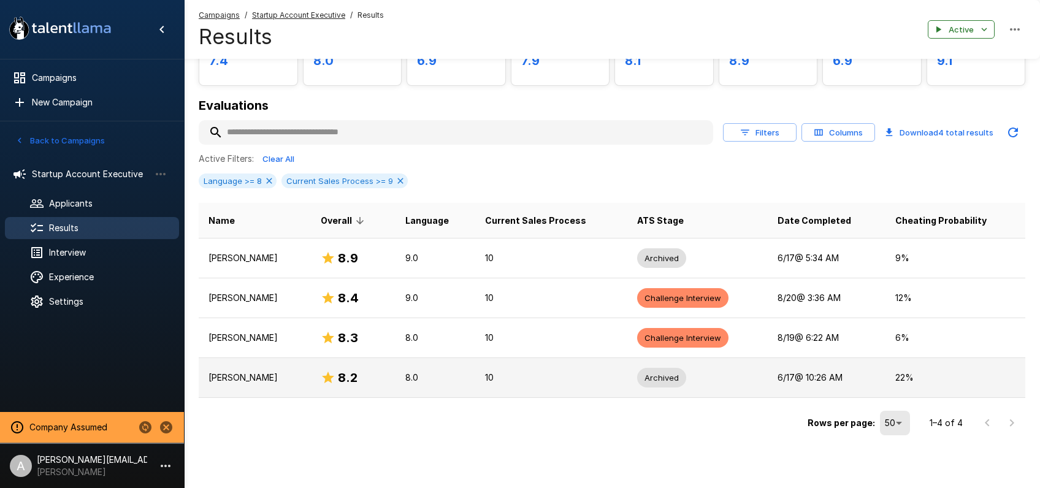
click at [475, 384] on td "8.0" at bounding box center [435, 377] width 80 height 40
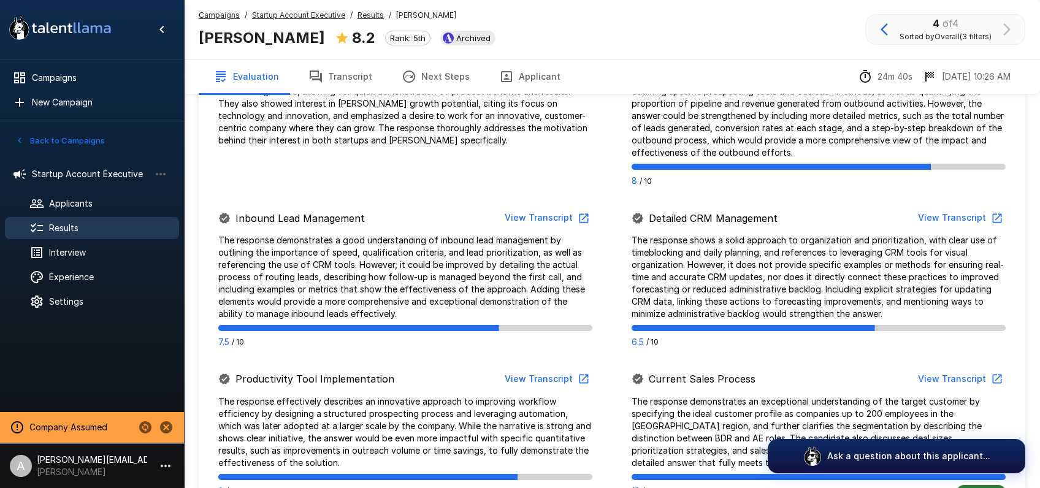
scroll to position [435, 0]
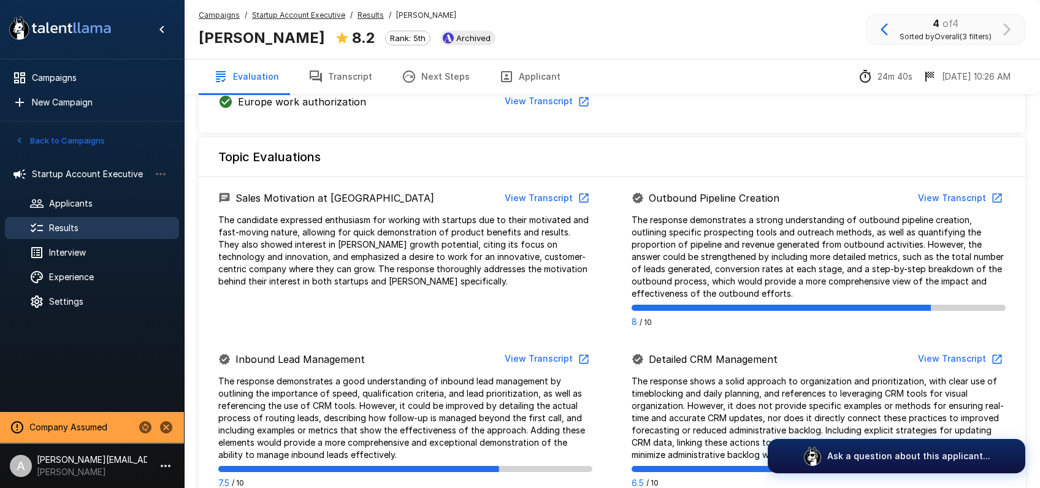
click at [362, 15] on u "Results" at bounding box center [370, 14] width 26 height 9
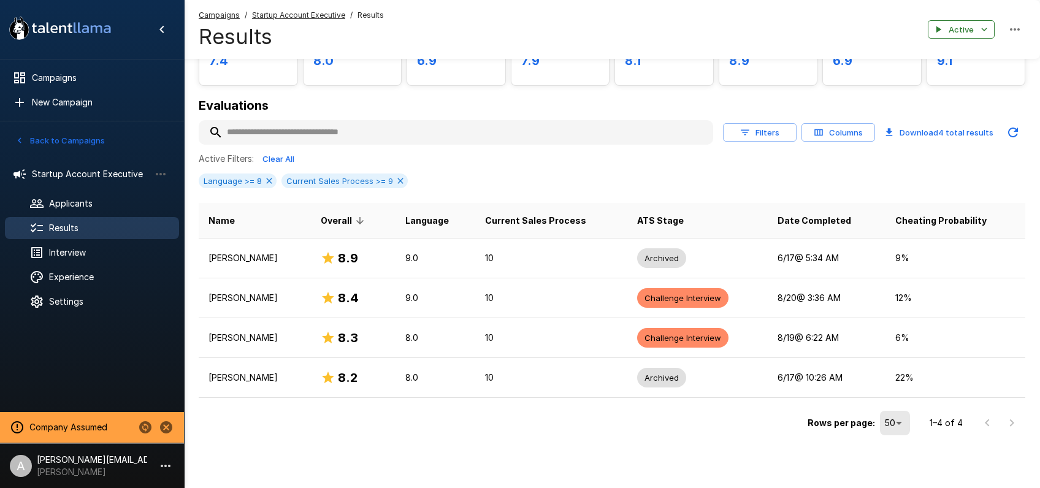
scroll to position [105, 0]
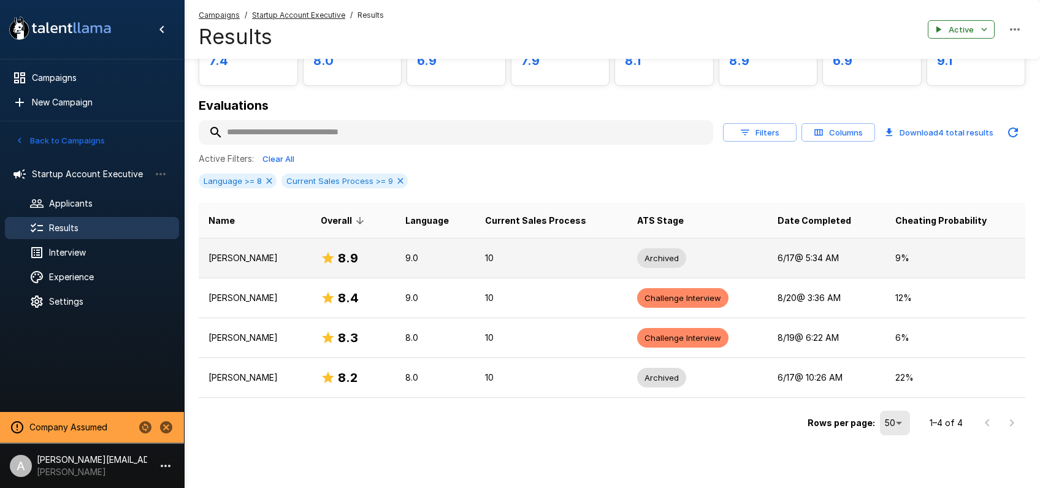
click at [301, 260] on p "[PERSON_NAME]" at bounding box center [254, 258] width 93 height 12
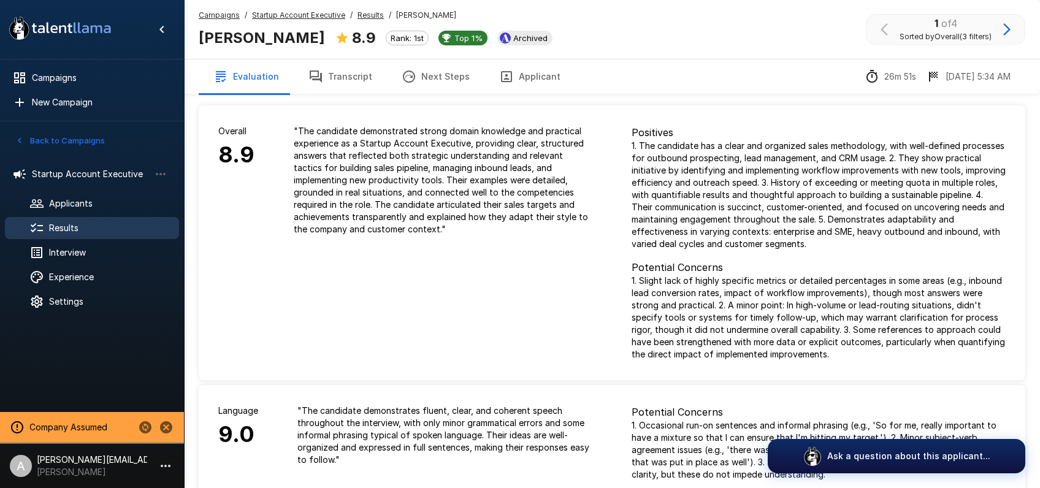
click at [351, 78] on button "Transcript" at bounding box center [340, 76] width 93 height 34
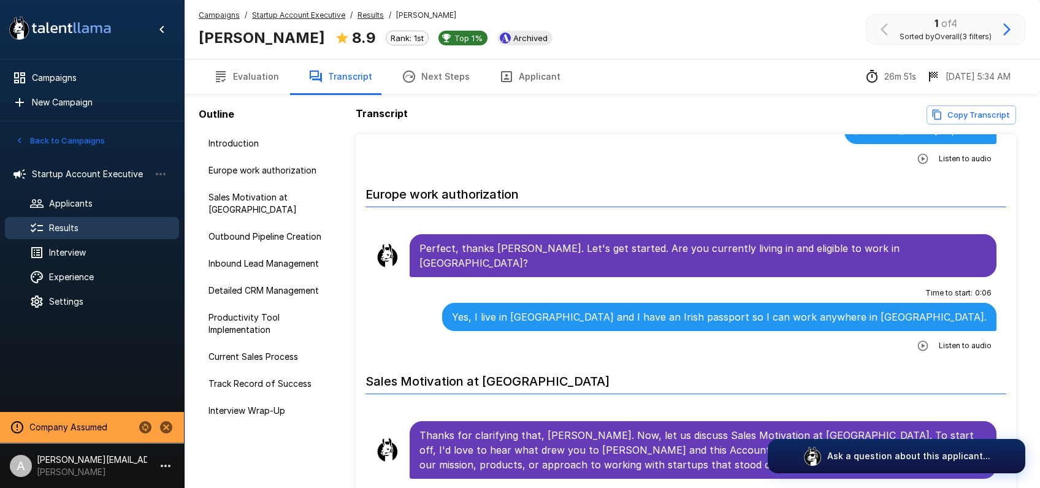
scroll to position [256, 0]
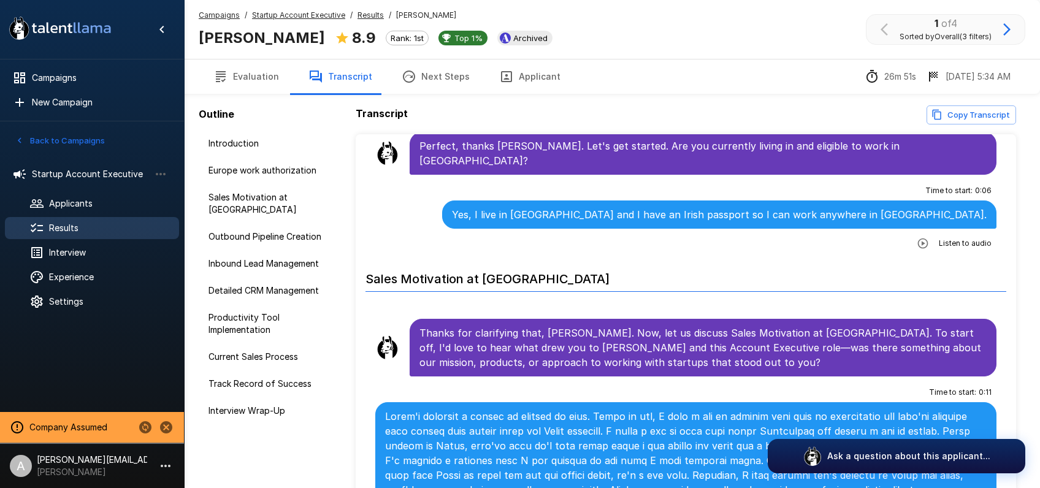
click at [712, 105] on div "Transcript Copy Transcript" at bounding box center [686, 114] width 660 height 19
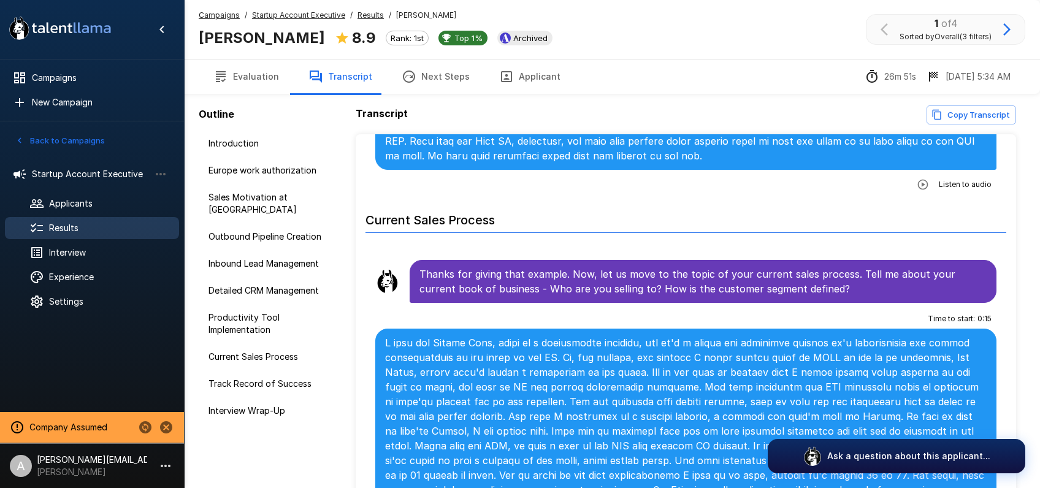
scroll to position [2821, 0]
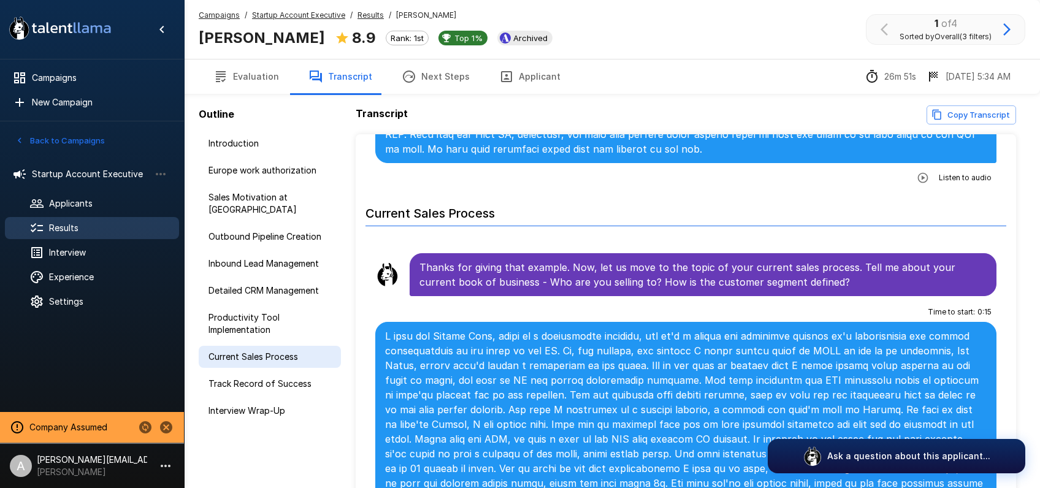
click at [283, 351] on span "Current Sales Process" at bounding box center [269, 357] width 123 height 12
